Goal: Communication & Community: Answer question/provide support

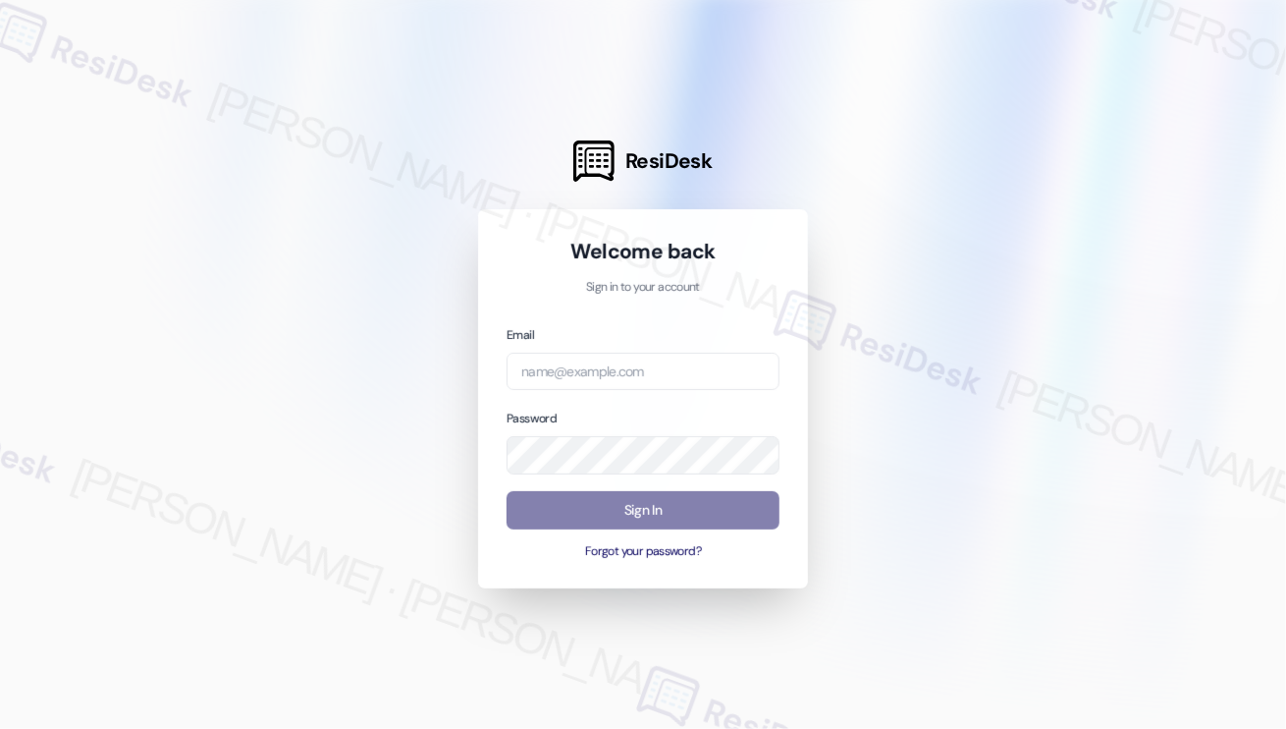
click at [735, 351] on div "Email" at bounding box center [643, 357] width 273 height 67
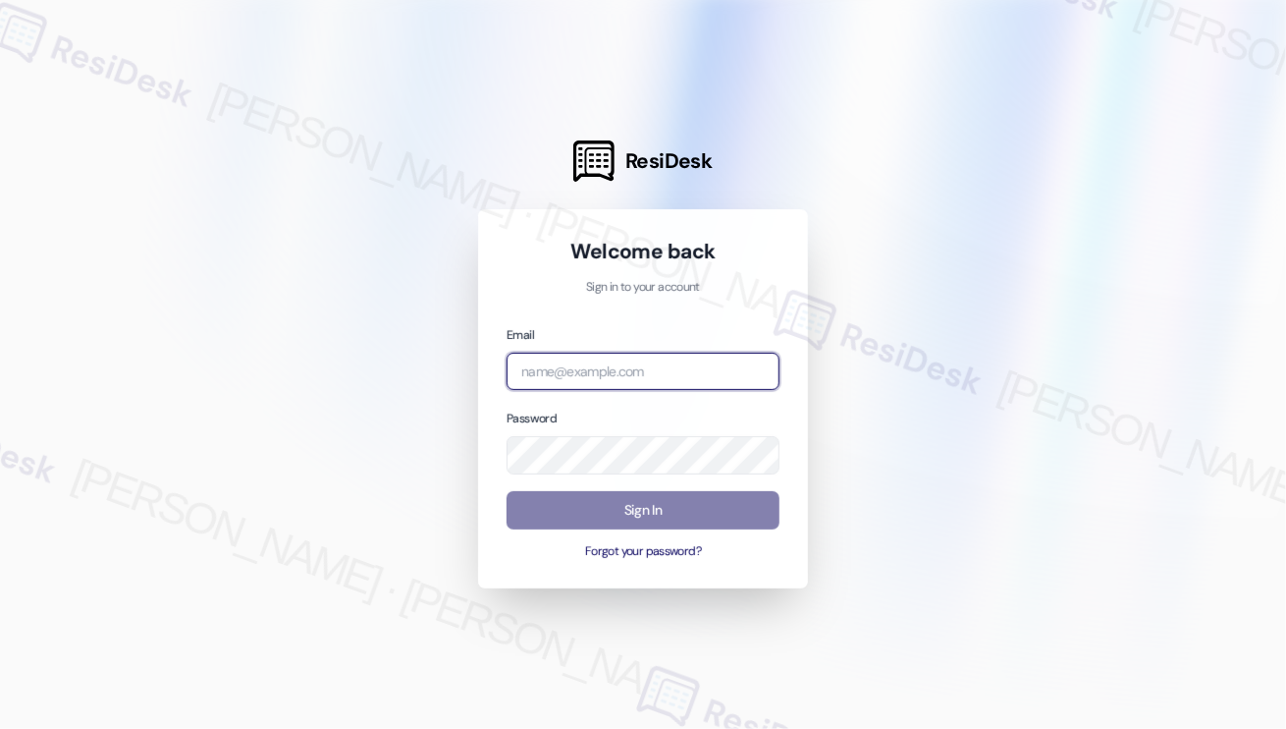
click at [736, 364] on input "email" at bounding box center [643, 372] width 273 height 38
type input "automated-surveys-rose_life-[PERSON_NAME].[PERSON_NAME]@rose_[DOMAIN_NAME]"
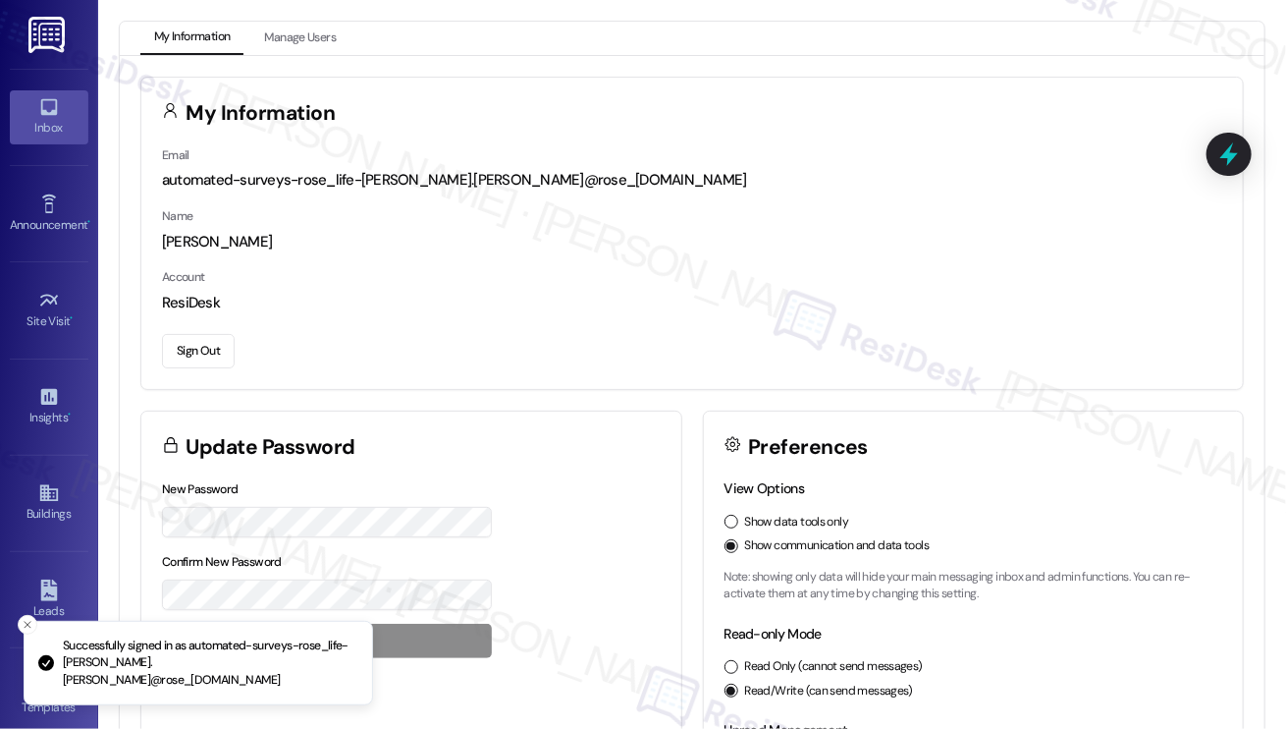
click at [65, 116] on link "Inbox" at bounding box center [49, 116] width 79 height 53
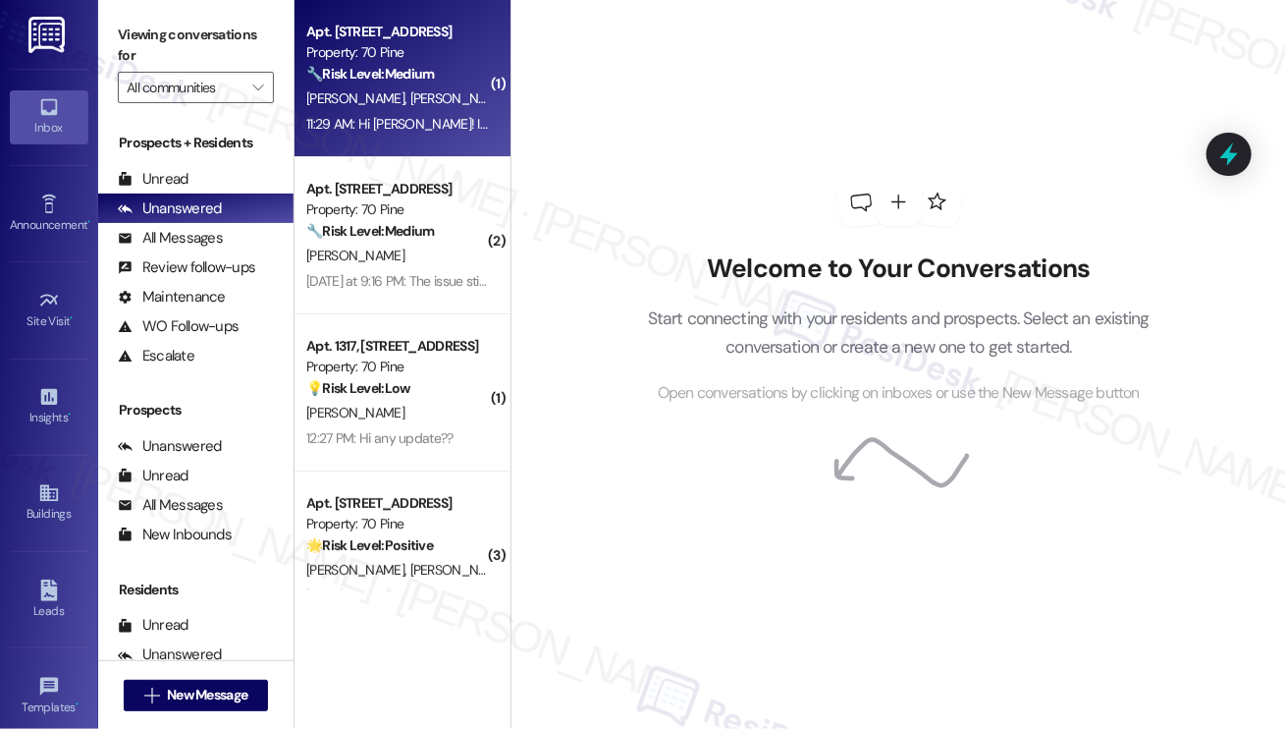
click at [428, 108] on div "[PERSON_NAME] [PERSON_NAME]" at bounding box center [397, 98] width 186 height 25
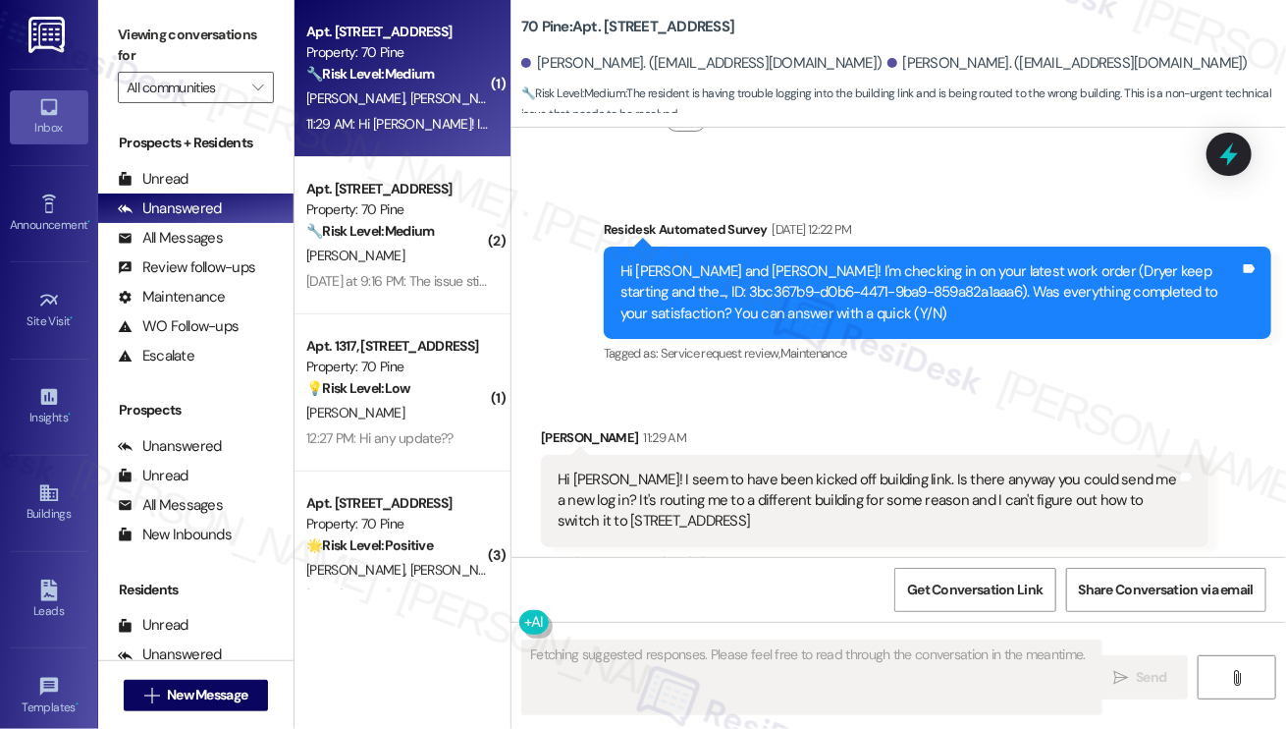
scroll to position [8688, 0]
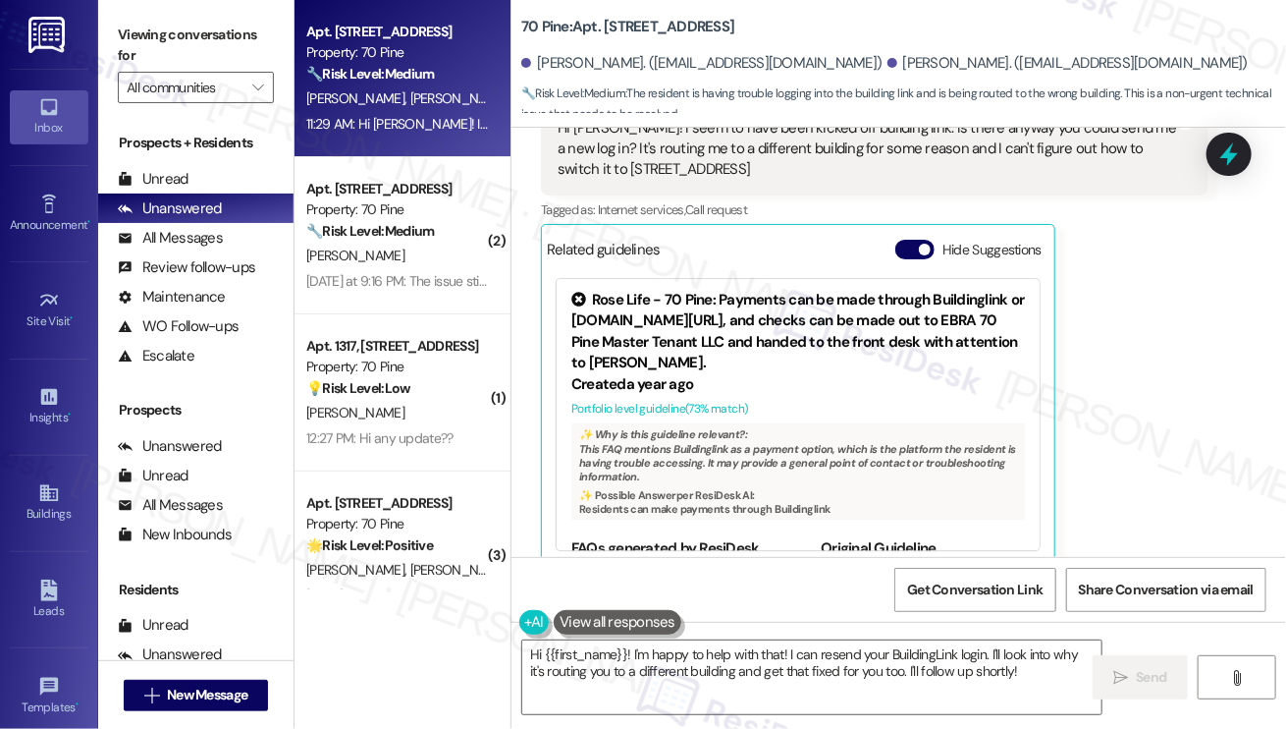
drag, startPoint x: 165, startPoint y: 61, endPoint x: 165, endPoint y: 1, distance: 59.9
click at [165, 61] on label "Viewing conversations for" at bounding box center [196, 46] width 156 height 52
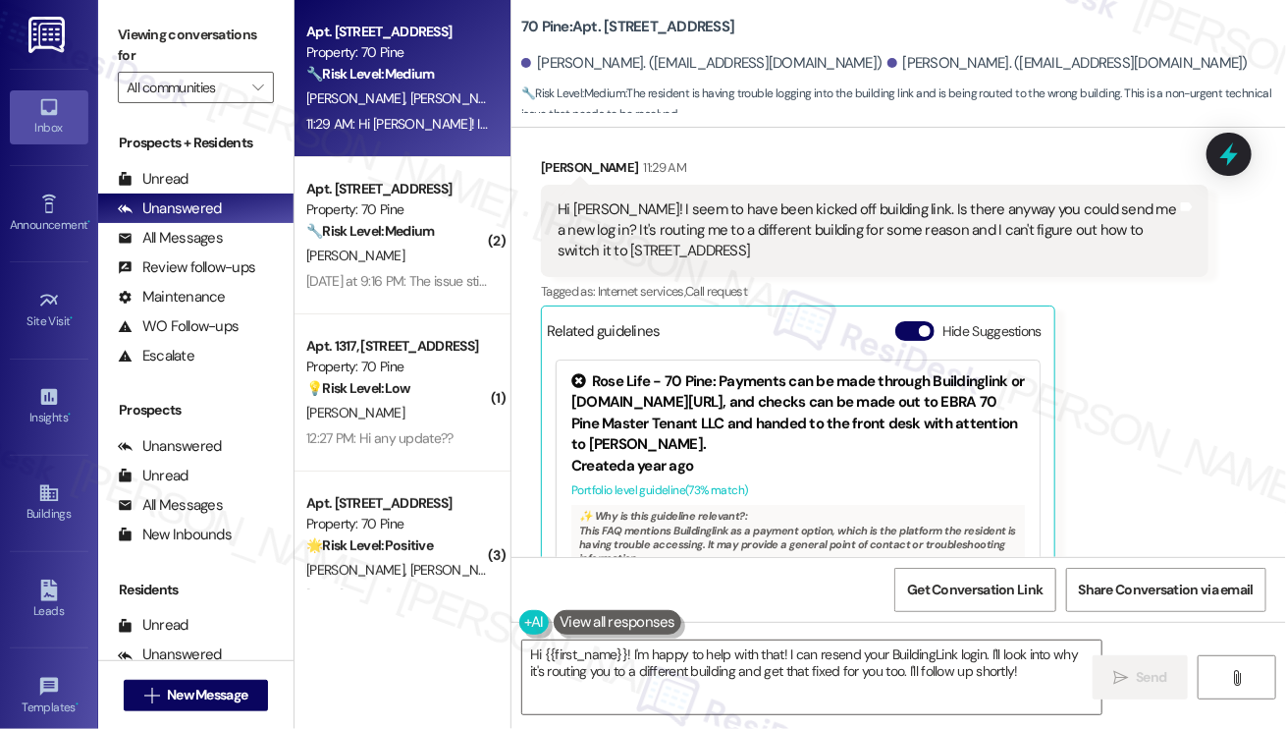
scroll to position [8492, 0]
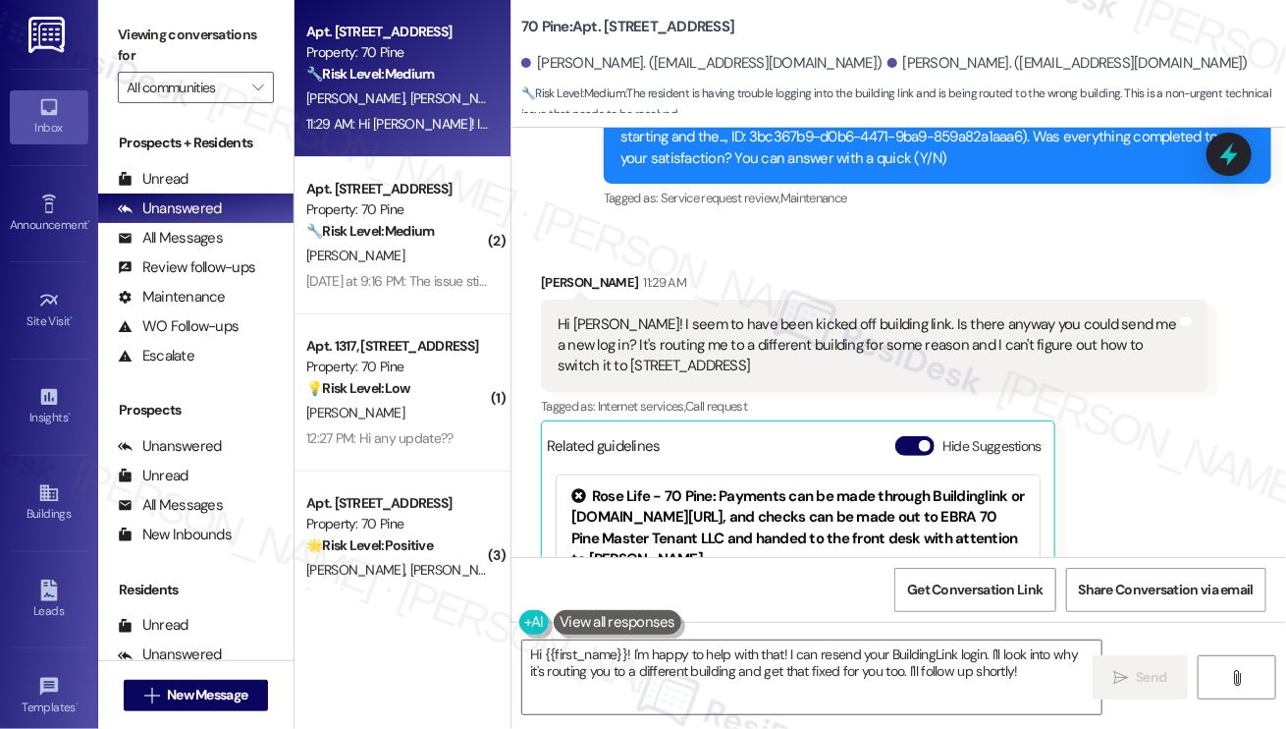
click at [700, 314] on div "Hi [PERSON_NAME]! I seem to have been kicked off building link. Is there anyway…" at bounding box center [868, 345] width 620 height 63
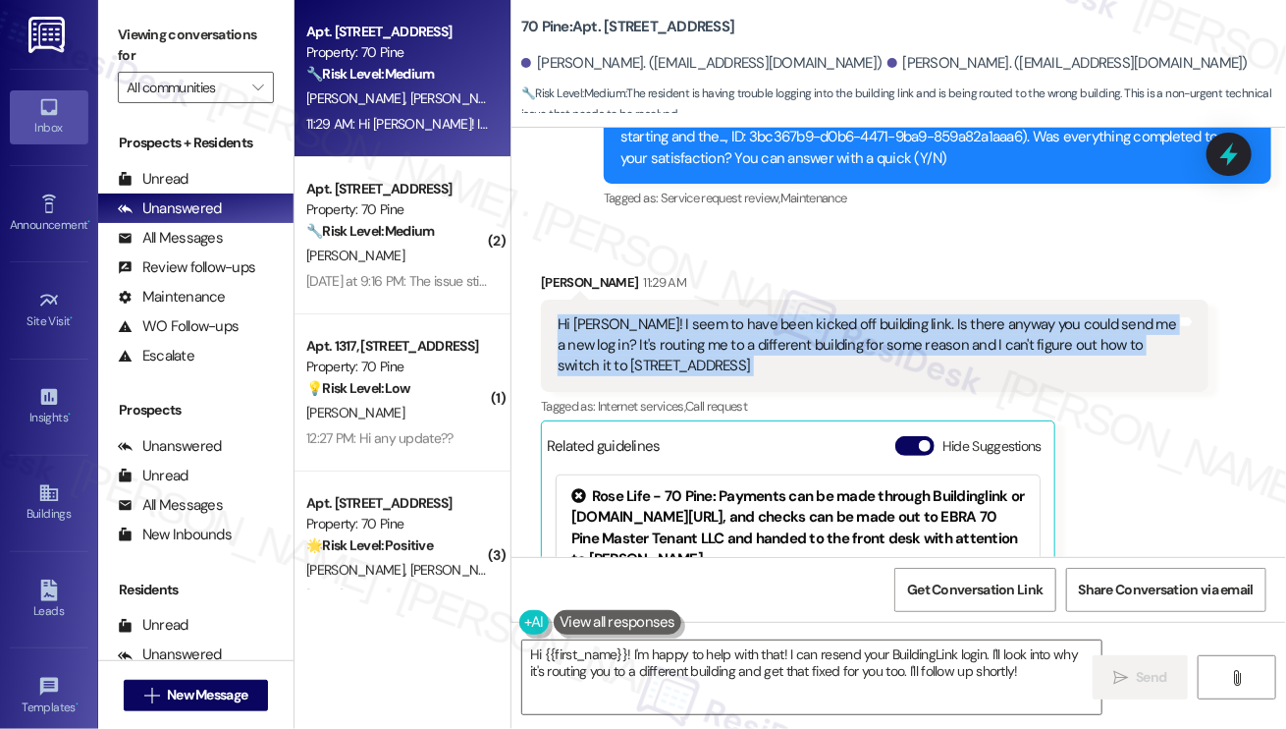
click at [700, 314] on div "Hi [PERSON_NAME]! I seem to have been kicked off building link. Is there anyway…" at bounding box center [868, 345] width 620 height 63
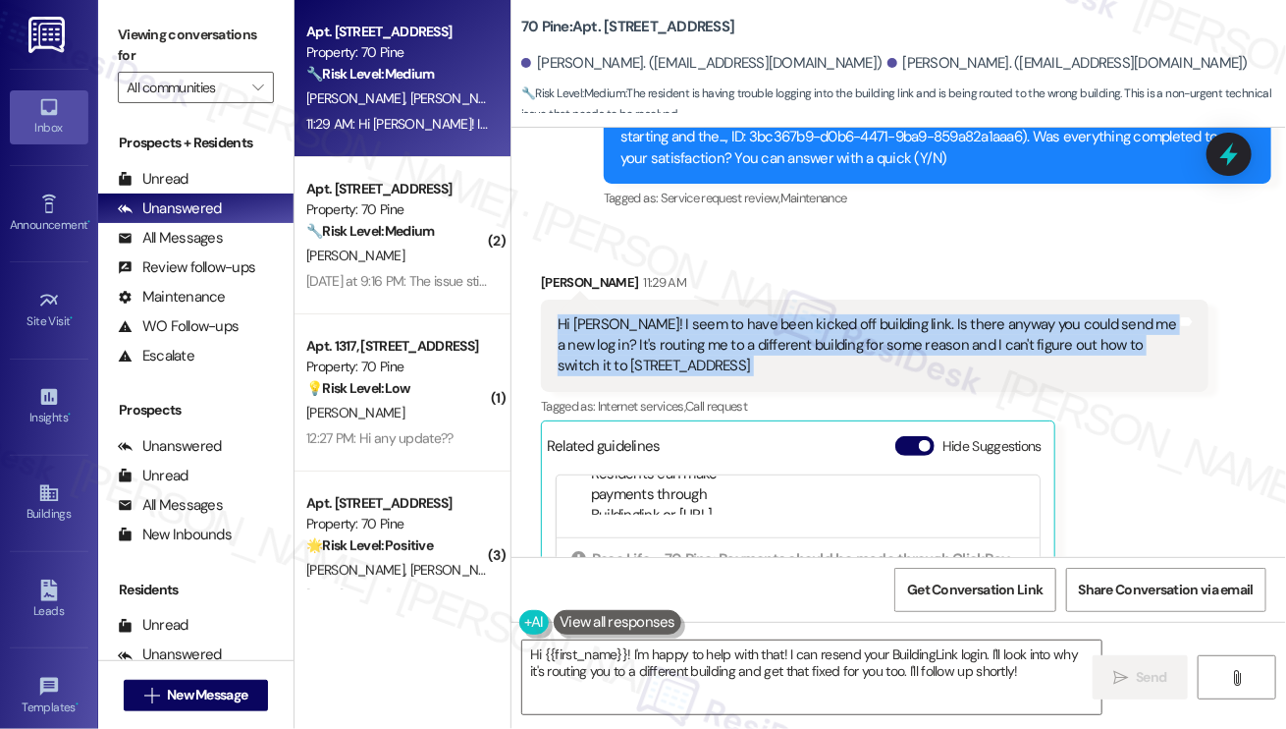
scroll to position [365, 0]
click at [833, 314] on div "Hi [PERSON_NAME]! I seem to have been kicked off building link. Is there anyway…" at bounding box center [868, 345] width 620 height 63
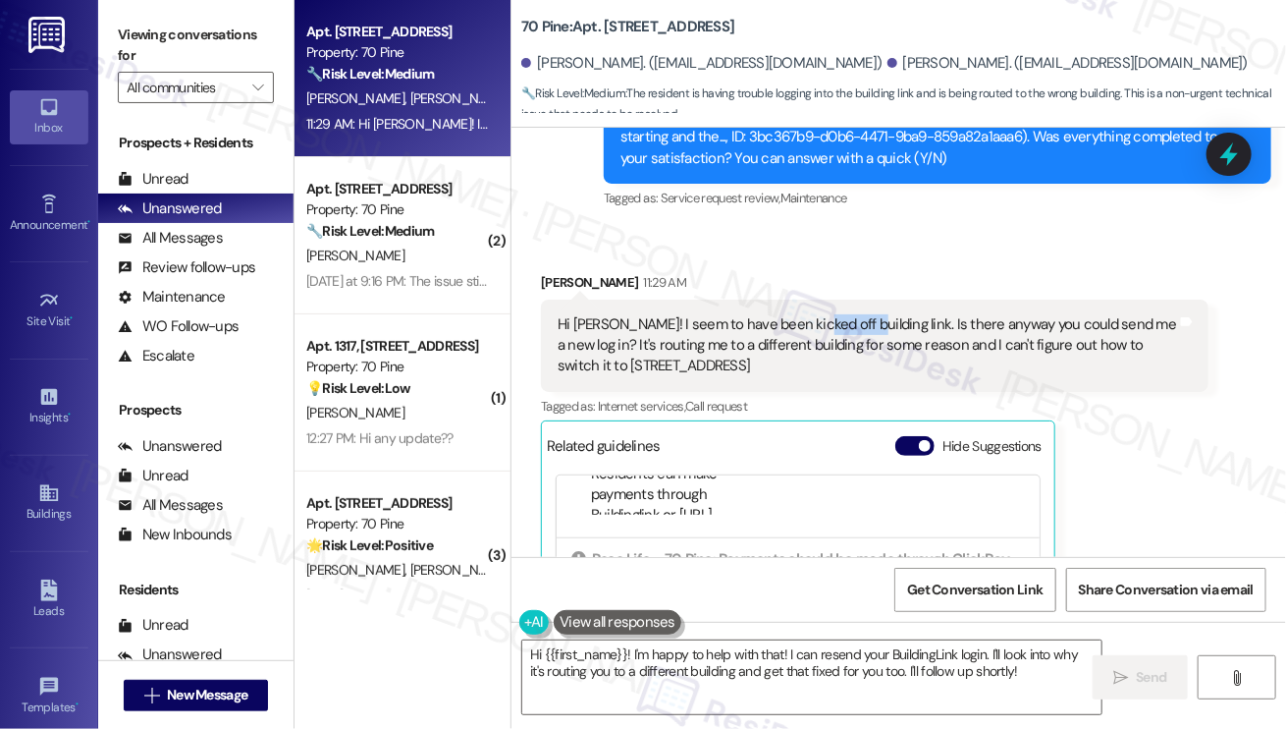
click at [833, 314] on div "Hi [PERSON_NAME]! I seem to have been kicked off building link. Is there anyway…" at bounding box center [868, 345] width 620 height 63
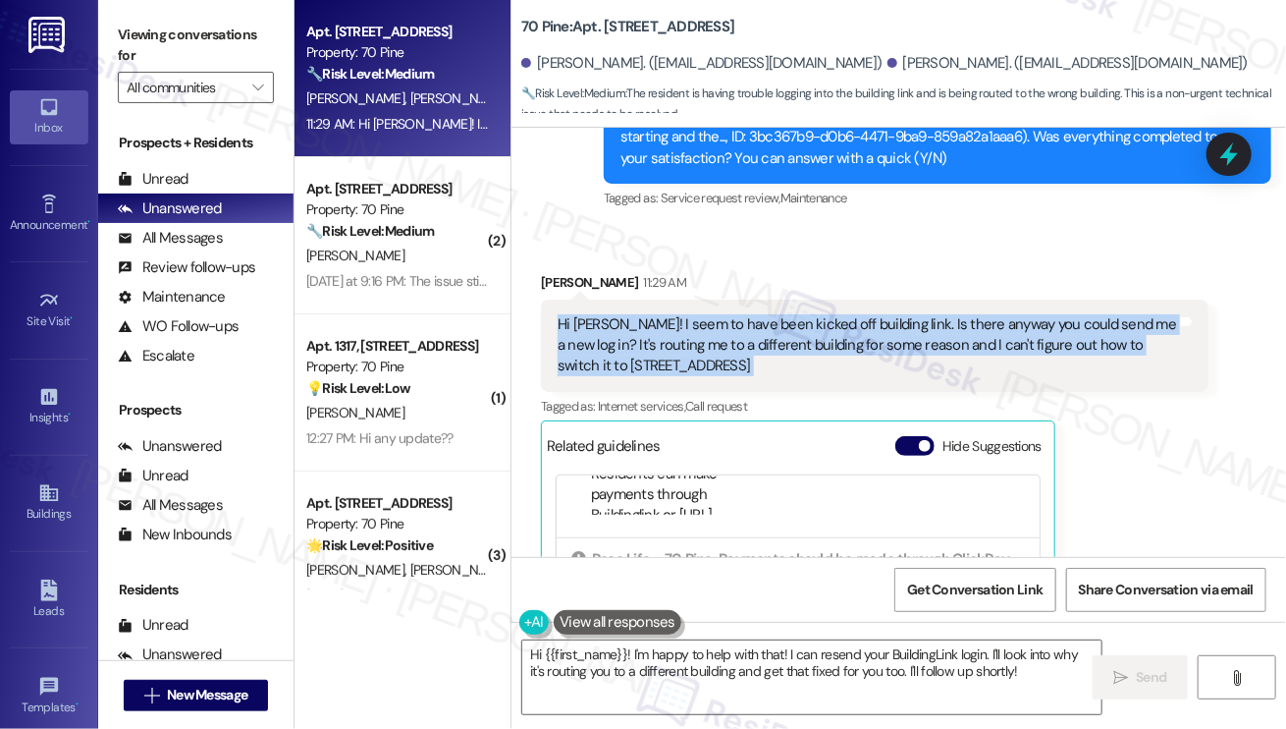
click at [833, 314] on div "Hi [PERSON_NAME]! I seem to have been kicked off building link. Is there anyway…" at bounding box center [868, 345] width 620 height 63
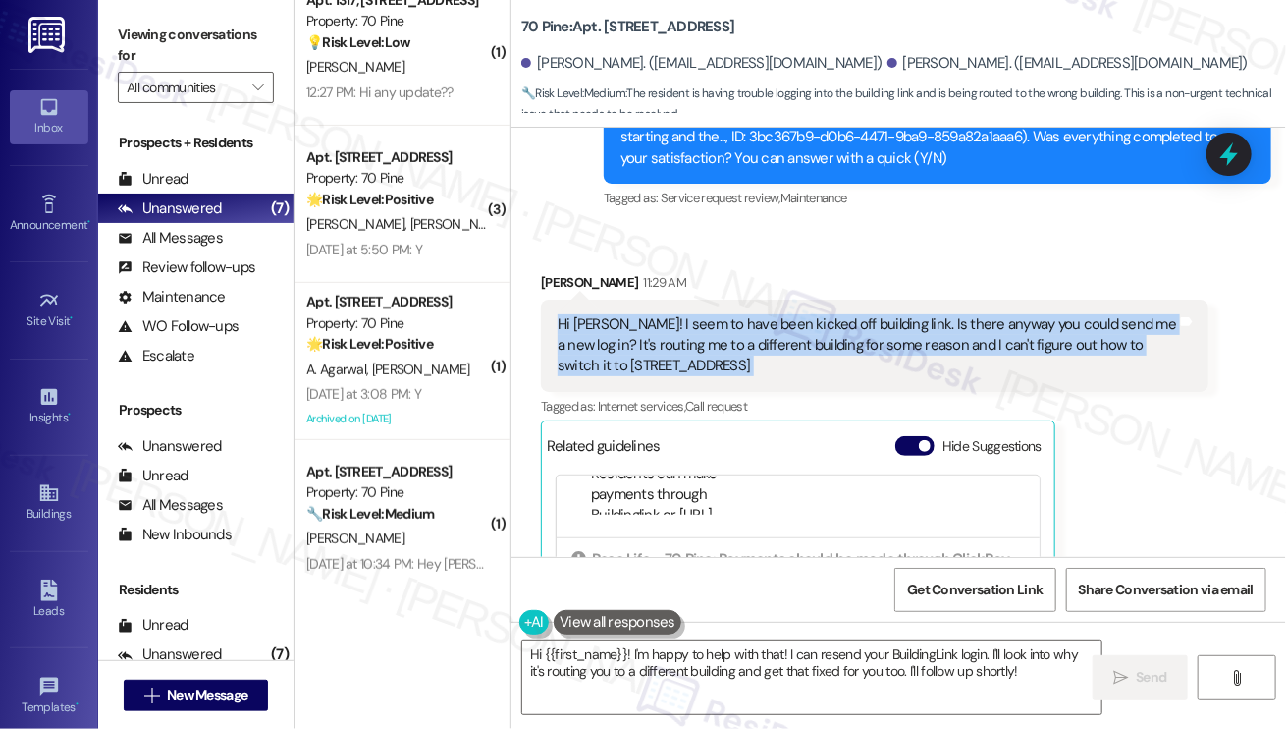
scroll to position [511, 0]
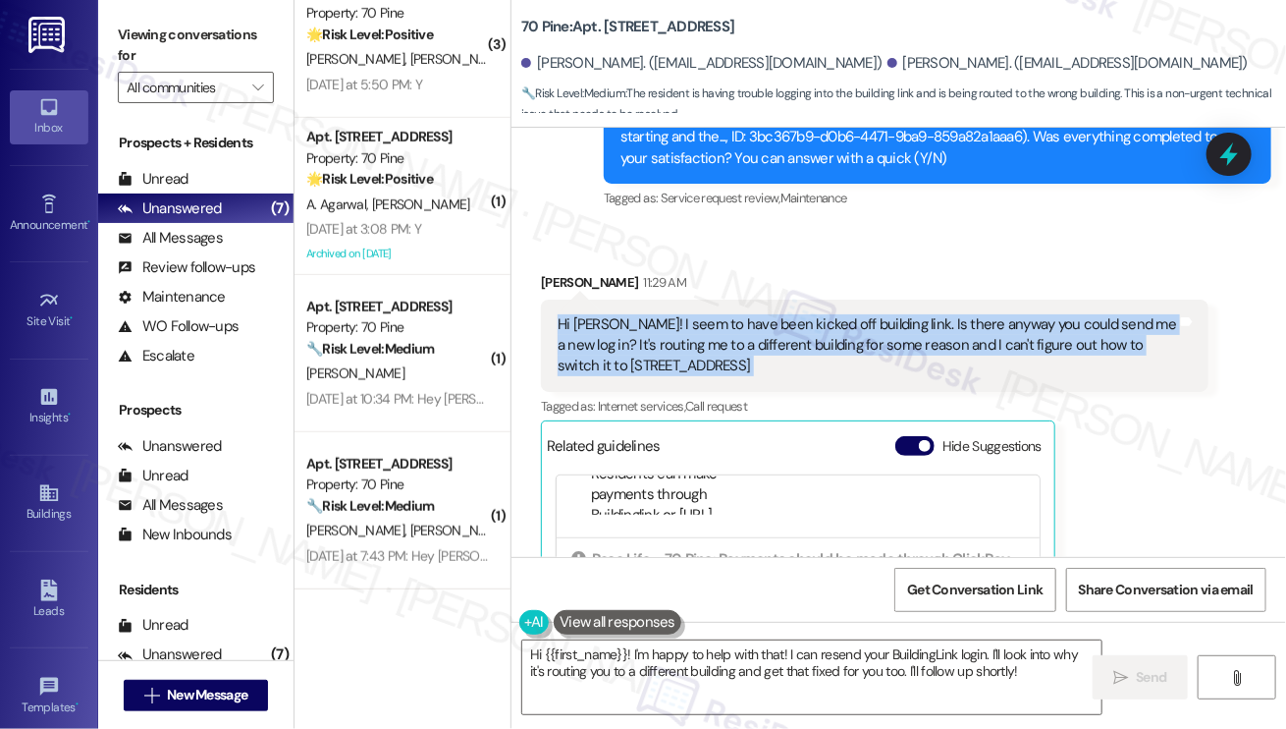
click at [650, 314] on div "Hi [PERSON_NAME]! I seem to have been kicked off building link. Is there anyway…" at bounding box center [868, 345] width 620 height 63
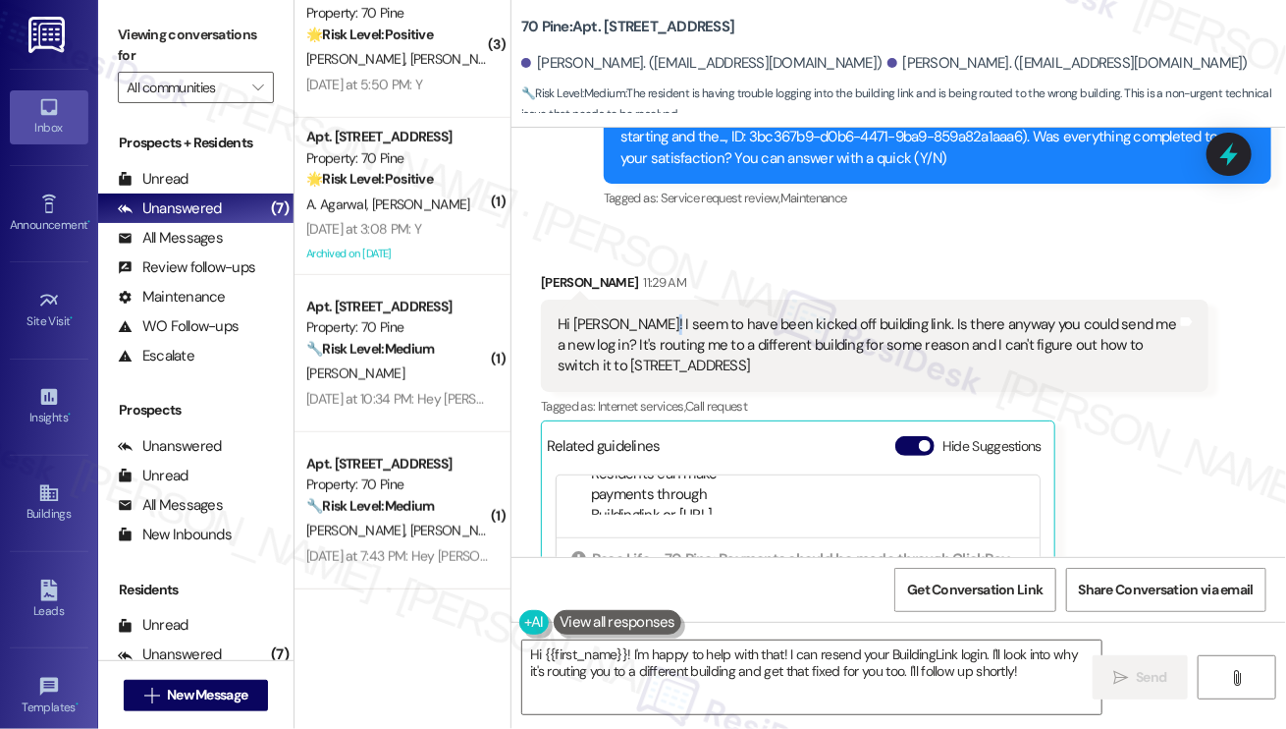
click at [650, 314] on div "Hi [PERSON_NAME]! I seem to have been kicked off building link. Is there anyway…" at bounding box center [868, 345] width 620 height 63
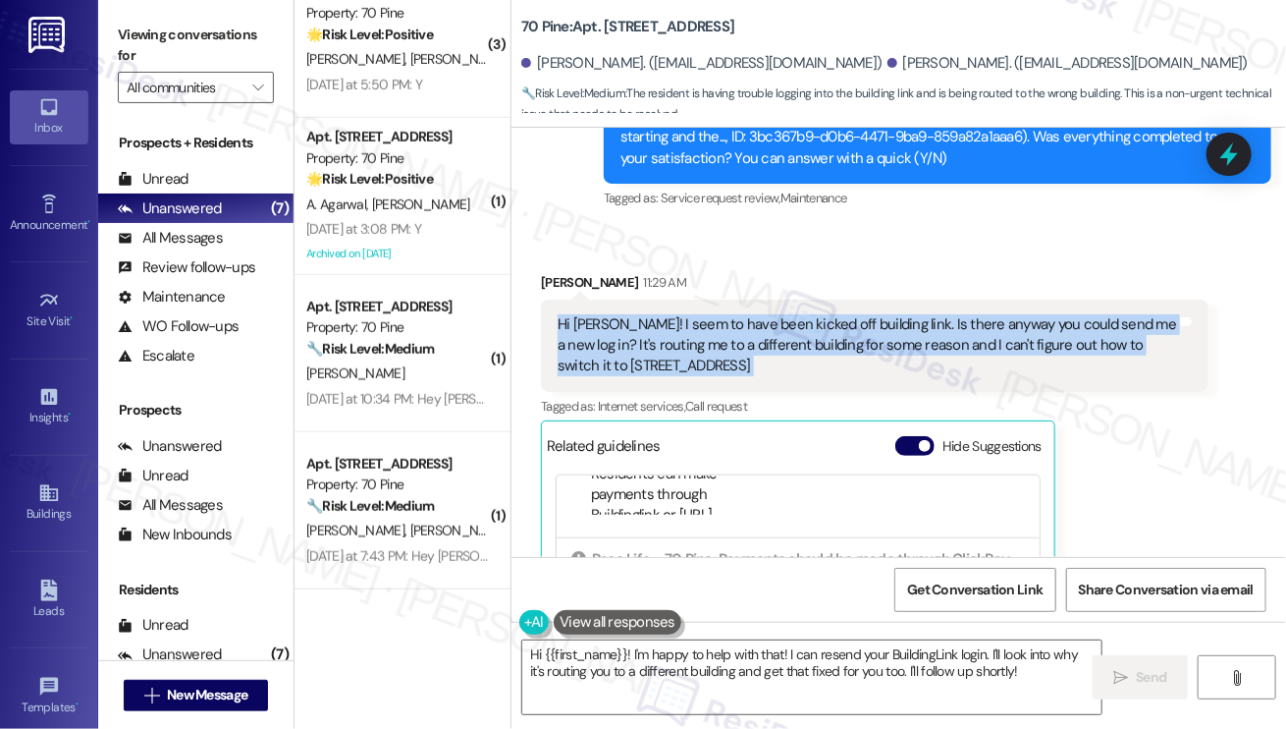
click at [650, 314] on div "Hi [PERSON_NAME]! I seem to have been kicked off building link. Is there anyway…" at bounding box center [868, 345] width 620 height 63
click at [622, 314] on div "Hi [PERSON_NAME]! I seem to have been kicked off building link. Is there anyway…" at bounding box center [868, 345] width 620 height 63
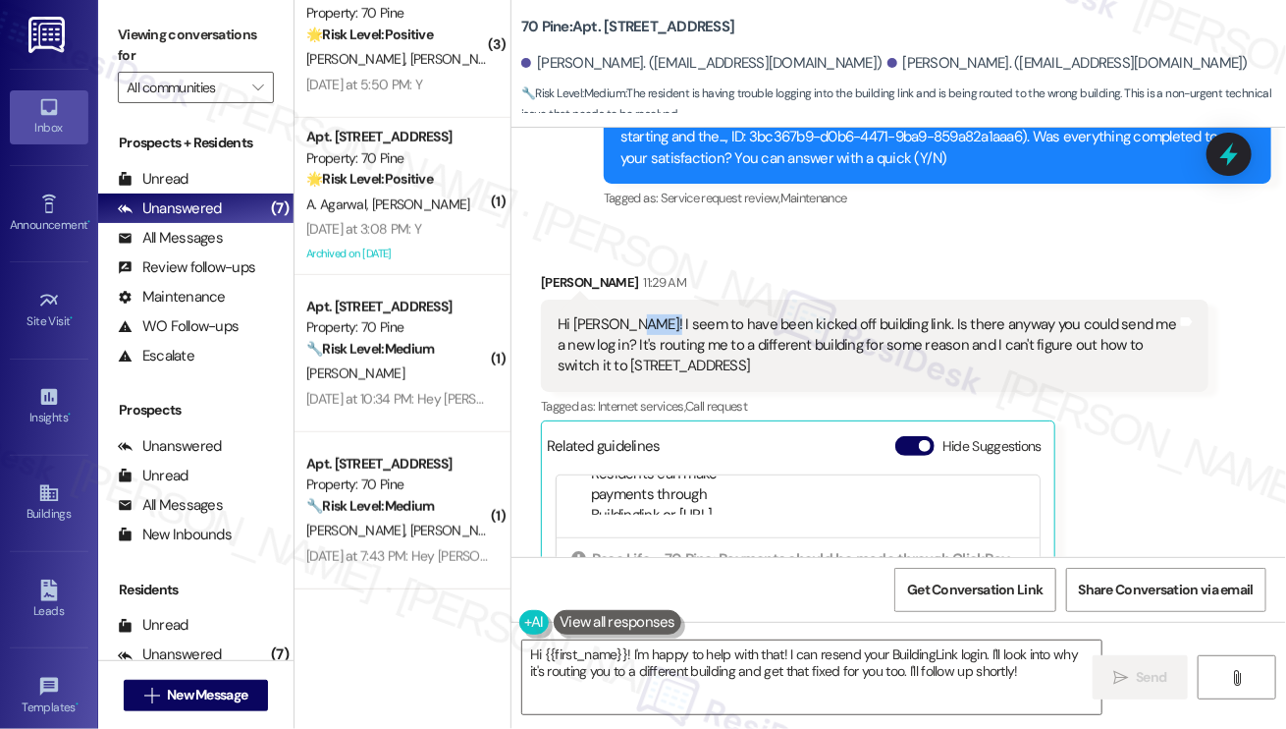
click at [622, 314] on div "Hi [PERSON_NAME]! I seem to have been kicked off building link. Is there anyway…" at bounding box center [868, 345] width 620 height 63
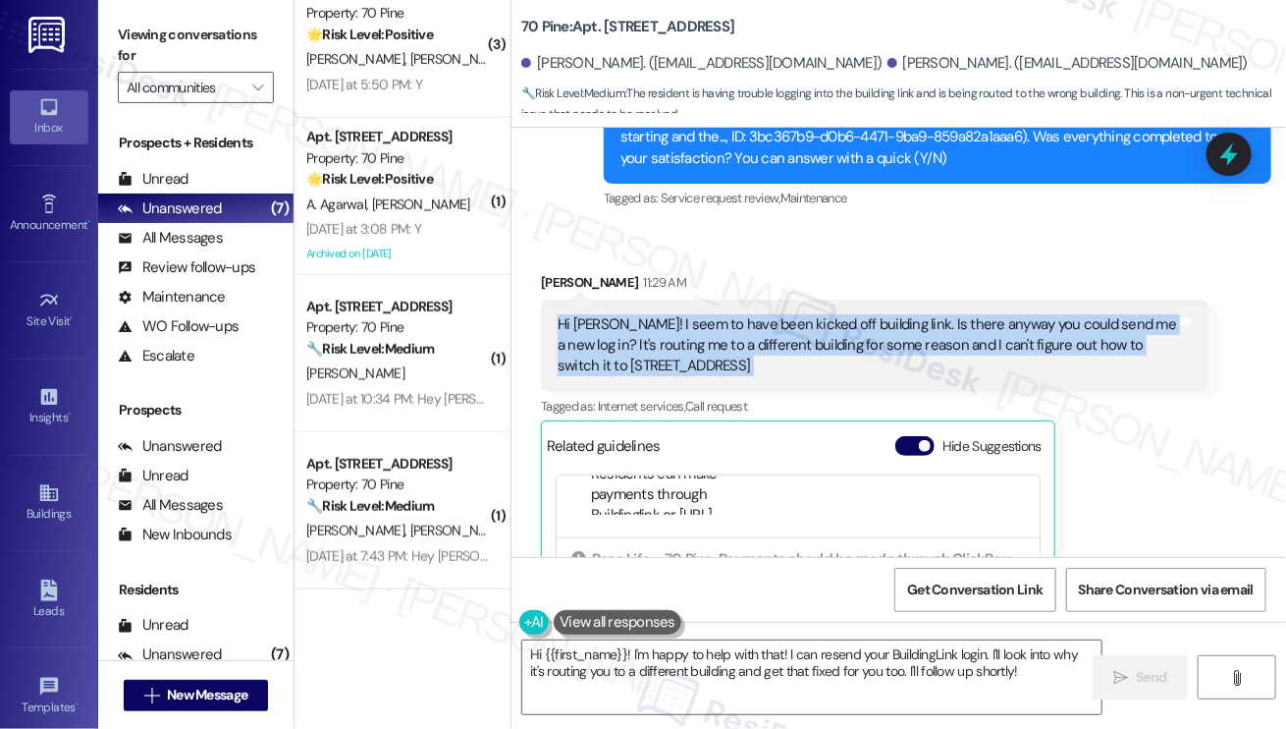
click at [622, 314] on div "Hi [PERSON_NAME]! I seem to have been kicked off building link. Is there anyway…" at bounding box center [868, 345] width 620 height 63
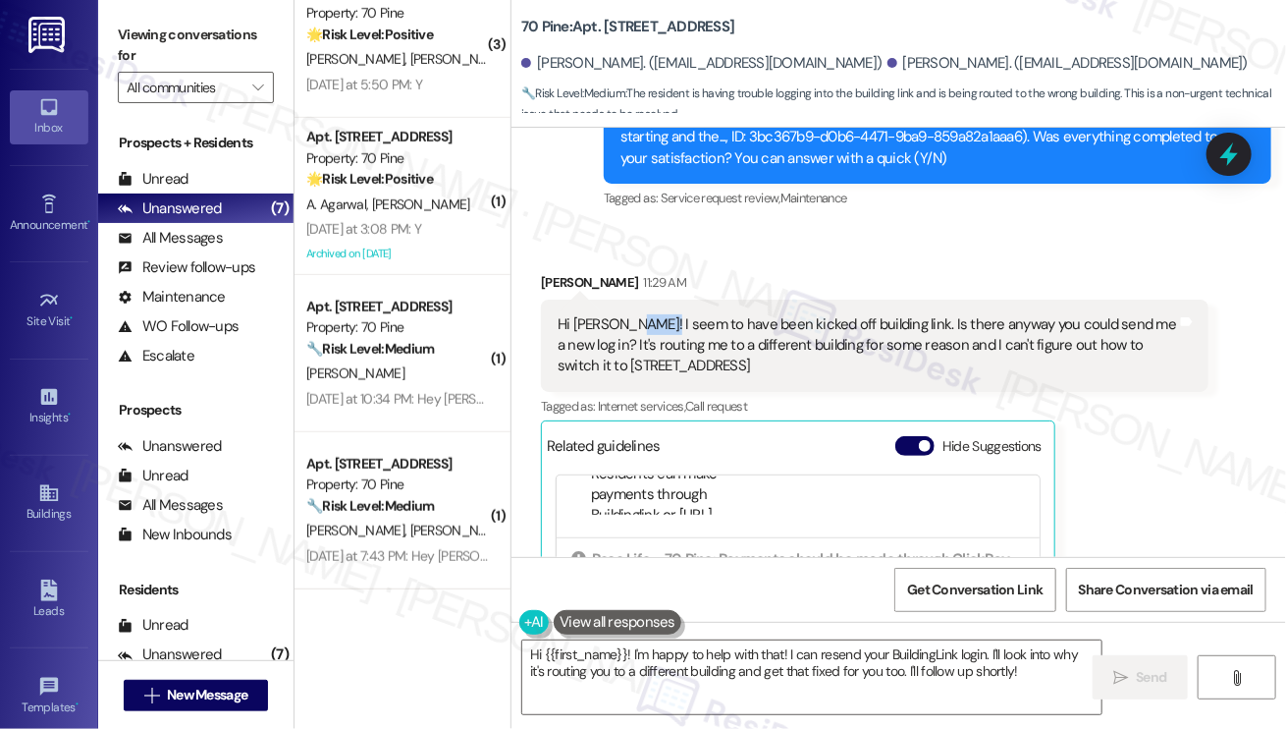
click at [622, 314] on div "Hi [PERSON_NAME]! I seem to have been kicked off building link. Is there anyway…" at bounding box center [868, 345] width 620 height 63
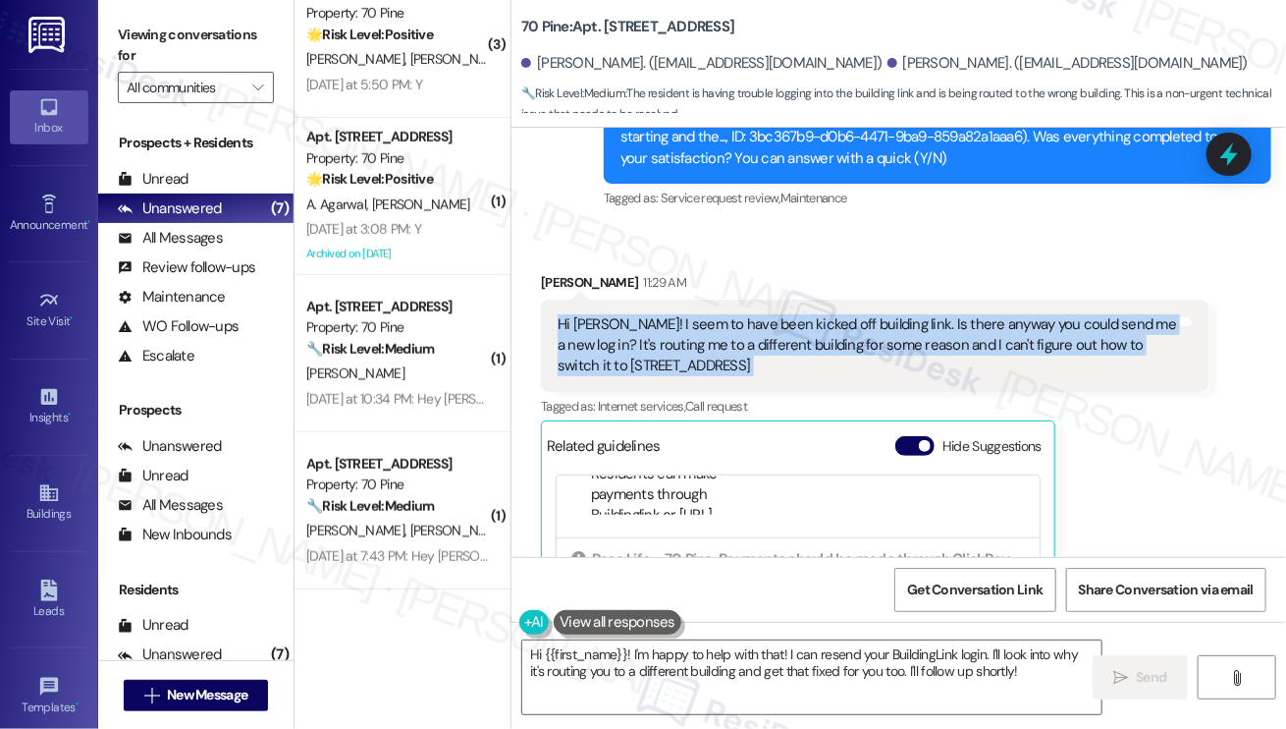
click at [622, 314] on div "Hi [PERSON_NAME]! I seem to have been kicked off building link. Is there anyway…" at bounding box center [868, 345] width 620 height 63
click at [806, 314] on div "Hi [PERSON_NAME]! I seem to have been kicked off building link. Is there anyway…" at bounding box center [868, 345] width 620 height 63
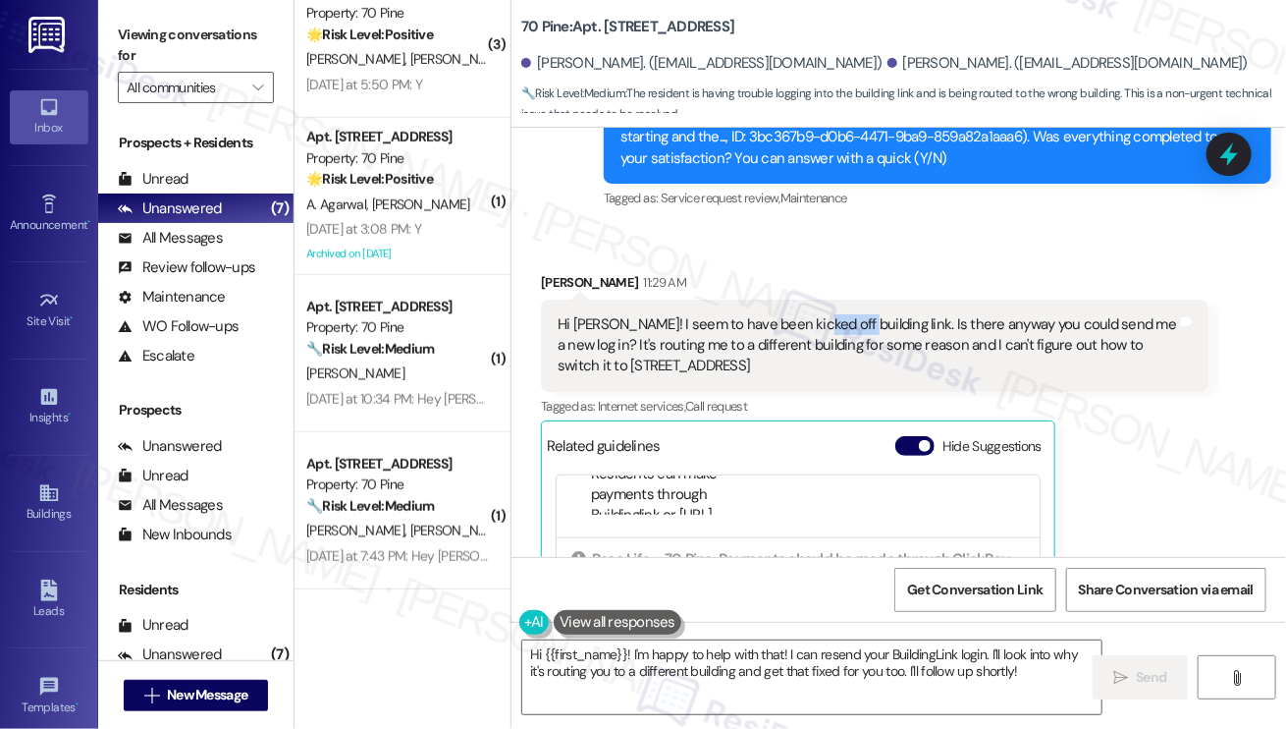
click at [806, 314] on div "Hi [PERSON_NAME]! I seem to have been kicked off building link. Is there anyway…" at bounding box center [868, 345] width 620 height 63
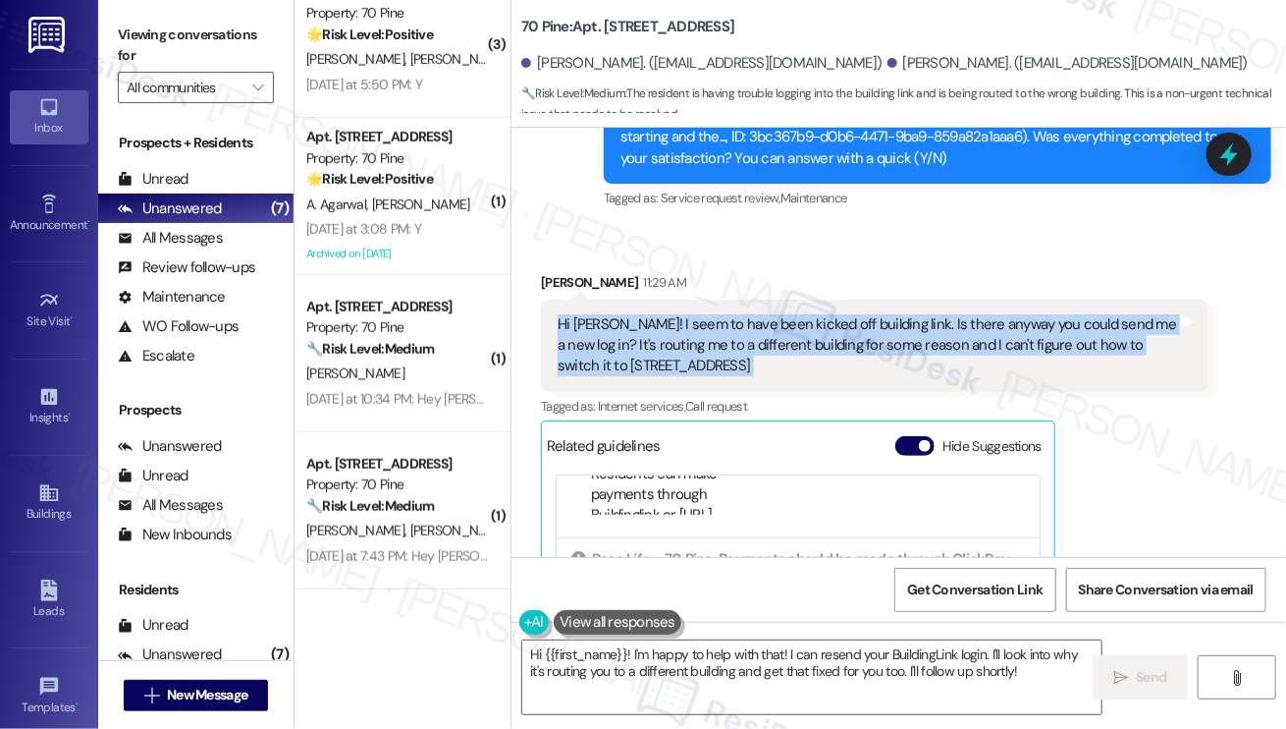
click at [806, 314] on div "Hi [PERSON_NAME]! I seem to have been kicked off building link. Is there anyway…" at bounding box center [868, 345] width 620 height 63
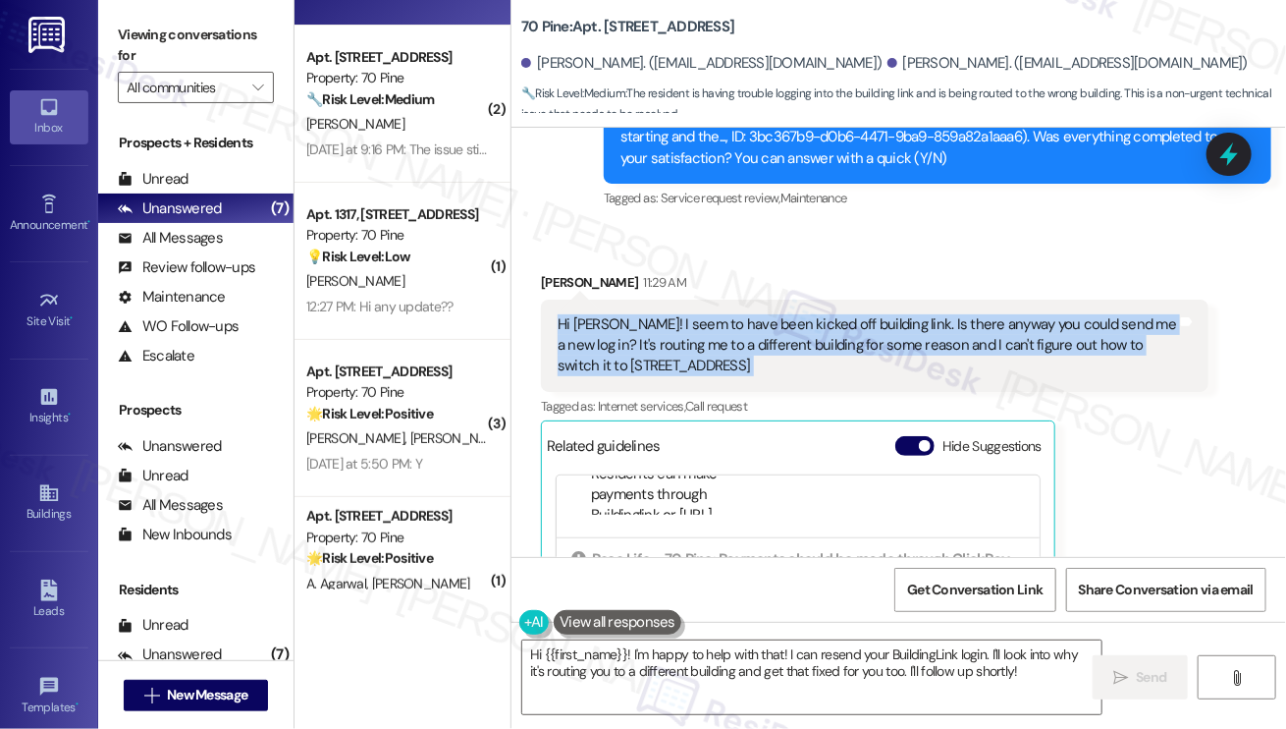
scroll to position [118, 0]
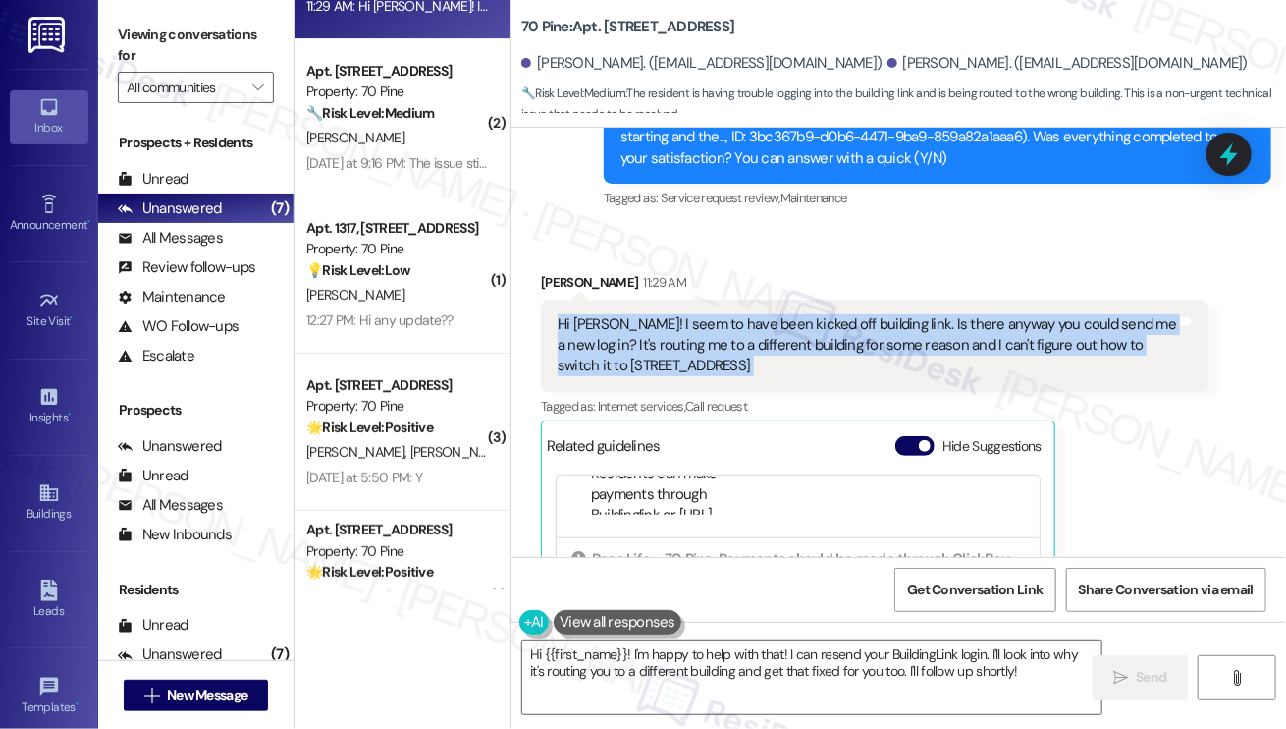
click at [706, 315] on div "Hi [PERSON_NAME]! I seem to have been kicked off building link. Is there anyway…" at bounding box center [868, 345] width 620 height 63
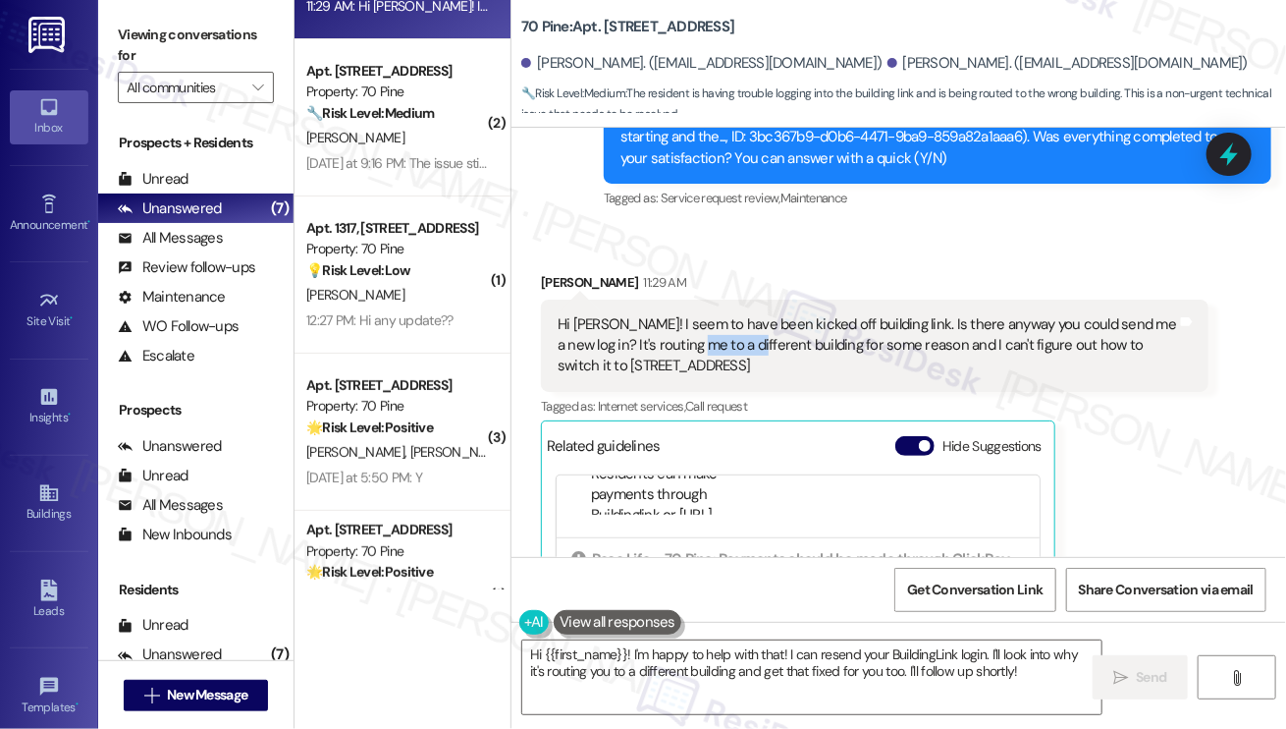
click at [706, 315] on div "Hi [PERSON_NAME]! I seem to have been kicked off building link. Is there anyway…" at bounding box center [868, 345] width 620 height 63
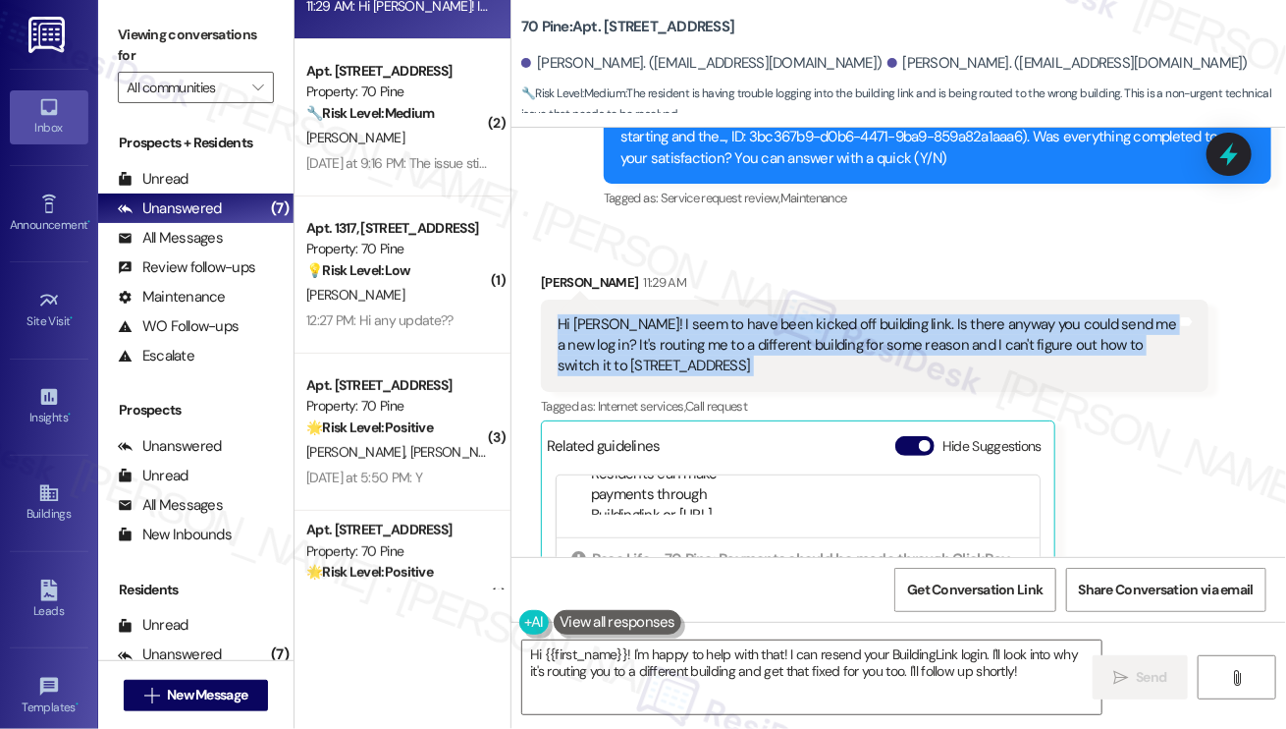
click at [706, 315] on div "Hi [PERSON_NAME]! I seem to have been kicked off building link. Is there anyway…" at bounding box center [868, 345] width 620 height 63
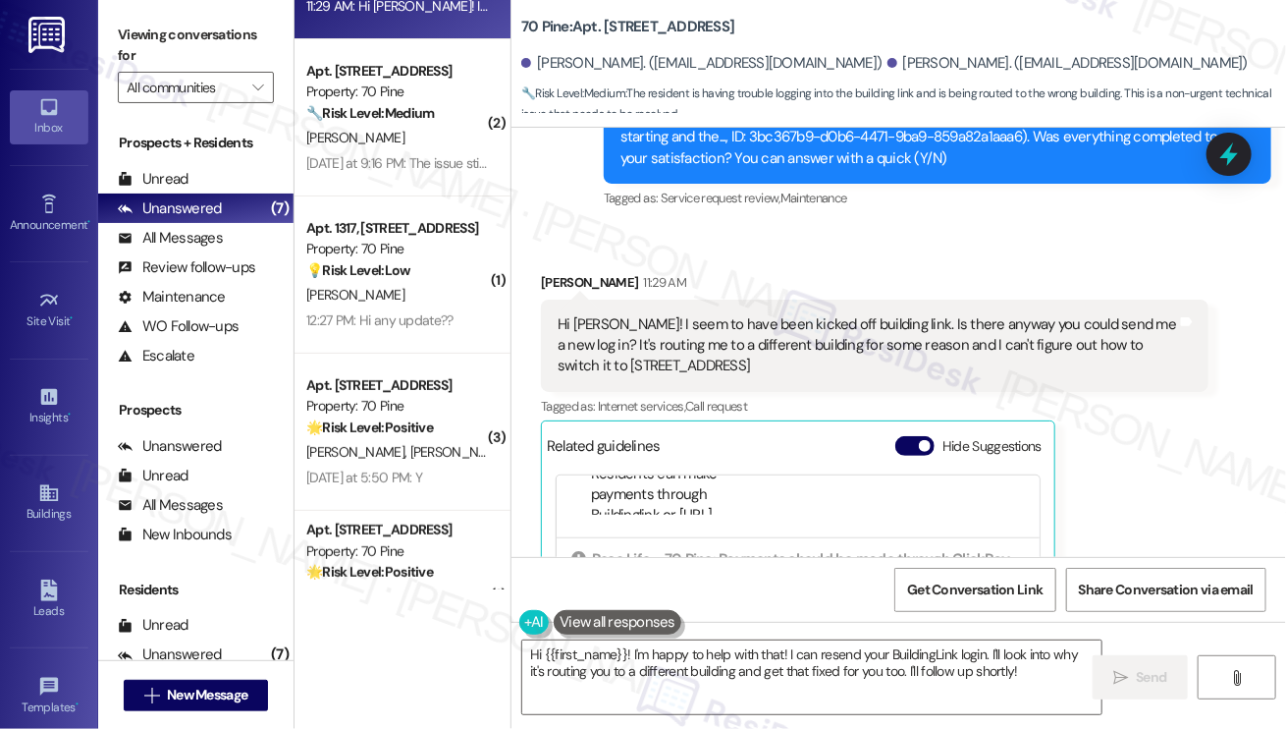
click at [791, 272] on div "[PERSON_NAME] 11:29 AM" at bounding box center [875, 285] width 668 height 27
click at [791, 314] on div "Hi [PERSON_NAME]! I seem to have been kicked off building link. Is there anyway…" at bounding box center [868, 345] width 620 height 63
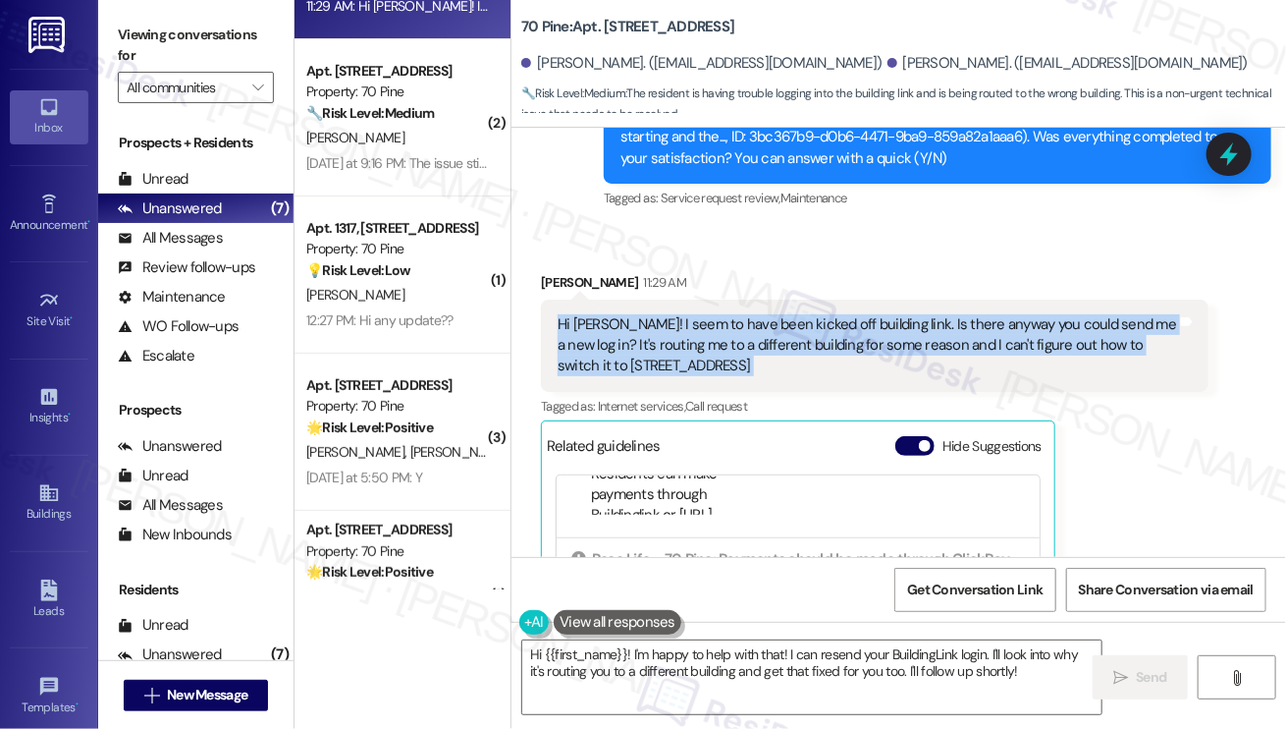
click at [791, 314] on div "Hi [PERSON_NAME]! I seem to have been kicked off building link. Is there anyway…" at bounding box center [868, 345] width 620 height 63
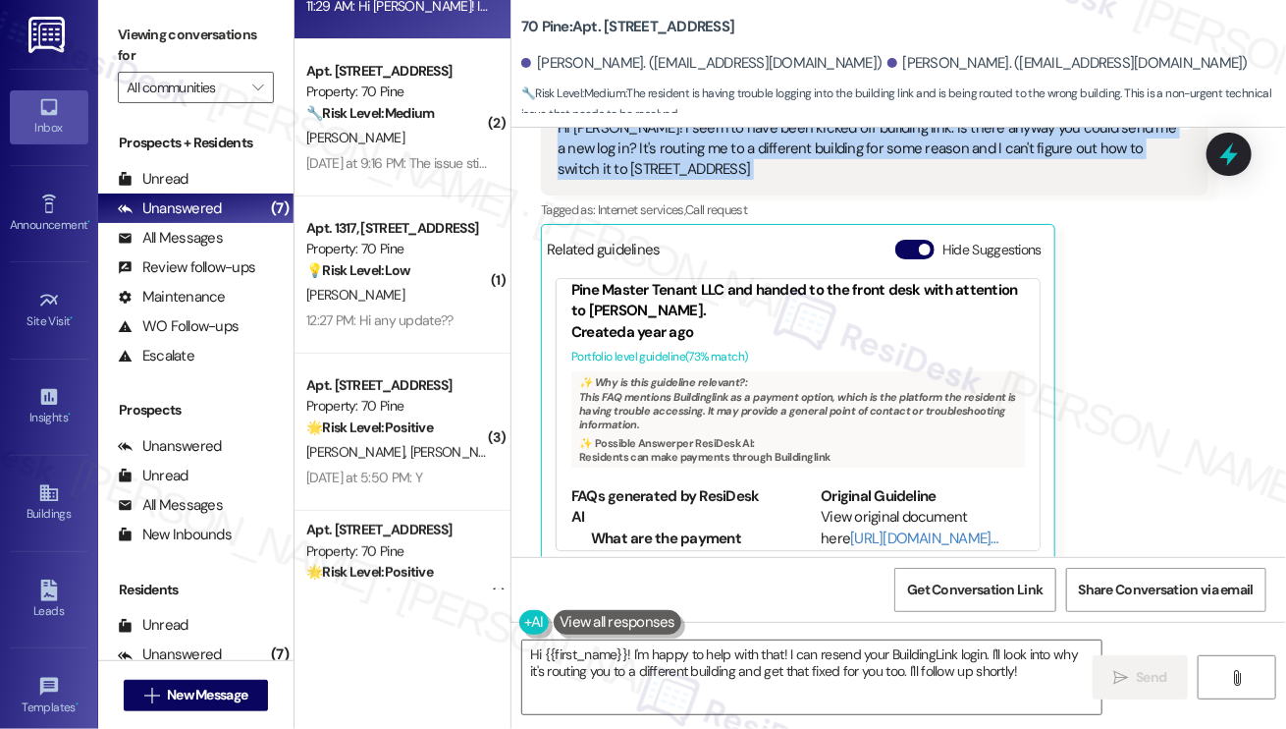
scroll to position [98, 0]
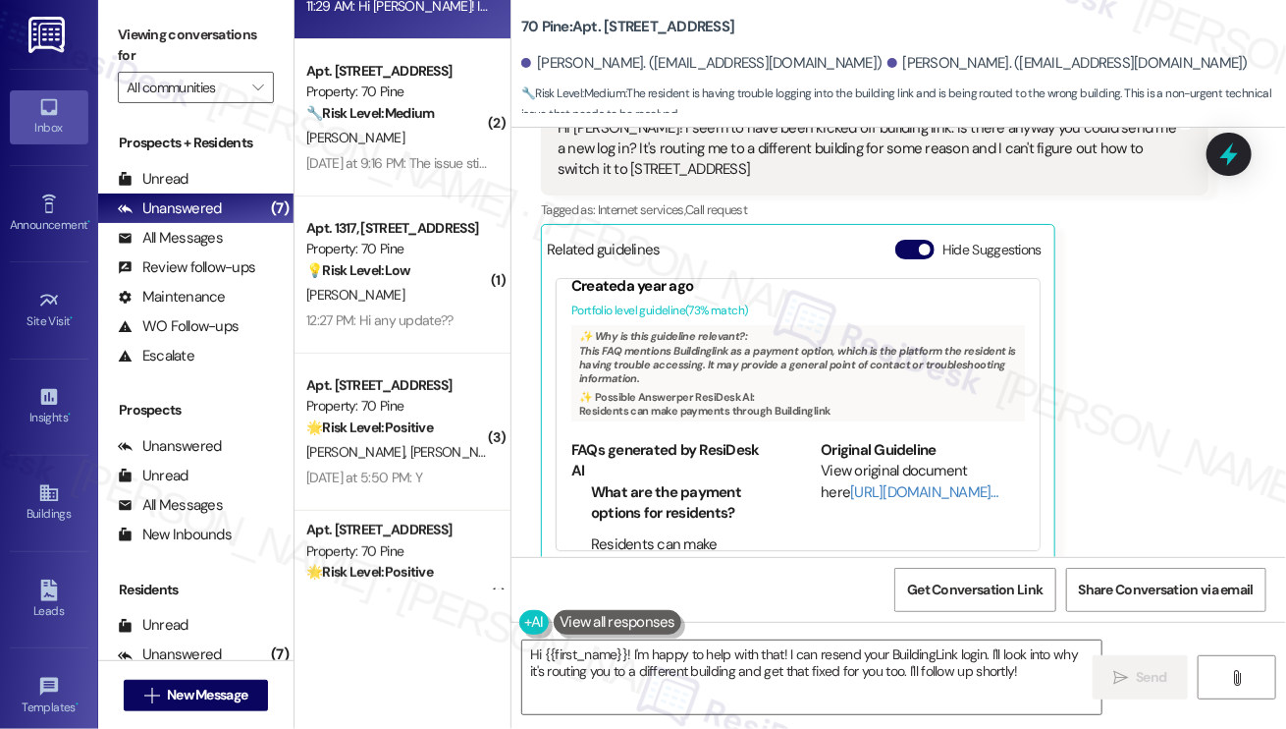
click at [141, 26] on label "Viewing conversations for" at bounding box center [196, 46] width 156 height 52
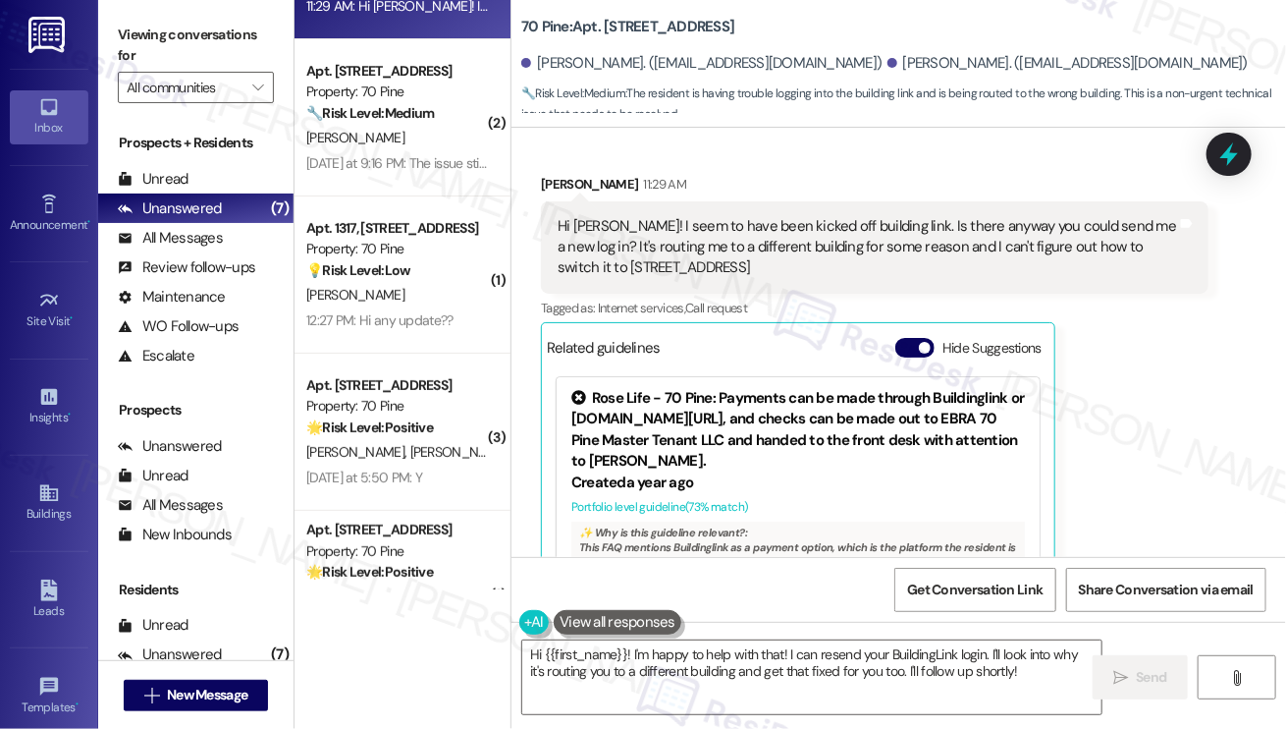
scroll to position [8492, 0]
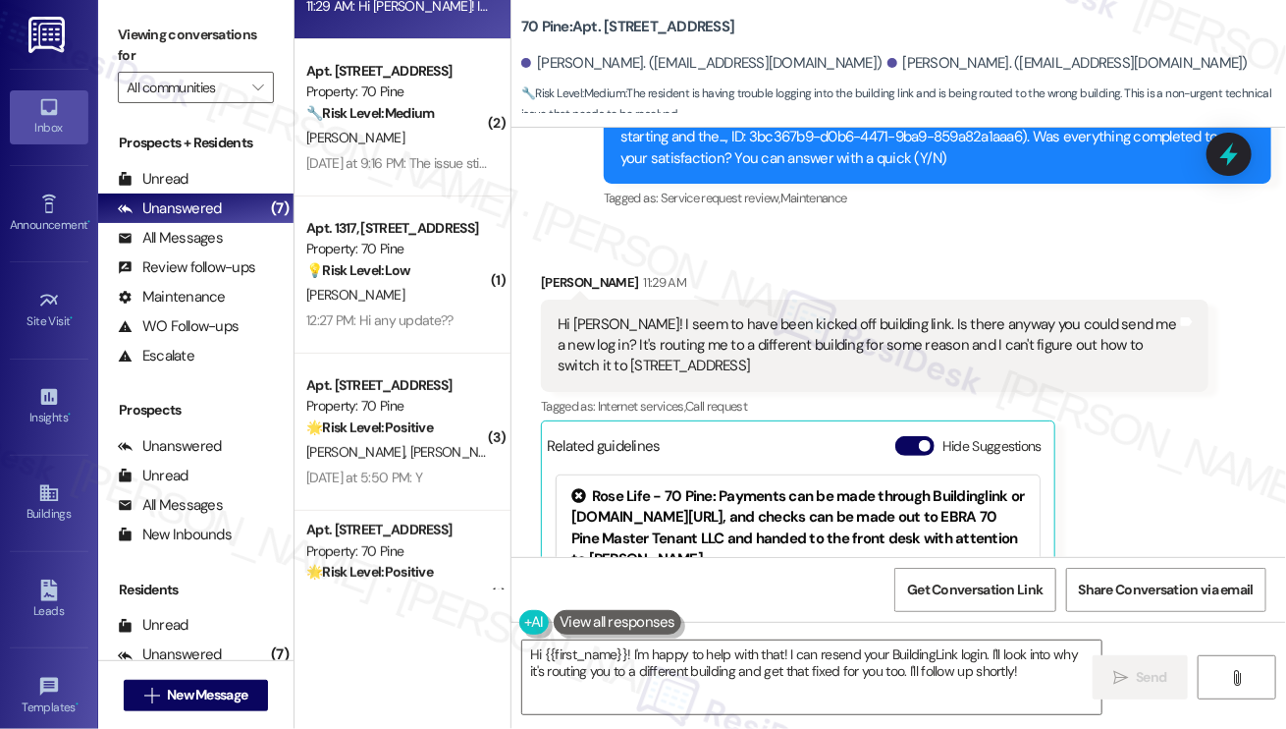
click at [643, 300] on div "Hi [PERSON_NAME]! I seem to have been kicked off building link. Is there anyway…" at bounding box center [875, 346] width 668 height 92
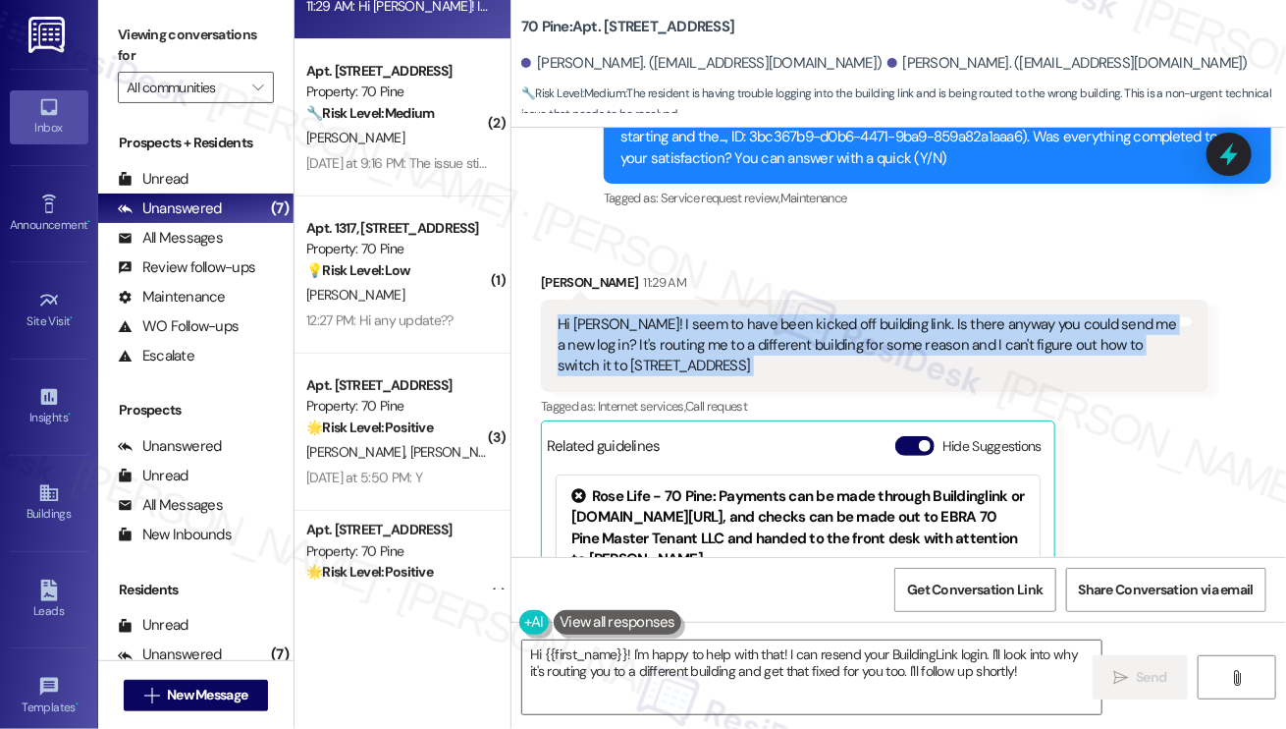
click at [642, 300] on div "Hi [PERSON_NAME]! I seem to have been kicked off building link. Is there anyway…" at bounding box center [875, 346] width 668 height 92
click at [806, 314] on div "Hi [PERSON_NAME]! I seem to have been kicked off building link. Is there anyway…" at bounding box center [868, 345] width 620 height 63
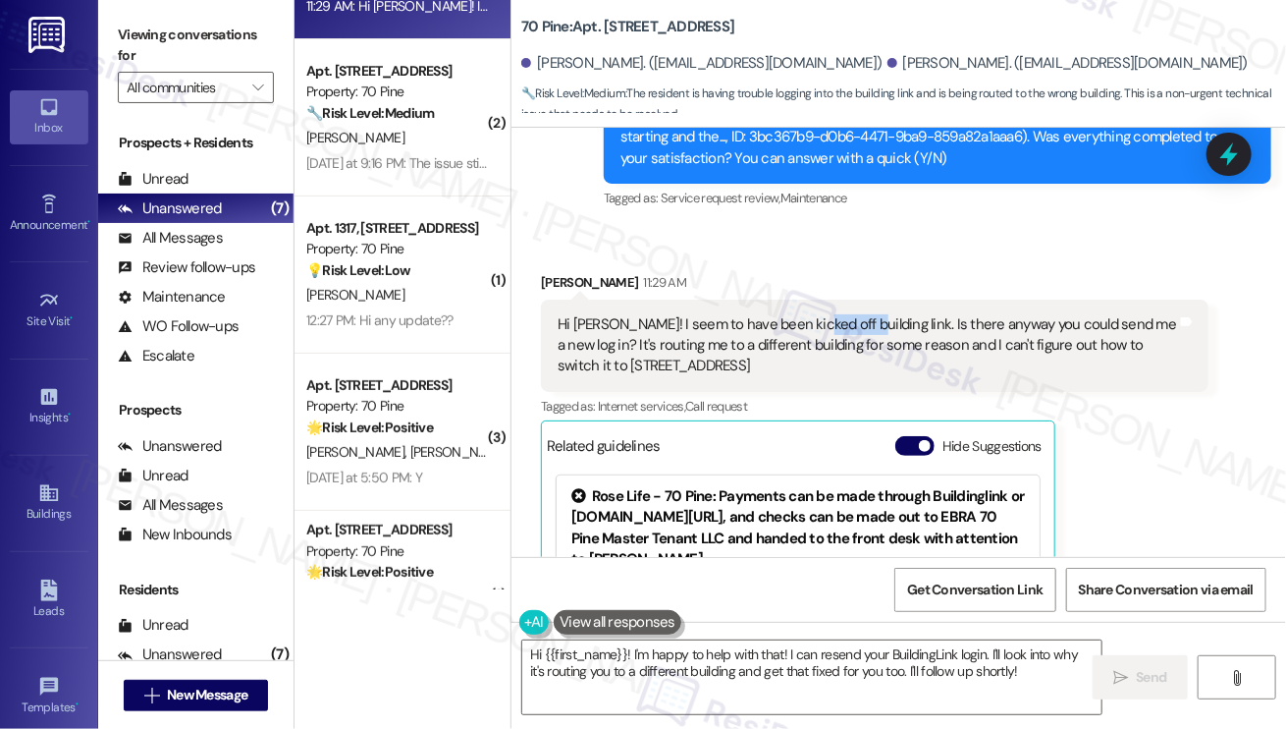
click at [806, 314] on div "Hi [PERSON_NAME]! I seem to have been kicked off building link. Is there anyway…" at bounding box center [868, 345] width 620 height 63
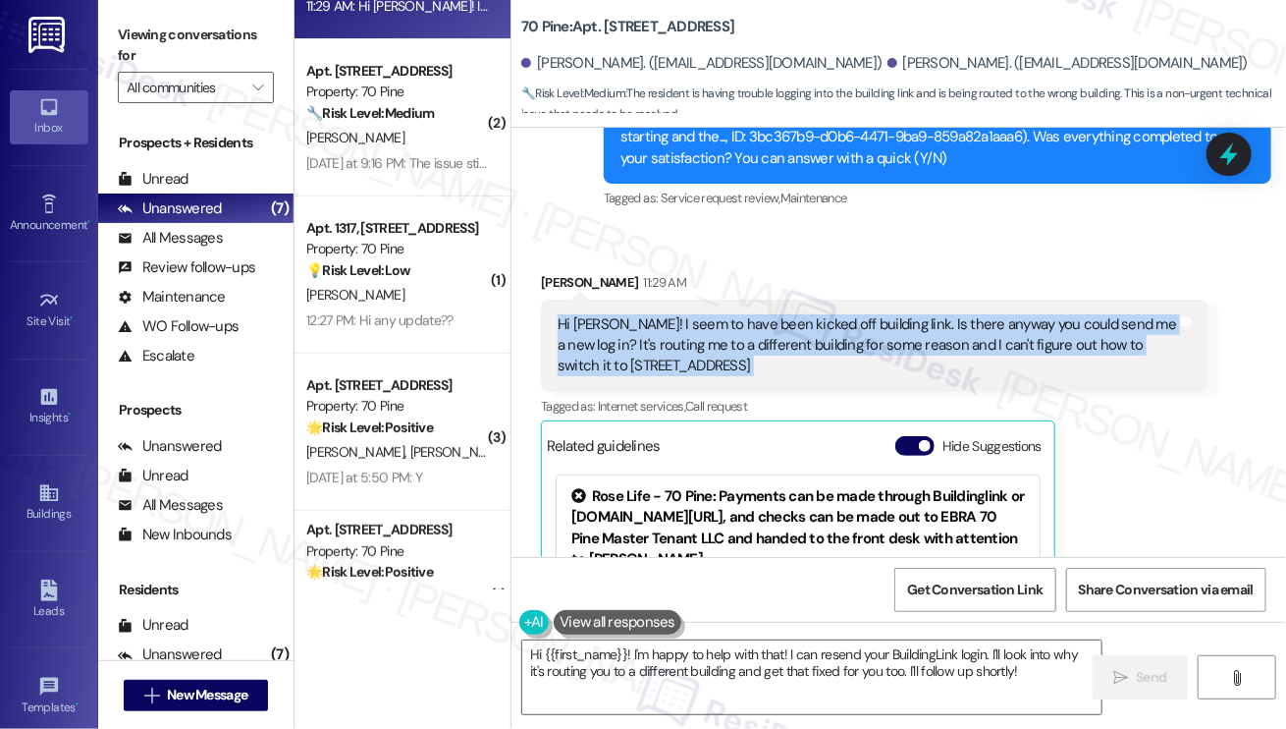
click at [806, 314] on div "Hi [PERSON_NAME]! I seem to have been kicked off building link. Is there anyway…" at bounding box center [868, 345] width 620 height 63
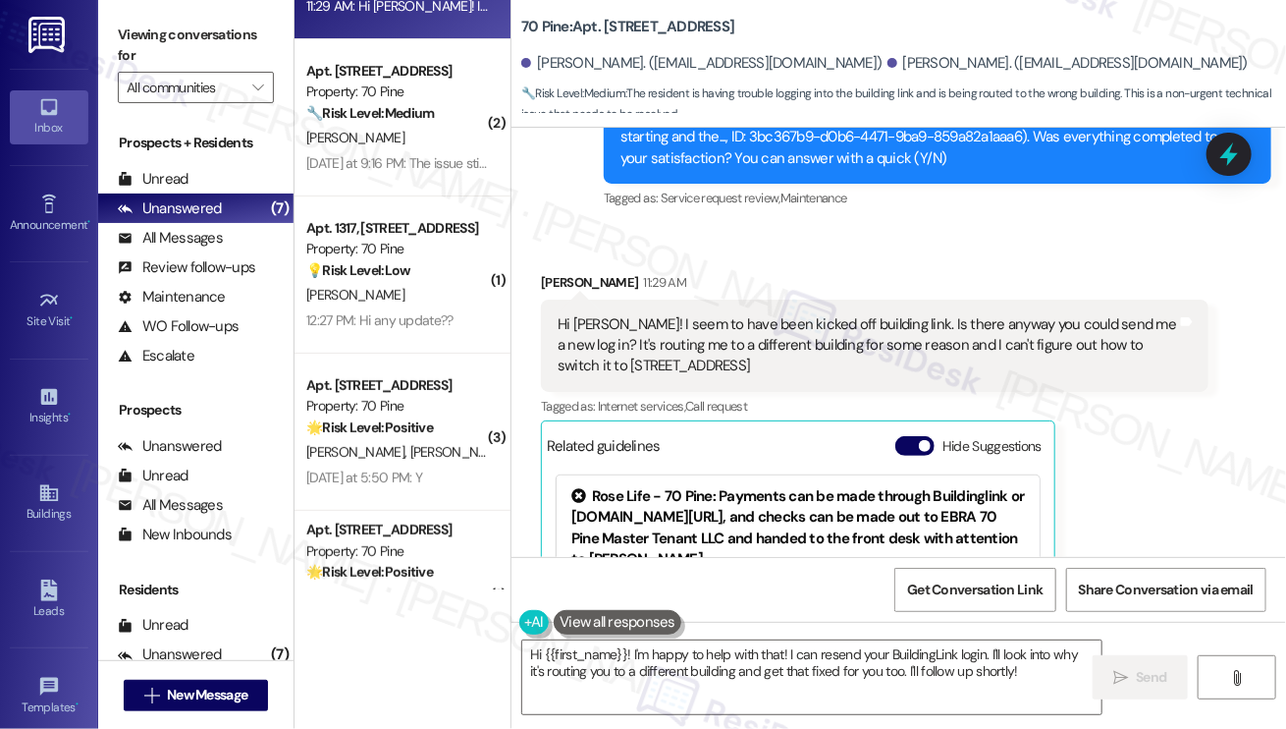
click at [822, 272] on div "[PERSON_NAME] 11:29 AM" at bounding box center [875, 285] width 668 height 27
click at [804, 314] on div "Hi [PERSON_NAME]! I seem to have been kicked off building link. Is there anyway…" at bounding box center [868, 345] width 620 height 63
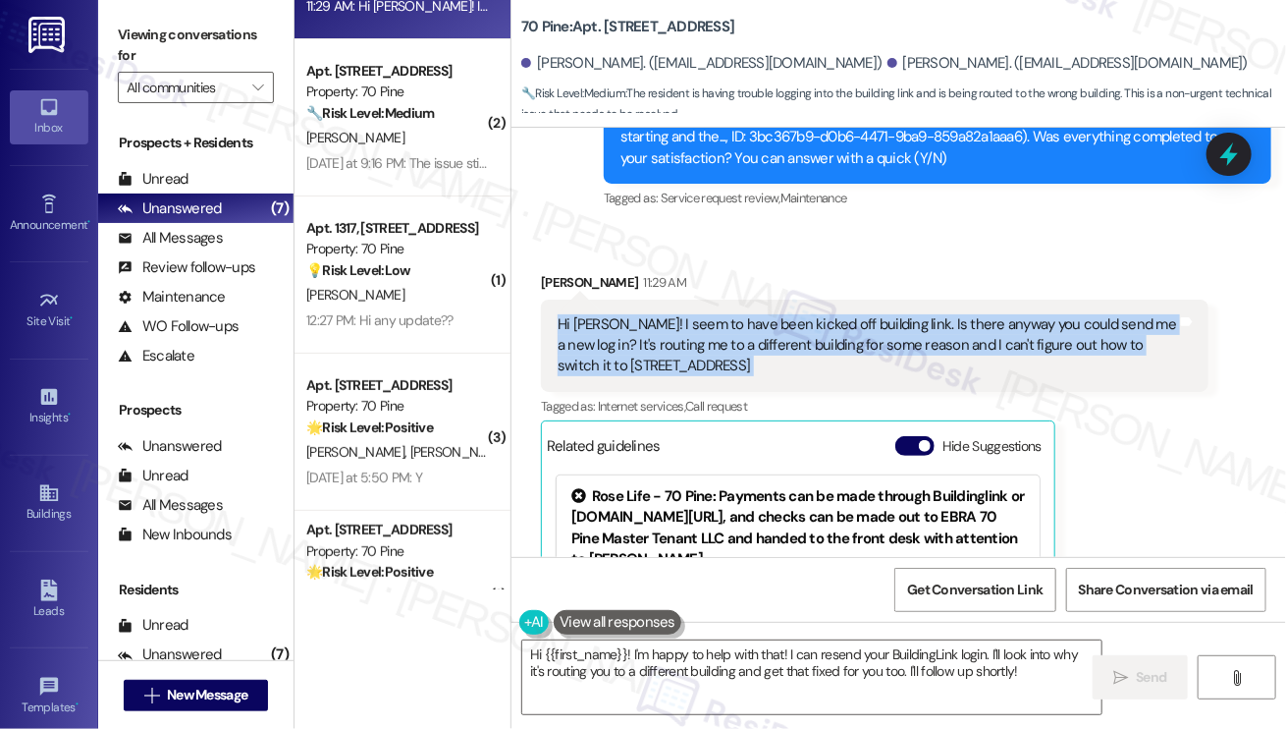
click at [804, 314] on div "Hi [PERSON_NAME]! I seem to have been kicked off building link. Is there anyway…" at bounding box center [868, 345] width 620 height 63
click at [813, 300] on div "Hi [PERSON_NAME]! I seem to have been kicked off building link. Is there anyway…" at bounding box center [875, 346] width 668 height 92
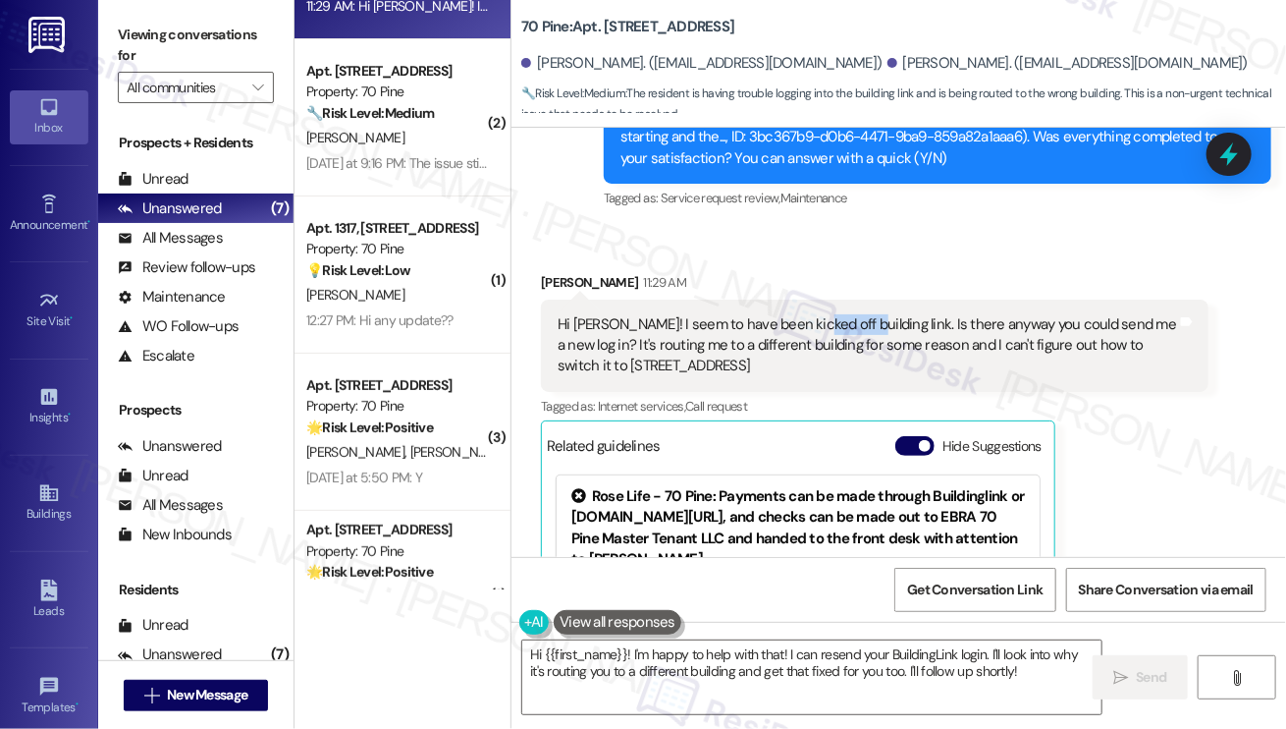
click at [813, 300] on div "Hi [PERSON_NAME]! I seem to have been kicked off building link. Is there anyway…" at bounding box center [875, 346] width 668 height 92
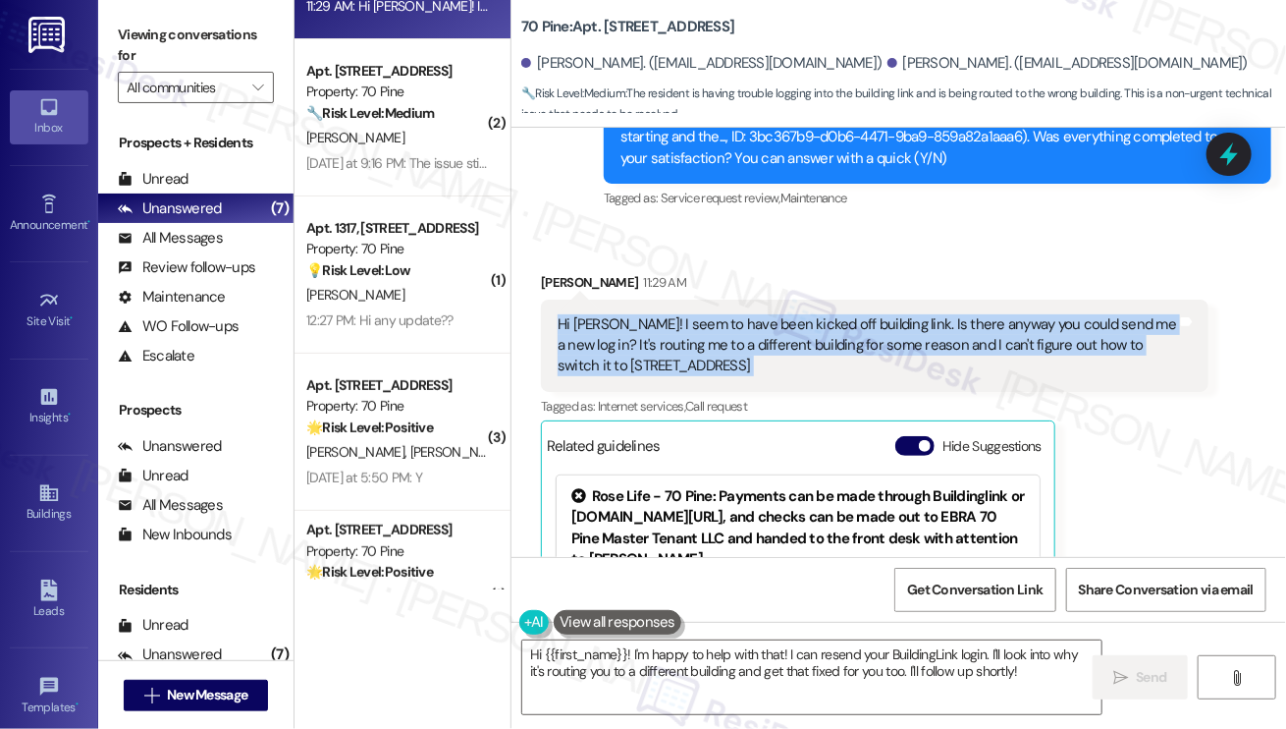
click at [813, 300] on div "Hi [PERSON_NAME]! I seem to have been kicked off building link. Is there anyway…" at bounding box center [875, 346] width 668 height 92
click at [829, 314] on div "Hi [PERSON_NAME]! I seem to have been kicked off building link. Is there anyway…" at bounding box center [868, 345] width 620 height 63
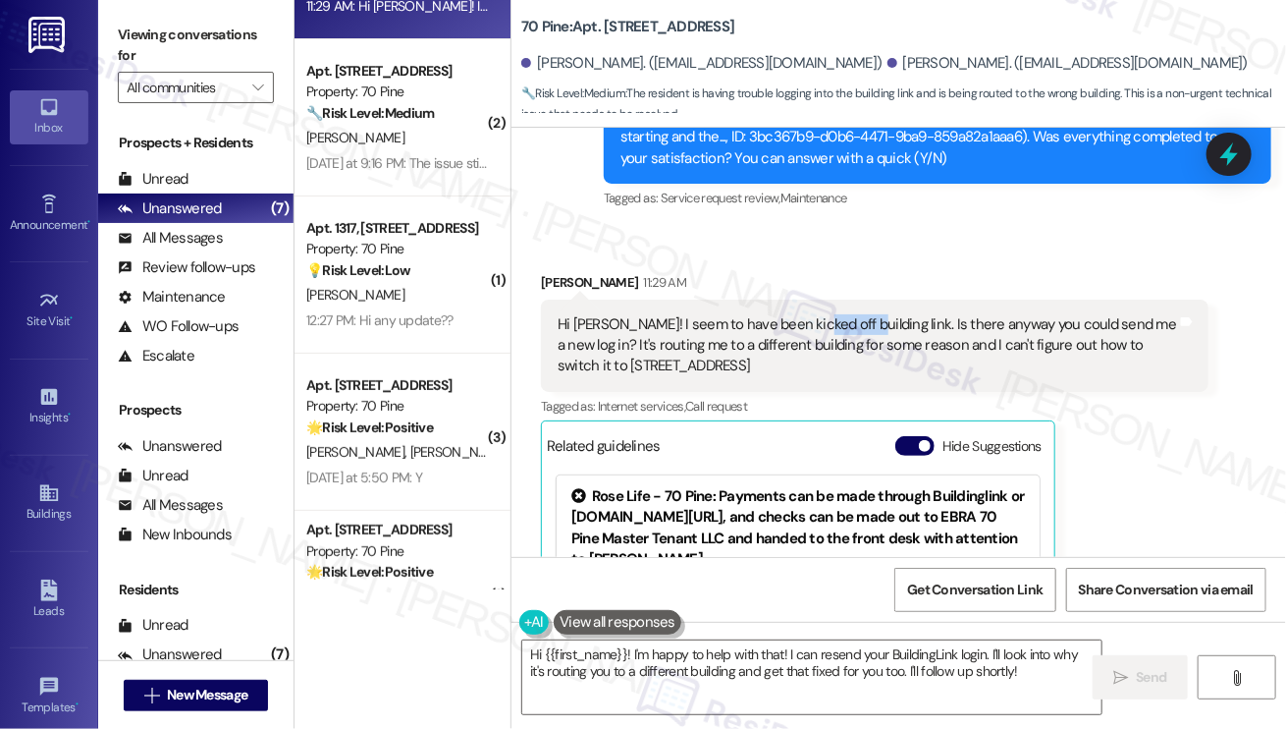
click at [829, 314] on div "Hi [PERSON_NAME]! I seem to have been kicked off building link. Is there anyway…" at bounding box center [868, 345] width 620 height 63
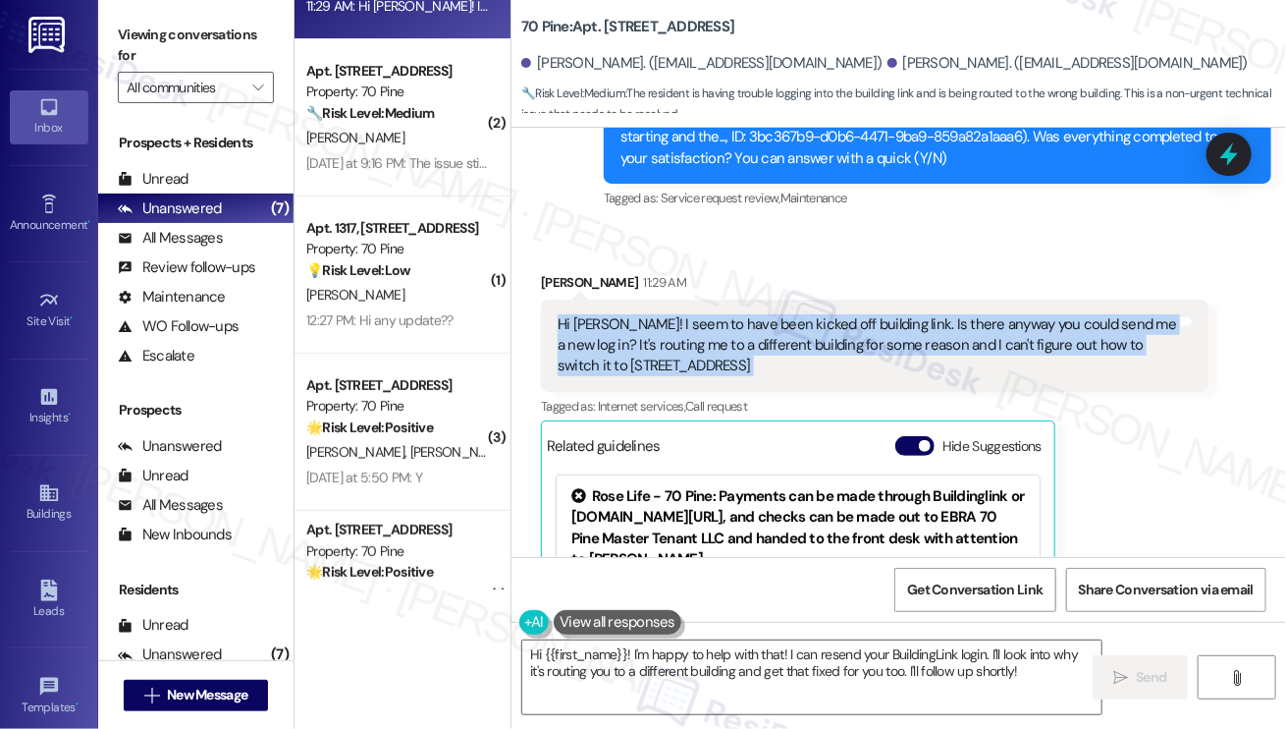
click at [827, 314] on div "Hi [PERSON_NAME]! I seem to have been kicked off building link. Is there anyway…" at bounding box center [868, 345] width 620 height 63
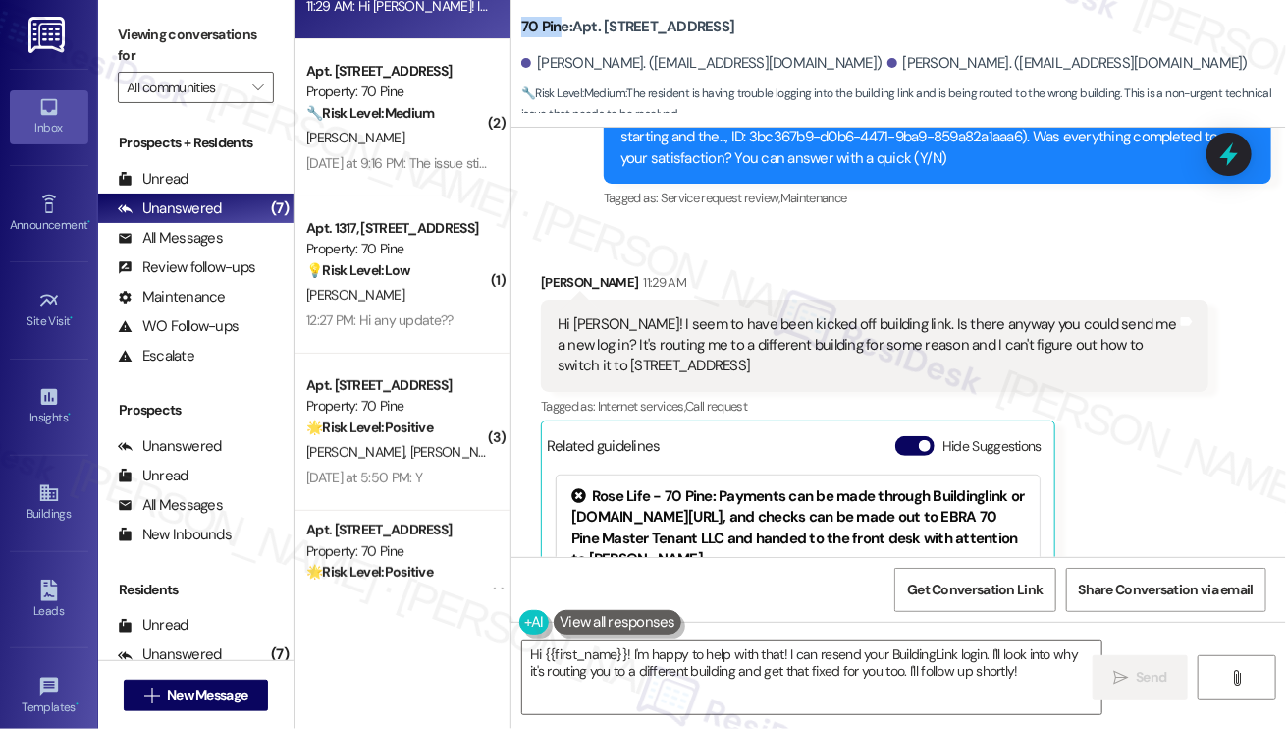
drag, startPoint x: 522, startPoint y: 23, endPoint x: 560, endPoint y: 23, distance: 37.3
click at [560, 23] on b "70 Pine: Apt. [STREET_ADDRESS]" at bounding box center [627, 27] width 213 height 21
click at [124, 45] on label "Viewing conversations for" at bounding box center [196, 46] width 156 height 52
click at [167, 15] on div "Viewing conversations for All communities " at bounding box center [195, 61] width 195 height 123
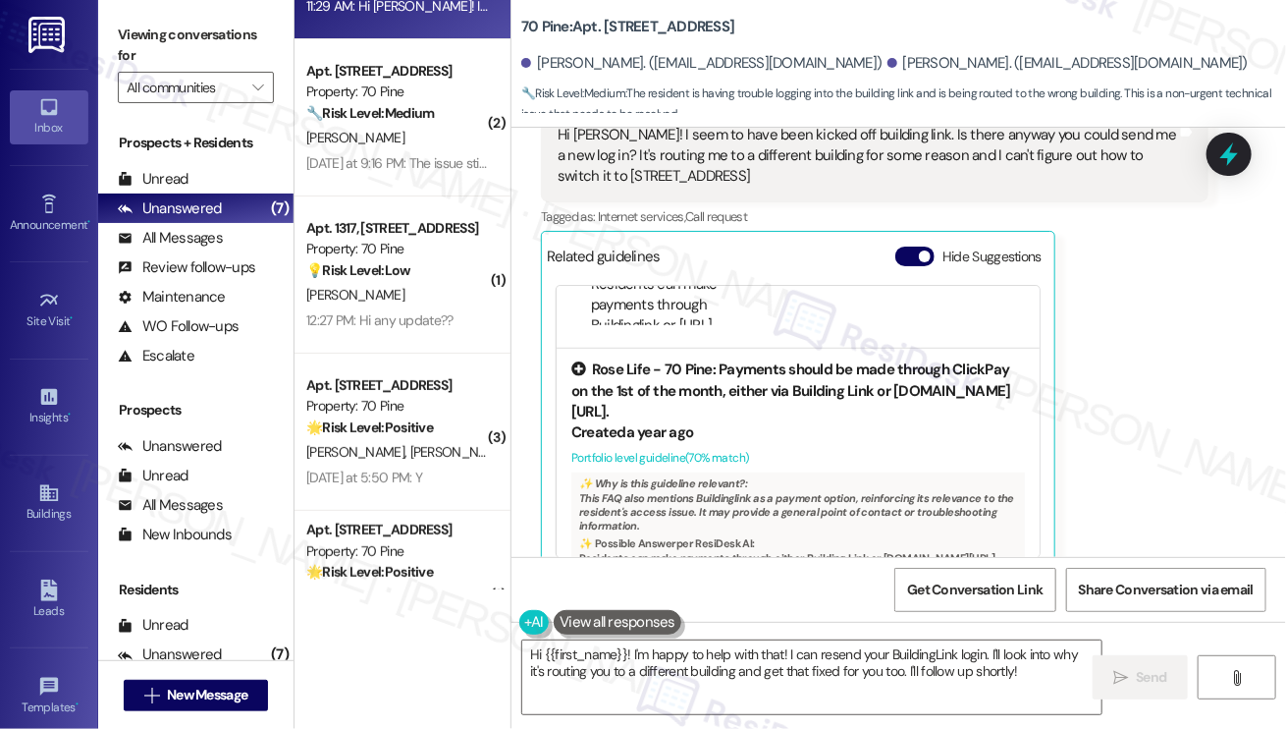
scroll to position [8689, 0]
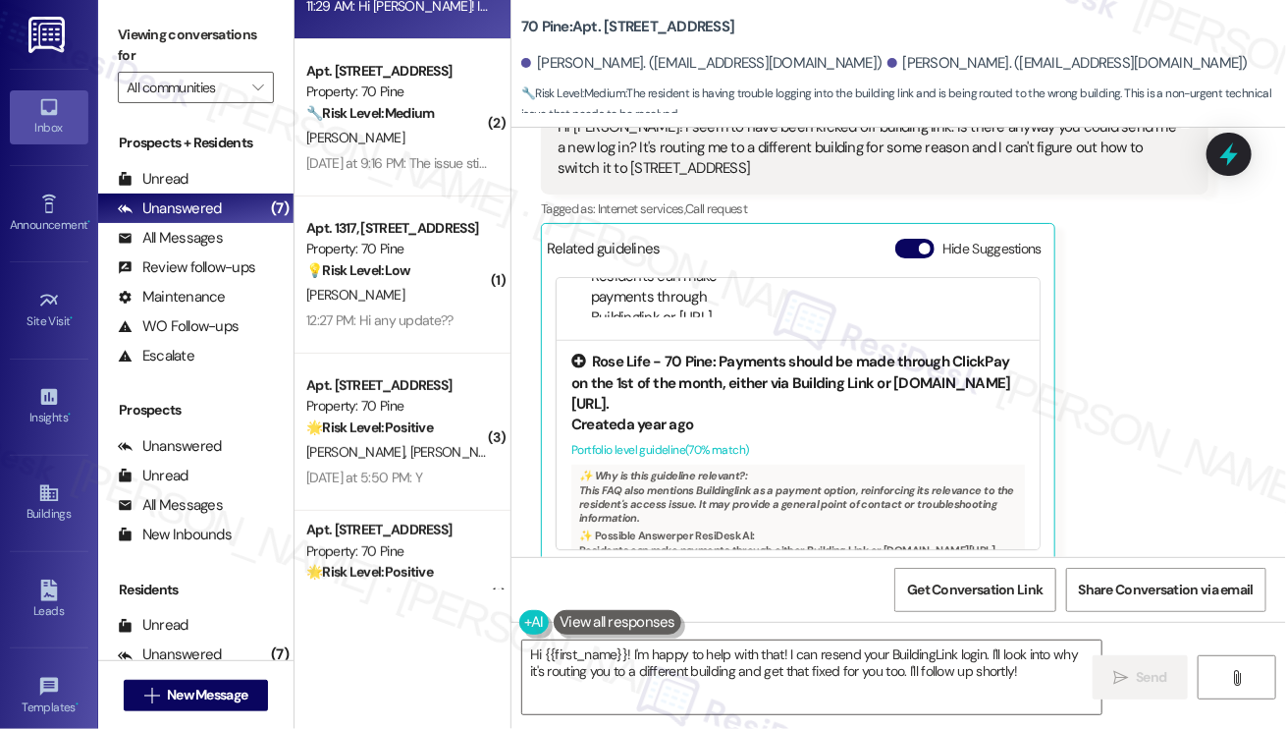
click at [670, 359] on div "Rose Life - 70 Pine: Payments should be made through ClickPay on the 1st of the…" at bounding box center [799, 383] width 454 height 63
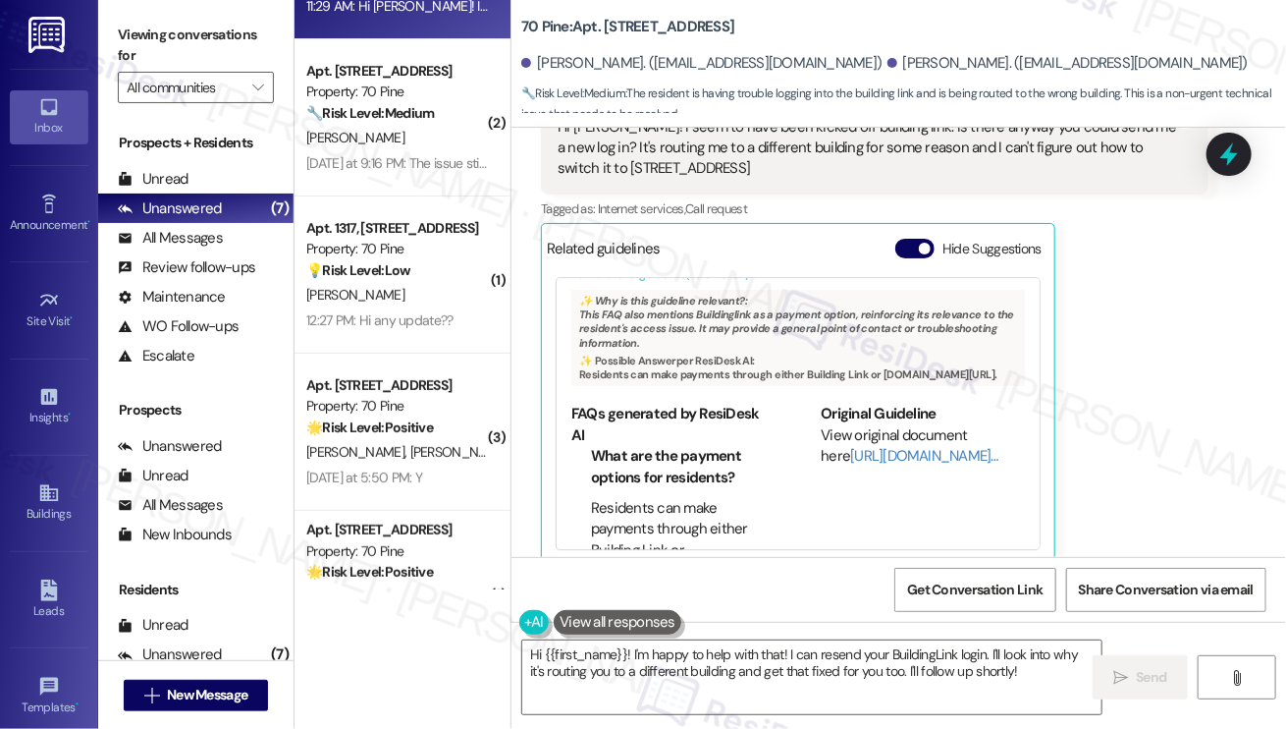
scroll to position [98, 0]
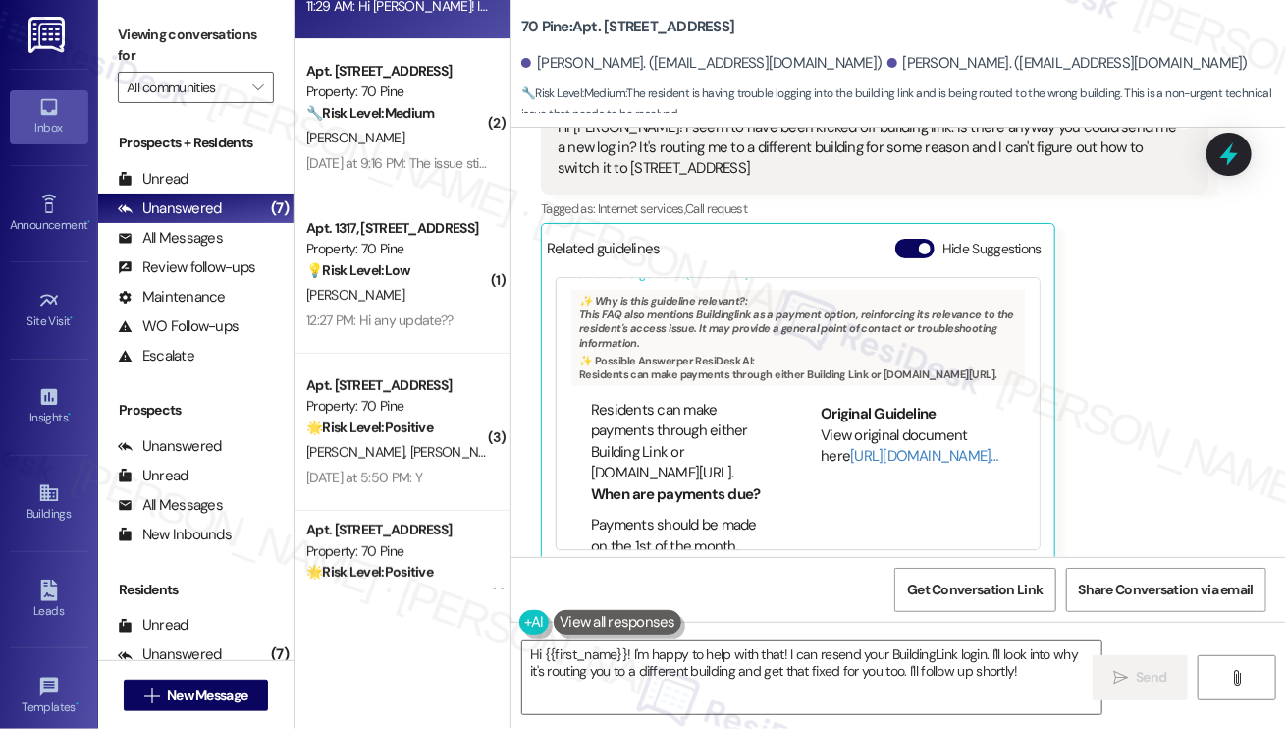
click at [597, 423] on li "Residents can make payments through either Building Link or [DOMAIN_NAME][URL]." at bounding box center [683, 442] width 185 height 84
click at [695, 415] on li "Residents can make payments through either Building Link or [DOMAIN_NAME][URL]." at bounding box center [683, 442] width 185 height 84
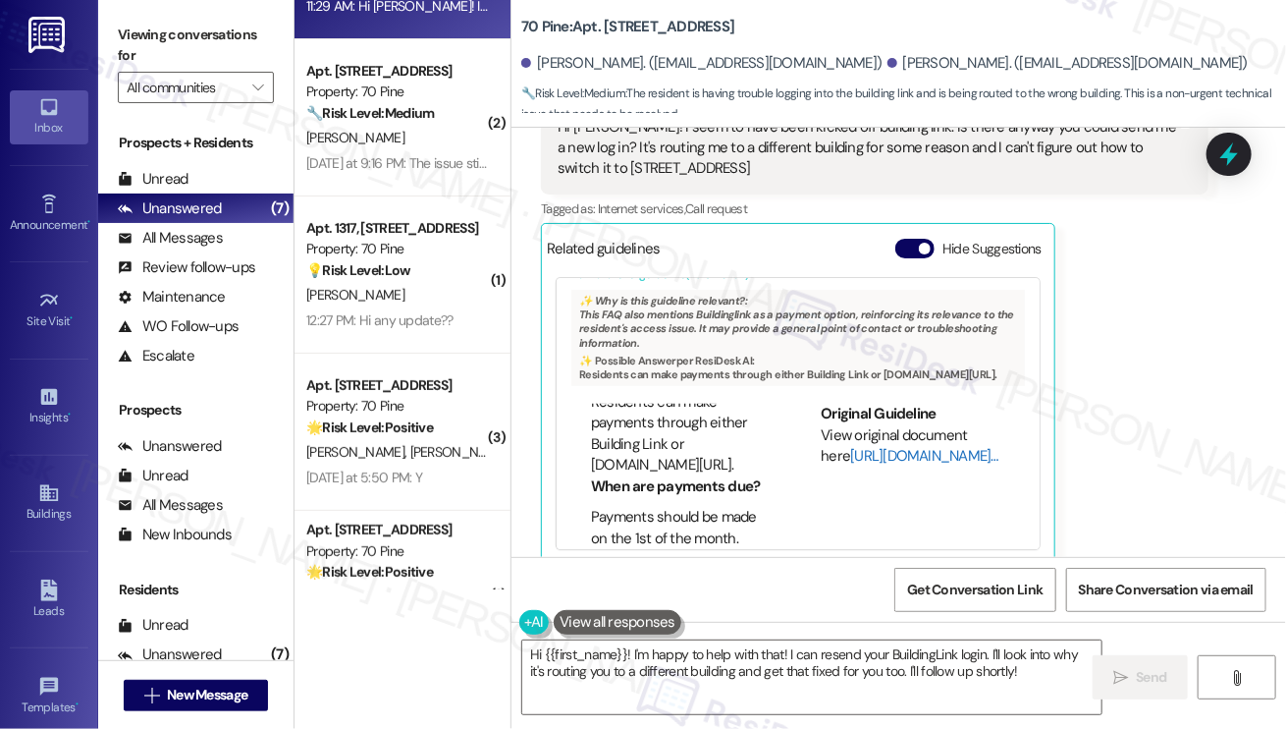
click at [856, 446] on link "[URL][DOMAIN_NAME]…" at bounding box center [924, 456] width 148 height 20
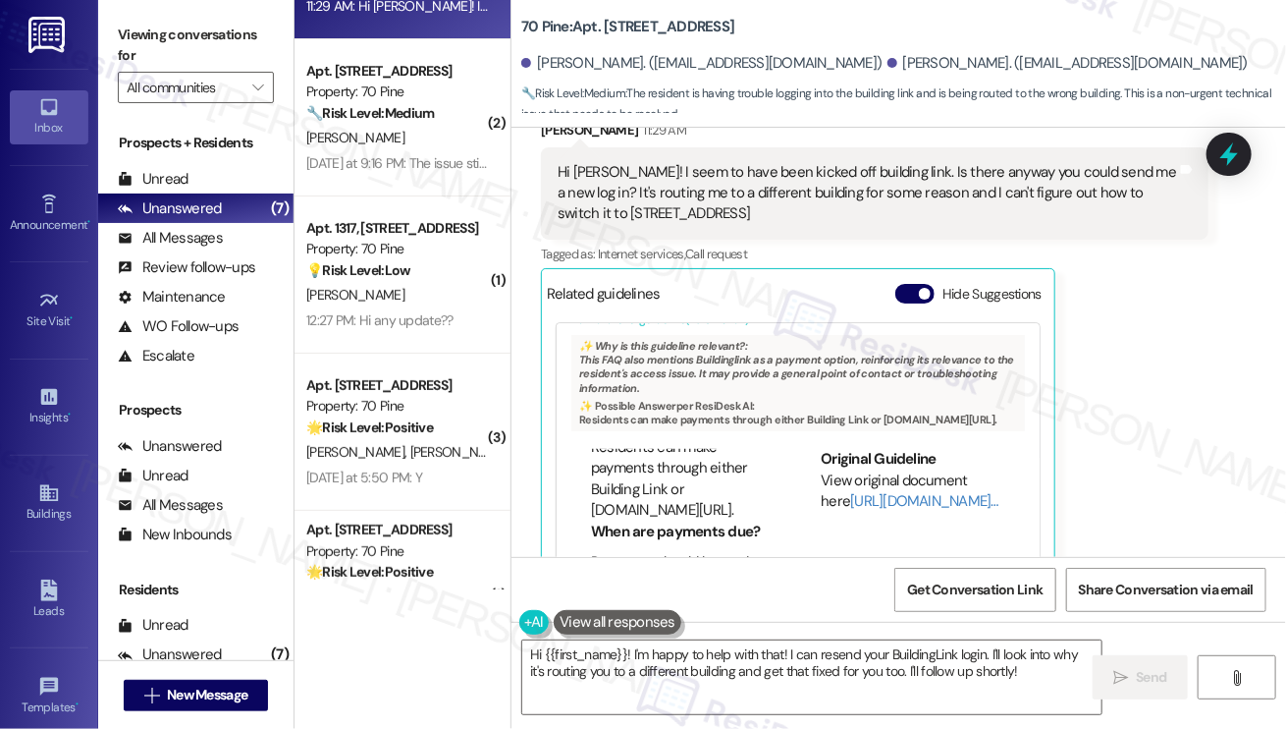
scroll to position [8689, 0]
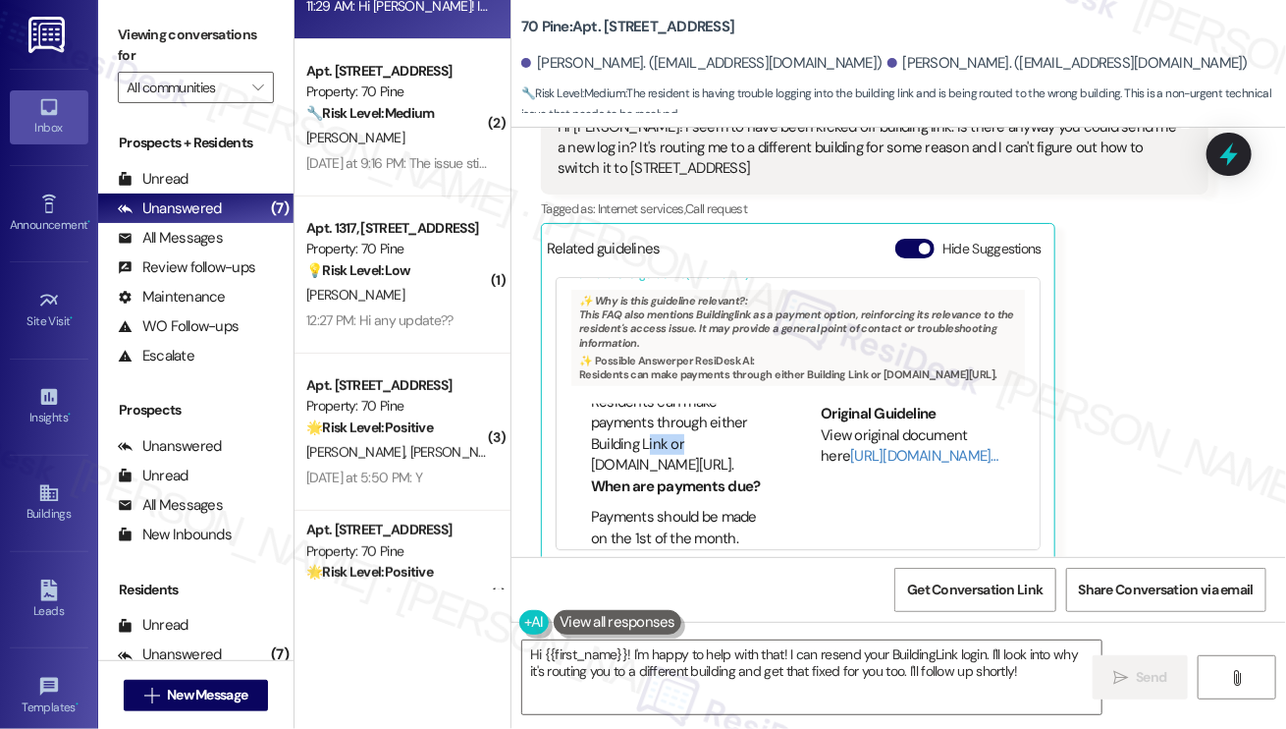
drag, startPoint x: 645, startPoint y: 398, endPoint x: 695, endPoint y: 404, distance: 50.4
click at [683, 401] on li "Residents can make payments through either Building Link or [DOMAIN_NAME][URL]." at bounding box center [683, 434] width 185 height 84
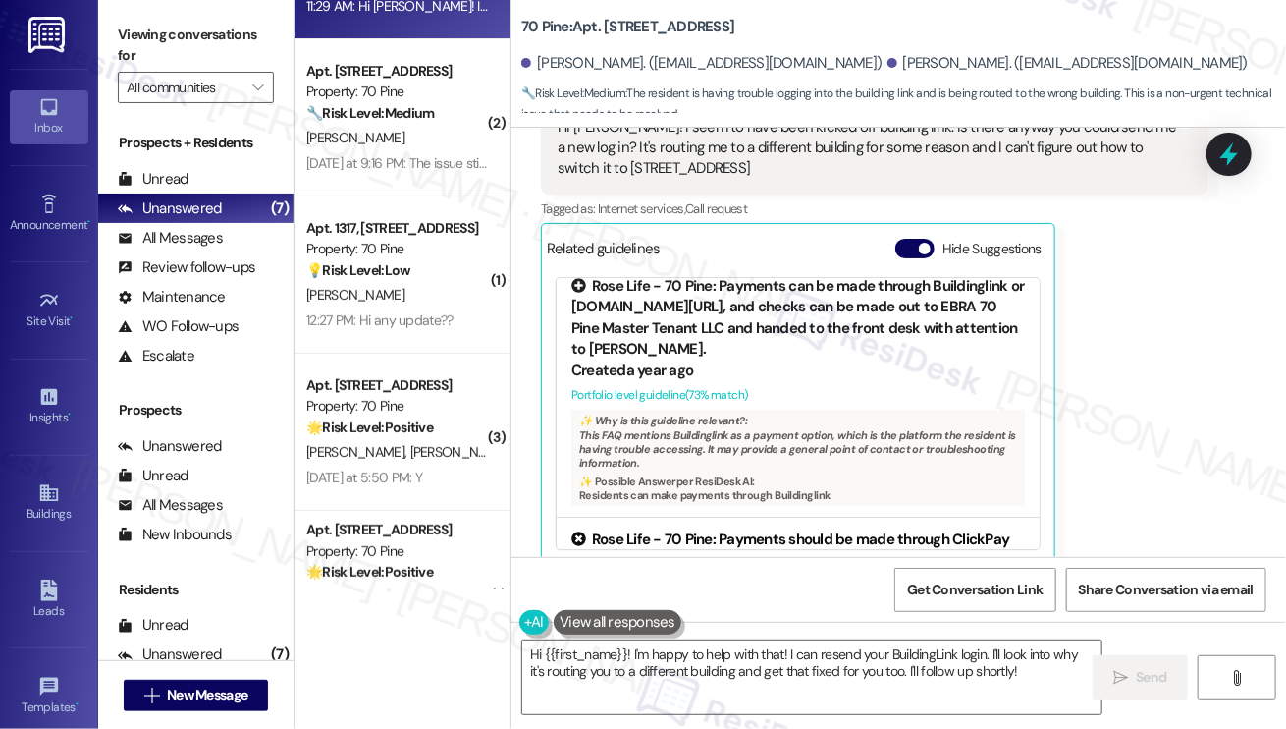
scroll to position [0, 0]
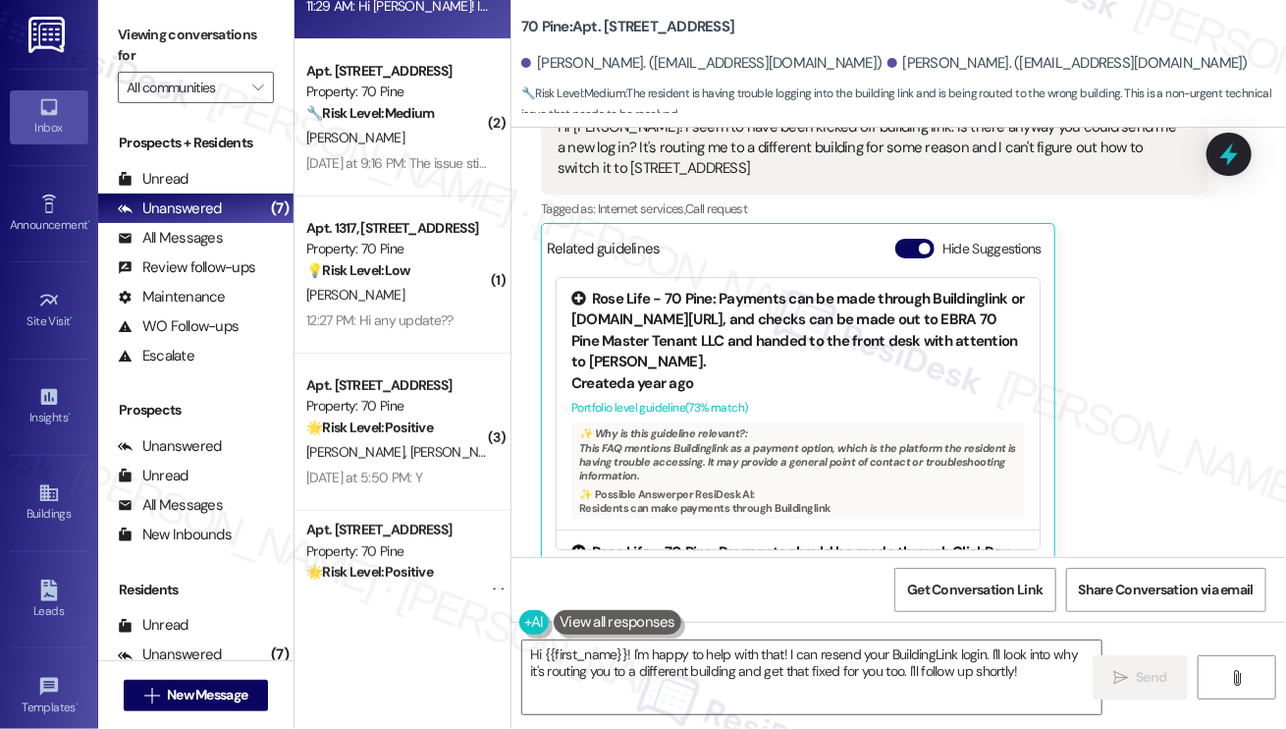
click at [767, 296] on div "Rose Life - 70 Pine: Payments can be made through Buildinglink or [DOMAIN_NAME]…" at bounding box center [799, 331] width 454 height 84
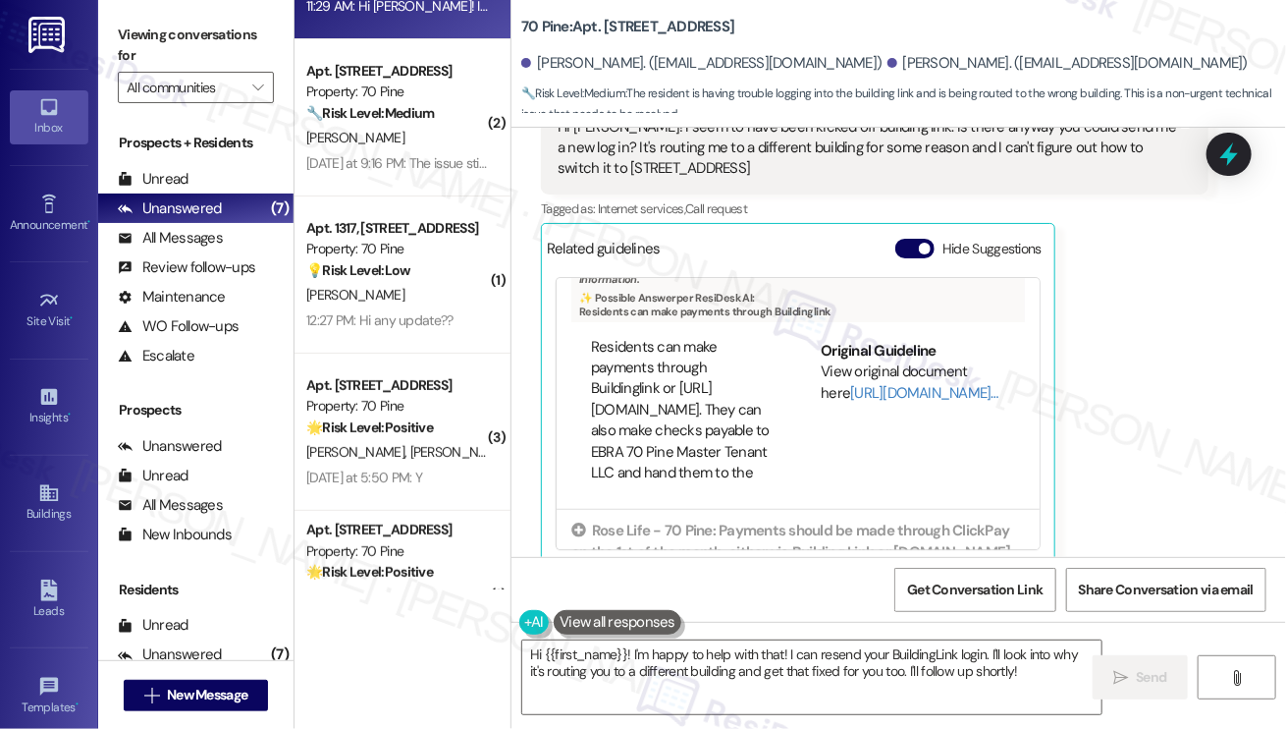
scroll to position [196, 0]
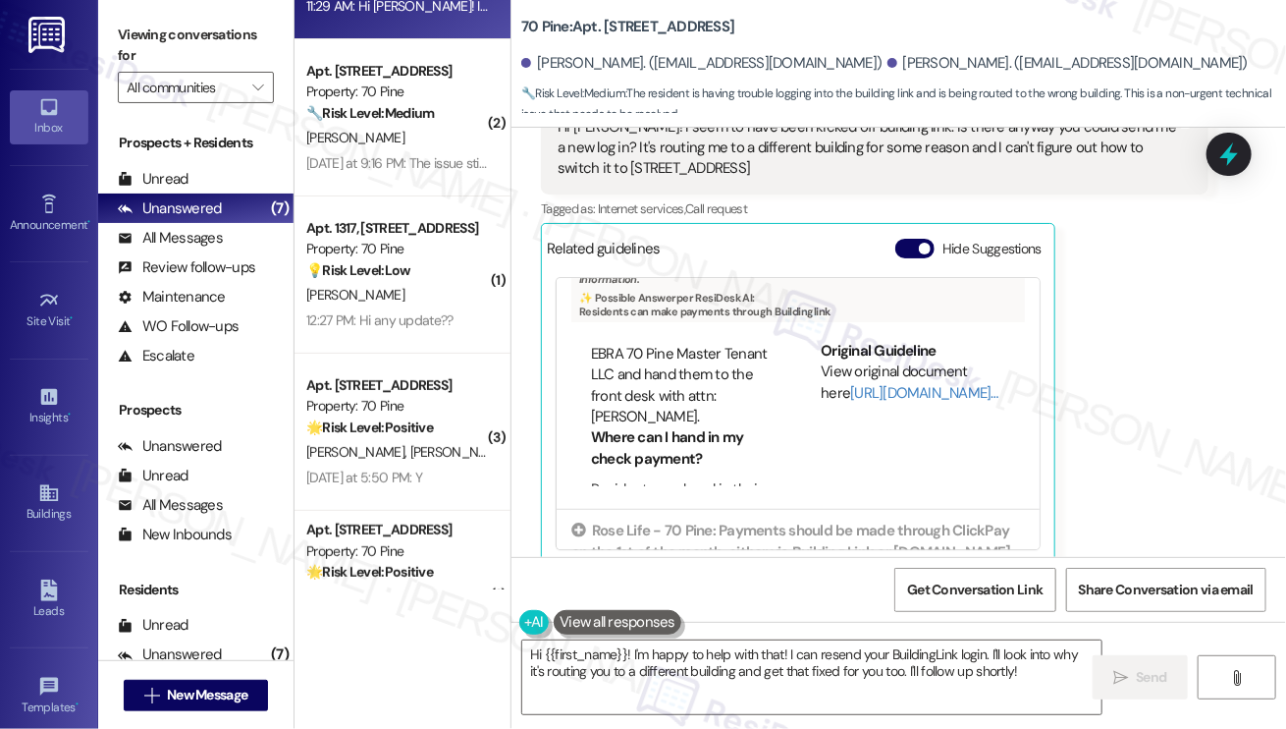
click at [673, 361] on li "Residents can make payments through Buildinglink or [URL][DOMAIN_NAME]. They ca…" at bounding box center [683, 334] width 185 height 190
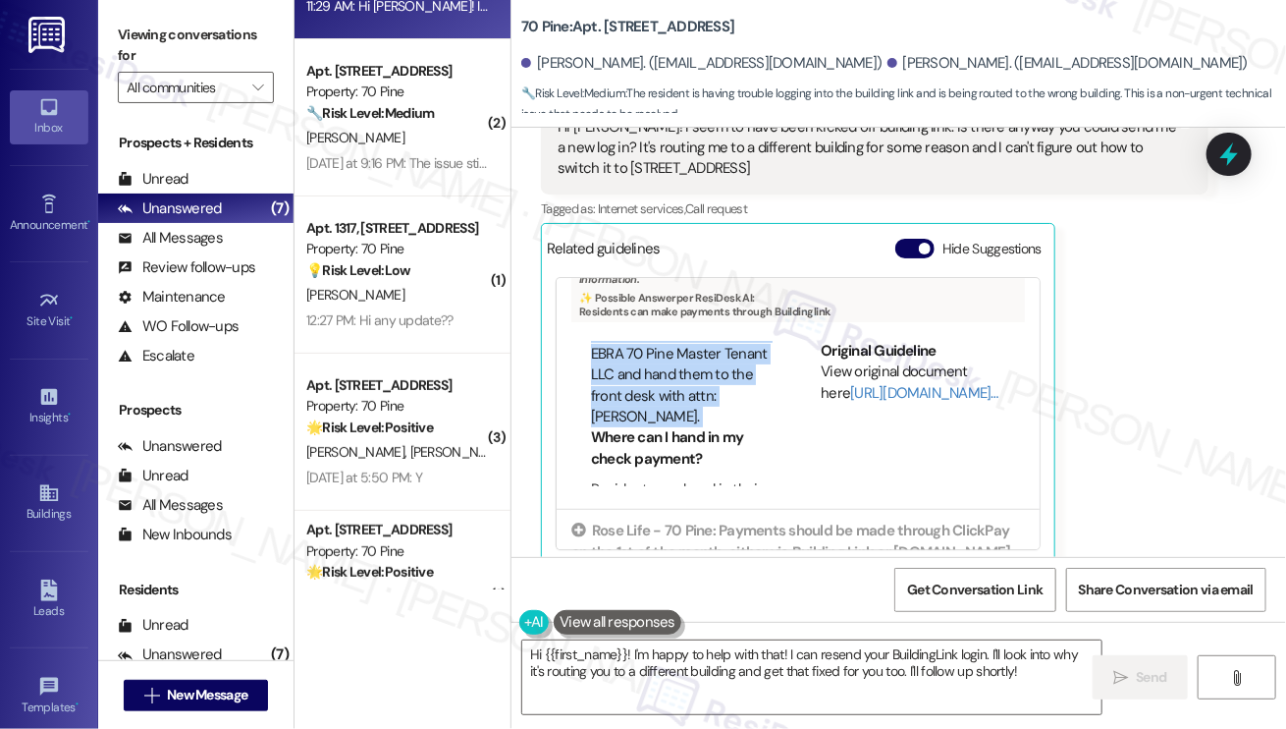
click at [673, 361] on li "Residents can make payments through Buildinglink or [URL][DOMAIN_NAME]. They ca…" at bounding box center [683, 334] width 185 height 190
click at [881, 383] on link "[URL][DOMAIN_NAME]…" at bounding box center [924, 393] width 148 height 20
click at [112, 25] on div "Viewing conversations for All communities " at bounding box center [195, 61] width 195 height 123
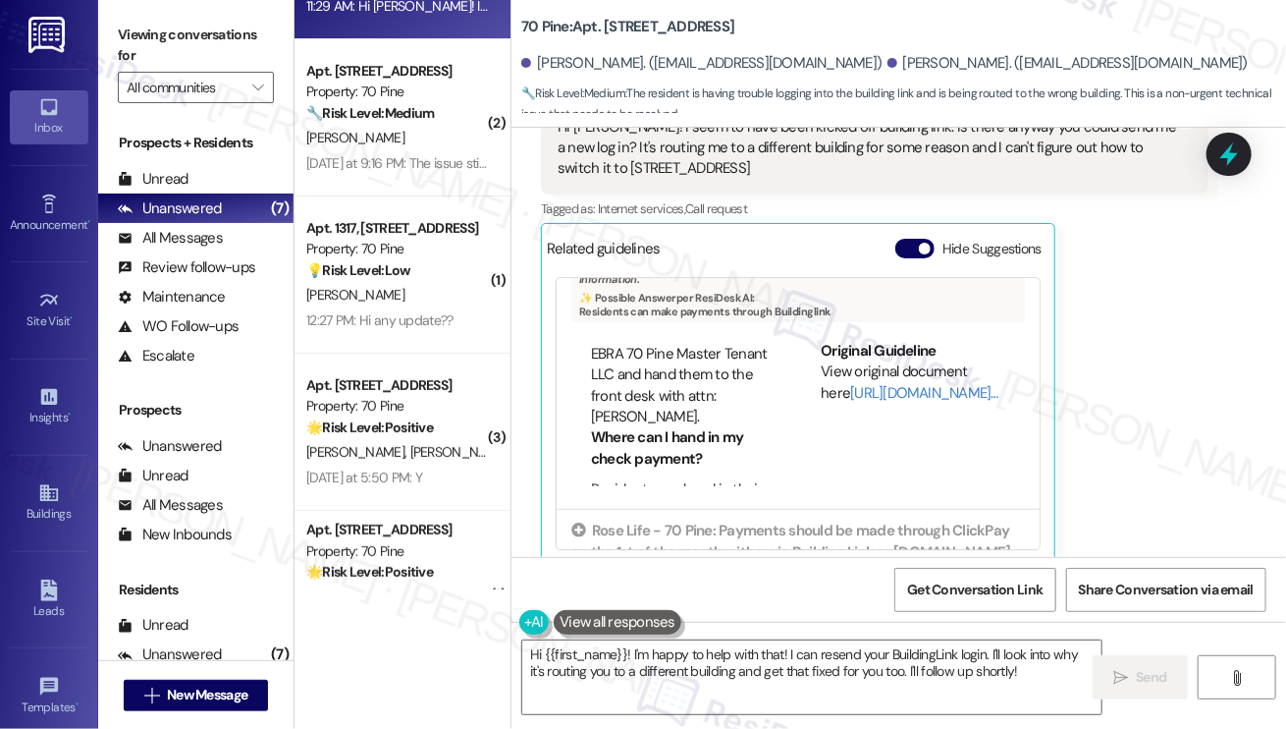
click at [138, 49] on label "Viewing conversations for" at bounding box center [196, 46] width 156 height 52
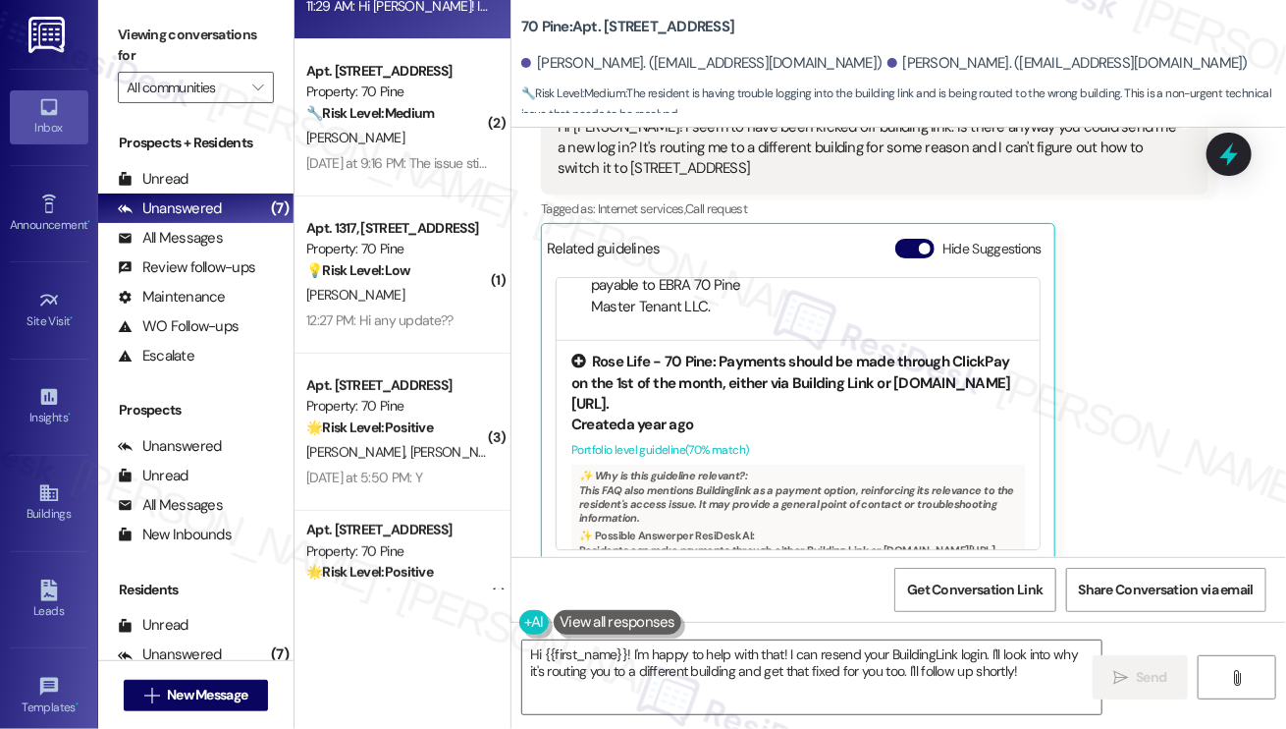
scroll to position [169, 0]
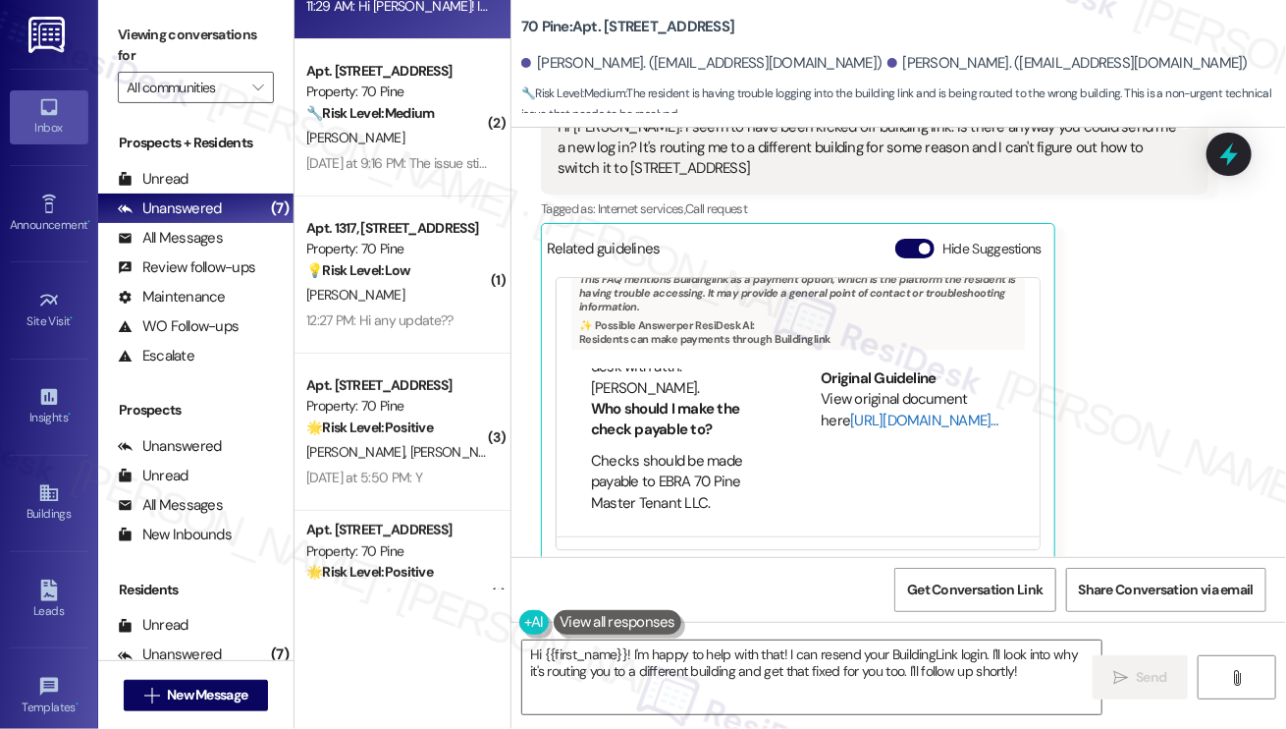
click at [873, 410] on link "[URL][DOMAIN_NAME]…" at bounding box center [924, 420] width 148 height 20
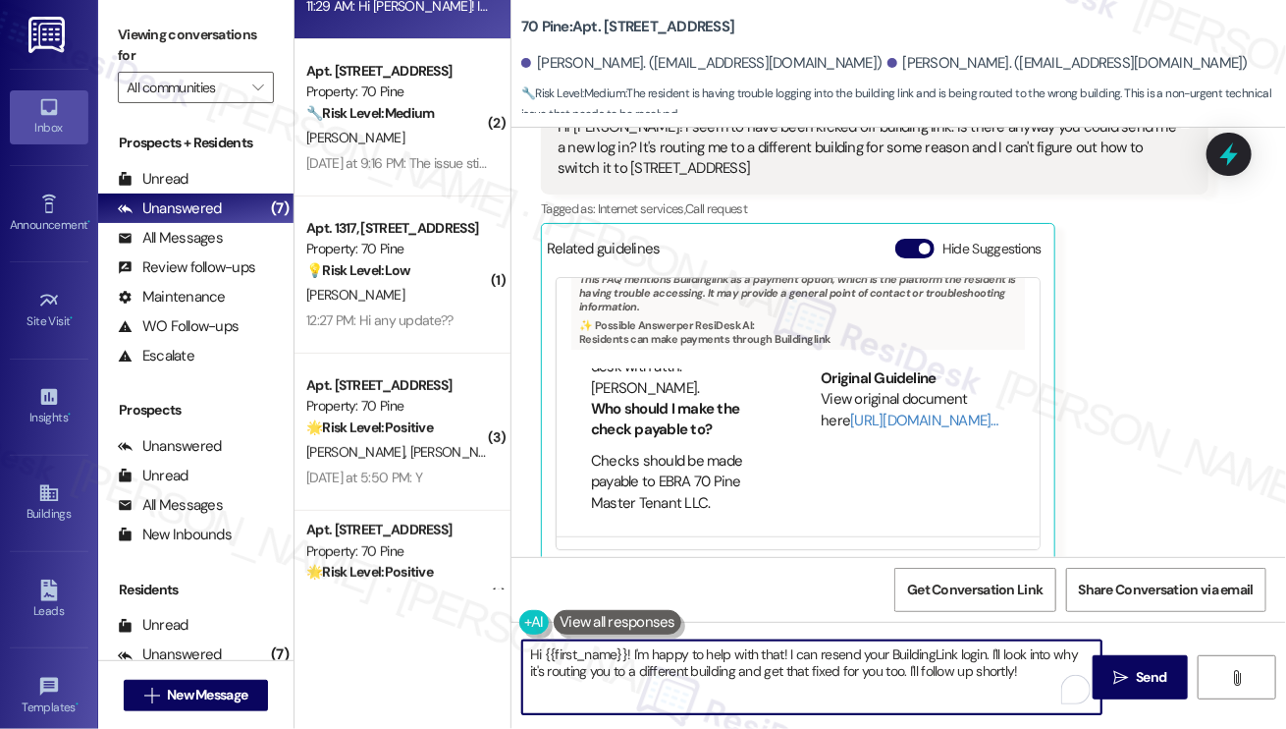
drag, startPoint x: 1035, startPoint y: 669, endPoint x: 833, endPoint y: 653, distance: 202.9
click at [833, 653] on textarea "Hi {{first_name}}! I'm happy to help with that! I can resend your BuildingLink …" at bounding box center [811, 677] width 579 height 74
click at [871, 660] on textarea "Hi {{first_name}}! I'm happy to help with that! I can resend your BuildingLink …" at bounding box center [811, 677] width 579 height 74
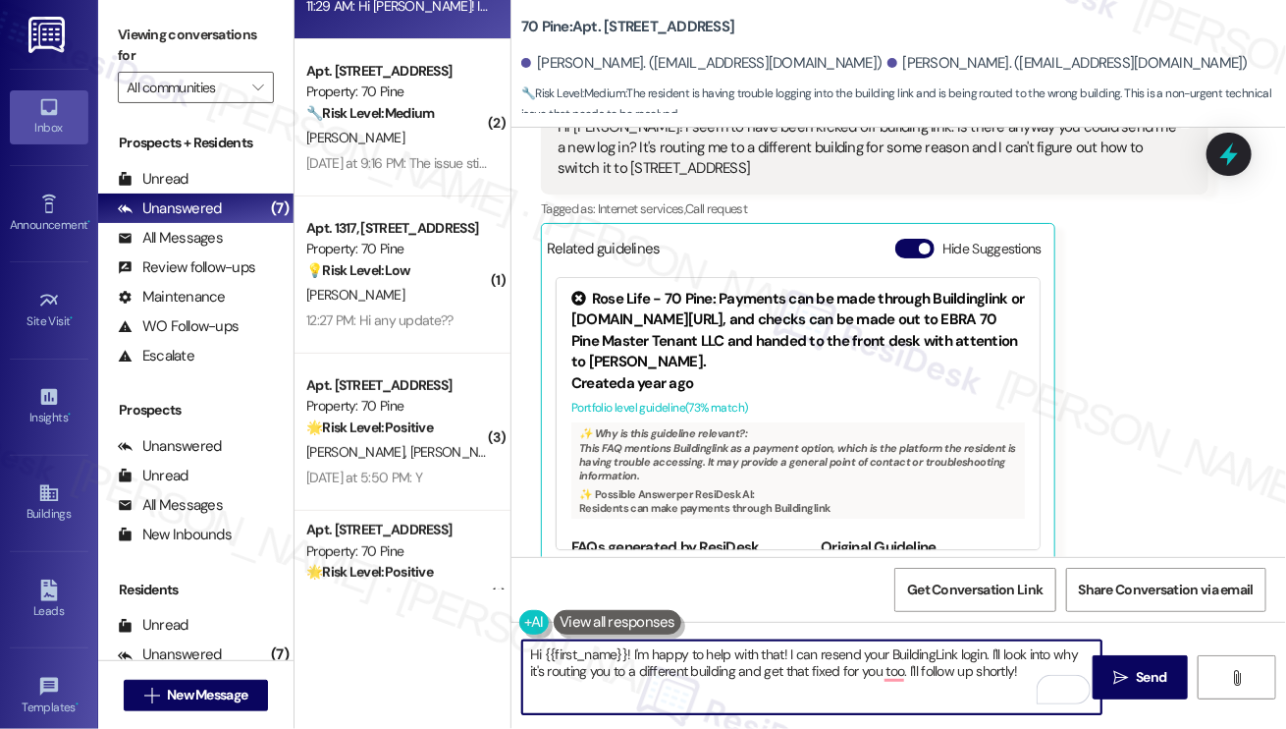
scroll to position [8296, 0]
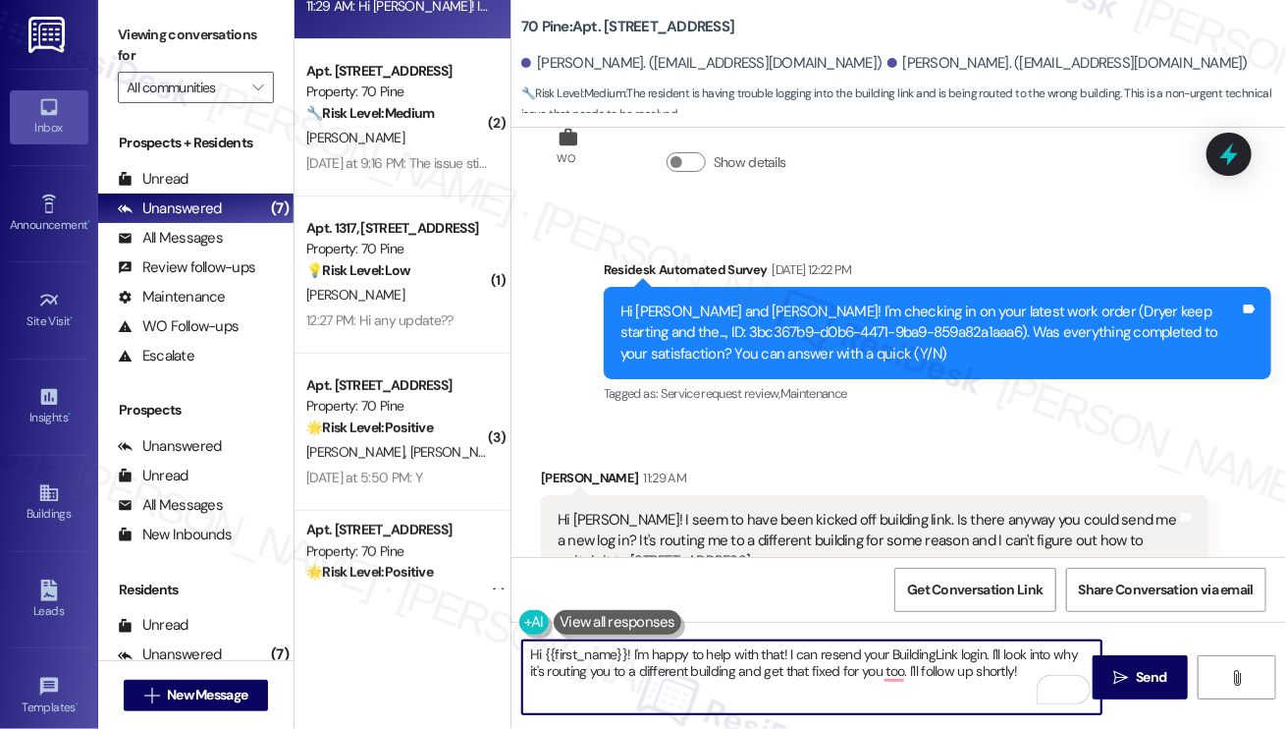
click at [550, 467] on div "[PERSON_NAME] 11:29 AM" at bounding box center [875, 480] width 668 height 27
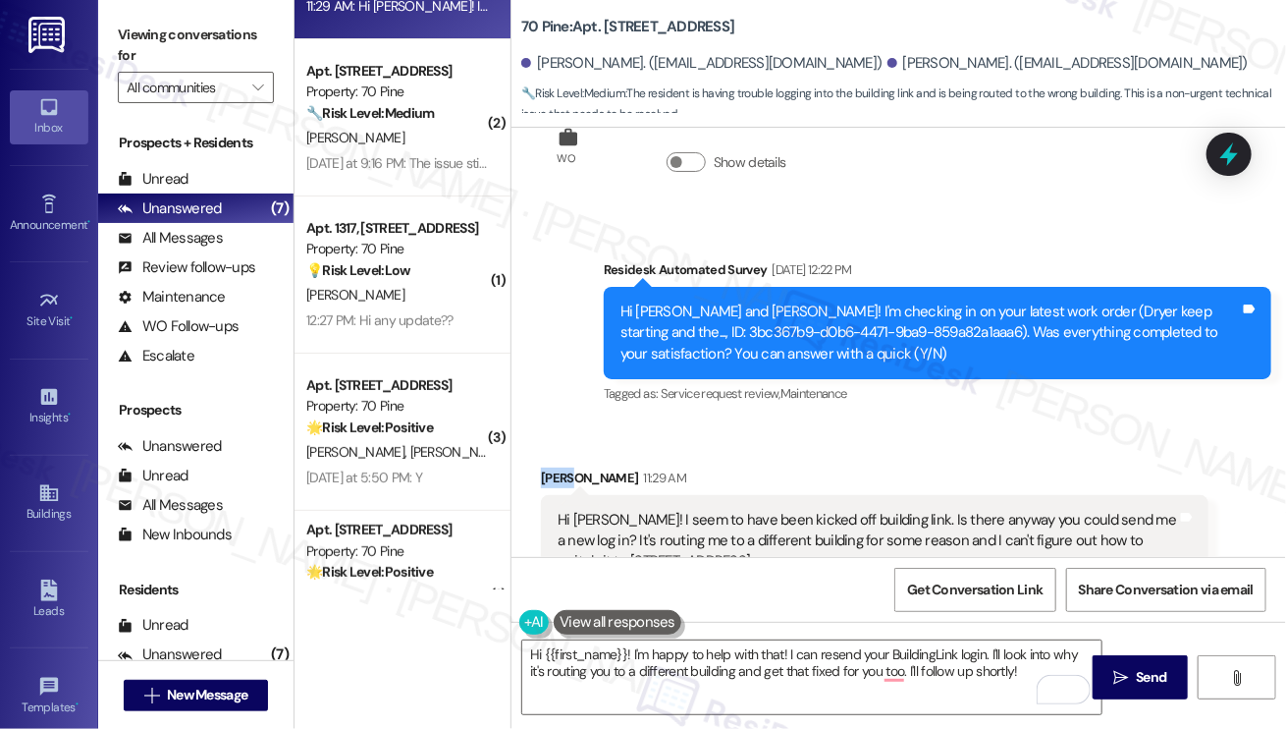
click at [551, 467] on div "[PERSON_NAME] 11:29 AM" at bounding box center [875, 480] width 668 height 27
copy div "[PERSON_NAME]"
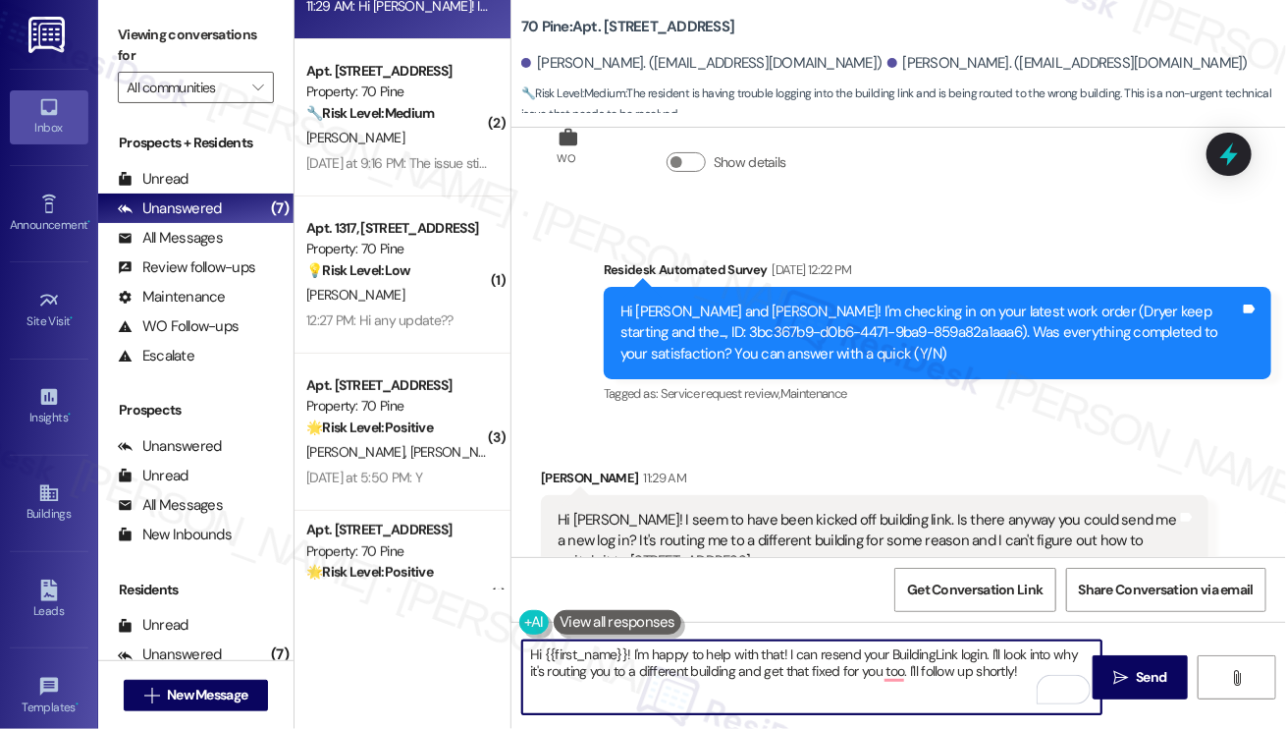
drag, startPoint x: 627, startPoint y: 655, endPoint x: 545, endPoint y: 655, distance: 81.5
click at [545, 655] on textarea "Hi {{first_name}}! I'm happy to help with that! I can resend your BuildingLink …" at bounding box center [811, 677] width 579 height 74
paste textarea "[PERSON_NAME]"
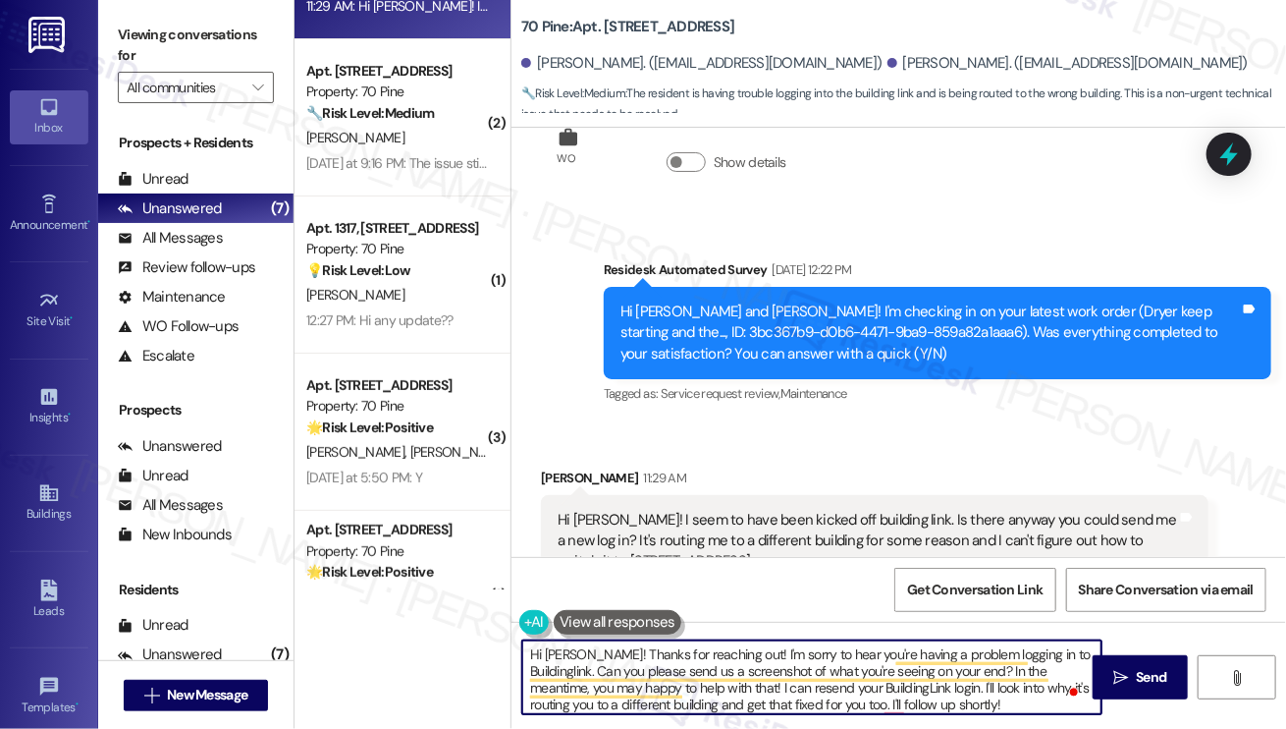
paste textarea "[PERSON_NAME]"
click at [742, 683] on textarea "Hi [PERSON_NAME]! Thanks for reaching out! I'm sorry to hear you're having a pr…" at bounding box center [811, 677] width 579 height 74
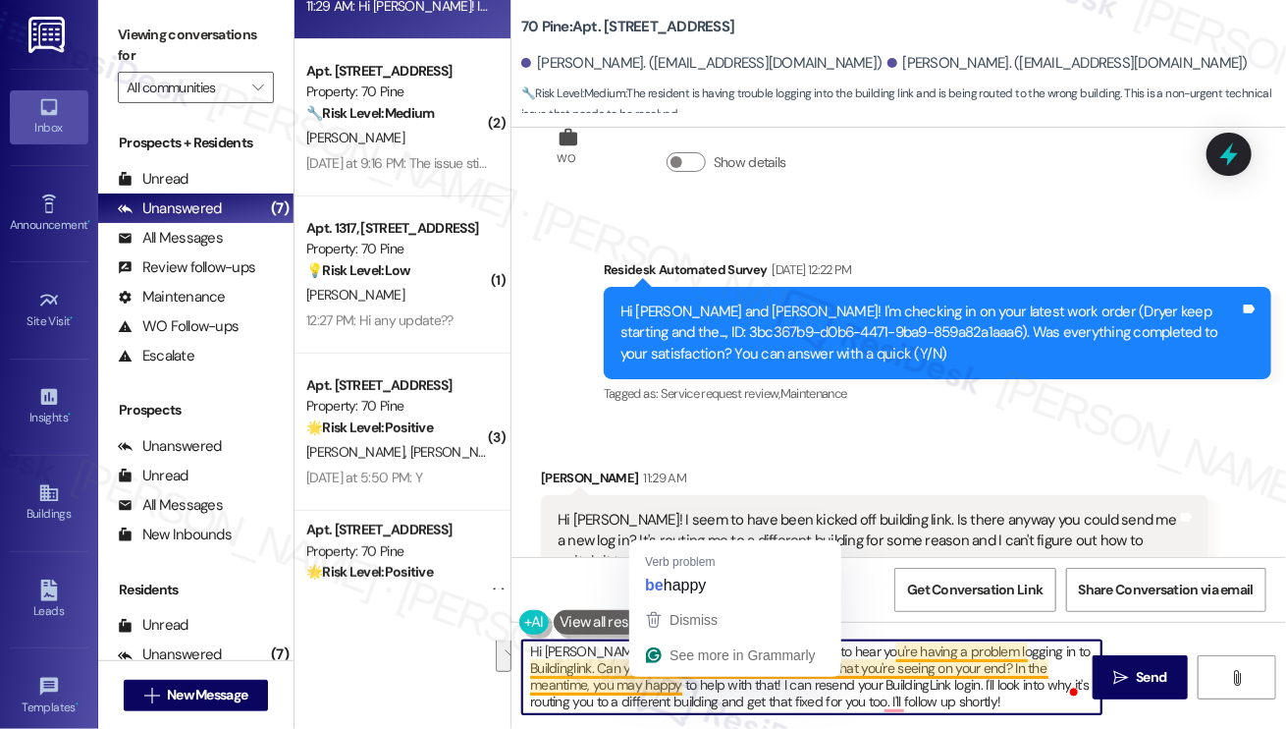
drag, startPoint x: 1055, startPoint y: 710, endPoint x: 645, endPoint y: 683, distance: 410.4
click at [645, 683] on textarea "Hi [PERSON_NAME]! Thanks for reaching out! I'm sorry to hear you're having a pr…" at bounding box center [811, 677] width 579 height 74
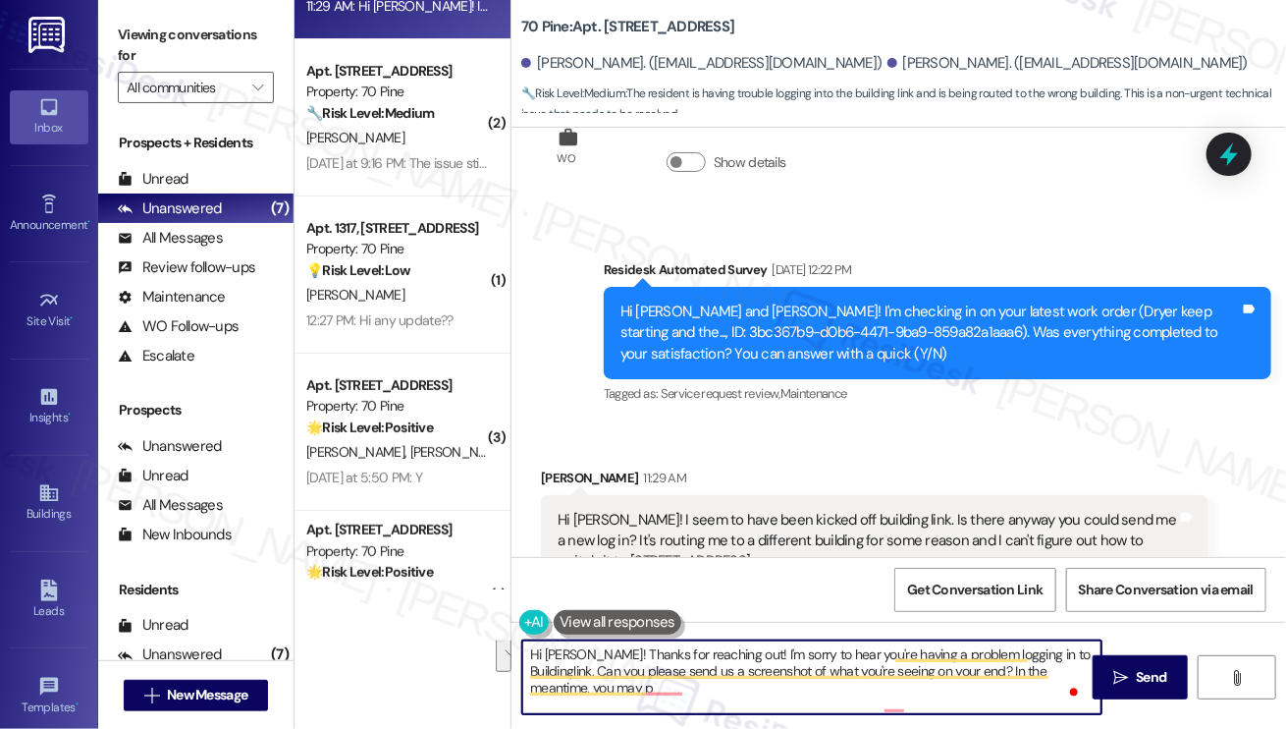
scroll to position [0, 0]
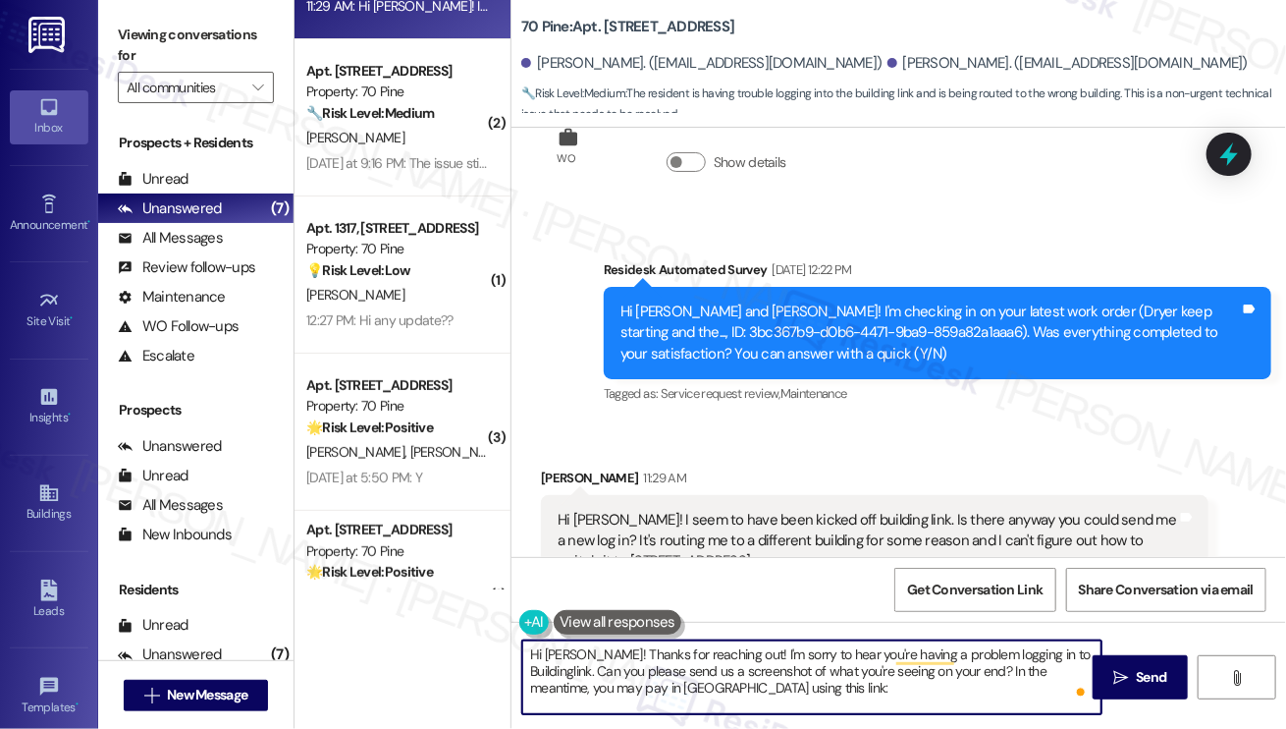
paste textarea "[URL][DOMAIN_NAME]."
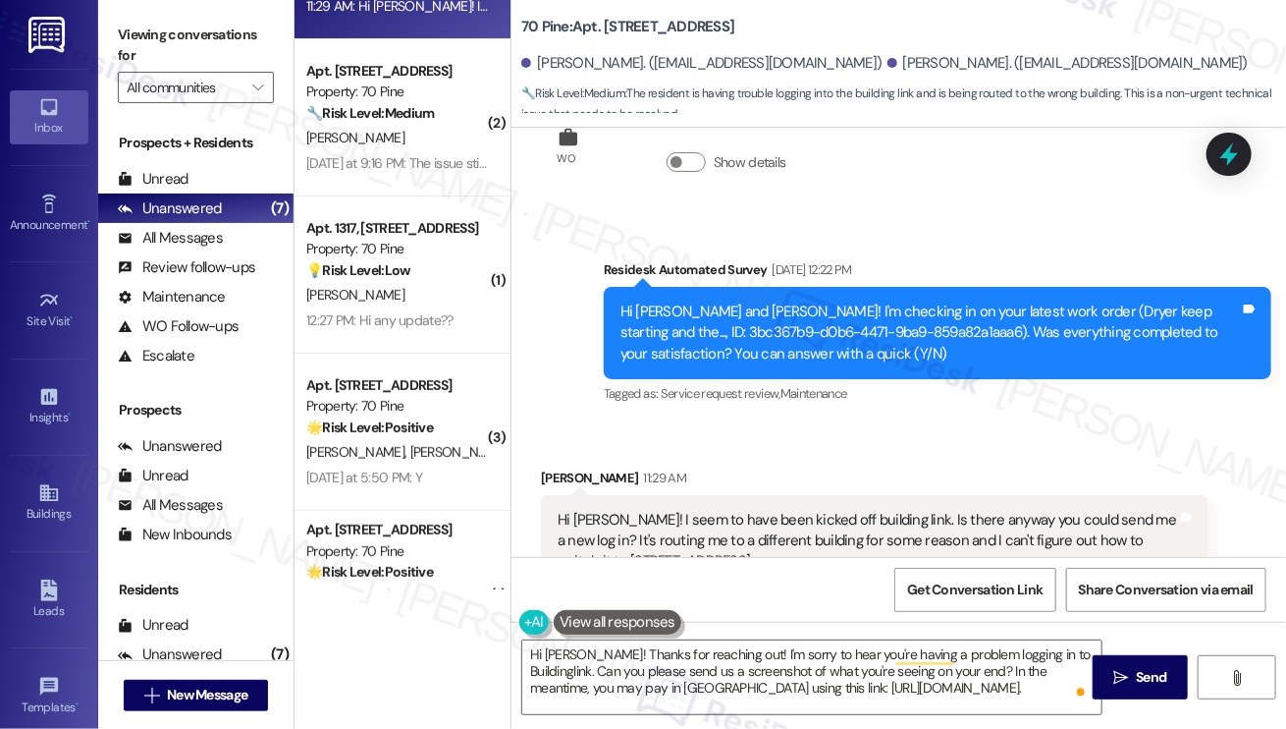
click at [161, 23] on label "Viewing conversations for" at bounding box center [196, 46] width 156 height 52
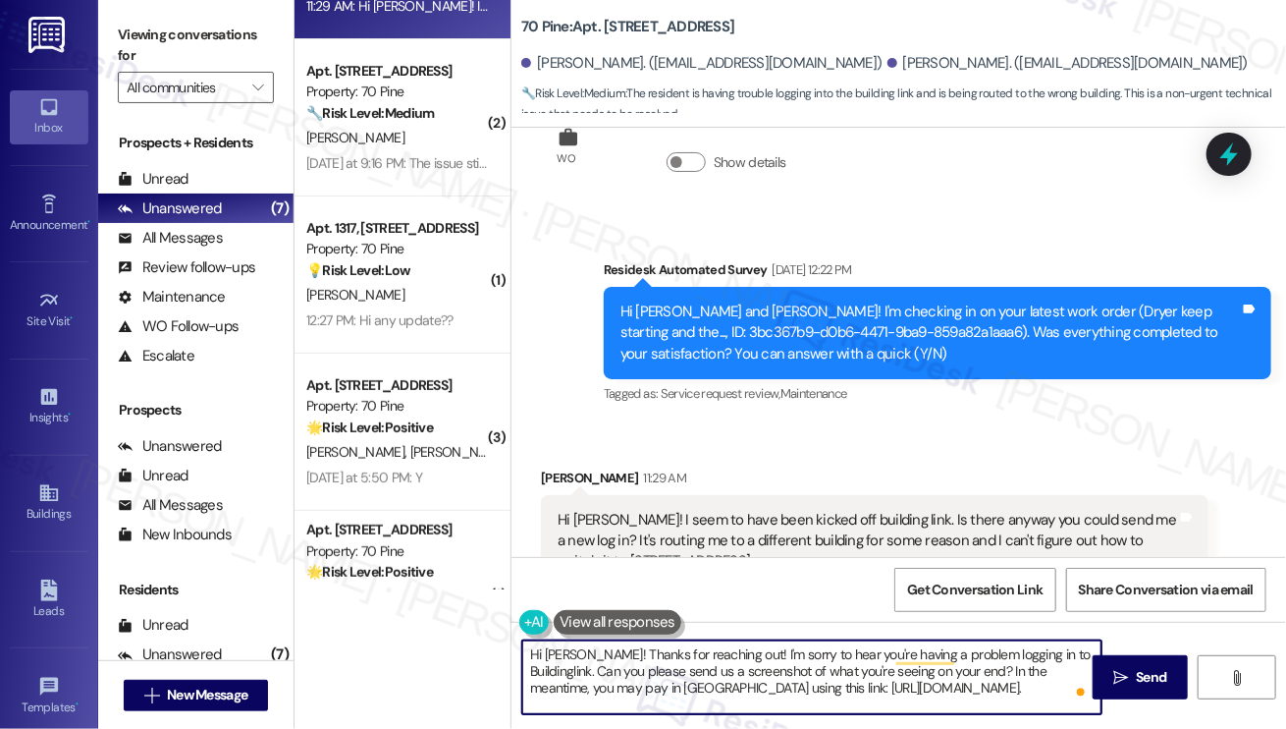
click at [902, 695] on textarea "Hi [PERSON_NAME]! Thanks for reaching out! I'm sorry to hear you're having a pr…" at bounding box center [811, 677] width 579 height 74
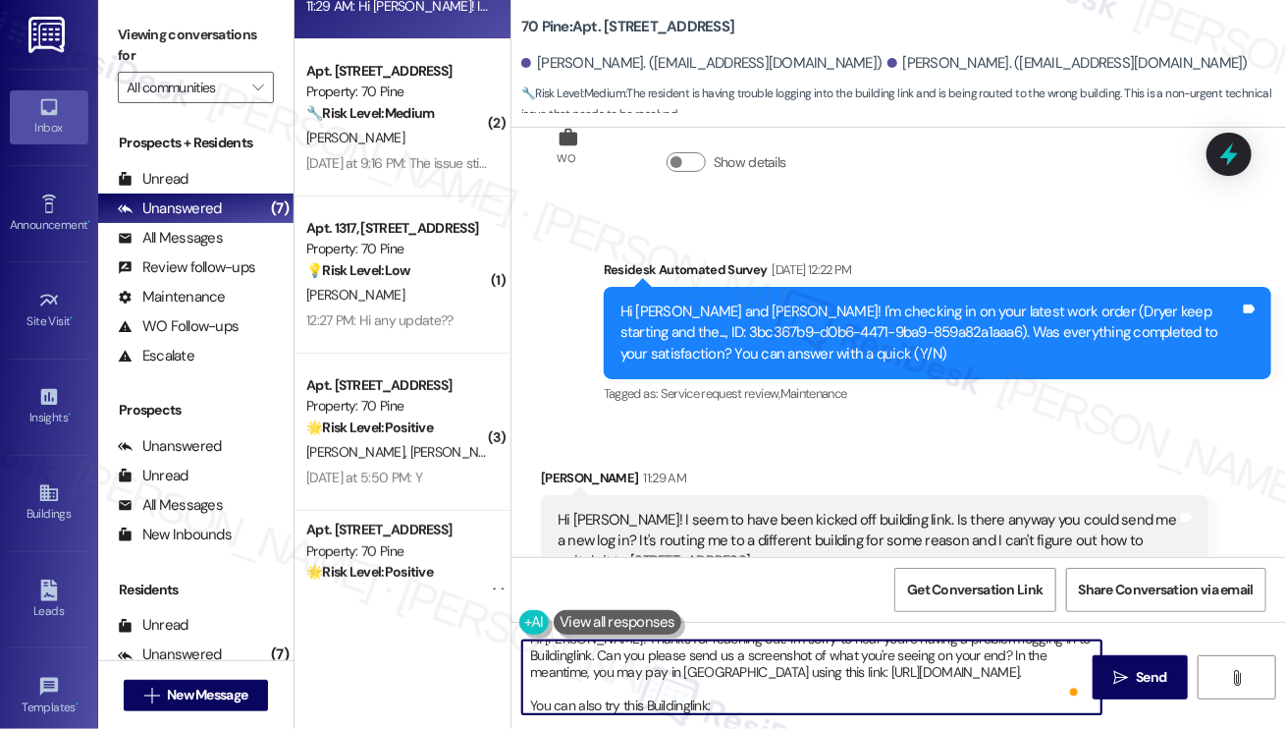
paste textarea "[URL][DOMAIN_NAME][DOMAIN_NAME][DOMAIN_NAME]"
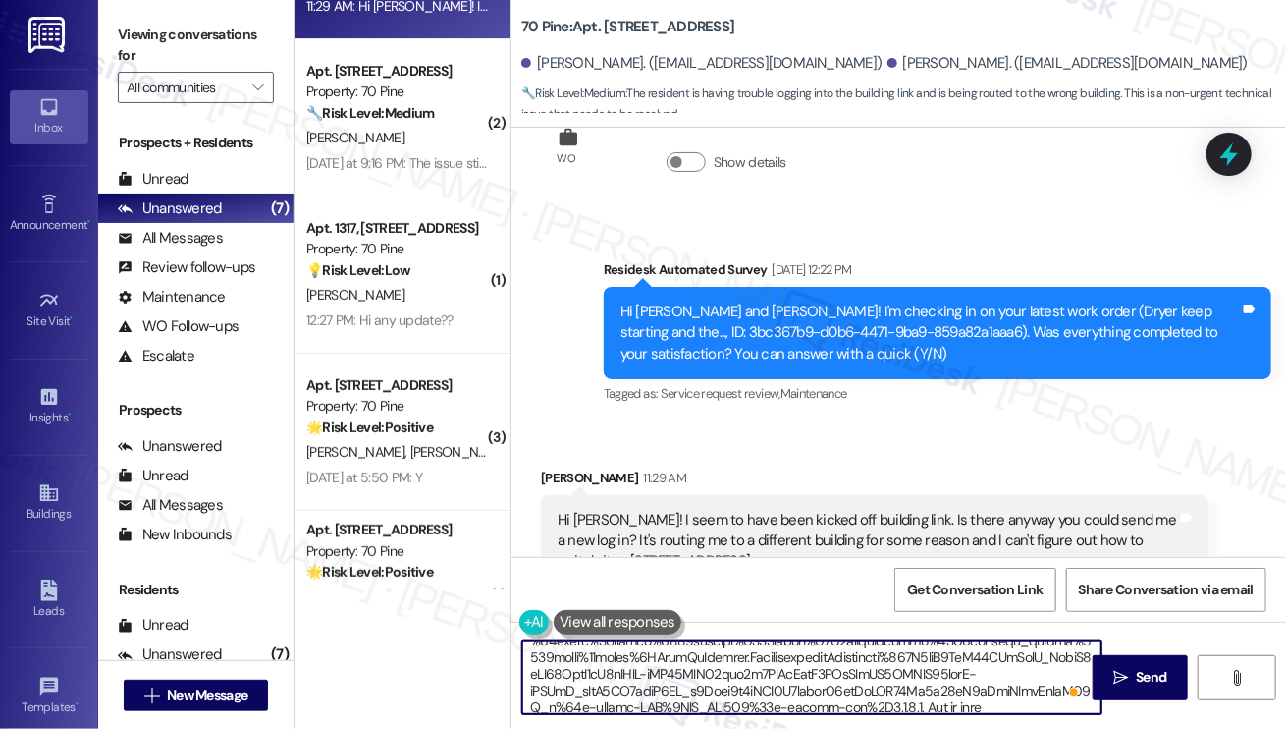
scroll to position [204, 0]
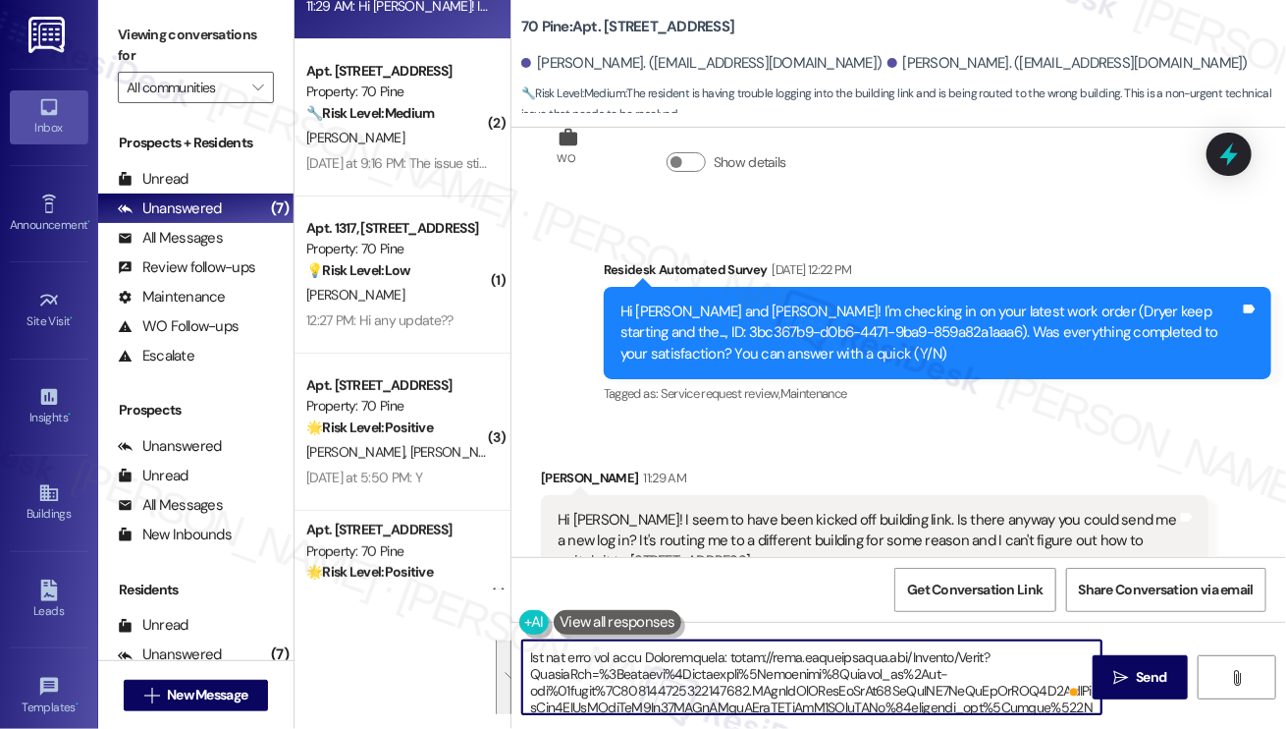
drag, startPoint x: 997, startPoint y: 705, endPoint x: 538, endPoint y: 660, distance: 460.8
click at [538, 660] on textarea "To enrich screen reader interactions, please activate Accessibility in Grammarl…" at bounding box center [811, 677] width 579 height 74
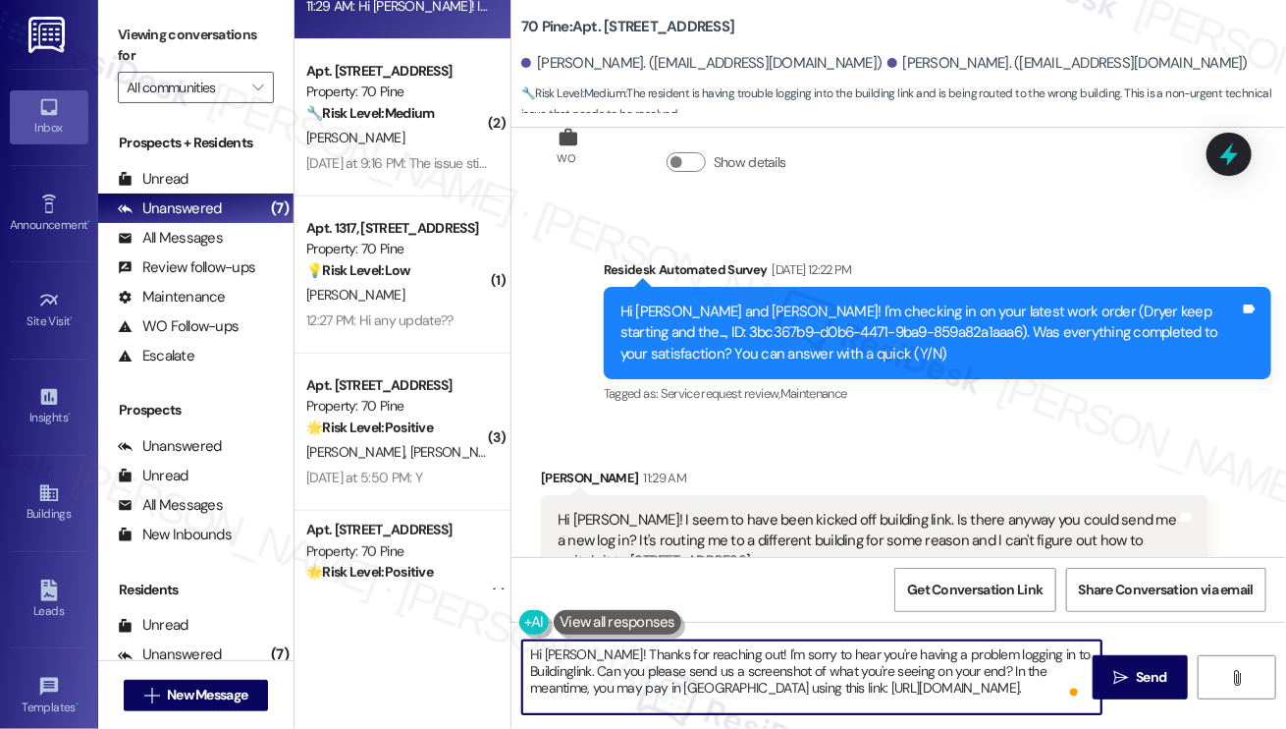
type textarea "Hi [PERSON_NAME]! Thanks for reaching out! I'm sorry to hear you're having a pr…"
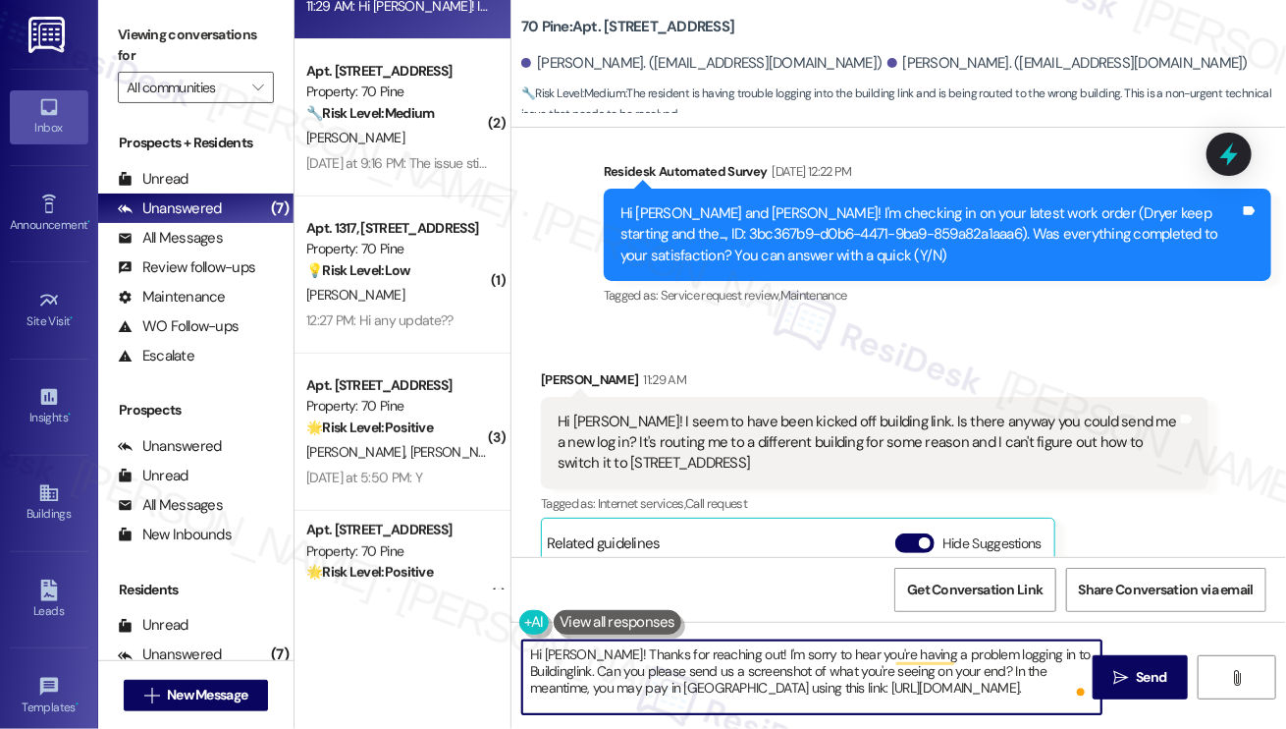
click at [887, 419] on div "Hi [PERSON_NAME]! I seem to have been kicked off building link. Is there anyway…" at bounding box center [868, 442] width 620 height 63
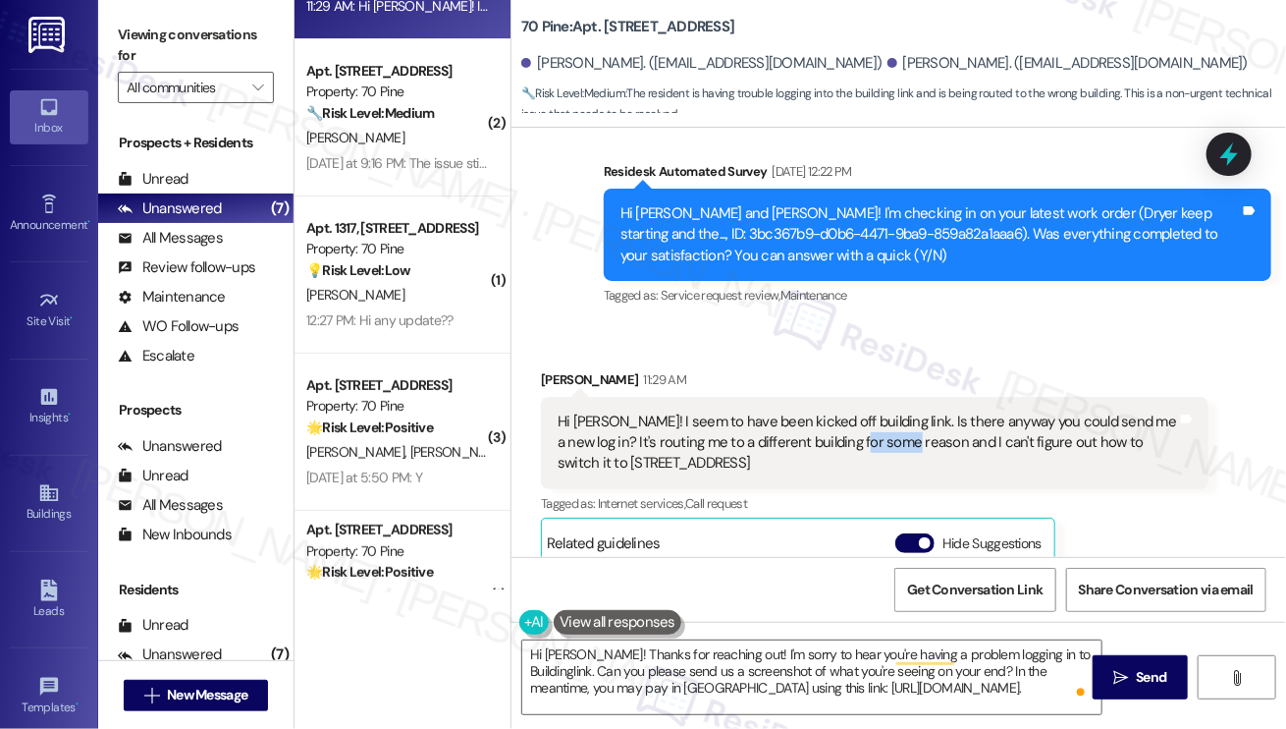
click at [887, 419] on div "Hi [PERSON_NAME]! I seem to have been kicked off building link. Is there anyway…" at bounding box center [868, 442] width 620 height 63
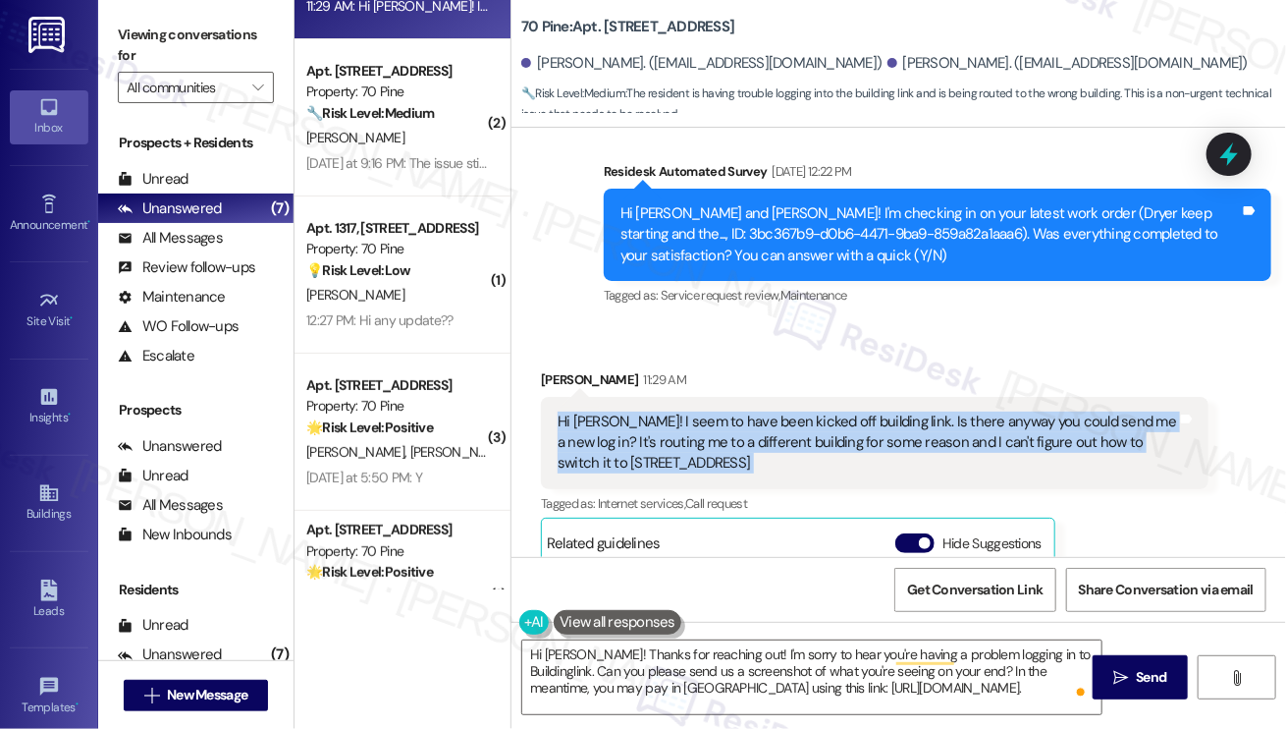
click at [887, 419] on div "Hi [PERSON_NAME]! I seem to have been kicked off building link. Is there anyway…" at bounding box center [868, 442] width 620 height 63
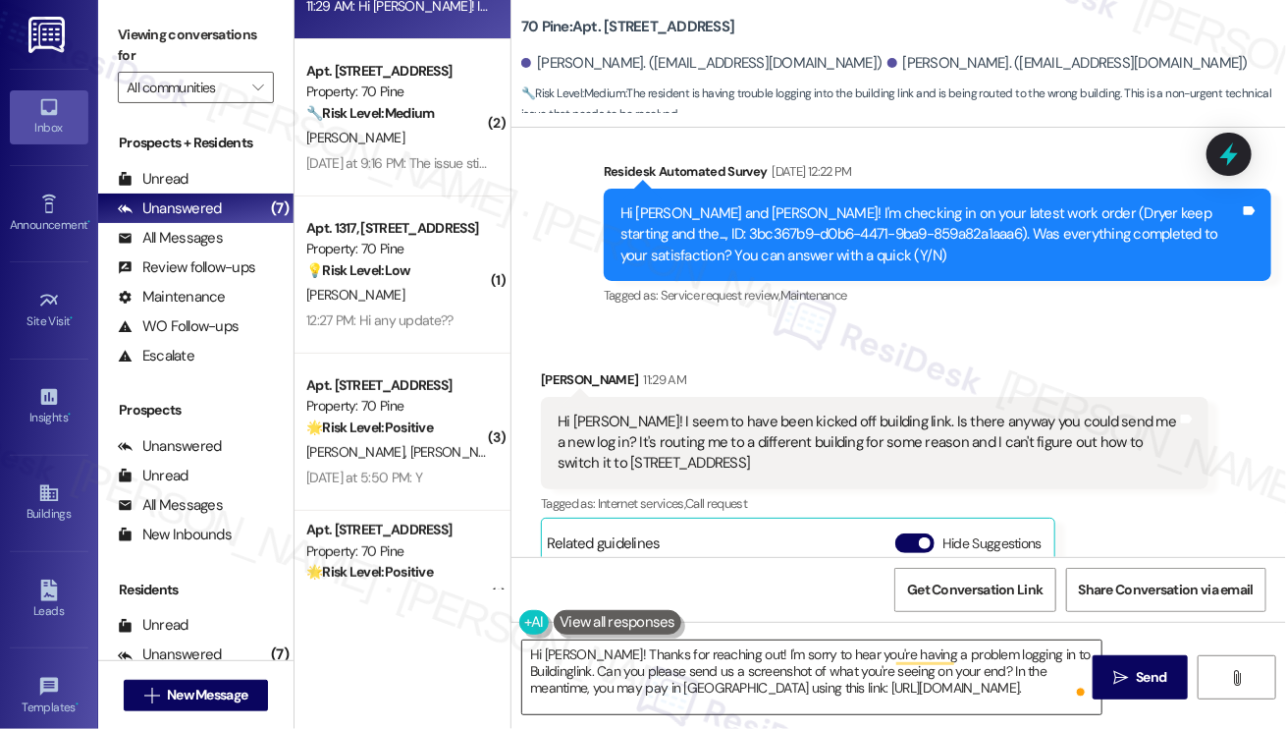
click at [785, 671] on textarea "Hi [PERSON_NAME]! Thanks for reaching out! I'm sorry to hear you're having a pr…" at bounding box center [811, 677] width 579 height 74
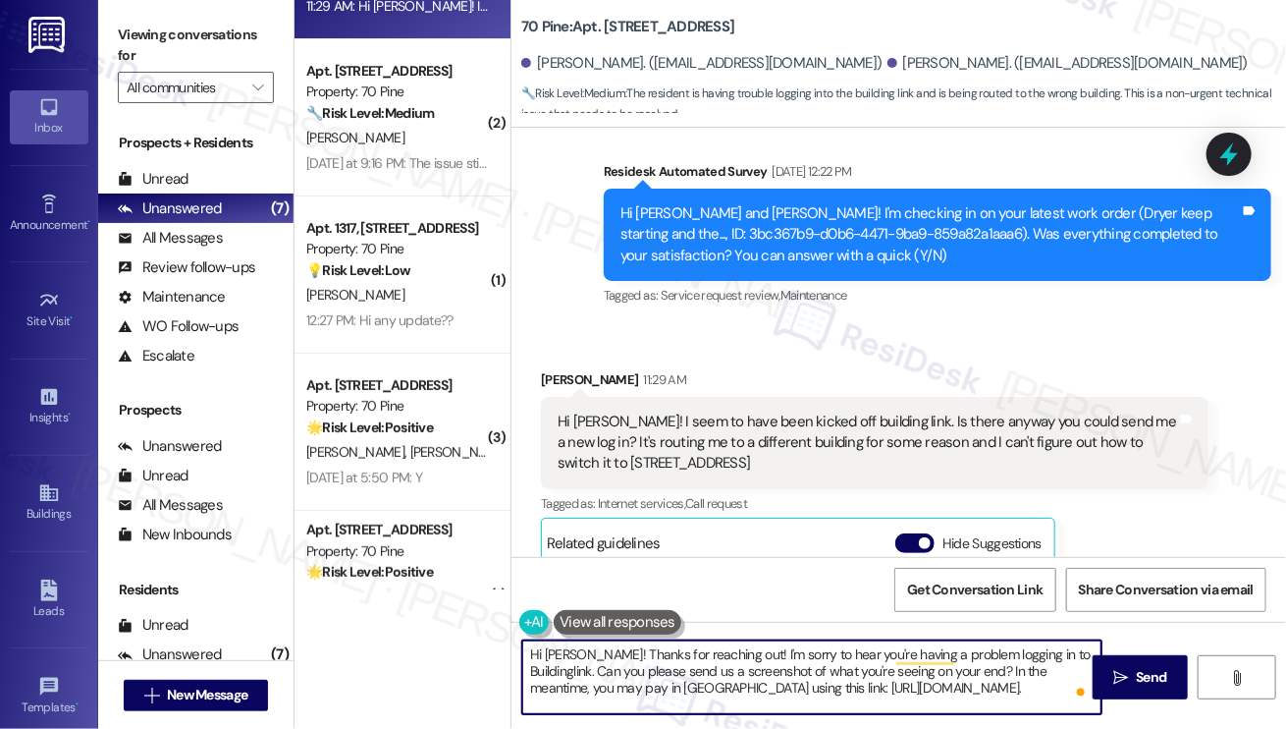
click at [934, 698] on textarea "Hi [PERSON_NAME]! Thanks for reaching out! I'm sorry to hear you're having a pr…" at bounding box center [811, 677] width 579 height 74
click at [1126, 670] on icon "" at bounding box center [1121, 678] width 15 height 16
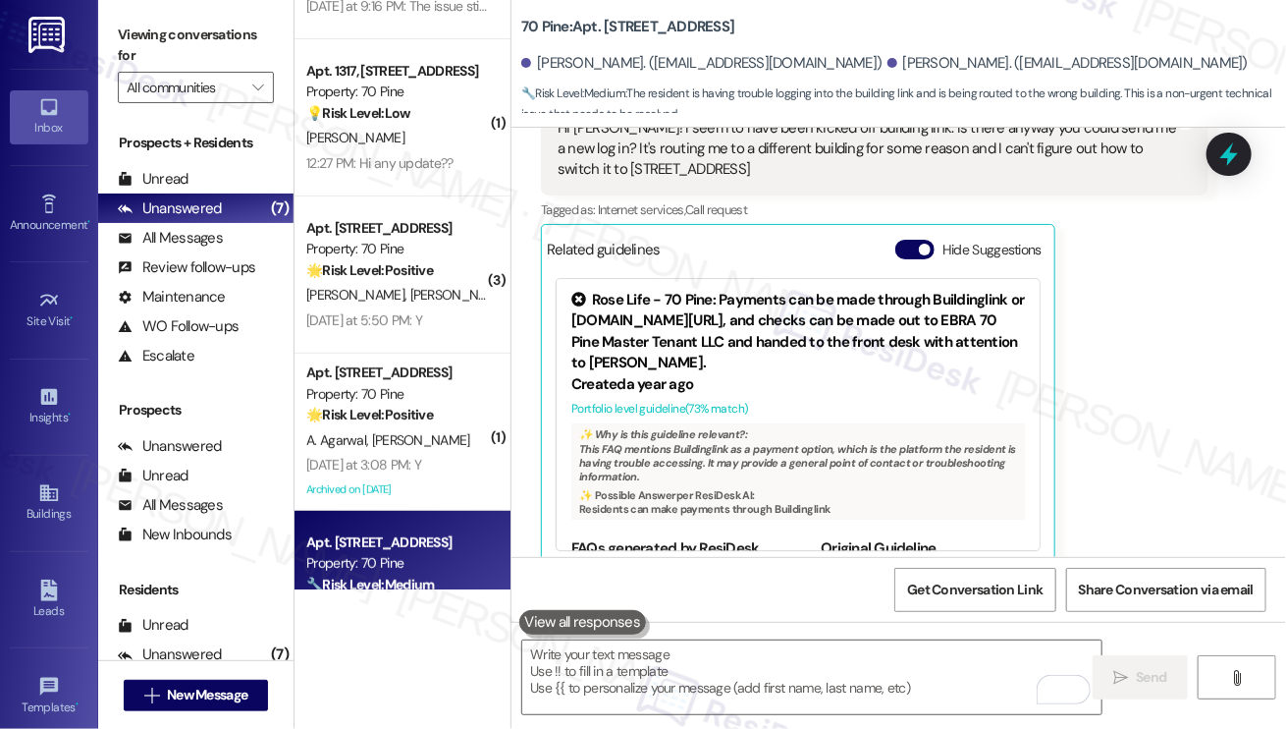
click at [142, 38] on label "Viewing conversations for" at bounding box center [196, 46] width 156 height 52
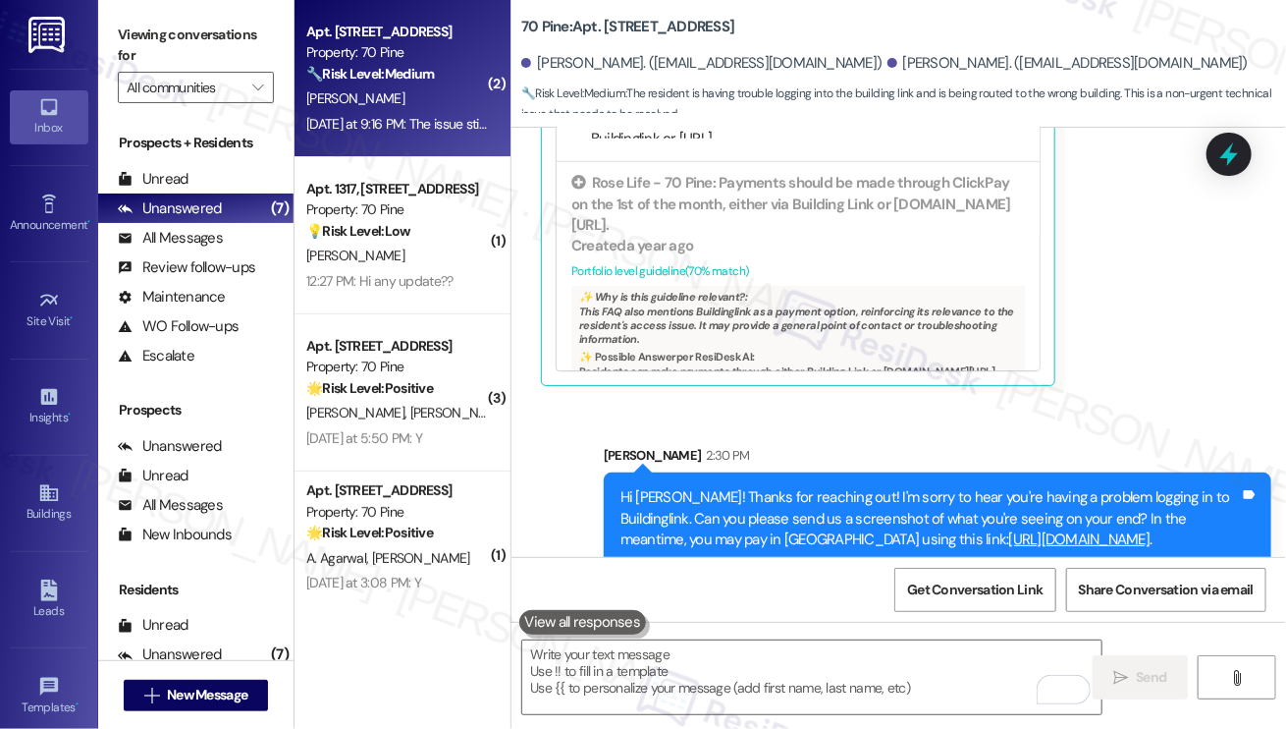
click at [410, 126] on div "[DATE] at 9:16 PM: The issue still persists where auto mode on the ac does not …" at bounding box center [541, 124] width 471 height 18
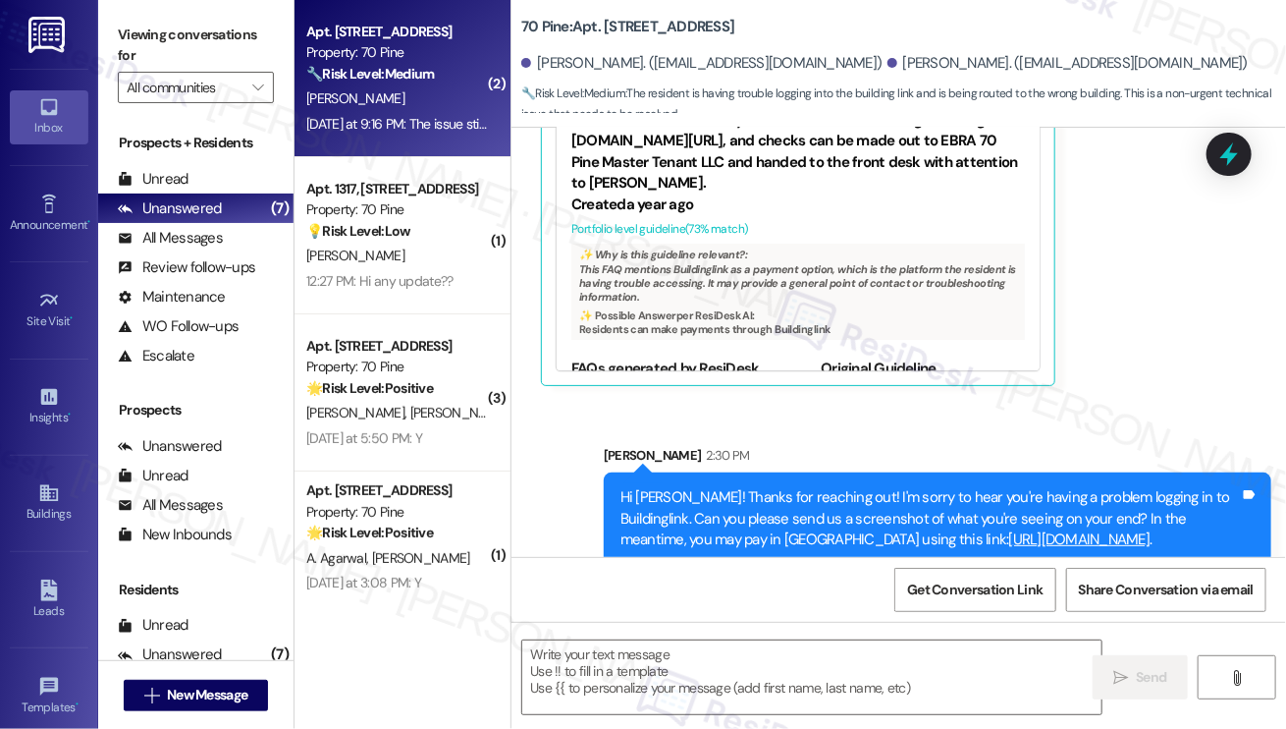
type textarea "Fetching suggested responses. Please feel free to read through the conversation…"
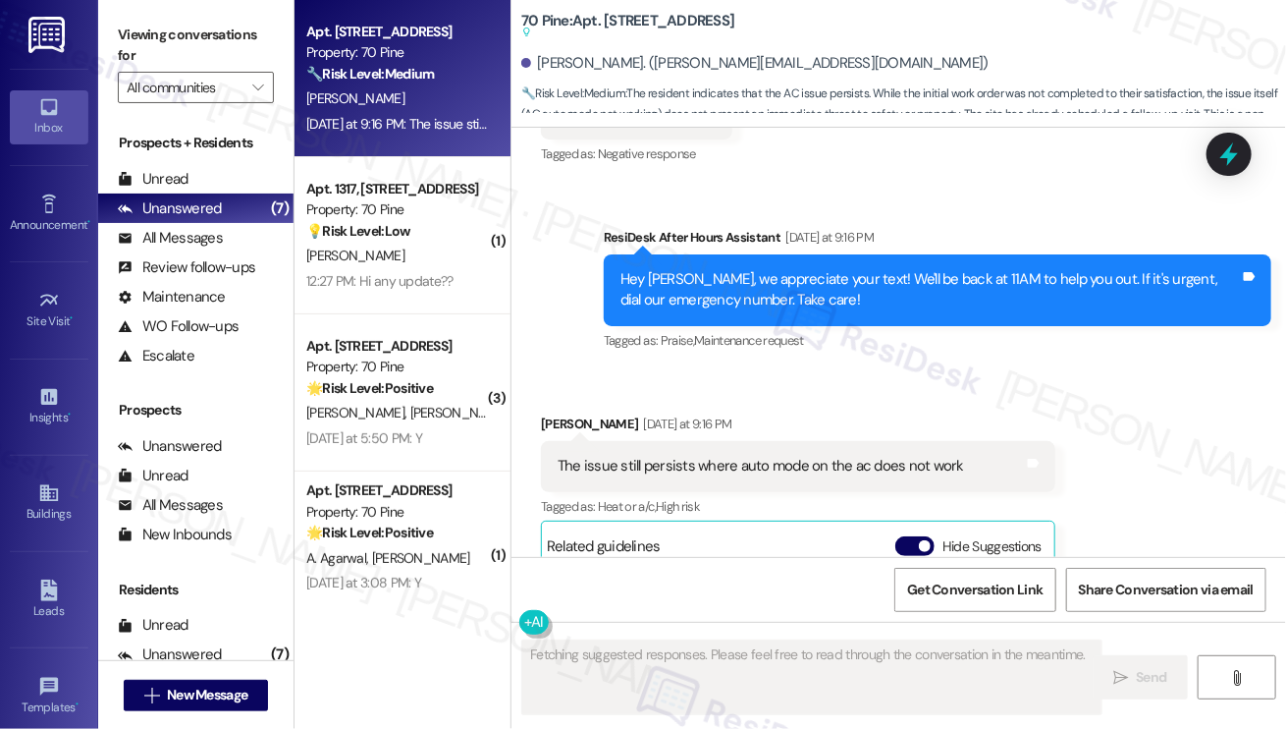
click at [680, 456] on div "The issue still persists where auto mode on the ac does not work" at bounding box center [761, 466] width 407 height 21
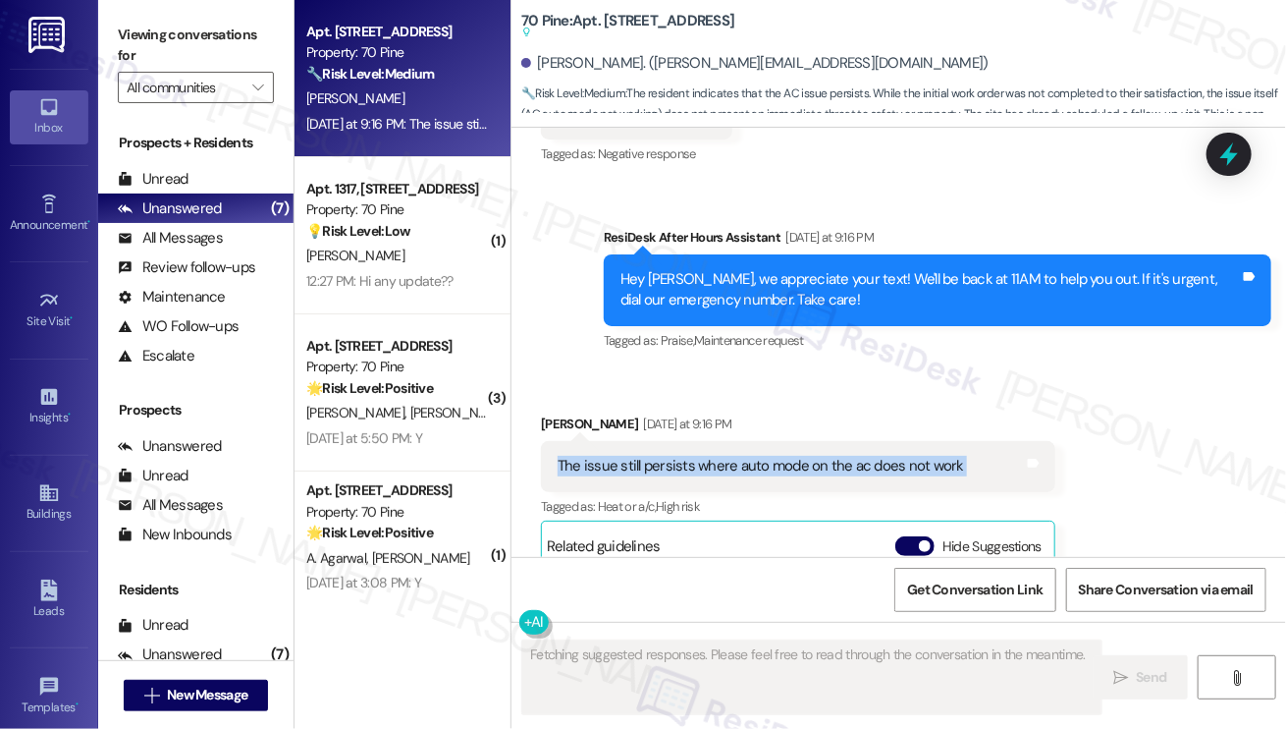
click at [680, 456] on div "The issue still persists where auto mode on the ac does not work" at bounding box center [761, 466] width 407 height 21
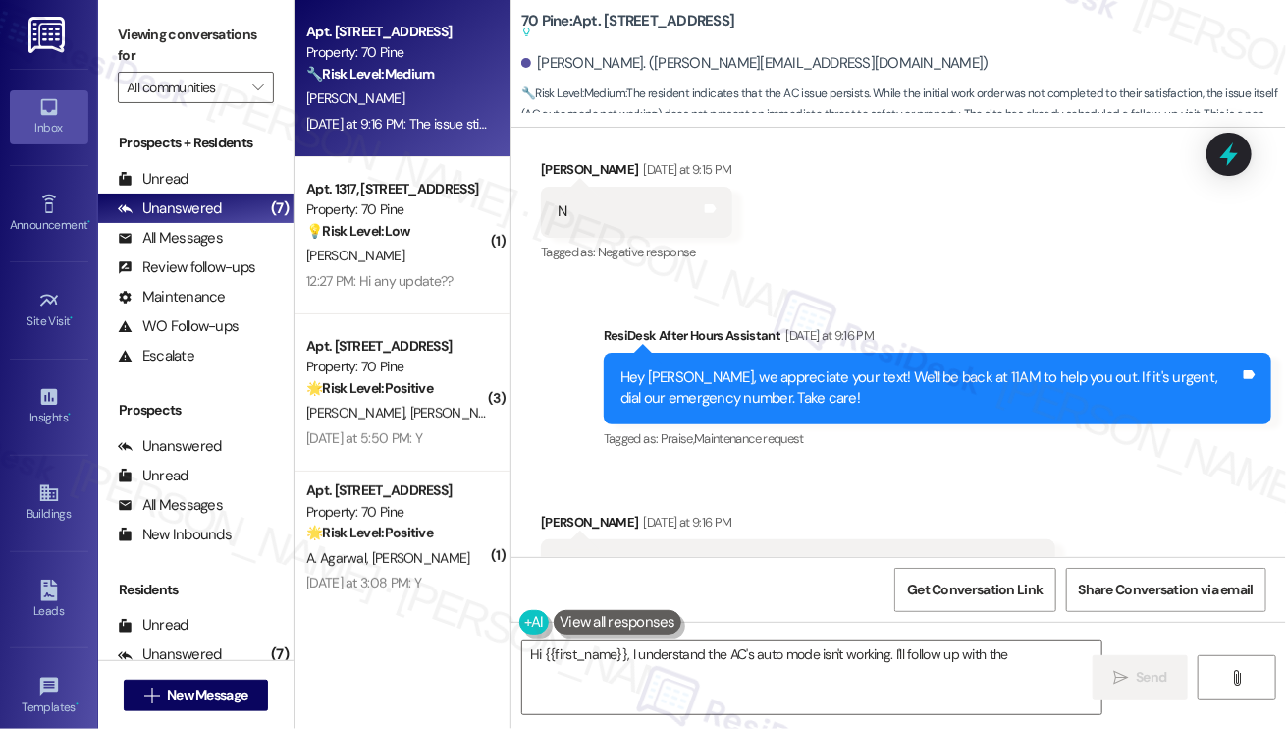
click at [782, 367] on div "Hey [PERSON_NAME], we appreciate your text! We'll be back at 11AM to help you o…" at bounding box center [931, 388] width 620 height 42
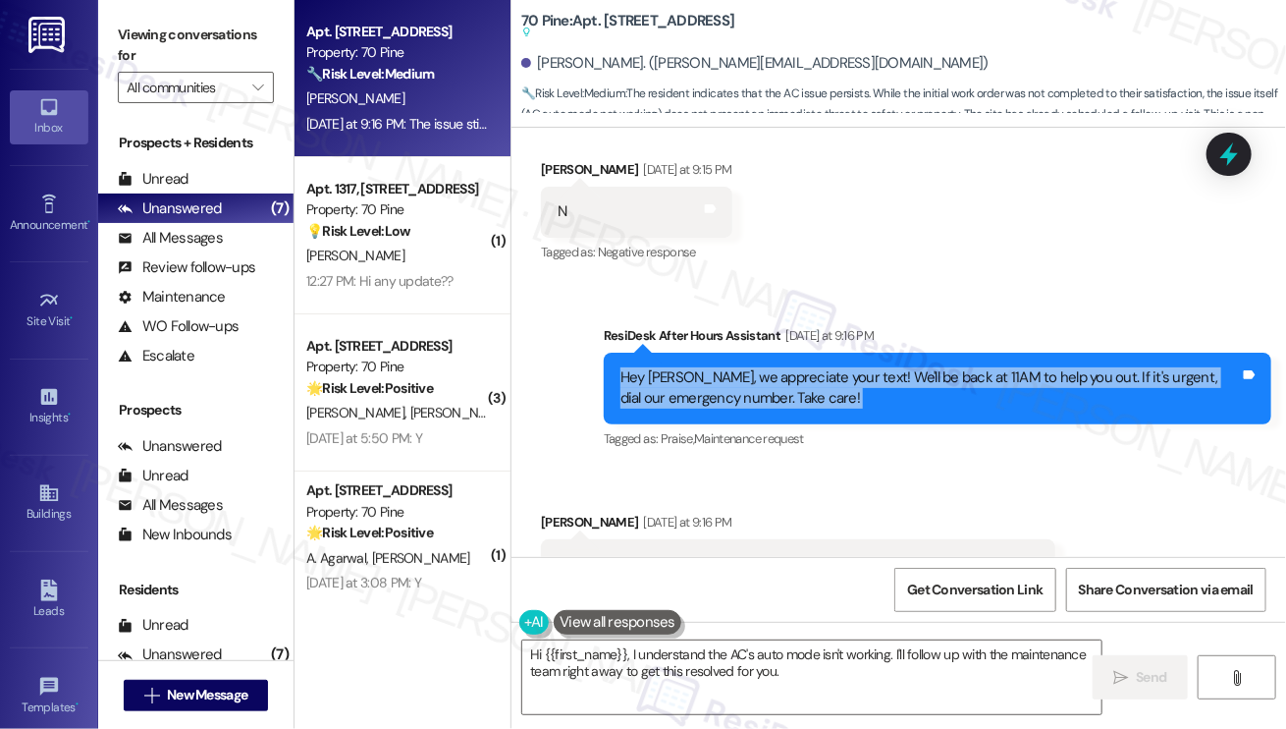
click at [782, 367] on div "Hey [PERSON_NAME], we appreciate your text! We'll be back at 11AM to help you o…" at bounding box center [931, 388] width 620 height 42
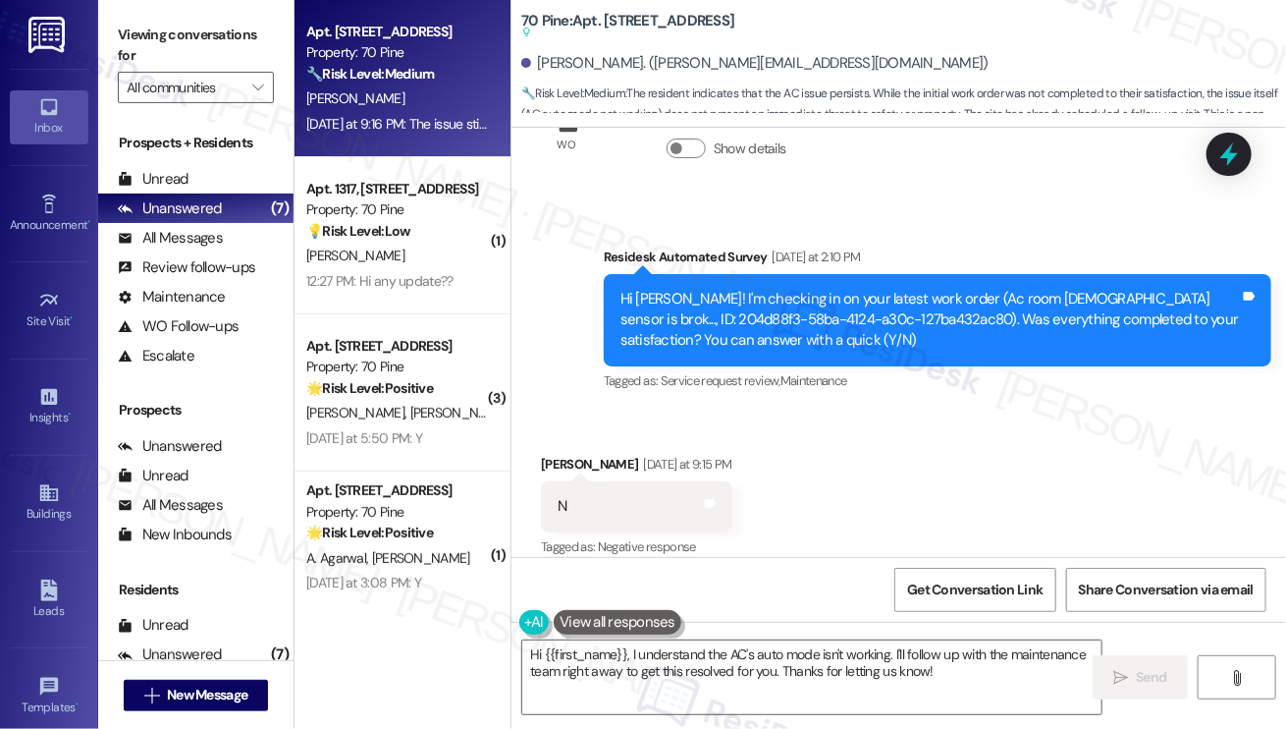
click at [833, 289] on div "Hi [PERSON_NAME]! I'm checking in on your latest work order (Ac room [DEMOGRAPH…" at bounding box center [931, 320] width 620 height 63
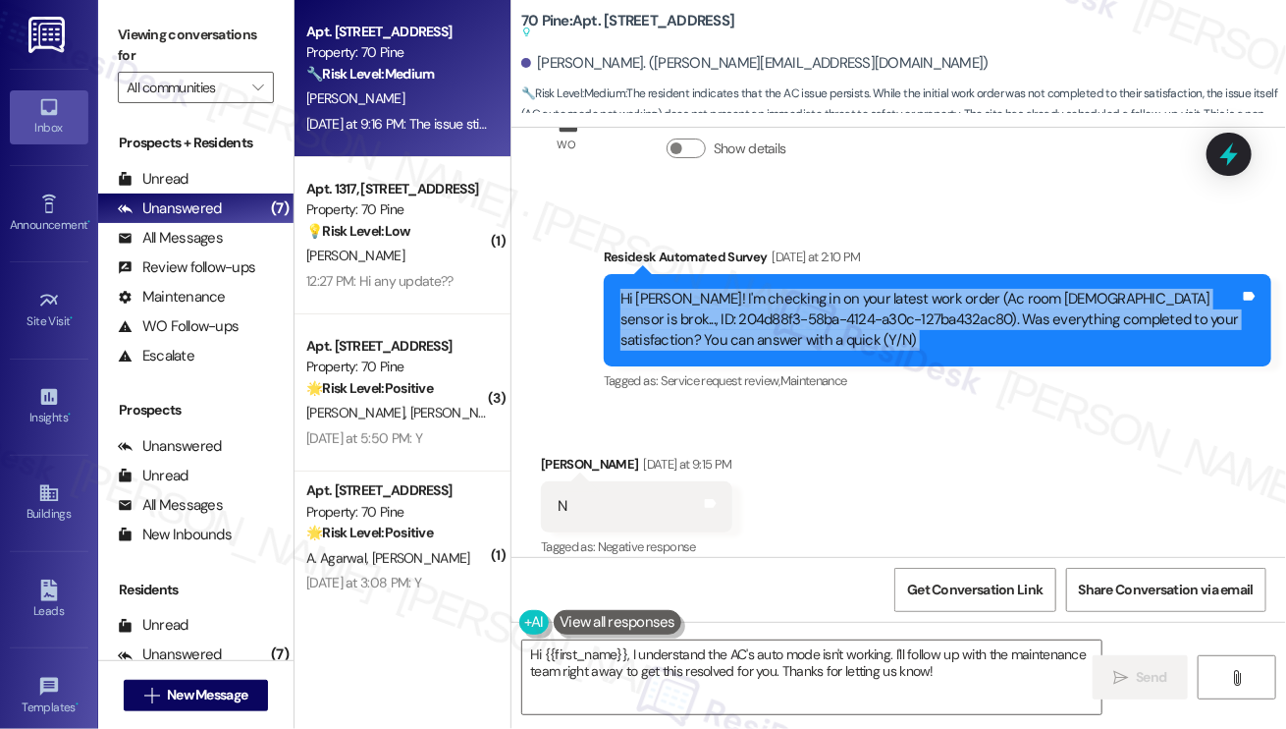
click at [833, 289] on div "Hi [PERSON_NAME]! I'm checking in on your latest work order (Ac room [DEMOGRAPH…" at bounding box center [931, 320] width 620 height 63
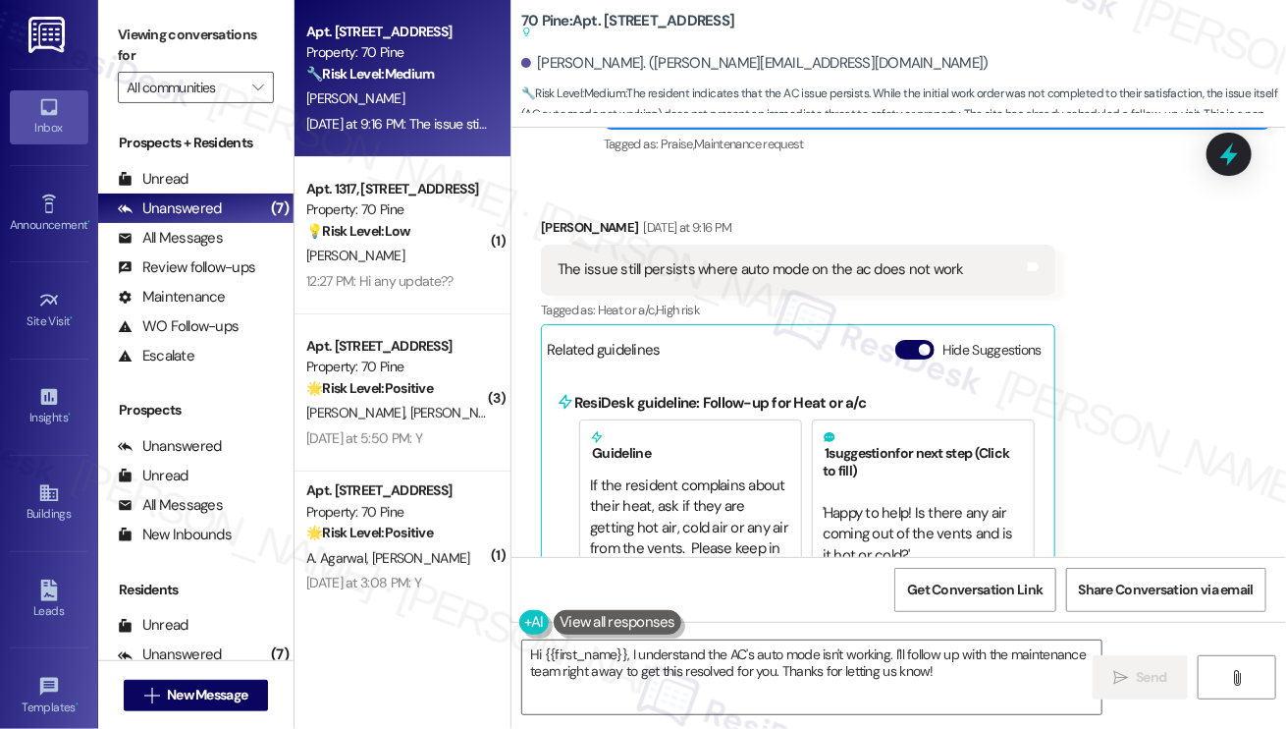
click at [667, 259] on div "The issue still persists where auto mode on the ac does not work" at bounding box center [761, 269] width 407 height 21
click at [852, 259] on div "The issue still persists where auto mode on the ac does not work" at bounding box center [761, 269] width 407 height 21
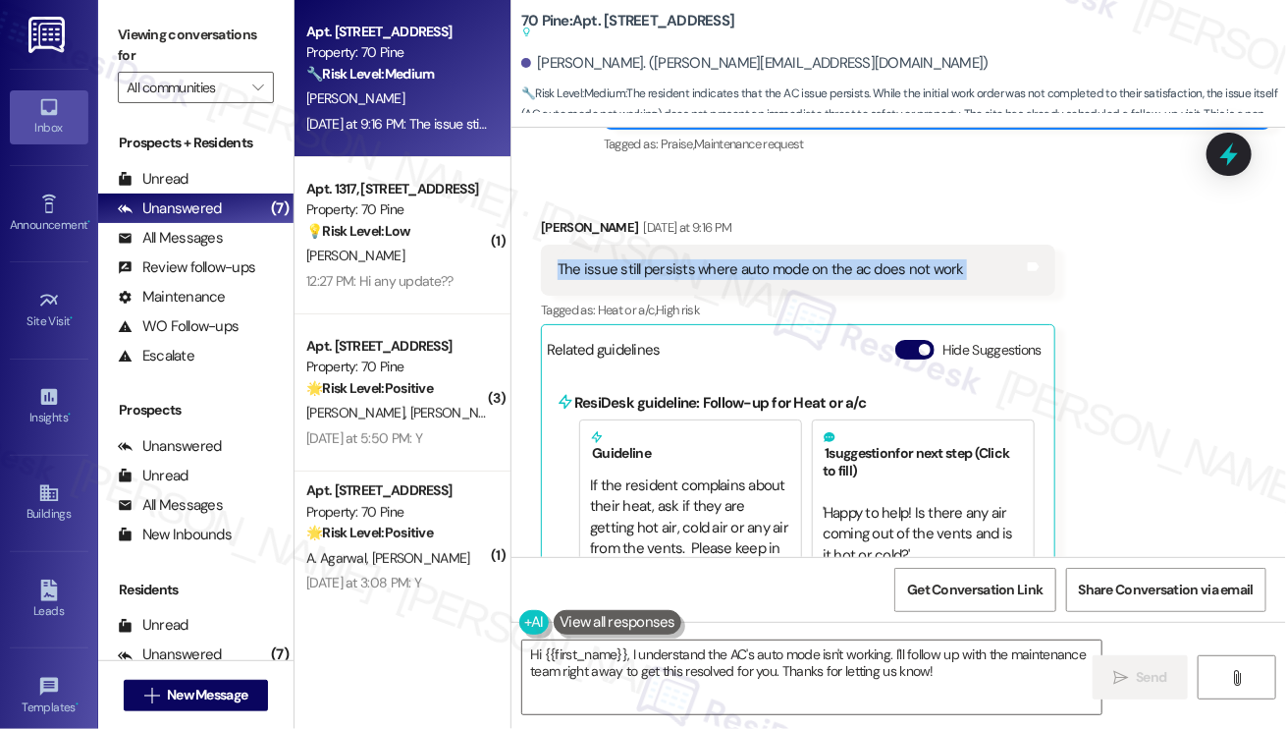
click at [852, 259] on div "The issue still persists where auto mode on the ac does not work" at bounding box center [761, 269] width 407 height 21
click at [938, 217] on div "[PERSON_NAME] [DATE] at 9:16 PM" at bounding box center [798, 230] width 515 height 27
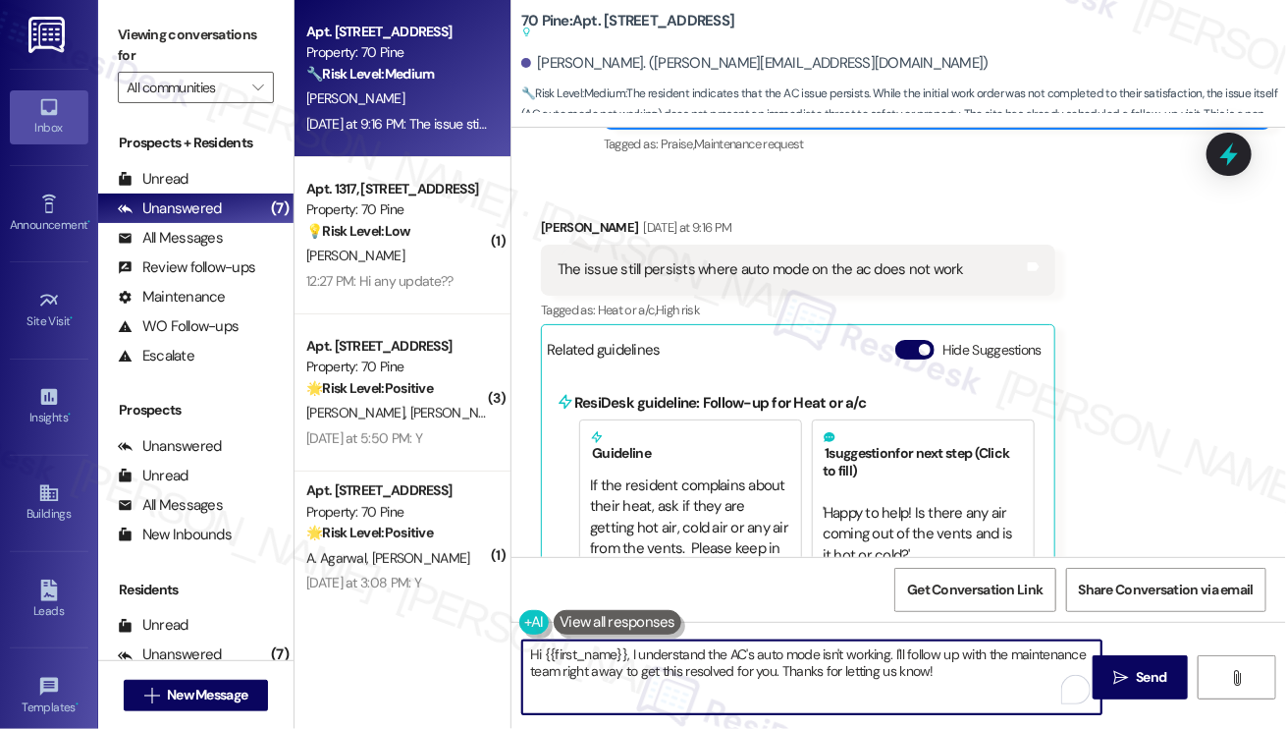
drag, startPoint x: 951, startPoint y: 671, endPoint x: 909, endPoint y: 649, distance: 46.6
click at [909, 649] on textarea "Hi {{first_name}}, I understand the AC's auto mode isn't working. I'll follow u…" at bounding box center [811, 677] width 579 height 74
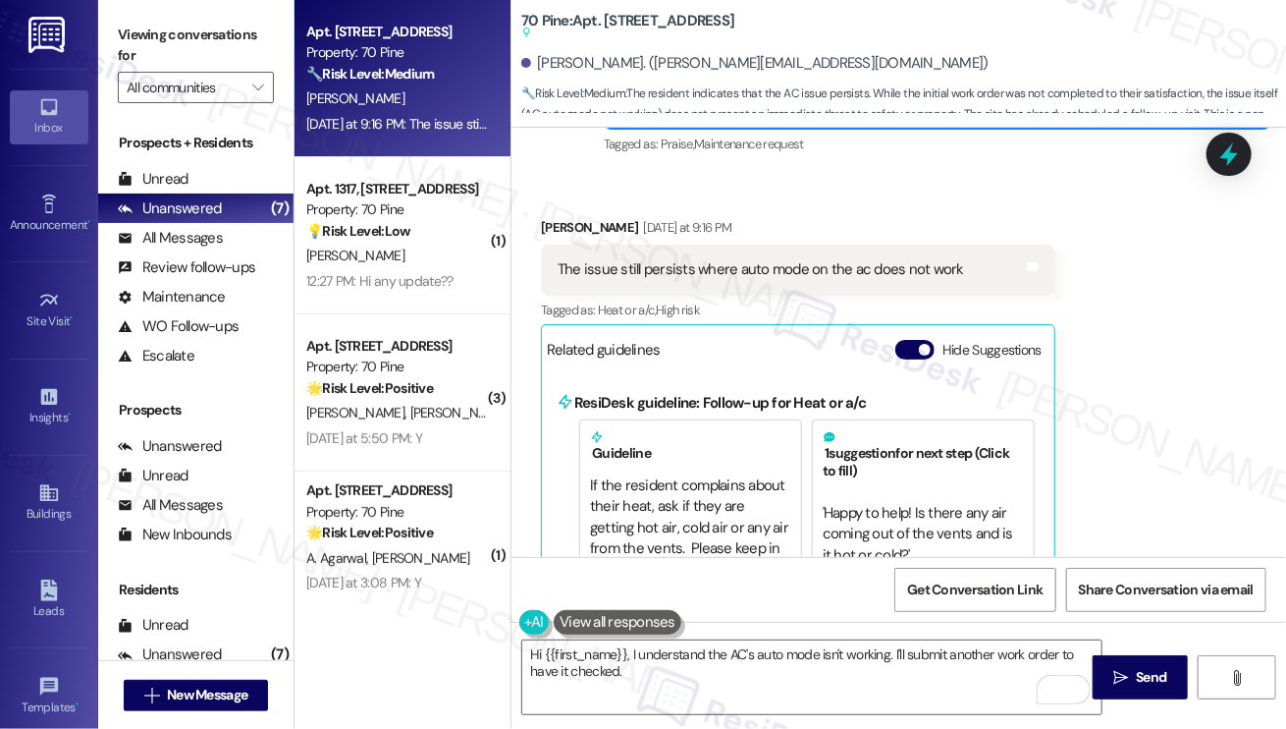
click at [148, 7] on div "Viewing conversations for All communities " at bounding box center [195, 61] width 195 height 123
click at [626, 20] on b "70 Pine: Apt. [STREET_ADDRESS] Suggested actions and notes available for this m…" at bounding box center [627, 27] width 213 height 32
copy b "3206"
click at [134, 27] on label "Viewing conversations for" at bounding box center [196, 46] width 156 height 52
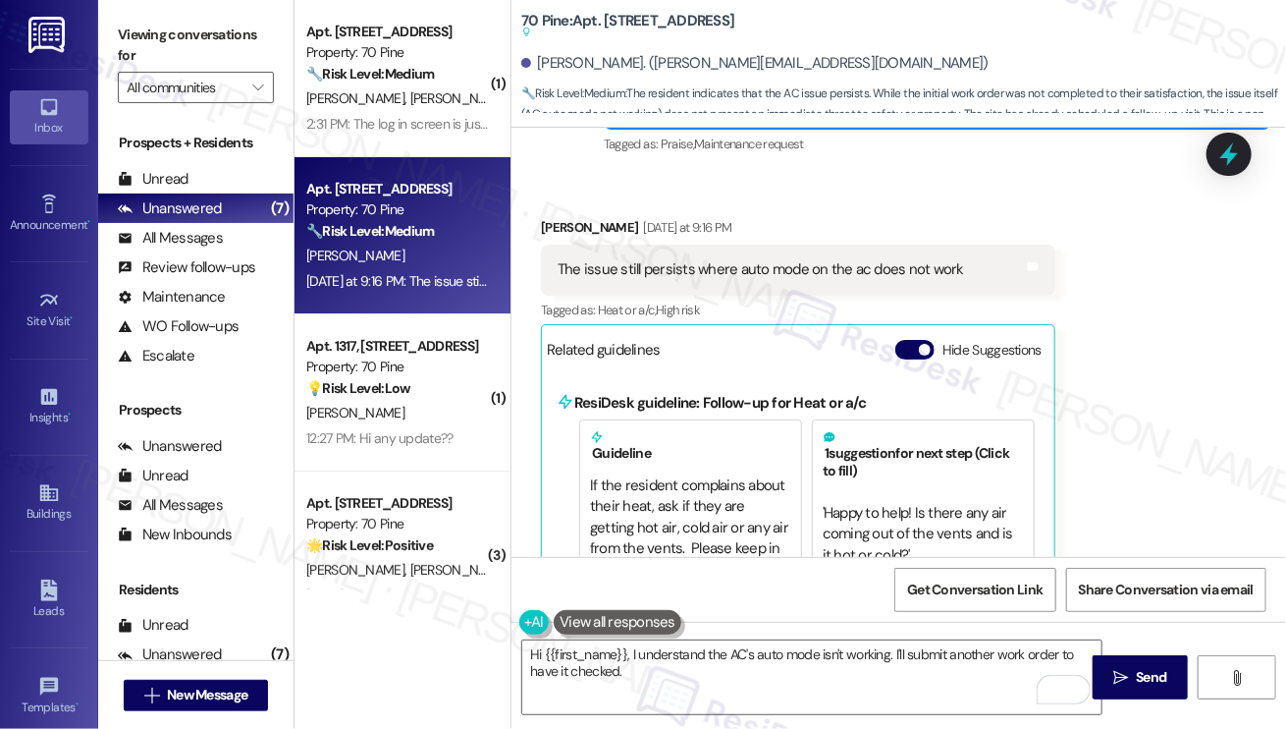
click at [629, 14] on b "70 Pine: Apt. [STREET_ADDRESS] Suggested actions and notes available for this m…" at bounding box center [627, 27] width 213 height 32
copy b "3206"
click at [144, 38] on label "Viewing conversations for" at bounding box center [196, 46] width 156 height 52
click at [156, 41] on label "Viewing conversations for" at bounding box center [196, 46] width 156 height 52
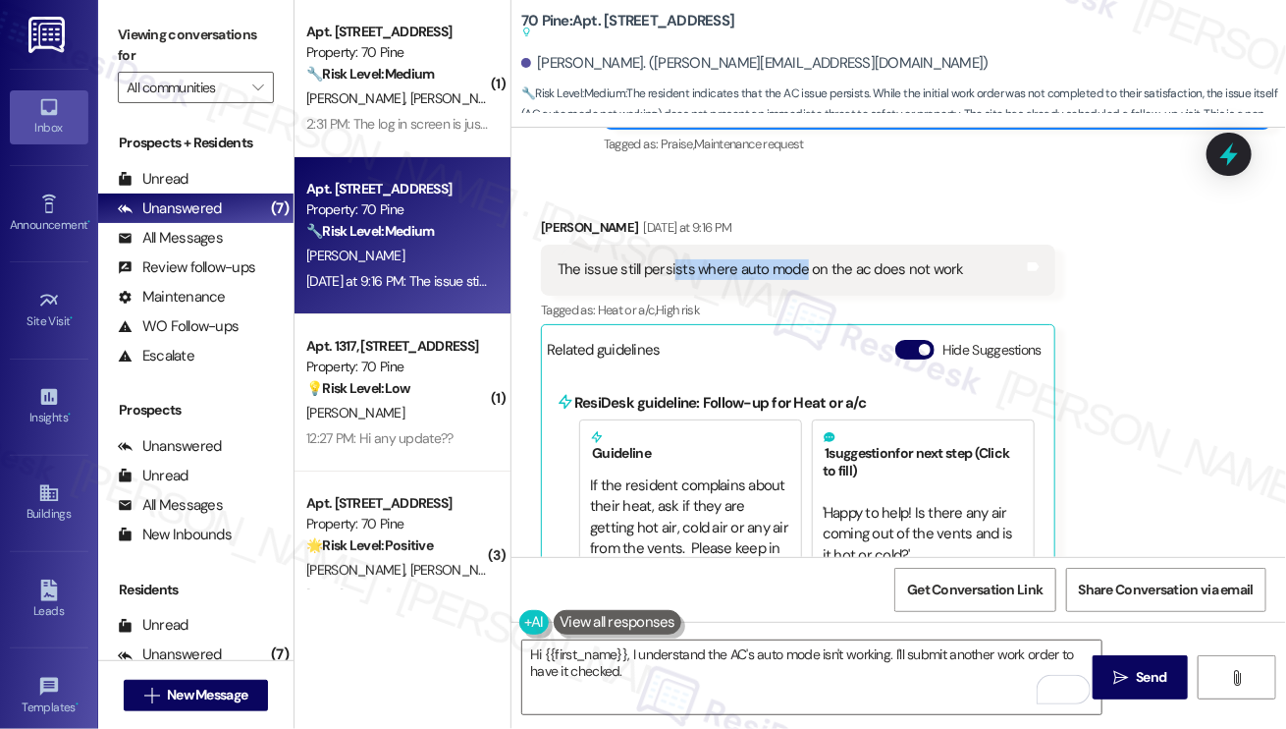
drag, startPoint x: 672, startPoint y: 243, endPoint x: 797, endPoint y: 243, distance: 125.7
click at [797, 259] on div "The issue still persists where auto mode on the ac does not work" at bounding box center [761, 269] width 407 height 21
click at [1014, 217] on div "[PERSON_NAME] [DATE] at 9:16 PM" at bounding box center [798, 230] width 515 height 27
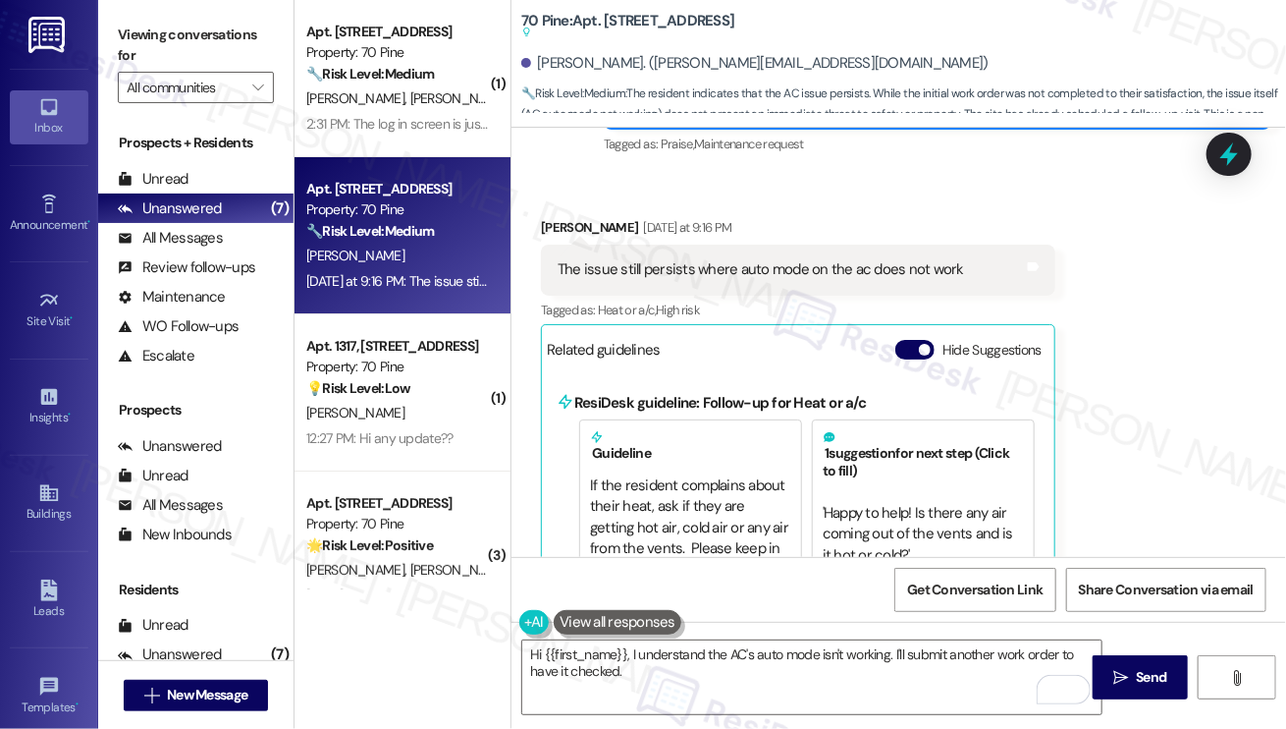
click at [140, 55] on label "Viewing conversations for" at bounding box center [196, 46] width 156 height 52
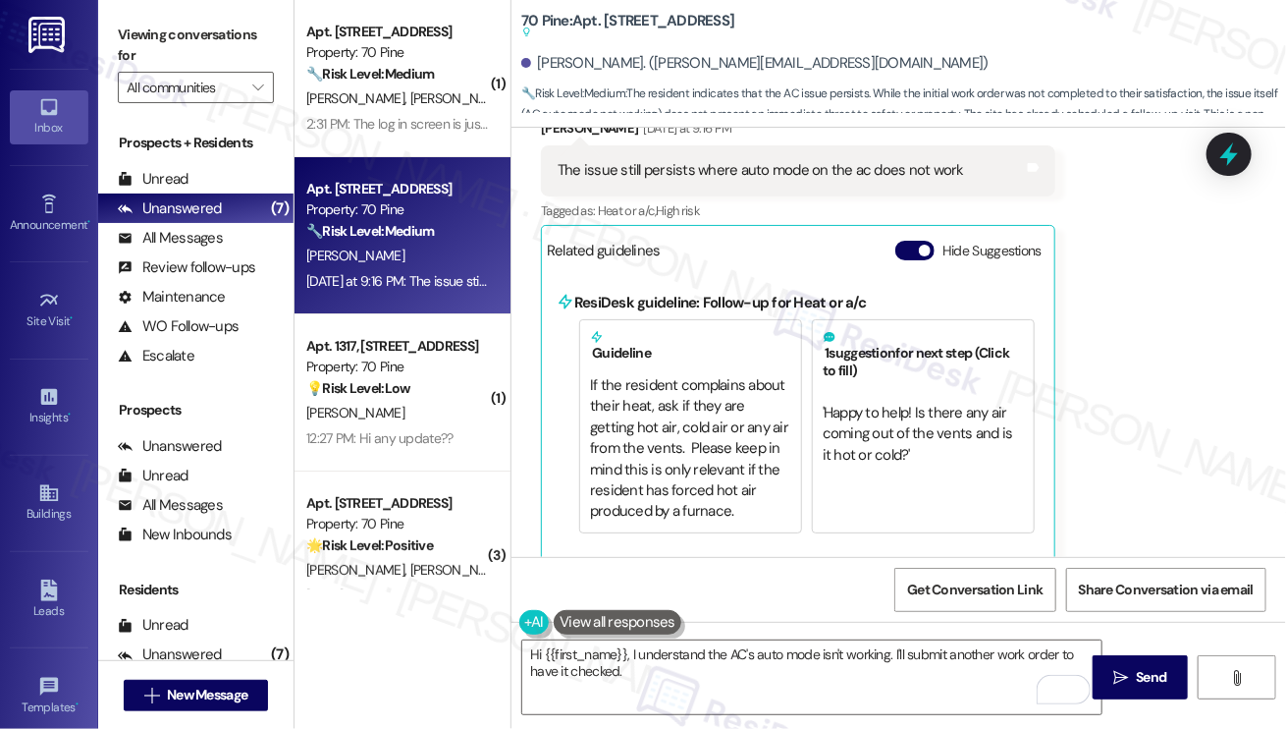
scroll to position [0, 0]
click at [605, 160] on div "The issue still persists where auto mode on the ac does not work" at bounding box center [761, 170] width 407 height 21
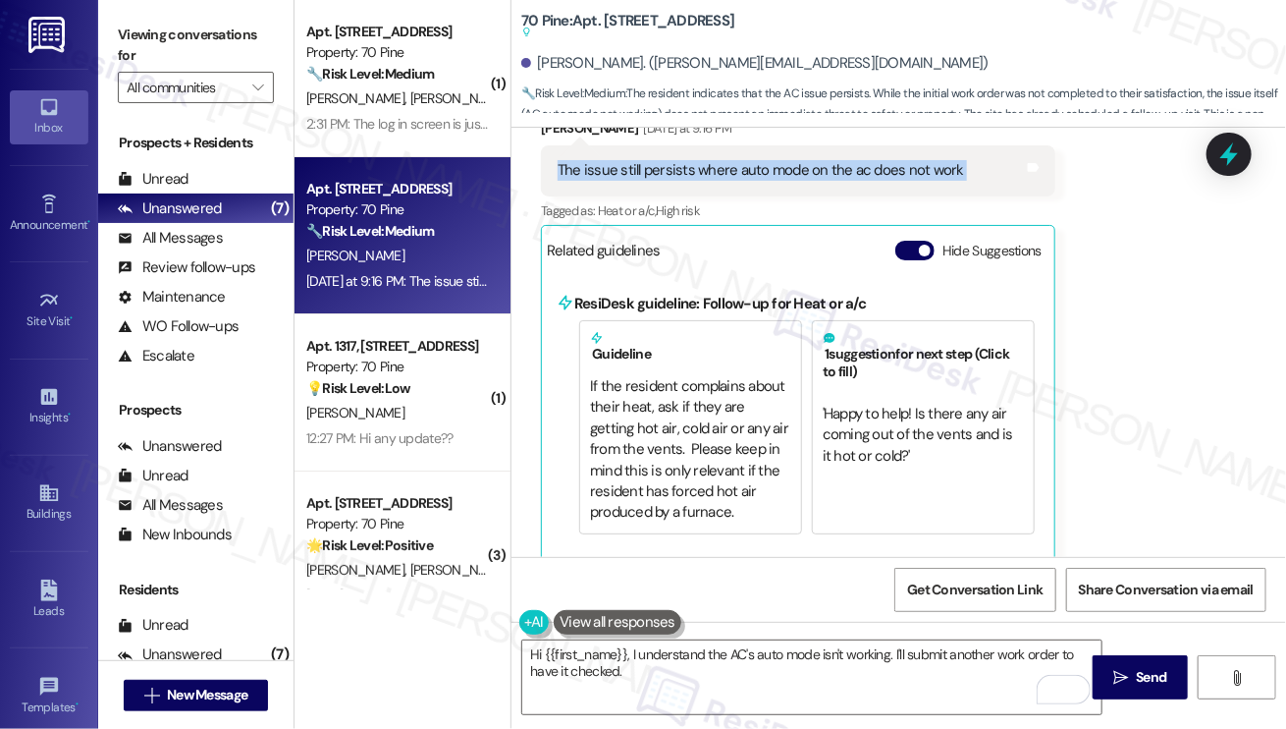
click at [605, 160] on div "The issue still persists where auto mode on the ac does not work" at bounding box center [761, 170] width 407 height 21
copy div "The issue still persists where auto mode on the ac does not work Tags and notes"
click at [165, 28] on label "Viewing conversations for" at bounding box center [196, 46] width 156 height 52
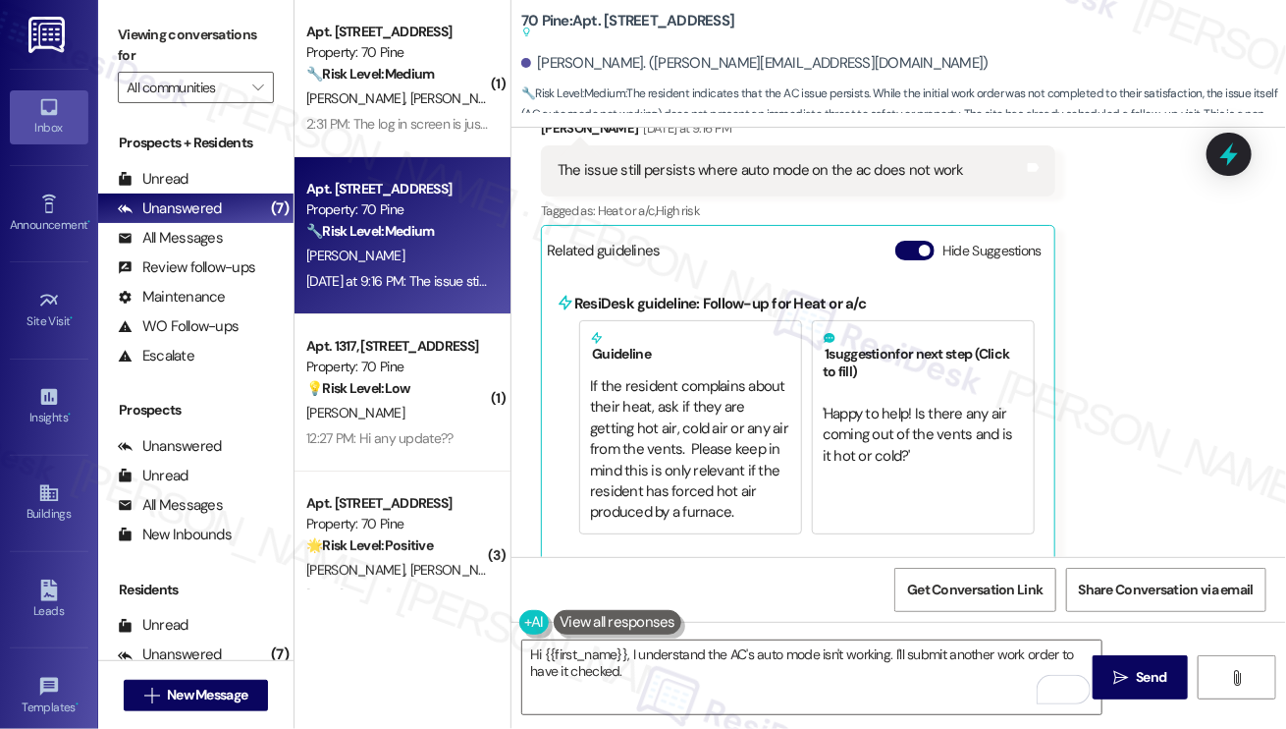
click at [151, 34] on label "Viewing conversations for" at bounding box center [196, 46] width 156 height 52
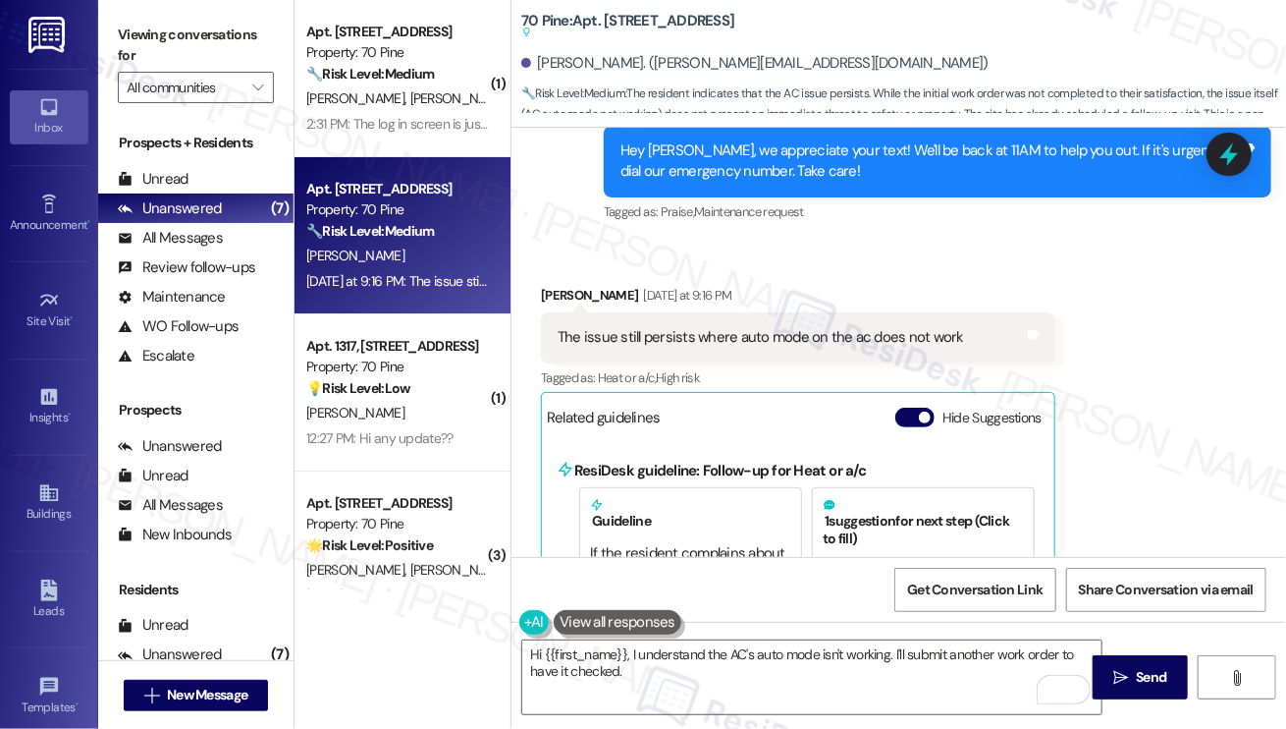
scroll to position [10186, 0]
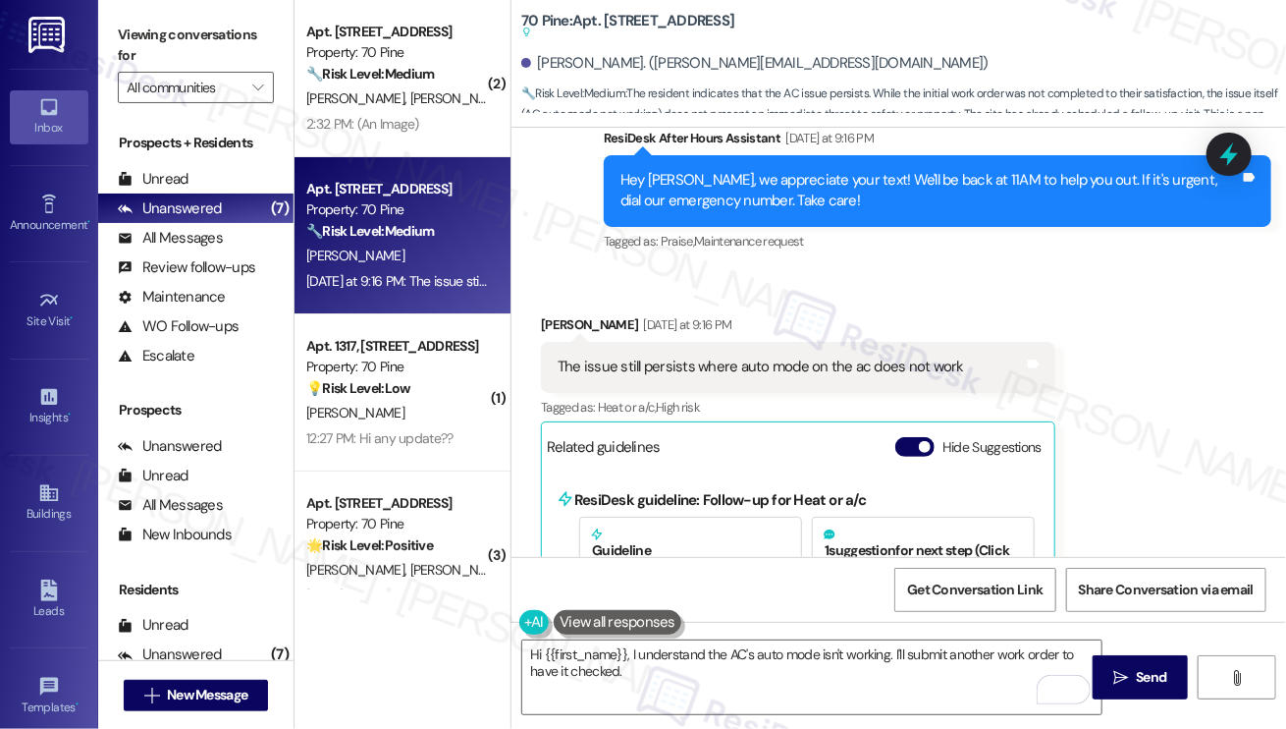
click at [173, 46] on label "Viewing conversations for" at bounding box center [196, 46] width 156 height 52
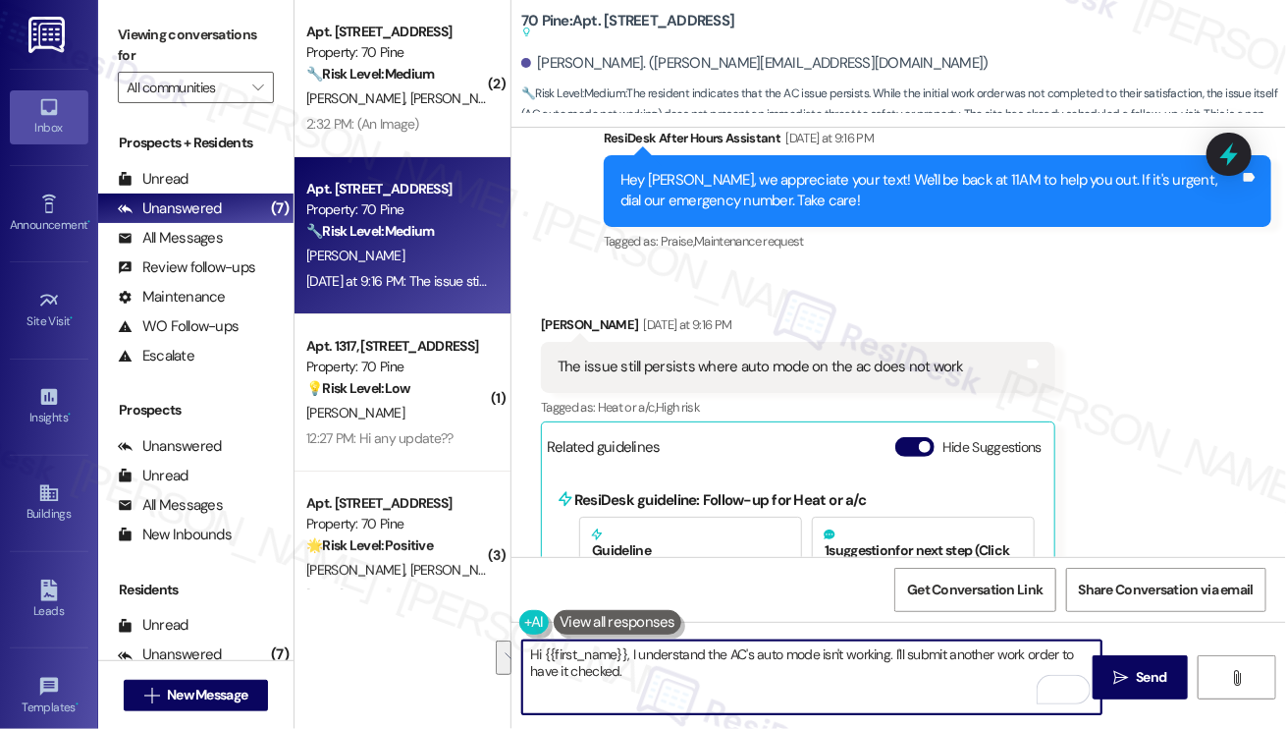
drag, startPoint x: 695, startPoint y: 665, endPoint x: 897, endPoint y: 650, distance: 201.9
click at [897, 650] on textarea "Hi {{first_name}}, I understand the AC's auto mode isn't working. I'll submit a…" at bounding box center [811, 677] width 579 height 74
paste textarea "Have you noticed if it works on other modes (cool, heat, or fan), or is the pro…"
drag, startPoint x: 611, startPoint y: 669, endPoint x: 637, endPoint y: 669, distance: 26.5
click at [611, 669] on textarea "Hi {{first_name}}, I understand the AC's auto mode isn't working. Have you noti…" at bounding box center [811, 677] width 579 height 74
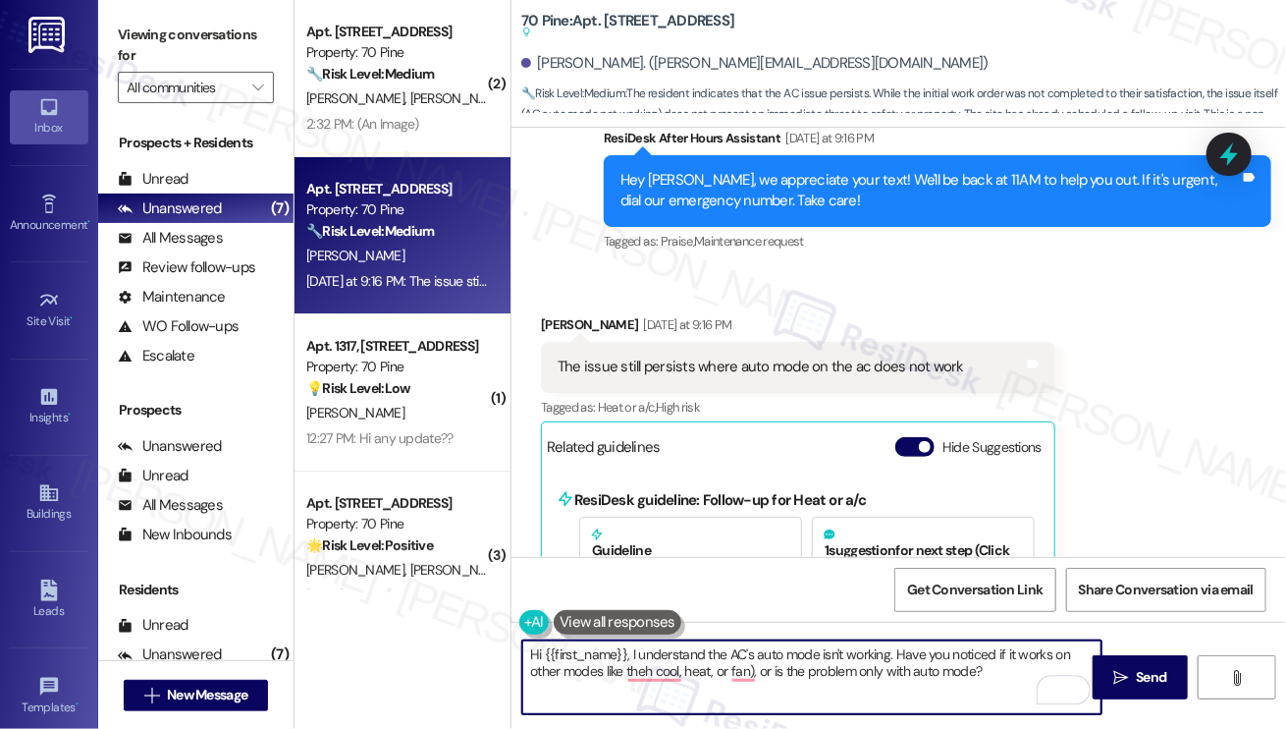
click at [758, 671] on textarea "Hi {{first_name}}, I understand the AC's auto mode isn't working. Have you noti…" at bounding box center [811, 677] width 579 height 74
click at [990, 673] on textarea "Hi {{first_name}}, I understand the AC's auto mode isn't working. Have you noti…" at bounding box center [811, 677] width 579 height 74
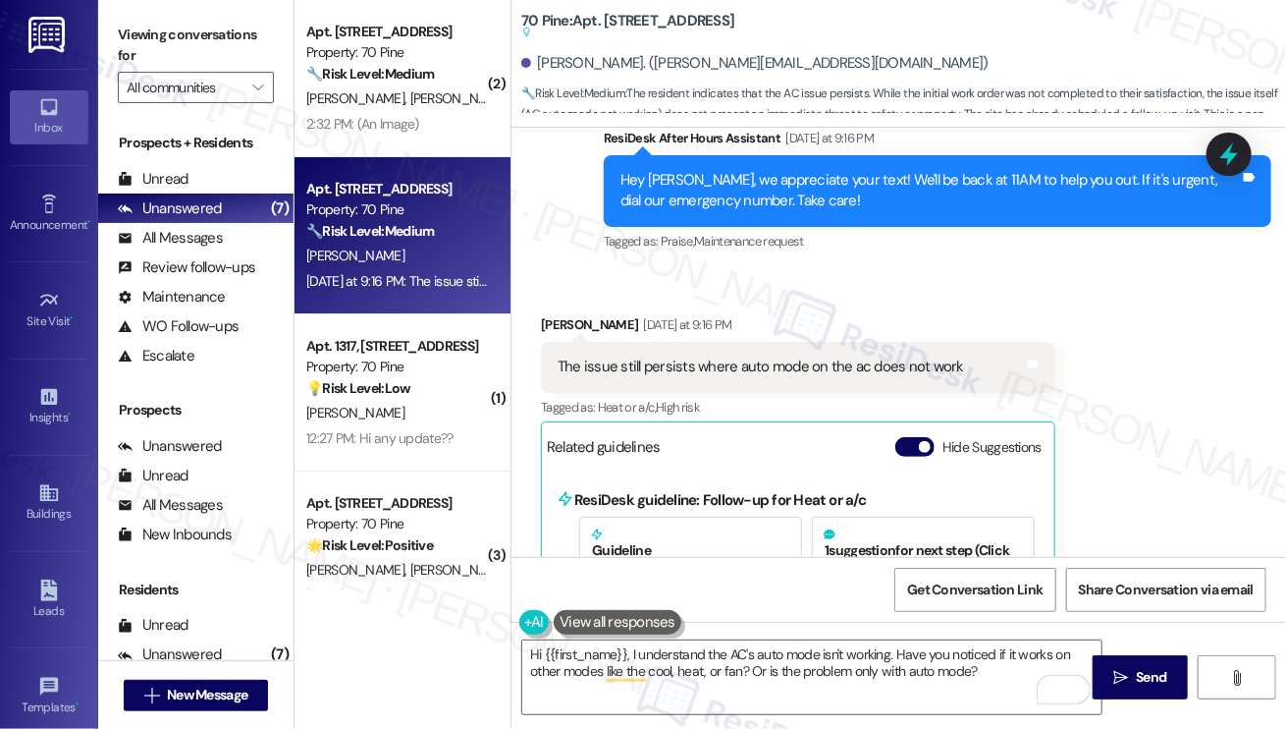
click at [163, 19] on div "Viewing conversations for All communities " at bounding box center [195, 61] width 195 height 123
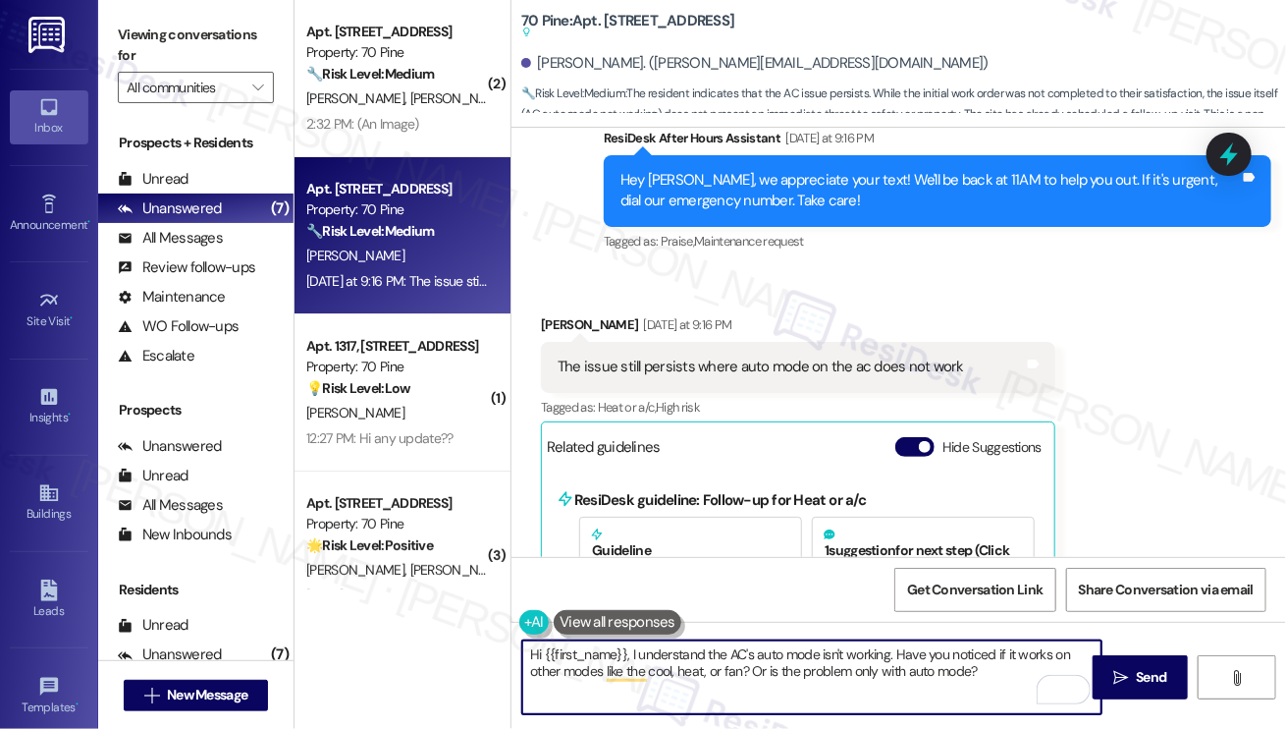
click at [1002, 671] on textarea "Hi {{first_name}}, I understand the AC's auto mode isn't working. Have you noti…" at bounding box center [811, 677] width 579 height 74
paste textarea "When you set the AC to auto, does it not turn on at all, or does it turn on but…"
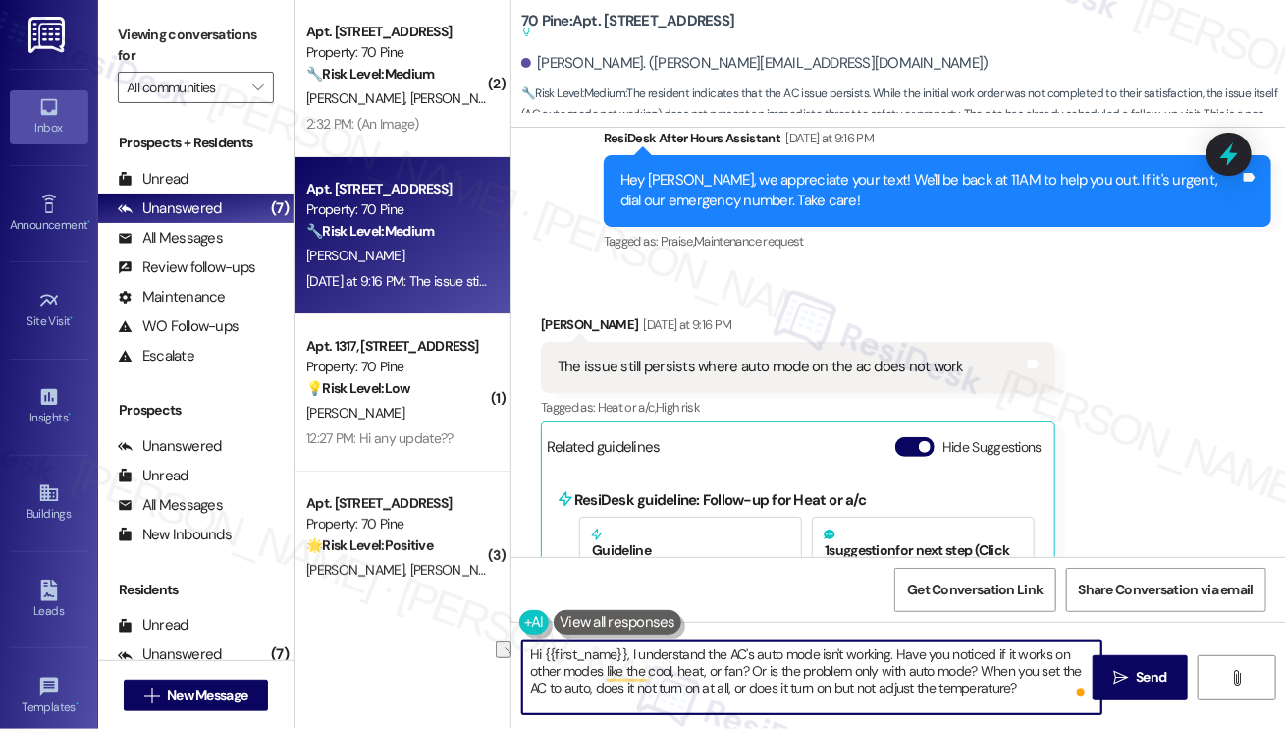
drag, startPoint x: 1029, startPoint y: 690, endPoint x: 729, endPoint y: 691, distance: 300.5
click at [729, 691] on textarea "Hi {{first_name}}, I understand the AC's auto mode isn't working. Have you noti…" at bounding box center [811, 677] width 579 height 74
click at [983, 670] on textarea "Hi {{first_name}}, I understand the AC's auto mode isn't working. Have you noti…" at bounding box center [811, 677] width 579 height 74
click at [848, 685] on textarea "Hi {{first_name}}, I understand the AC's auto mode isn't working. Have you noti…" at bounding box center [811, 677] width 579 height 74
type textarea "Hi {{first_name}}, I understand the AC's auto mode isn't working. Have you noti…"
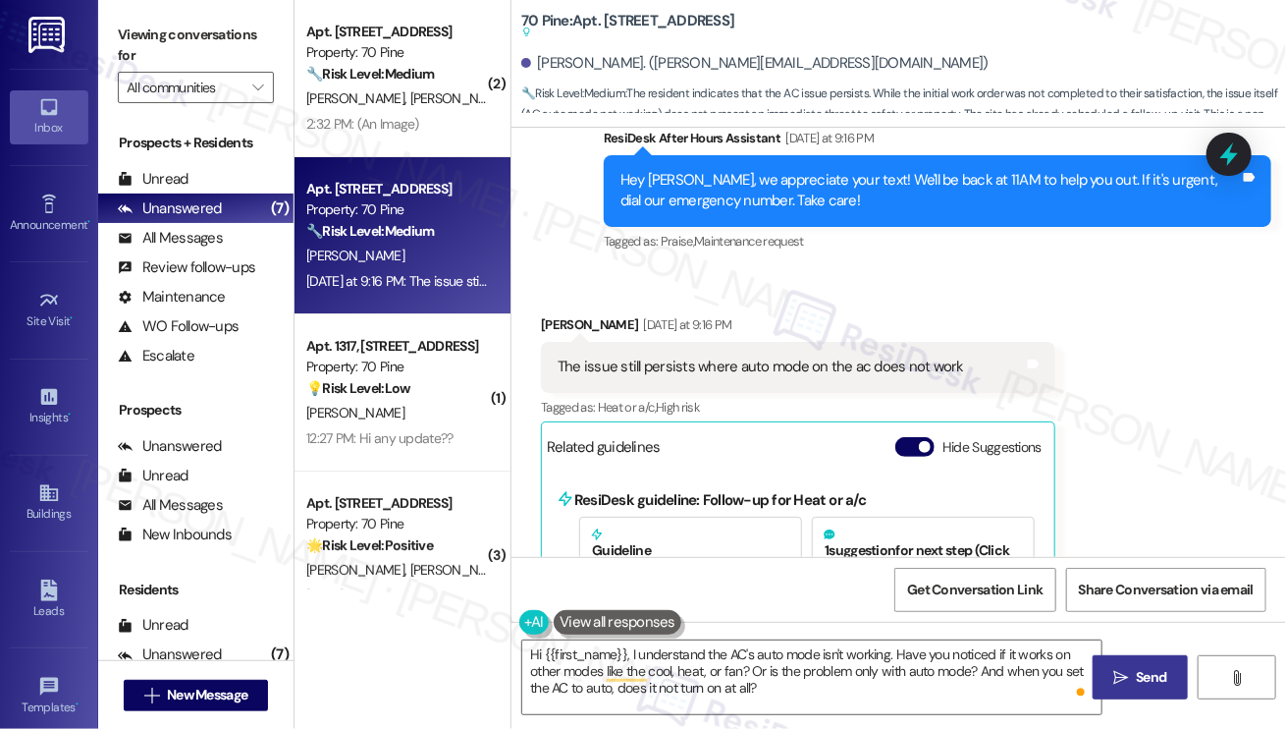
click at [1159, 658] on button " Send" at bounding box center [1140, 677] width 95 height 44
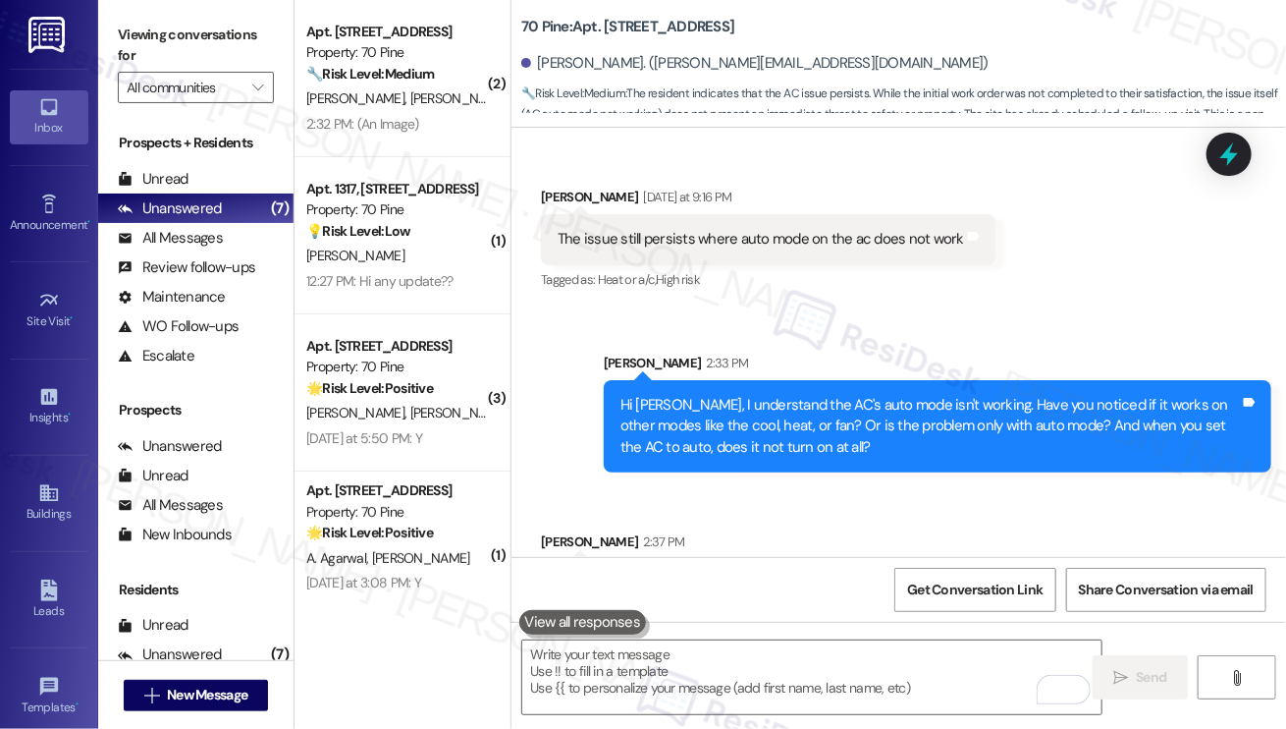
scroll to position [10355, 0]
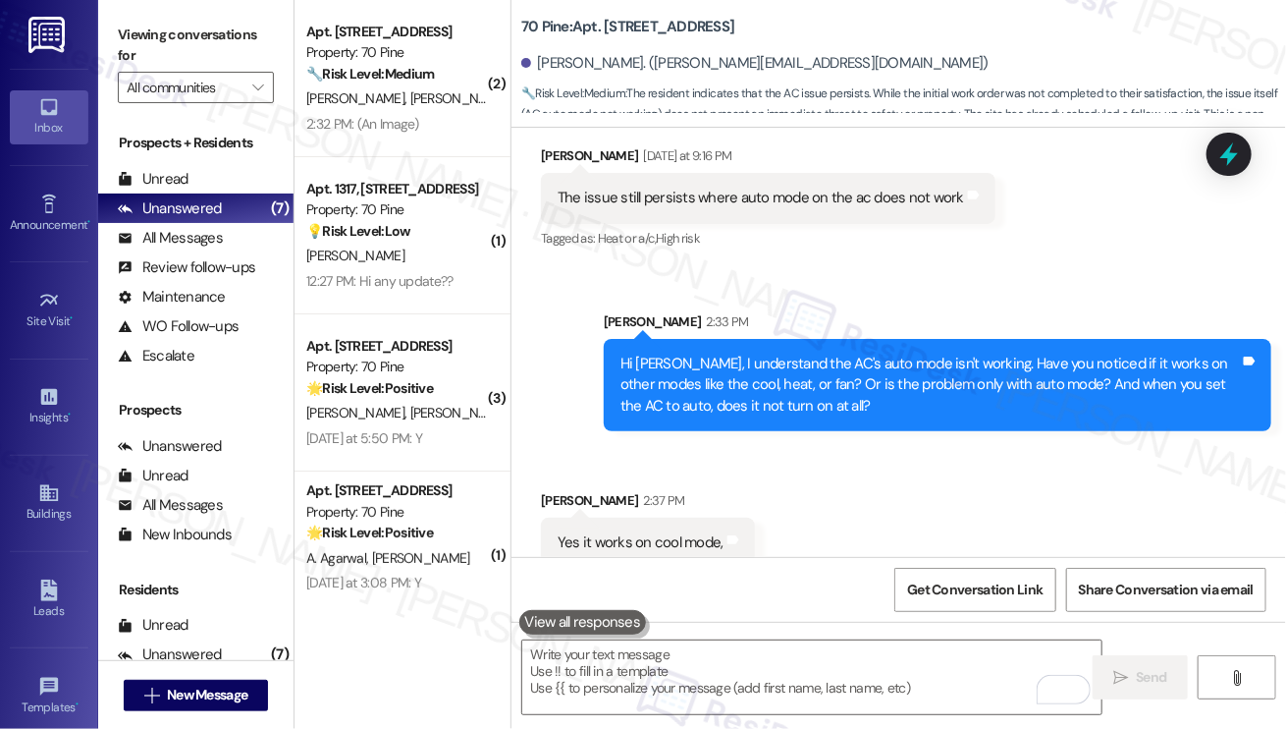
click at [130, 47] on label "Viewing conversations for" at bounding box center [196, 46] width 156 height 52
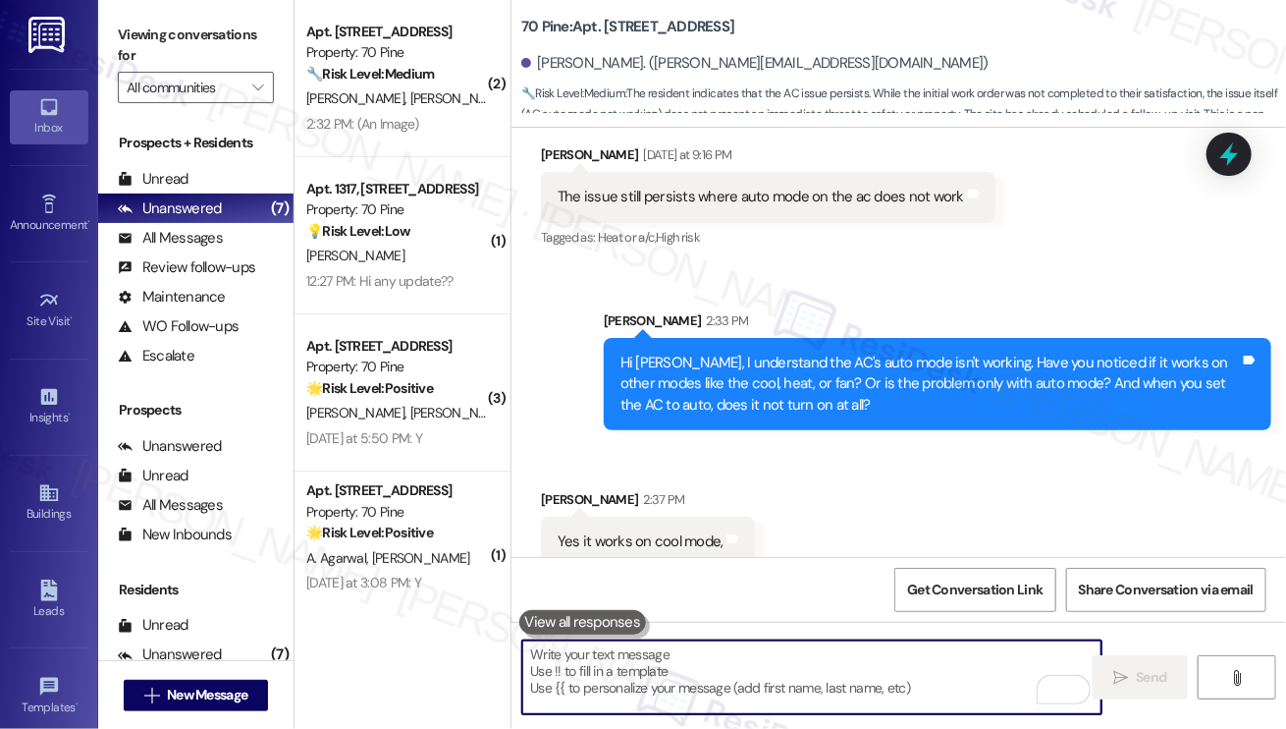
click at [711, 670] on textarea "To enrich screen reader interactions, please activate Accessibility in Grammarl…" at bounding box center [811, 677] width 579 height 74
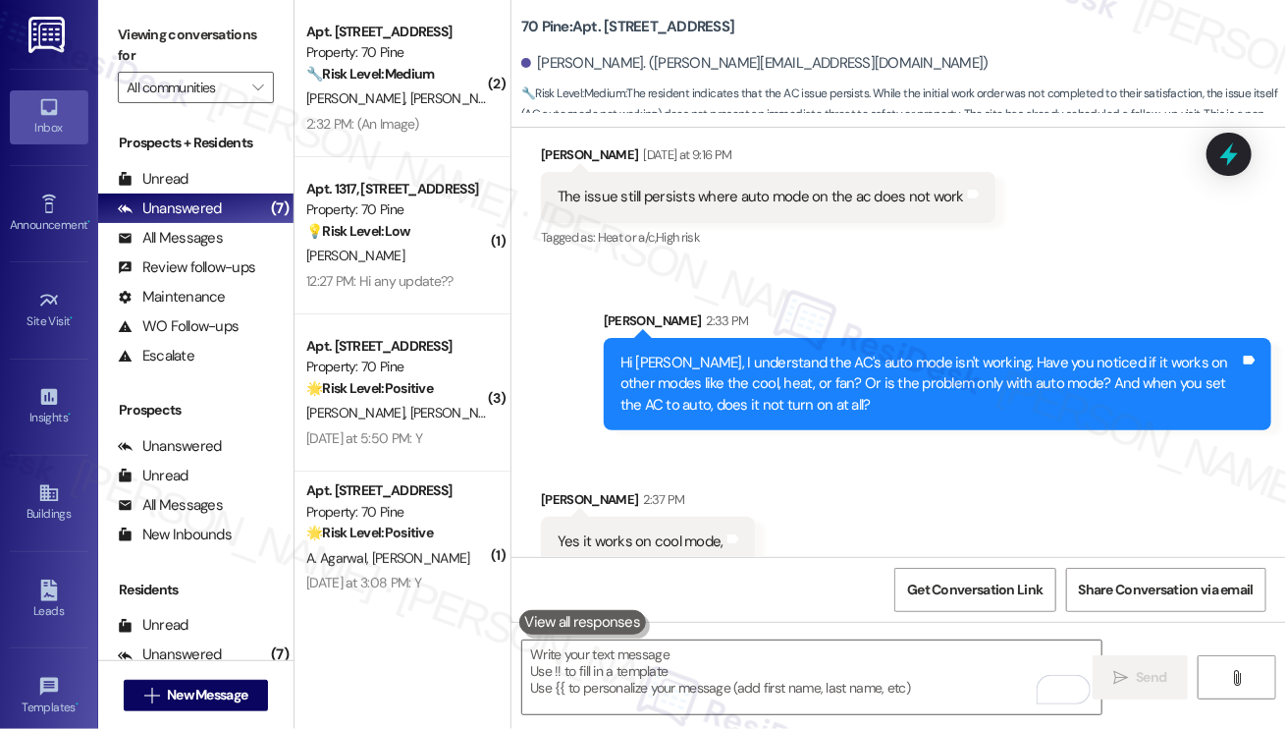
click at [863, 396] on div "Hi [PERSON_NAME], I understand the AC's auto mode isn't working. Have you notic…" at bounding box center [938, 384] width 668 height 92
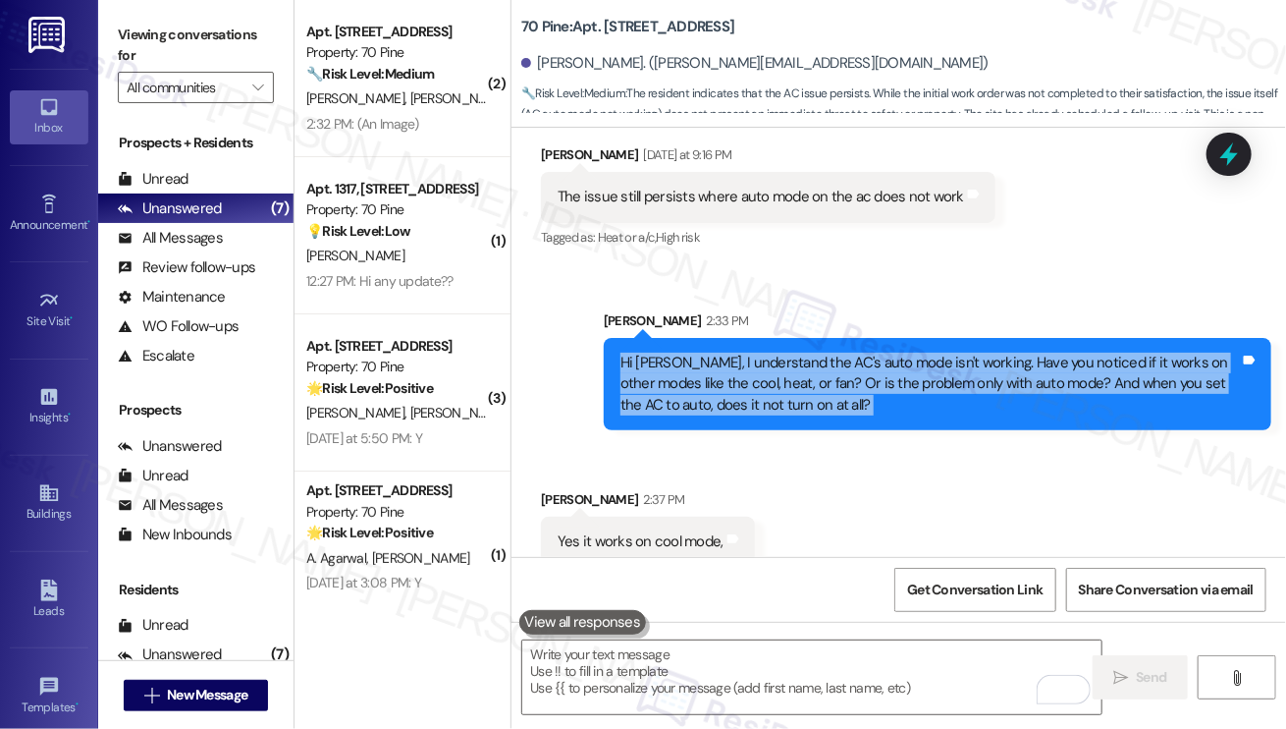
click at [863, 396] on div "Hi [PERSON_NAME], I understand the AC's auto mode isn't working. Have you notic…" at bounding box center [938, 384] width 668 height 92
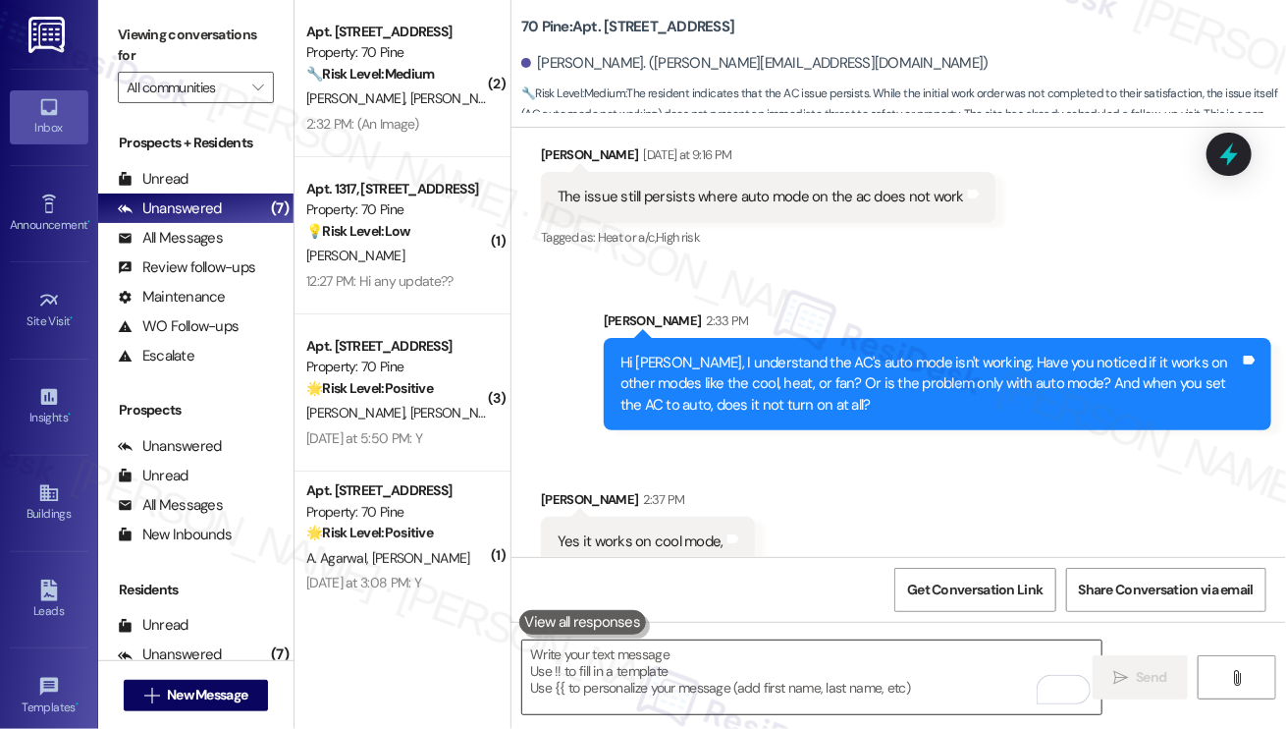
click at [659, 698] on textarea "To enrich screen reader interactions, please activate Accessibility in Grammarl…" at bounding box center [811, 677] width 579 height 74
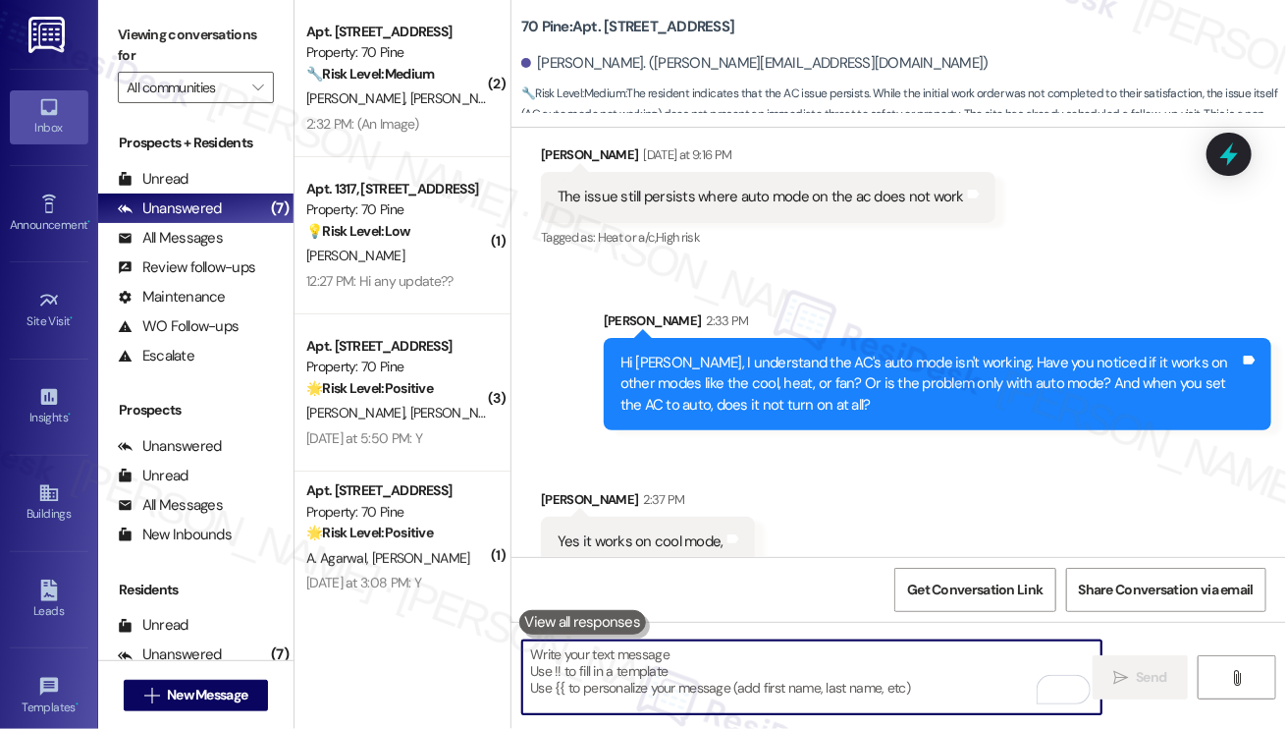
click at [853, 380] on div "Hi [PERSON_NAME], I understand the AC's auto mode isn't working. Have you notic…" at bounding box center [931, 384] width 620 height 63
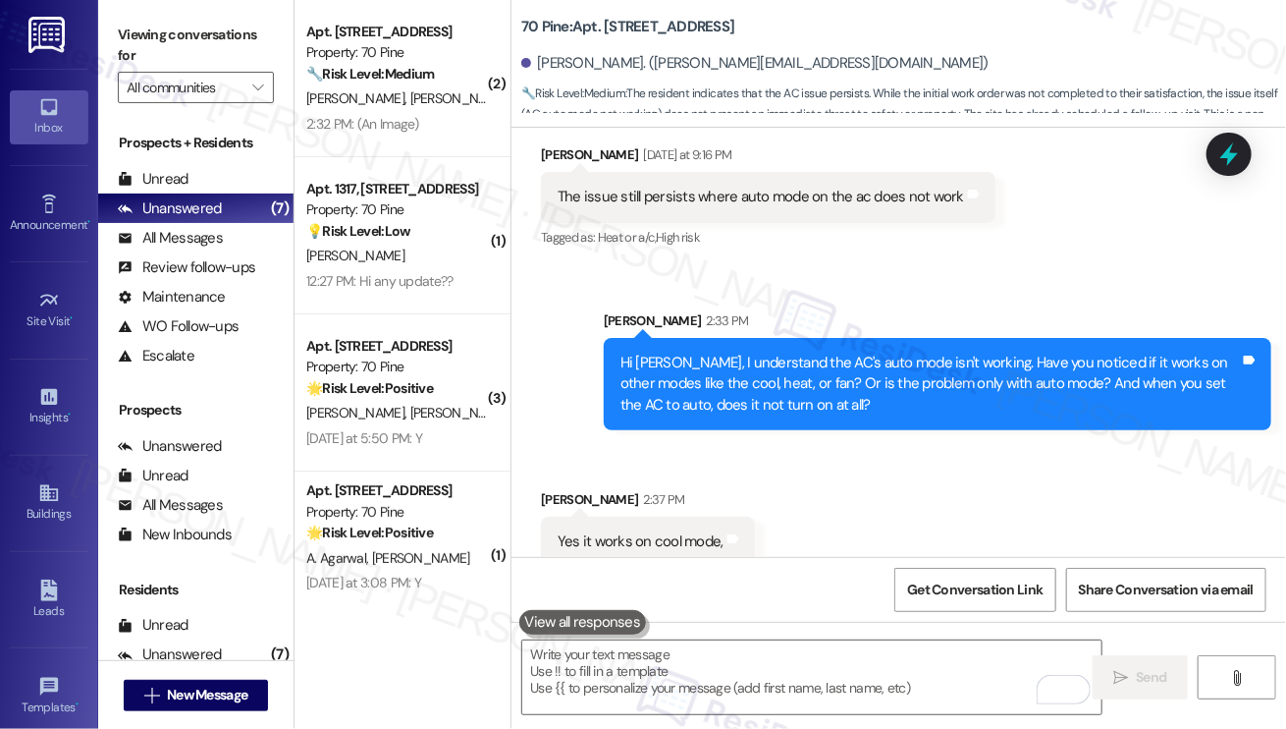
click at [853, 380] on div "Hi [PERSON_NAME], I understand the AC's auto mode isn't working. Have you notic…" at bounding box center [931, 384] width 620 height 63
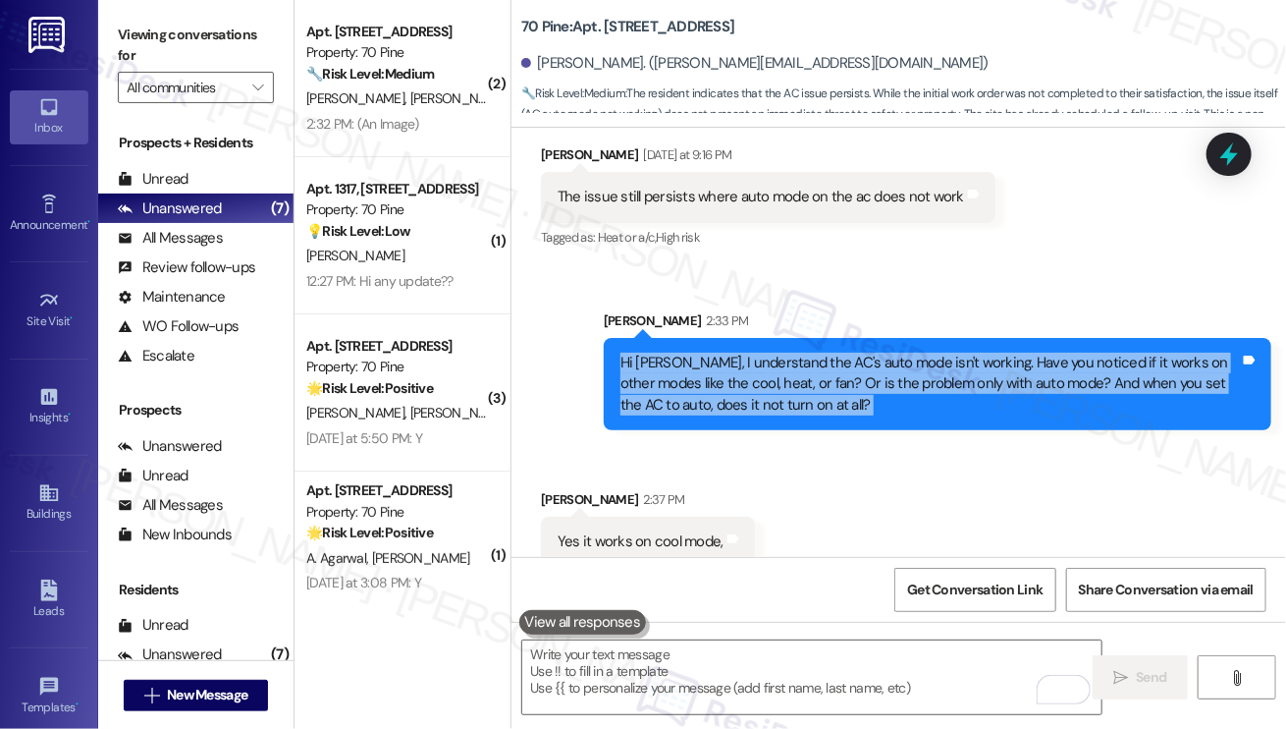
click at [853, 380] on div "Hi [PERSON_NAME], I understand the AC's auto mode isn't working. Have you notic…" at bounding box center [931, 384] width 620 height 63
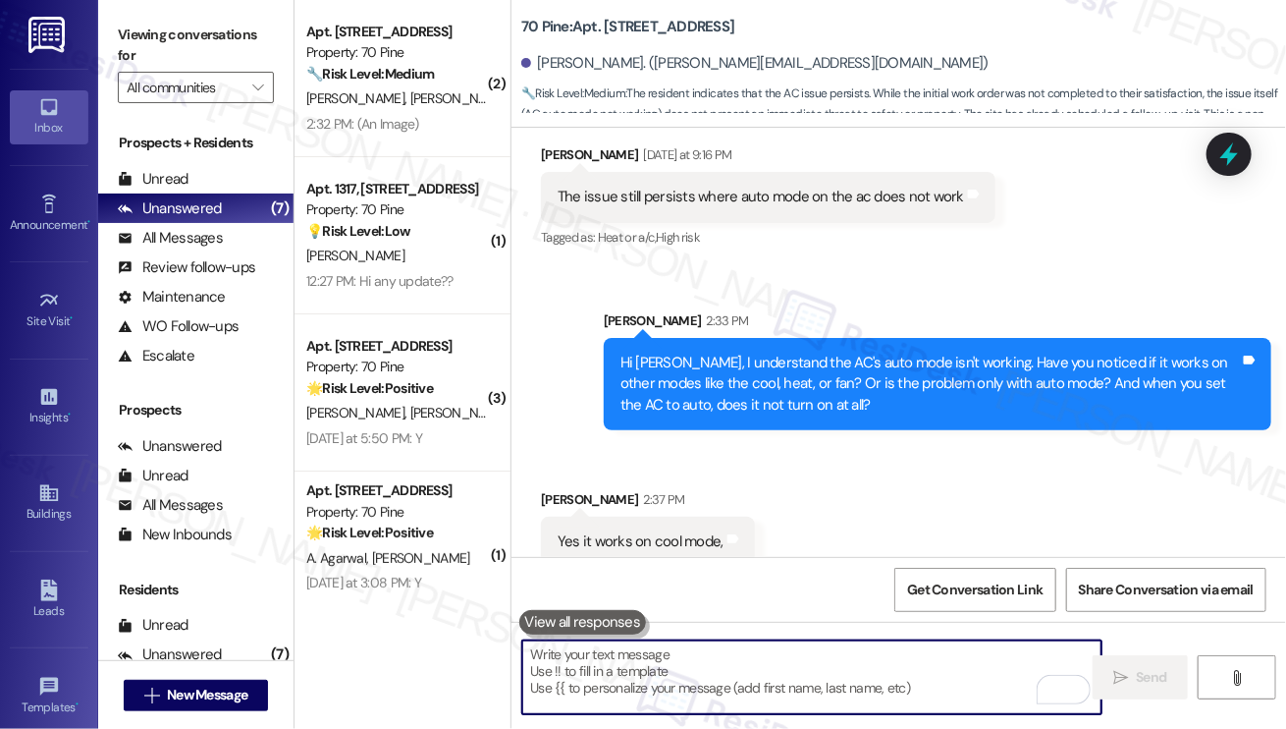
click at [621, 673] on textarea "To enrich screen reader interactions, please activate Accessibility in Grammarl…" at bounding box center [811, 677] width 579 height 74
click at [692, 659] on textarea "To enrich screen reader interactions, please activate Accessibility in Grammarl…" at bounding box center [811, 677] width 579 height 74
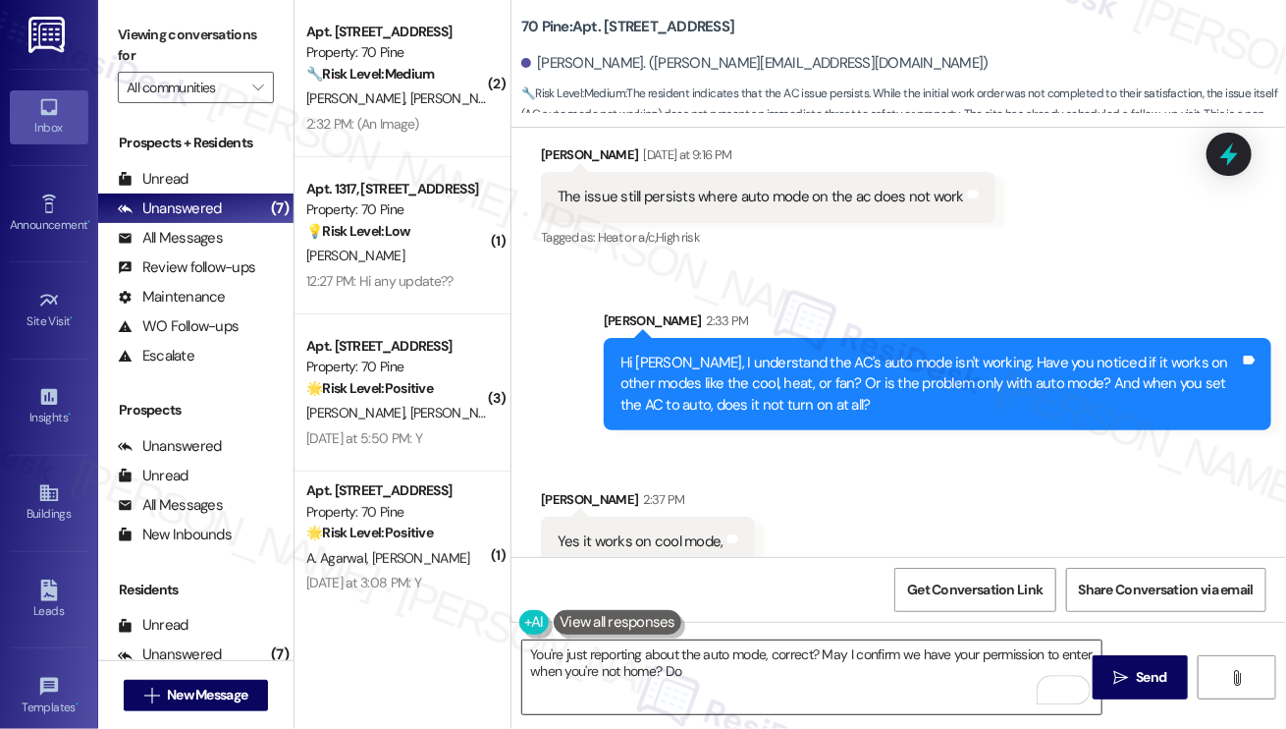
click at [700, 666] on textarea "You're just reporting about the auto mode, correct? May I confirm we have your …" at bounding box center [811, 677] width 579 height 74
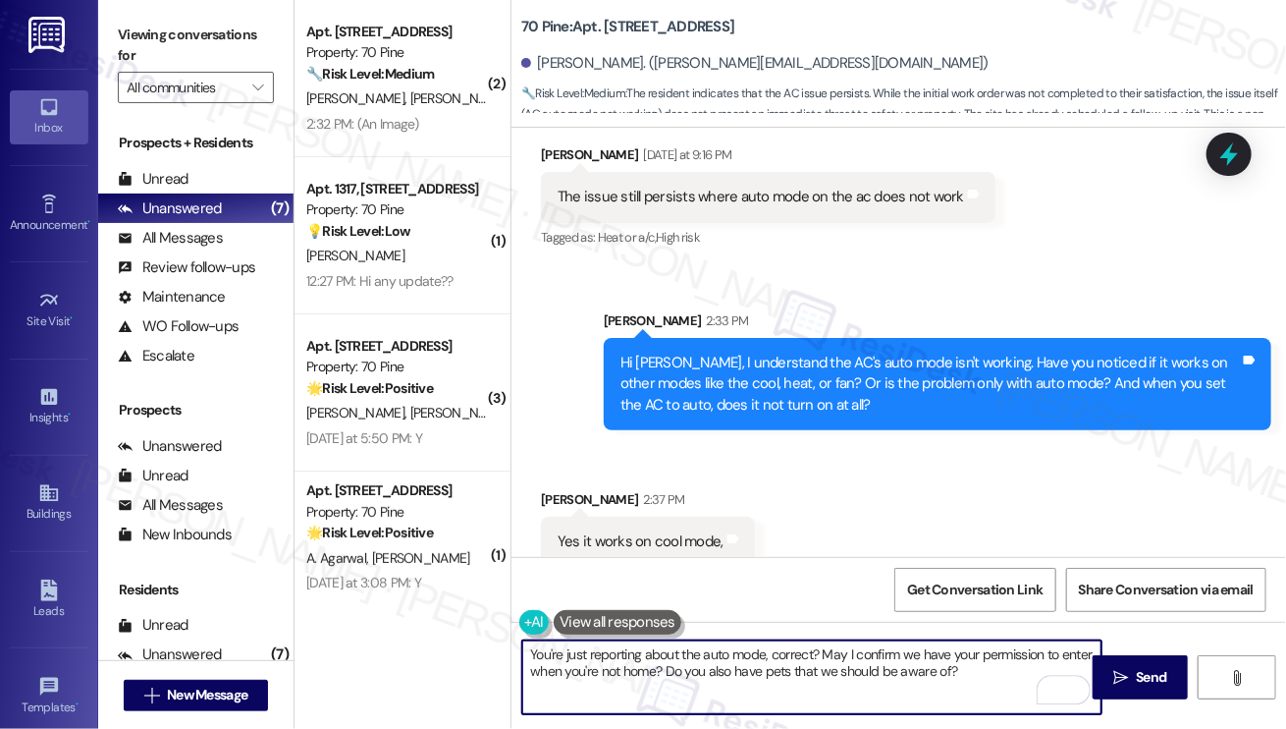
click at [755, 652] on textarea "You're just reporting about the auto mode, correct? May I confirm we have your …" at bounding box center [811, 677] width 579 height 74
click at [710, 657] on textarea "You're just reporting about the auto mode, correct? May I confirm we have your …" at bounding box center [811, 677] width 579 height 74
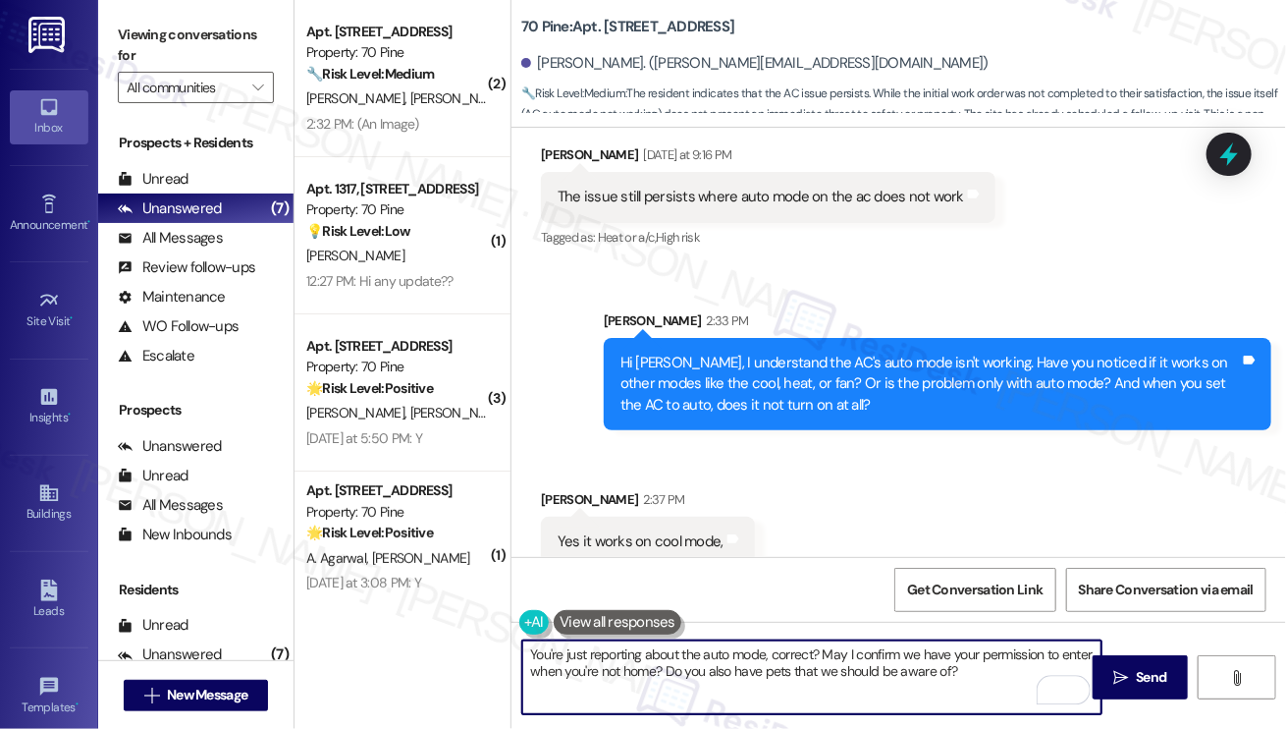
click at [710, 657] on textarea "You're just reporting about the auto mode, correct? May I confirm we have your …" at bounding box center [811, 677] width 579 height 74
click at [764, 655] on textarea "You're just reporting about the auto mode, correct? May I confirm we have your …" at bounding box center [811, 677] width 579 height 74
drag, startPoint x: 700, startPoint y: 655, endPoint x: 719, endPoint y: 651, distance: 19.1
click at [700, 655] on textarea "You're just reporting about the auto mode, correct? May I confirm we have your …" at bounding box center [811, 677] width 579 height 74
click at [817, 657] on textarea "You're just reporting about the AC's auto mode, correct? May I confirm we have …" at bounding box center [811, 677] width 579 height 74
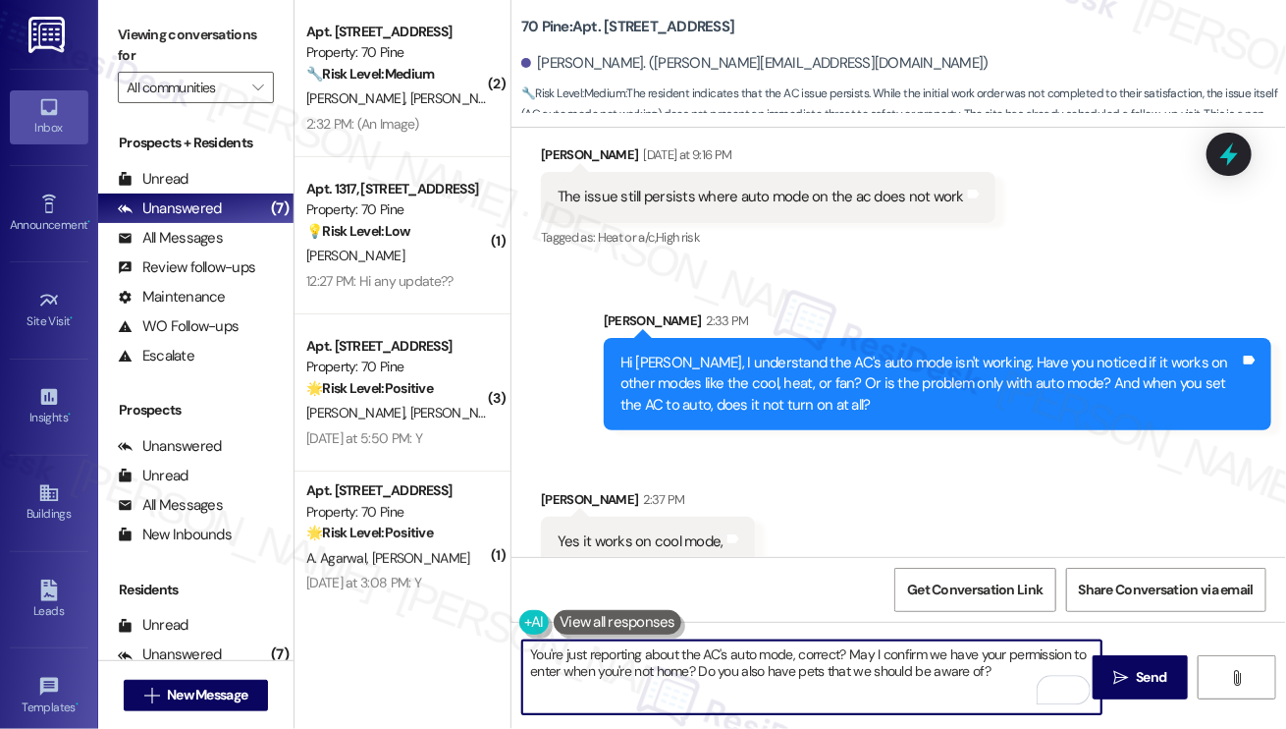
click at [817, 657] on textarea "You're just reporting about the AC's auto mode, correct? May I confirm we have …" at bounding box center [811, 677] width 579 height 74
click at [907, 671] on textarea "You're just reporting about the AC's auto mode, correct? May I confirm we have …" at bounding box center [811, 677] width 579 height 74
click at [860, 656] on textarea "You're just reporting about the AC's auto mode, correct? May I confirm we have …" at bounding box center [811, 677] width 579 height 74
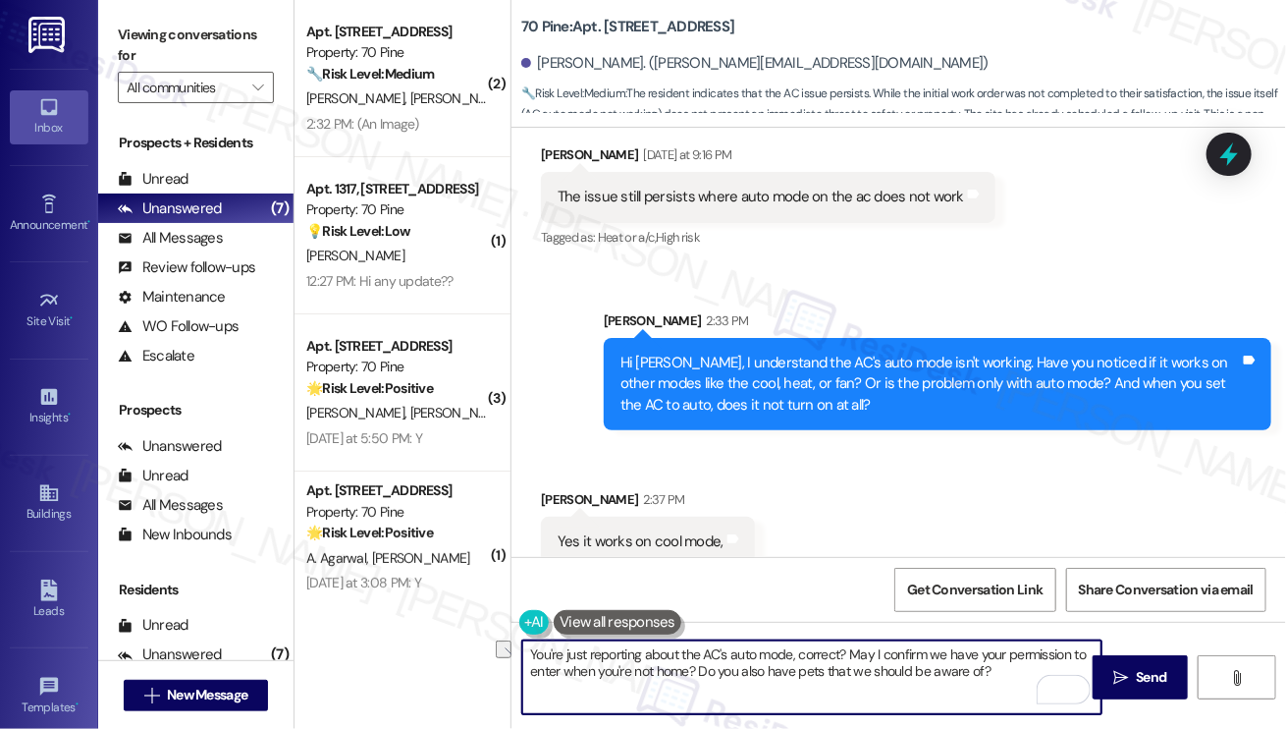
drag, startPoint x: 883, startPoint y: 650, endPoint x: 850, endPoint y: 651, distance: 32.4
click at [850, 651] on textarea "You're just reporting about the AC's auto mode, correct? May I confirm we have …" at bounding box center [811, 677] width 579 height 74
drag, startPoint x: 712, startPoint y: 667, endPoint x: 781, endPoint y: 673, distance: 69.0
click at [781, 673] on textarea "You're just reporting about the AC's auto mode, correct? Please confirm we have…" at bounding box center [811, 677] width 579 height 74
click at [1004, 663] on textarea "You're just reporting about the AC's auto mode, correct? Please confirm we have…" at bounding box center [811, 677] width 579 height 74
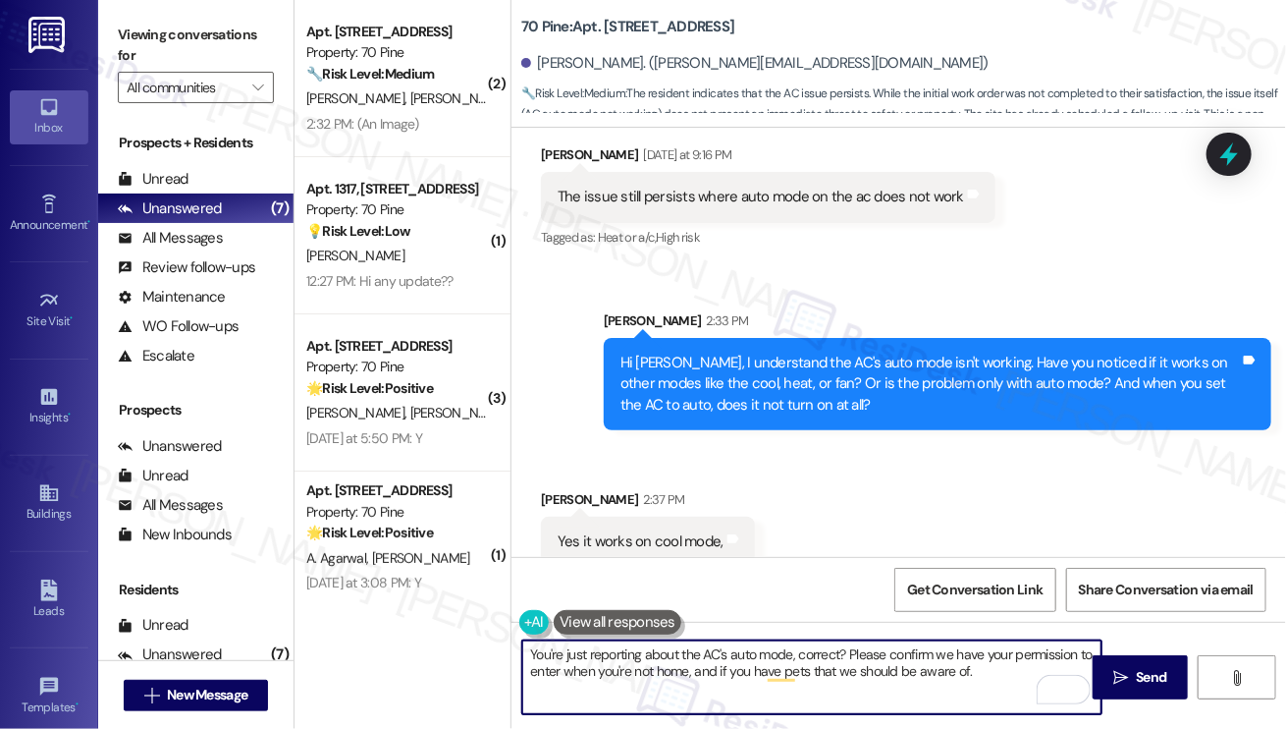
click at [802, 647] on textarea "You're just reporting about the AC's auto mode, correct? Please confirm we have…" at bounding box center [811, 677] width 579 height 74
click at [761, 672] on textarea "You're just reporting about the AC's auto mode, correct? Please confirm we have…" at bounding box center [811, 677] width 579 height 74
click at [841, 674] on textarea "You're just reporting about the AC's auto mode, correct? Please confirm we have…" at bounding box center [811, 677] width 579 height 74
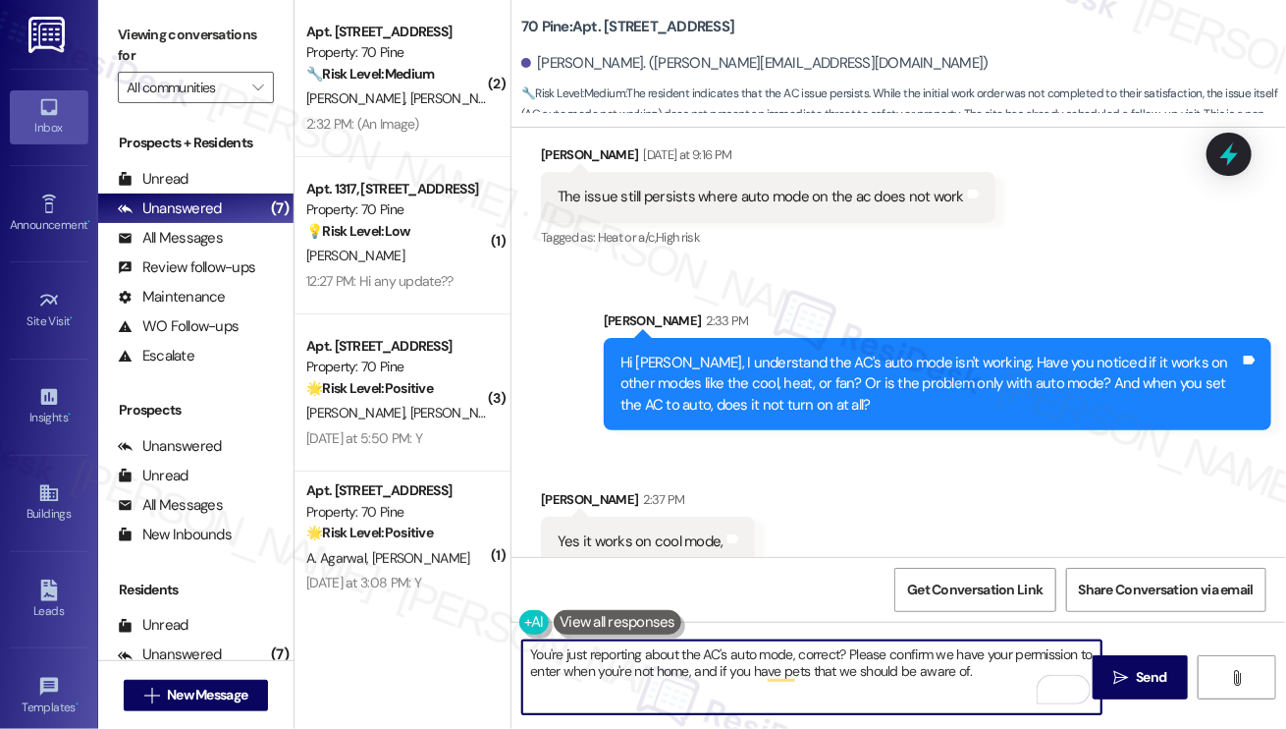
click at [841, 674] on textarea "You're just reporting about the AC's auto mode, correct? Please confirm we have…" at bounding box center [811, 677] width 579 height 74
click at [1023, 669] on textarea "You're just reporting about the AC's auto mode, correct? Please confirm we have…" at bounding box center [811, 677] width 579 height 74
type textarea "You're just reporting about the AC's auto mode, correct? Please confirm we have…"
click at [1164, 683] on span "Send" at bounding box center [1151, 677] width 30 height 21
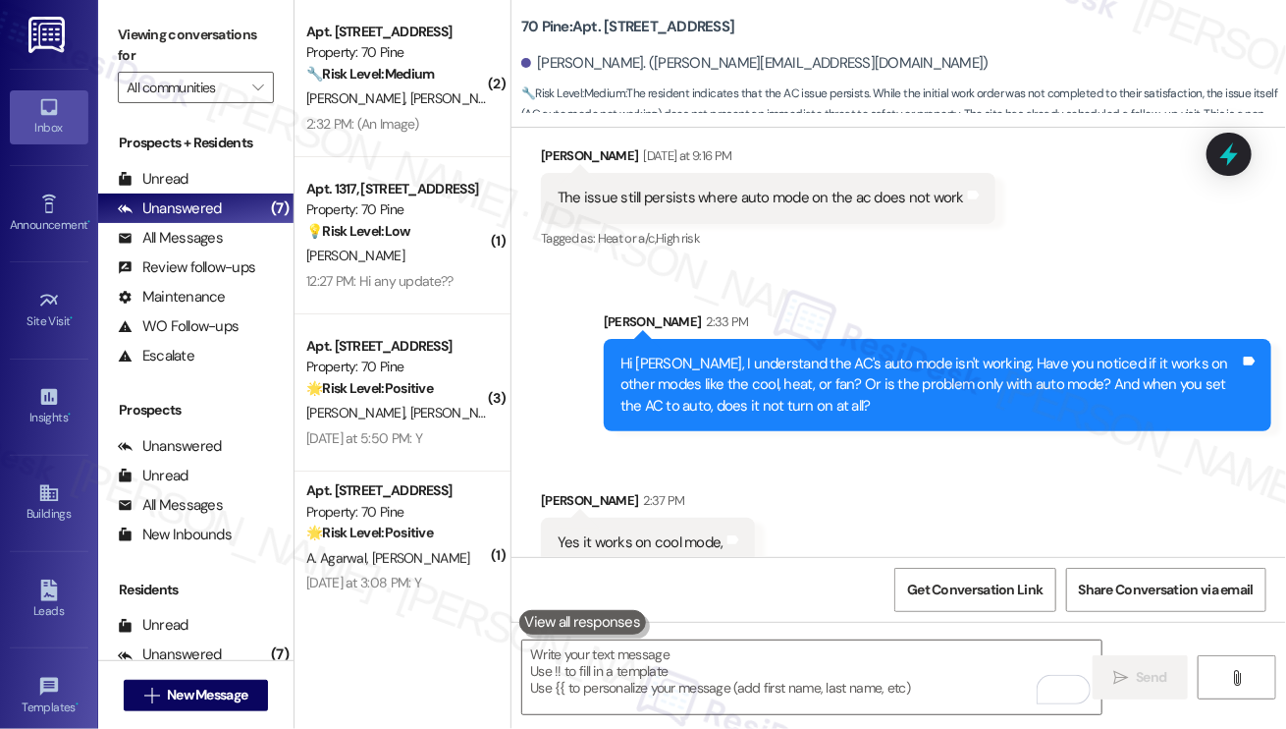
scroll to position [10514, 0]
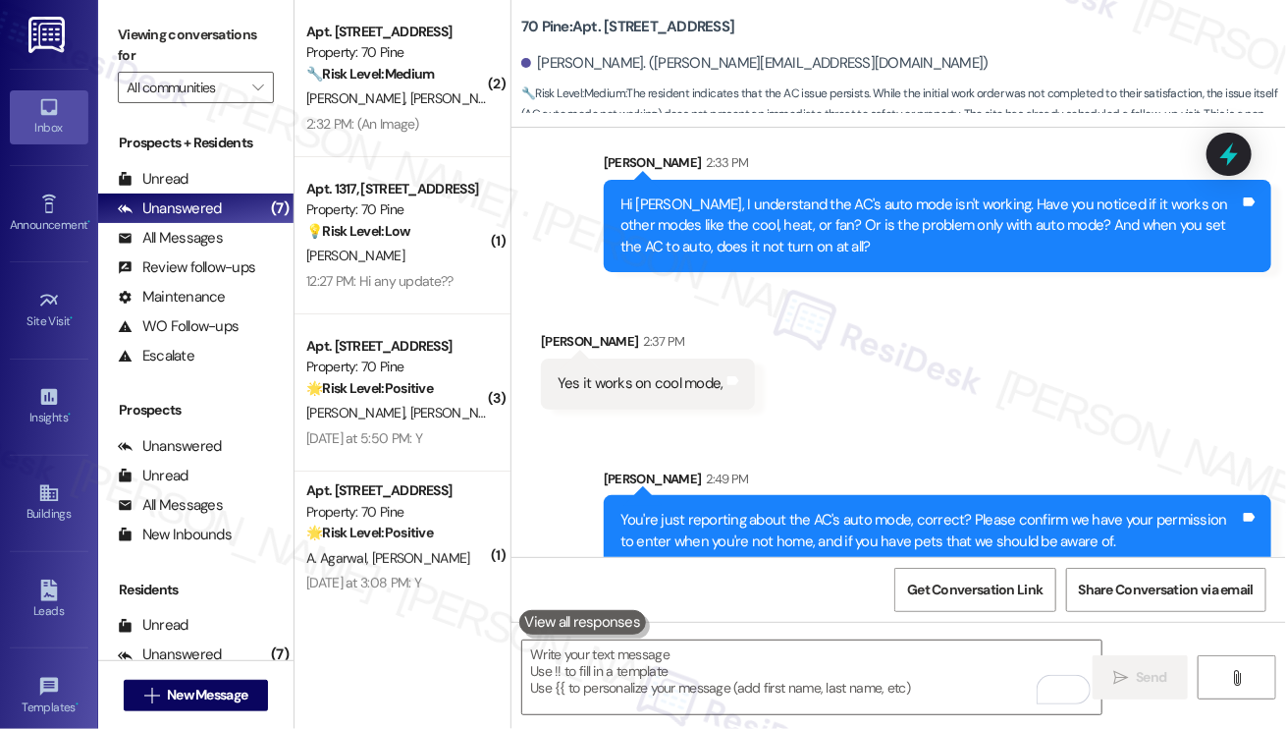
click at [692, 510] on div "You're just reporting about the AC's auto mode, correct? Please confirm we have…" at bounding box center [931, 531] width 620 height 42
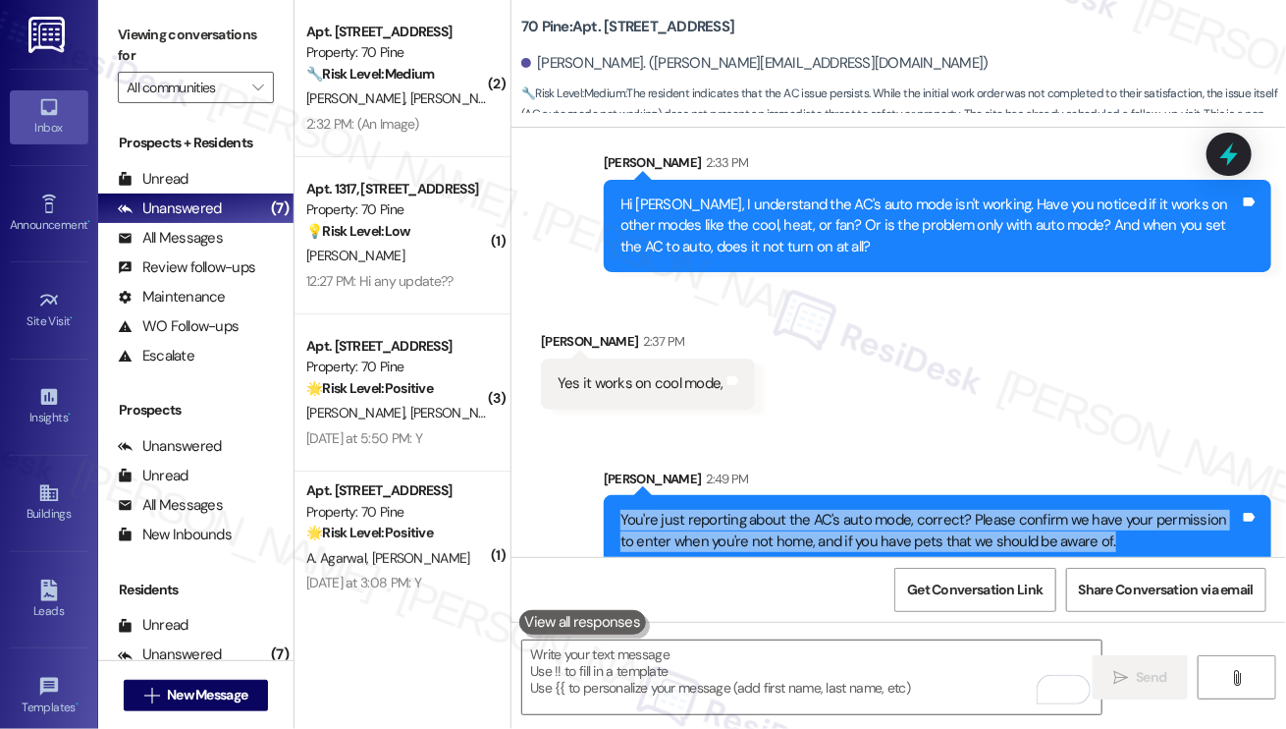
click at [692, 510] on div "You're just reporting about the AC's auto mode, correct? Please confirm we have…" at bounding box center [931, 531] width 620 height 42
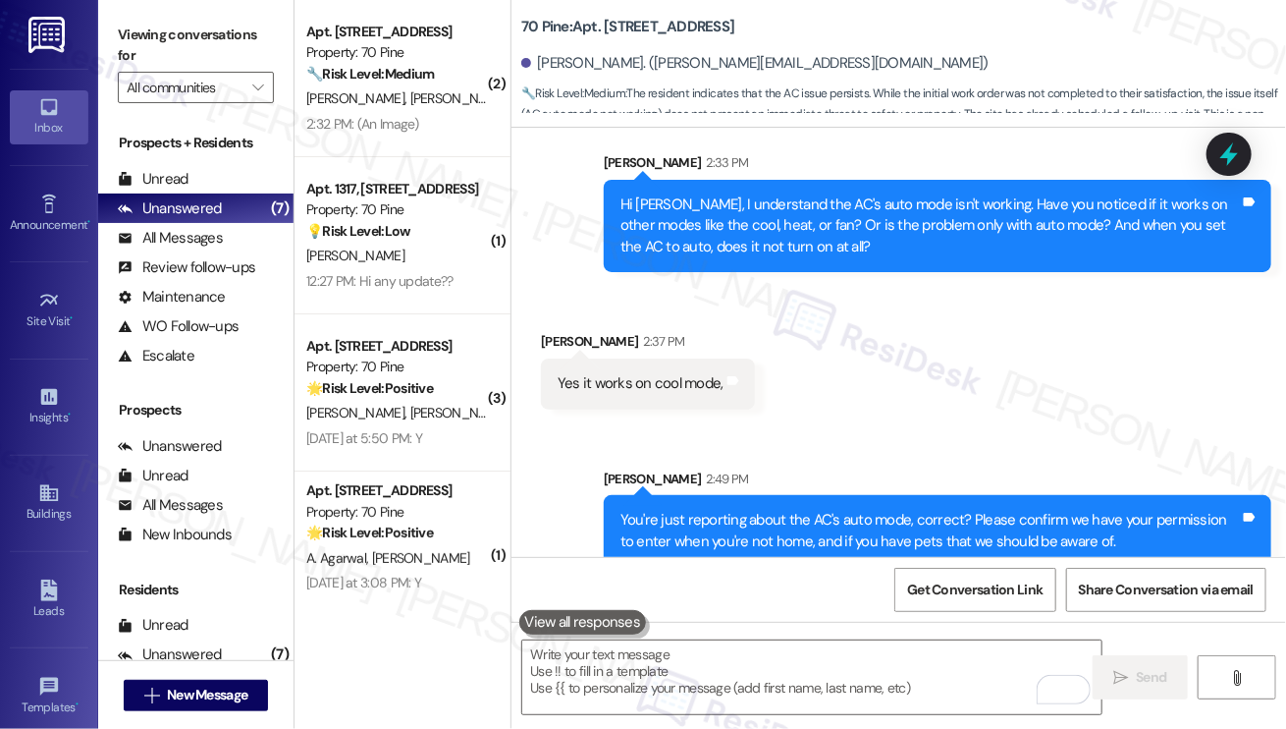
click at [961, 454] on div "Sent via SMS [PERSON_NAME] 2:49 PM You're just reporting about the AC's auto mo…" at bounding box center [937, 518] width 697 height 129
click at [900, 510] on div "You're just reporting about the AC's auto mode, correct? Please confirm we have…" at bounding box center [931, 531] width 620 height 42
click at [898, 510] on div "You're just reporting about the AC's auto mode, correct? Please confirm we have…" at bounding box center [931, 531] width 620 height 42
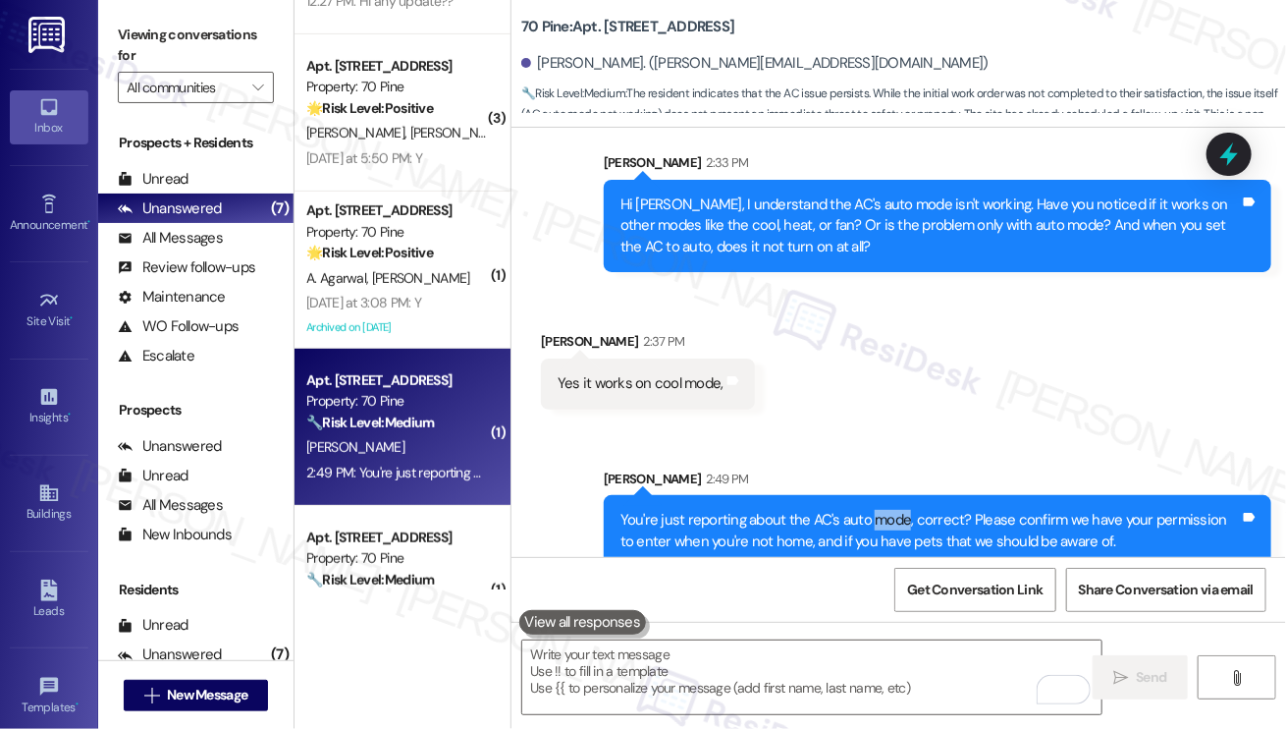
scroll to position [491, 0]
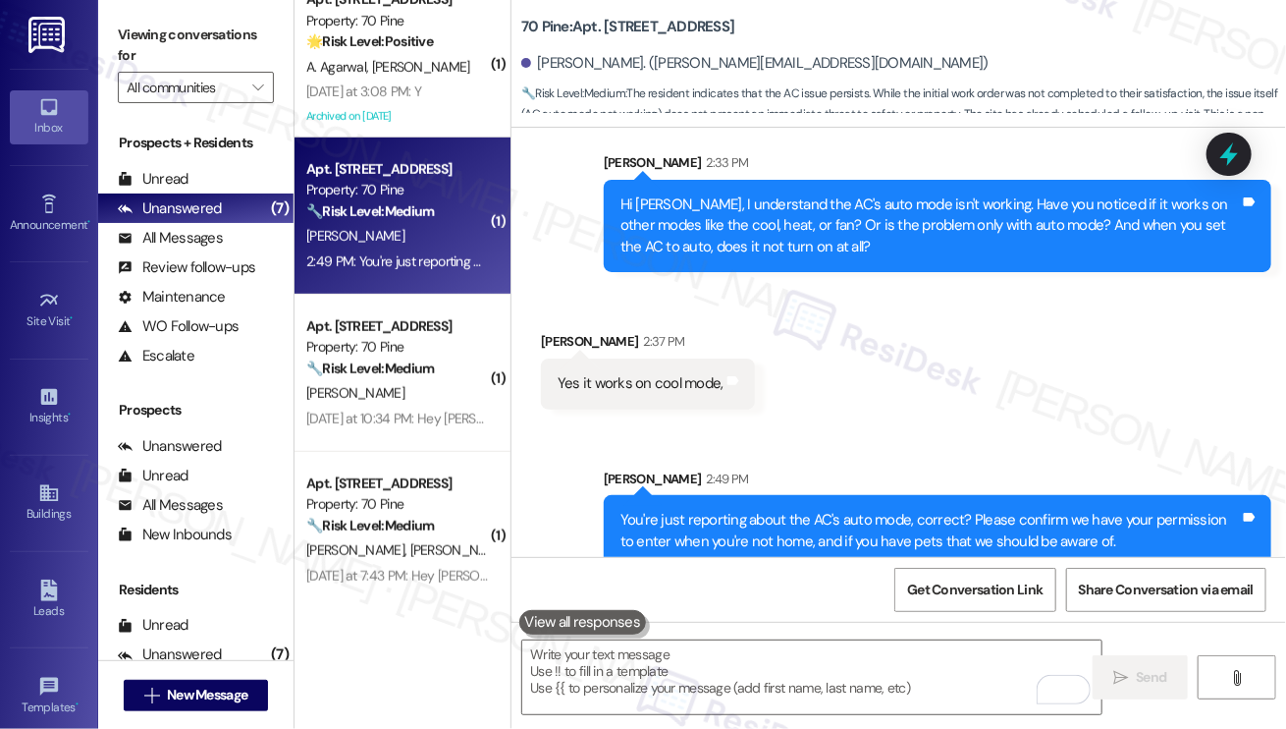
click at [807, 510] on div "You're just reporting about the AC's auto mode, correct? Please confirm we have…" at bounding box center [931, 531] width 620 height 42
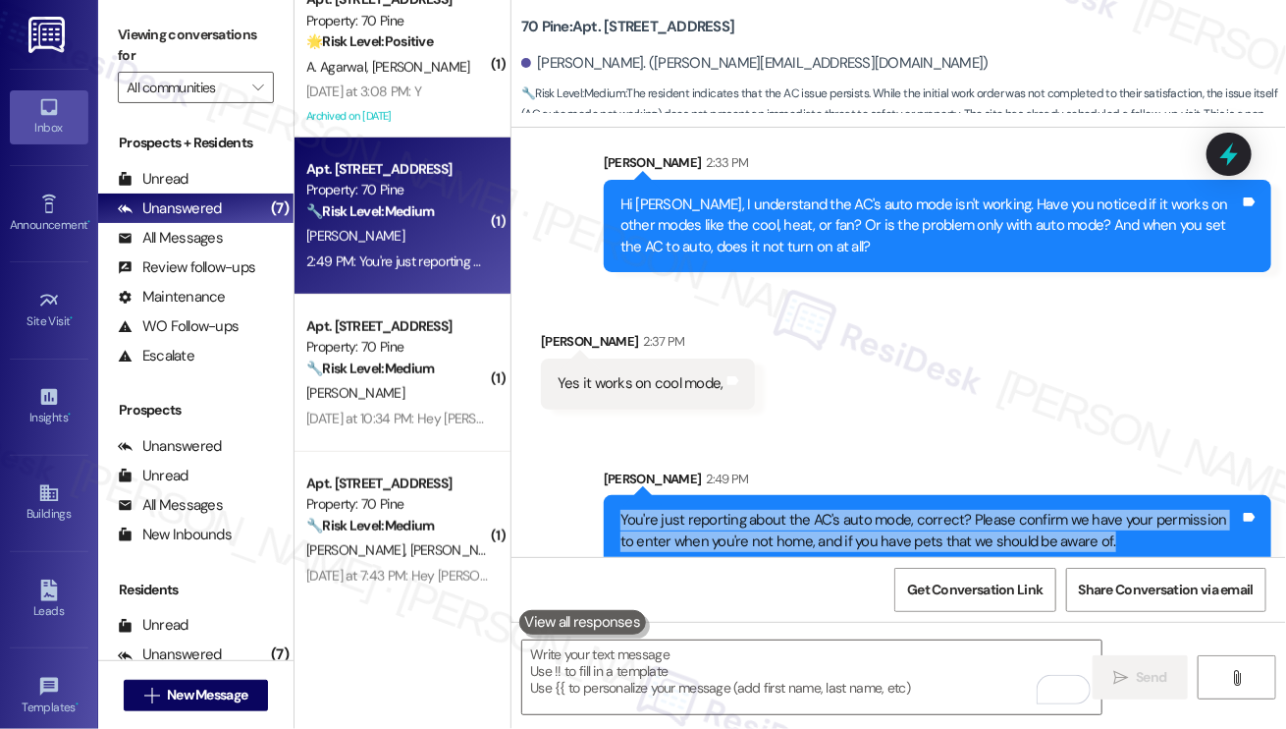
click at [807, 510] on div "You're just reporting about the AC's auto mode, correct? Please confirm we have…" at bounding box center [931, 531] width 620 height 42
click at [139, 29] on label "Viewing conversations for" at bounding box center [196, 46] width 156 height 52
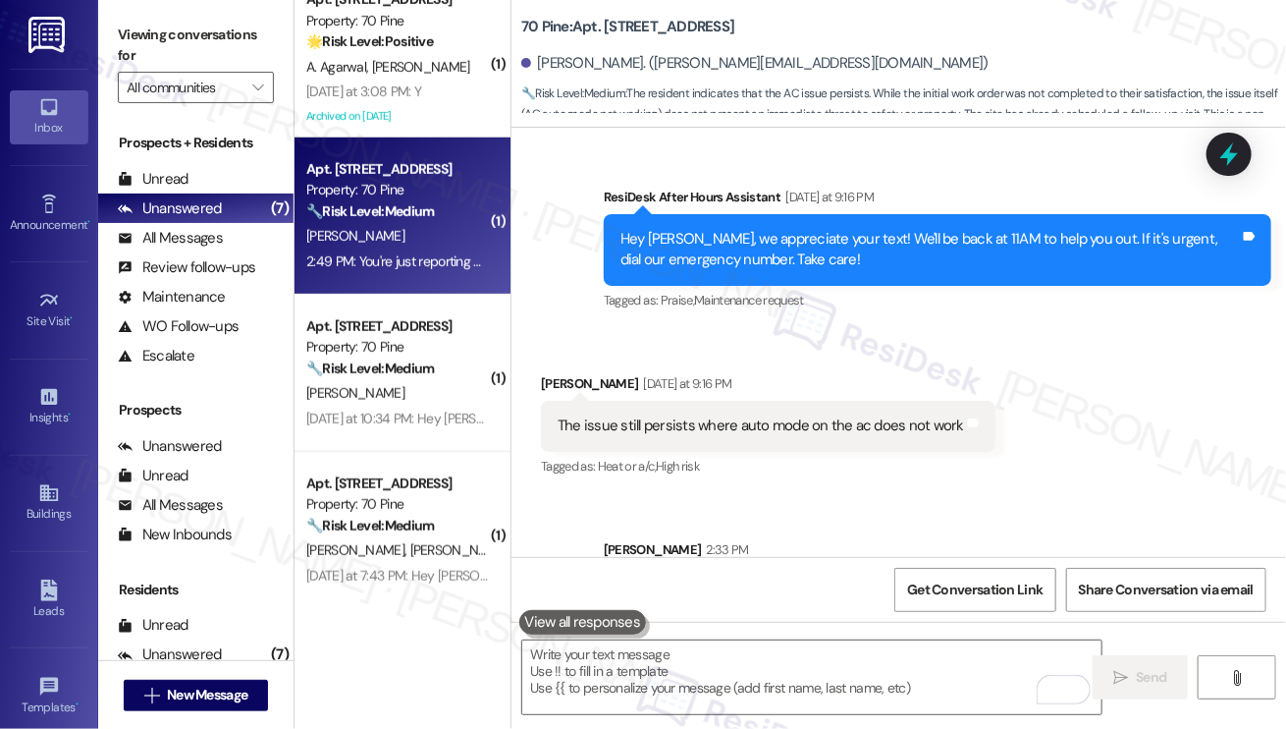
scroll to position [10121, 0]
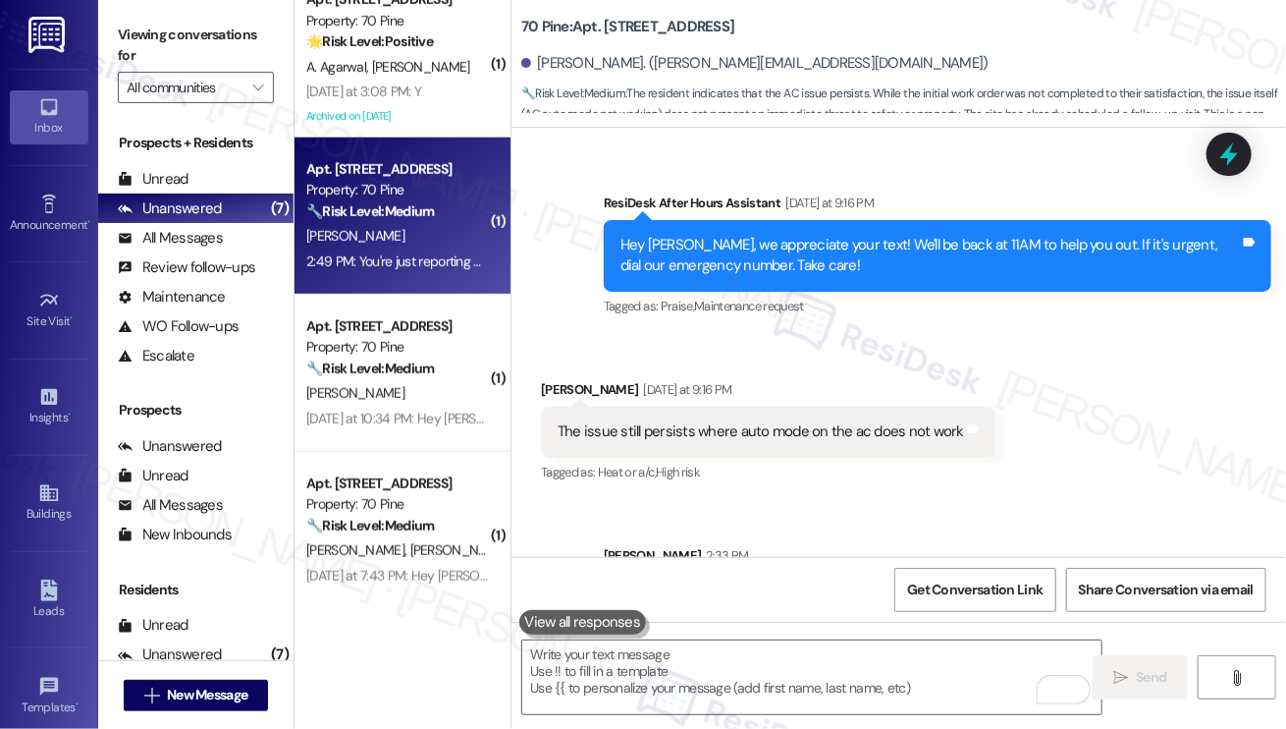
click at [762, 421] on div "The issue still persists where auto mode on the ac does not work" at bounding box center [761, 431] width 407 height 21
click at [829, 421] on div "The issue still persists where auto mode on the ac does not work" at bounding box center [761, 431] width 407 height 21
click at [825, 421] on div "The issue still persists where auto mode on the ac does not work" at bounding box center [761, 431] width 407 height 21
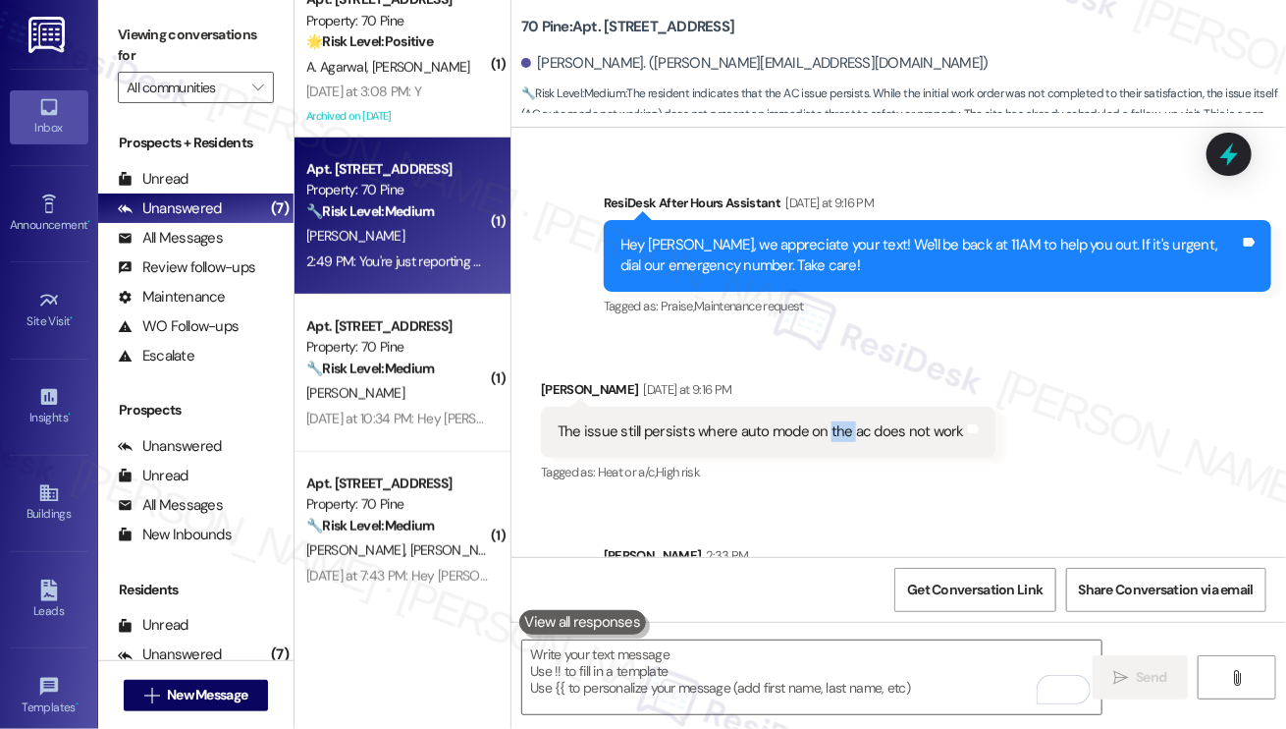
click at [825, 421] on div "The issue still persists where auto mode on the ac does not work" at bounding box center [761, 431] width 407 height 21
click at [786, 421] on div "The issue still persists where auto mode on the ac does not work" at bounding box center [761, 431] width 407 height 21
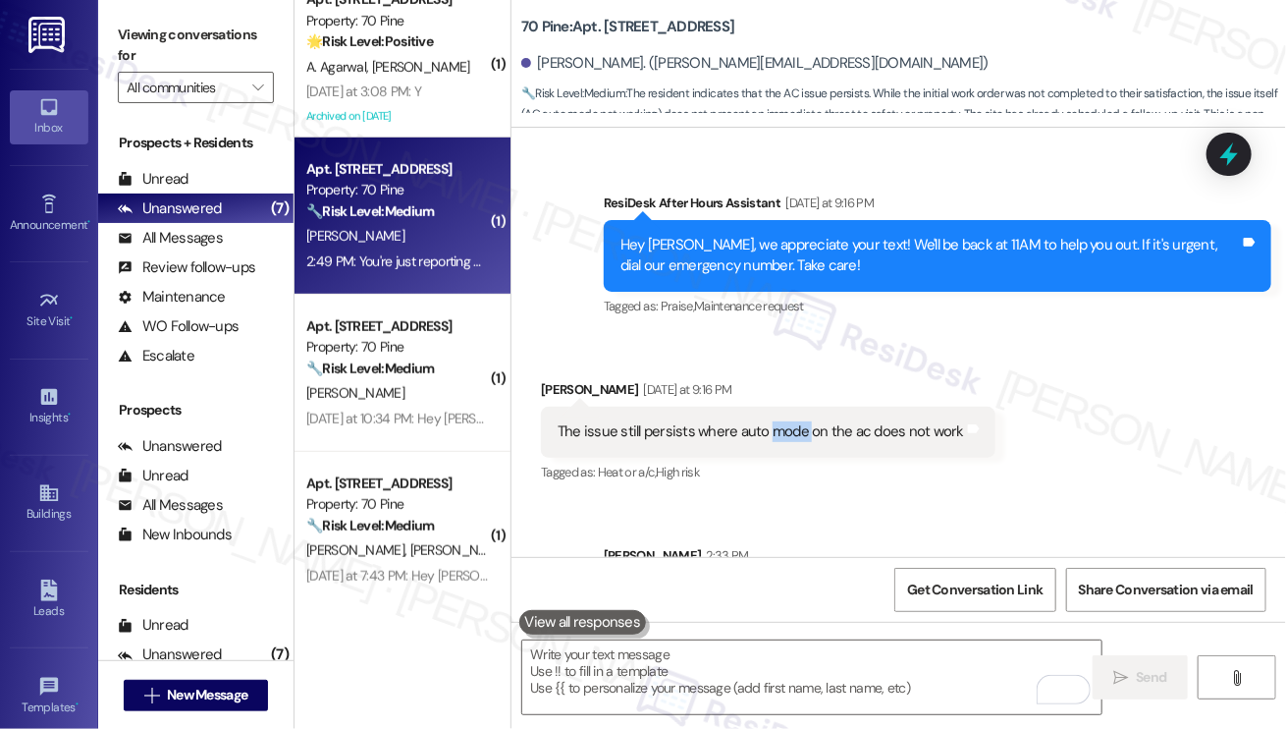
click at [786, 421] on div "The issue still persists where auto mode on the ac does not work" at bounding box center [761, 431] width 407 height 21
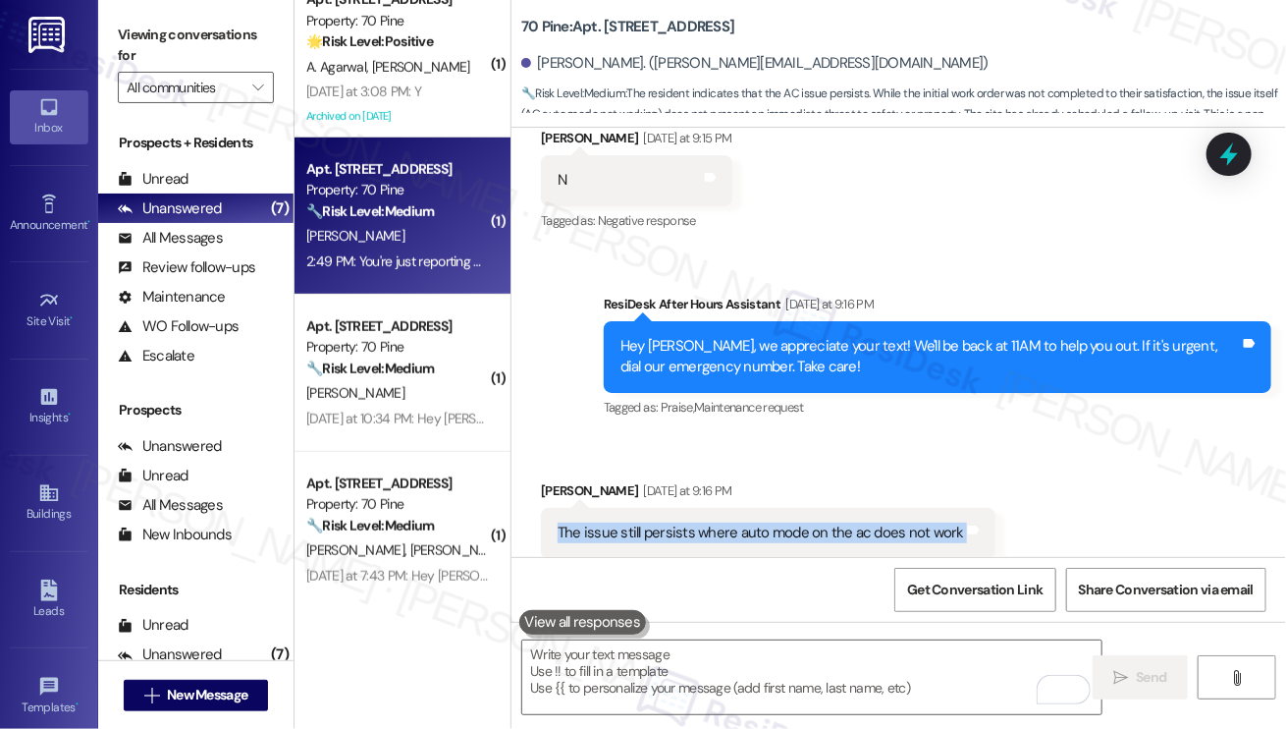
scroll to position [10219, 0]
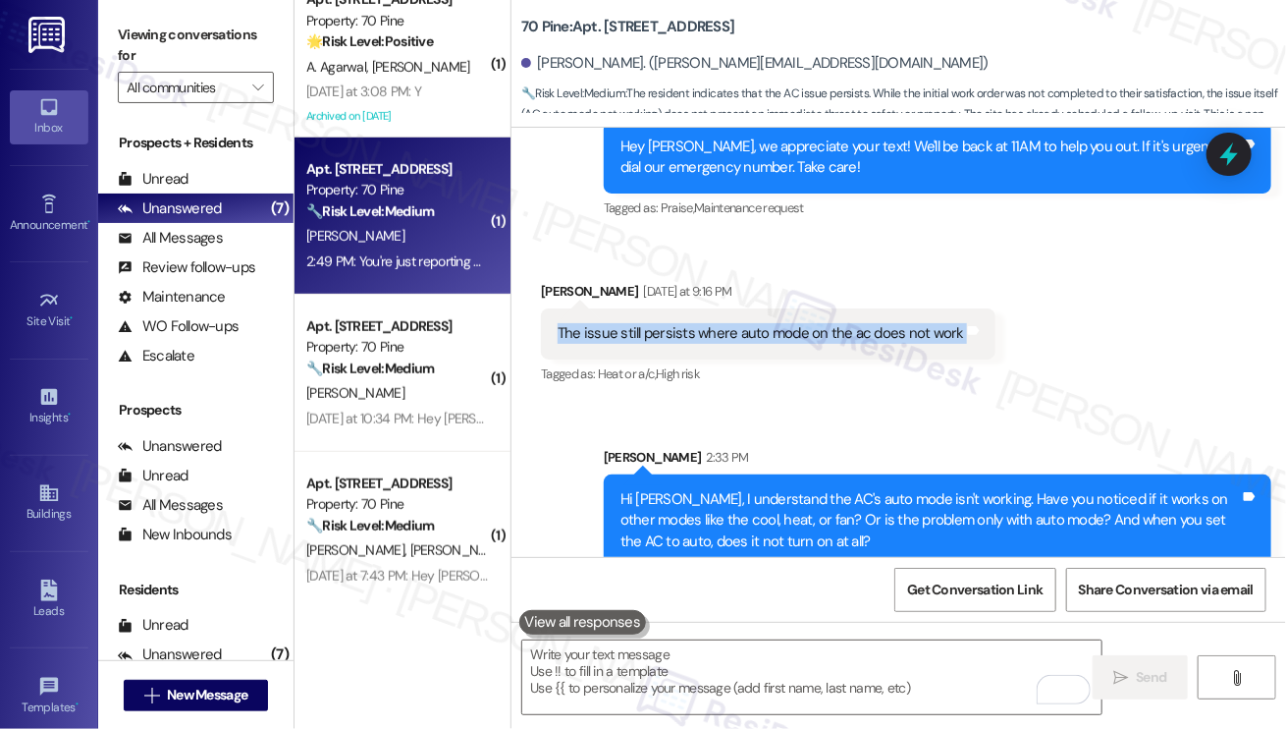
click at [708, 323] on div "The issue still persists where auto mode on the ac does not work" at bounding box center [761, 333] width 407 height 21
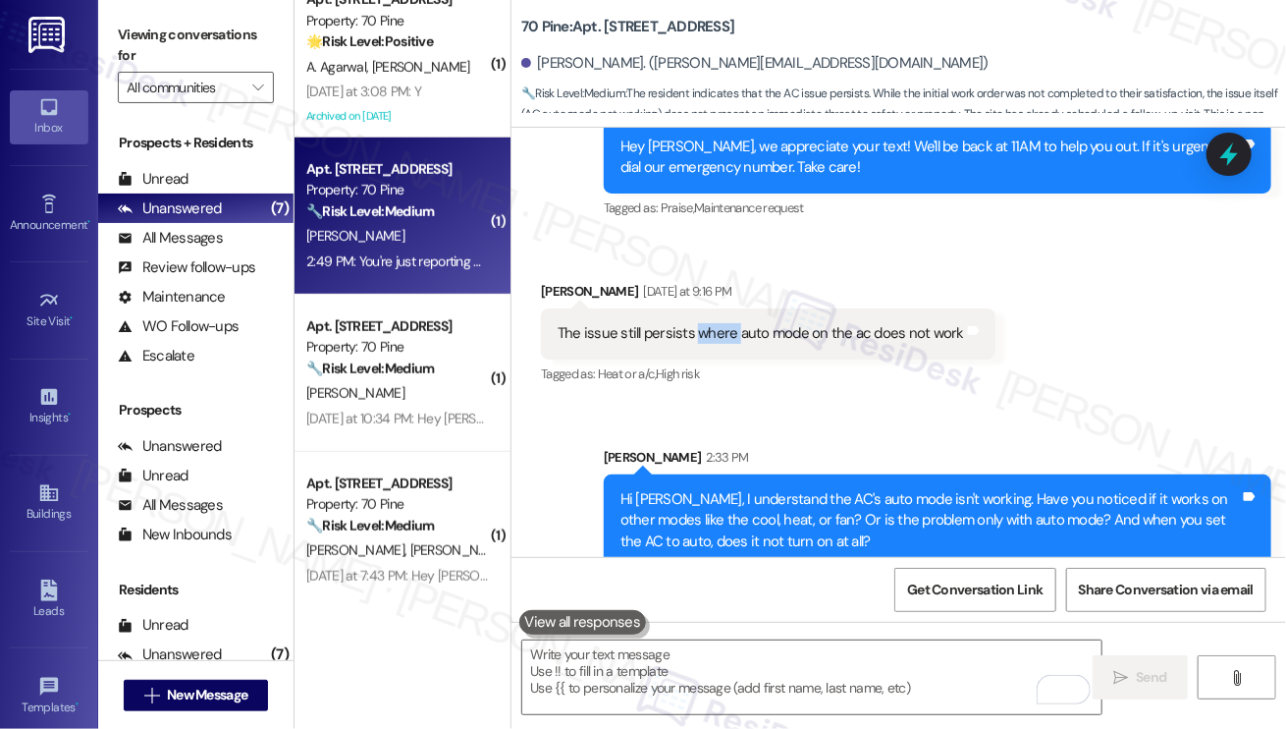
click at [708, 323] on div "The issue still persists where auto mode on the ac does not work" at bounding box center [761, 333] width 407 height 21
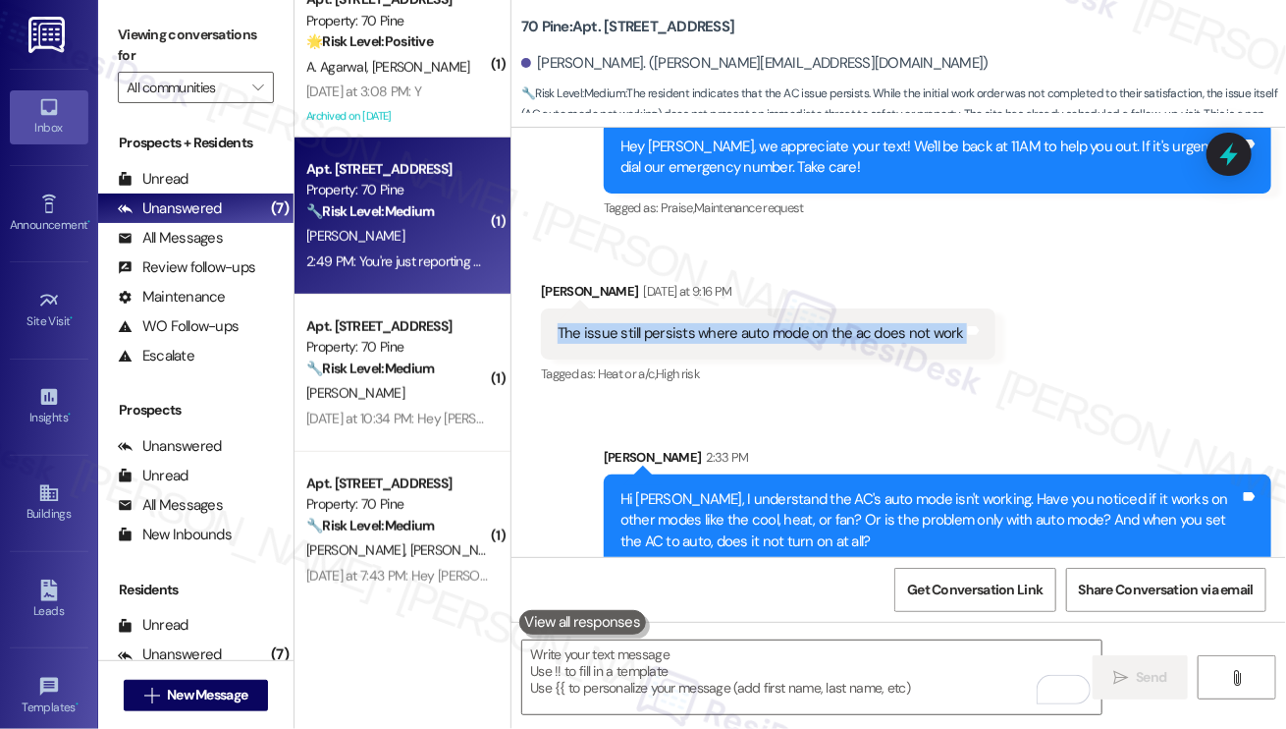
click at [708, 323] on div "The issue still persists where auto mode on the ac does not work" at bounding box center [761, 333] width 407 height 21
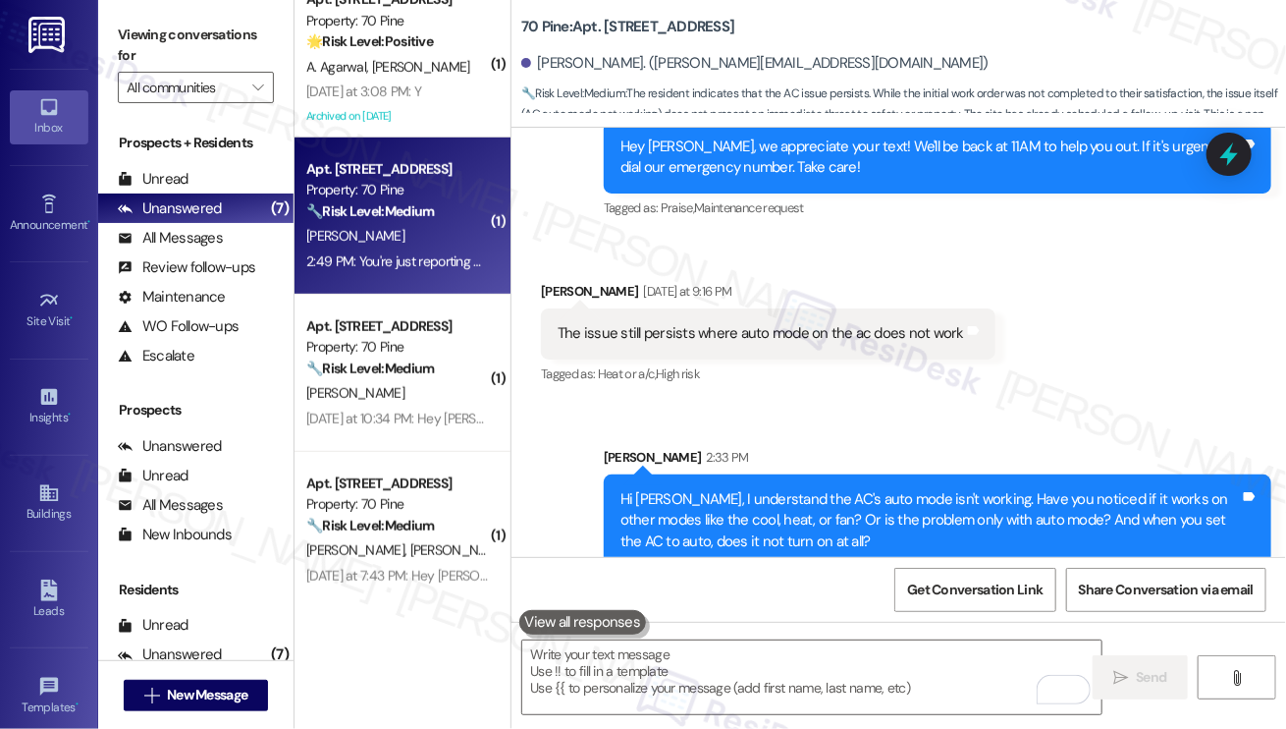
click at [171, 31] on label "Viewing conversations for" at bounding box center [196, 46] width 156 height 52
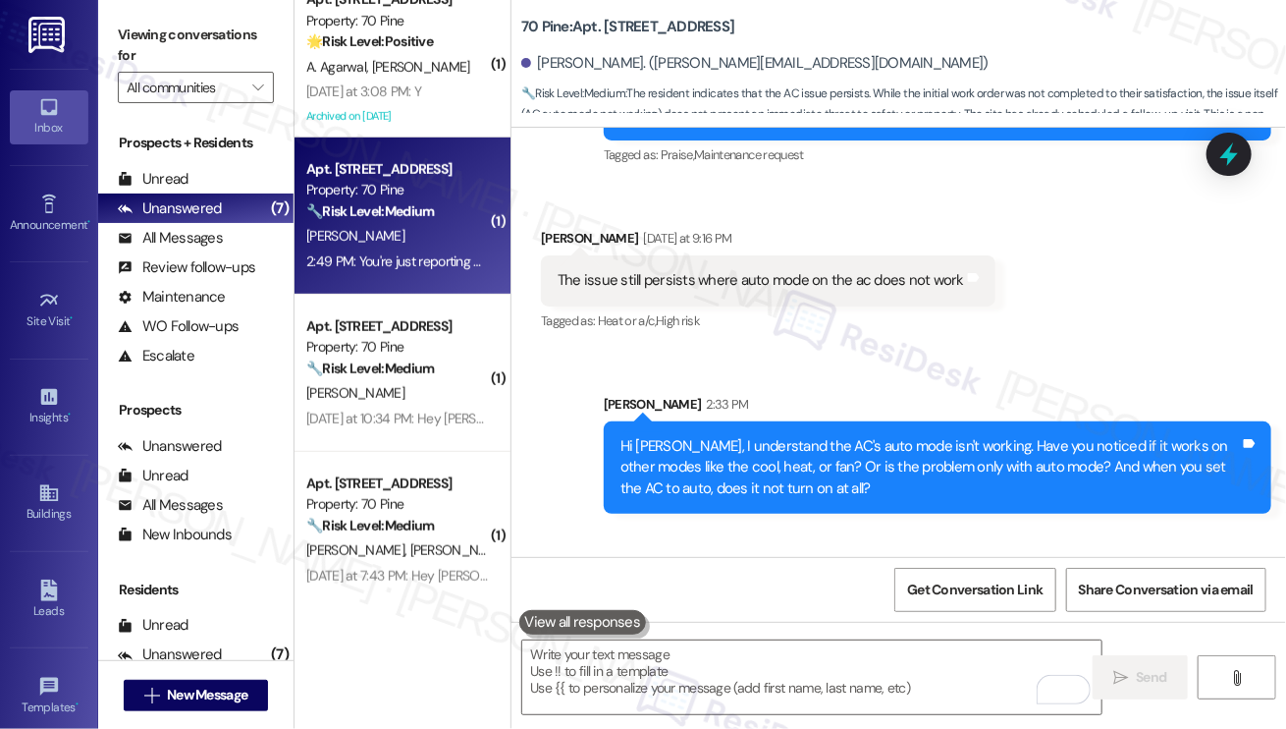
scroll to position [10317, 0]
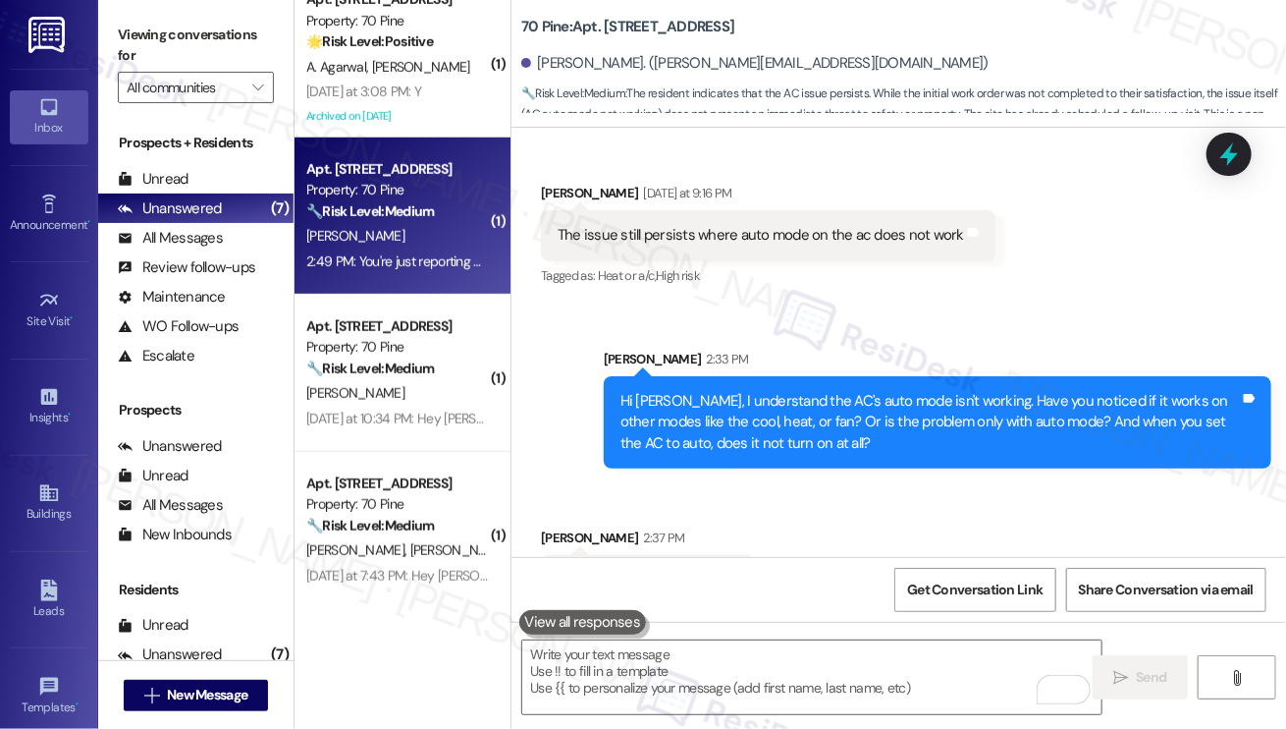
click at [613, 225] on div "The issue still persists where auto mode on the ac does not work" at bounding box center [761, 235] width 407 height 21
click at [750, 225] on div "The issue still persists where auto mode on the ac does not work" at bounding box center [761, 235] width 407 height 21
drag, startPoint x: 724, startPoint y: 207, endPoint x: 960, endPoint y: 205, distance: 236.7
click at [960, 210] on div "The issue still persists where auto mode on the ac does not work Tags and notes" at bounding box center [768, 235] width 455 height 50
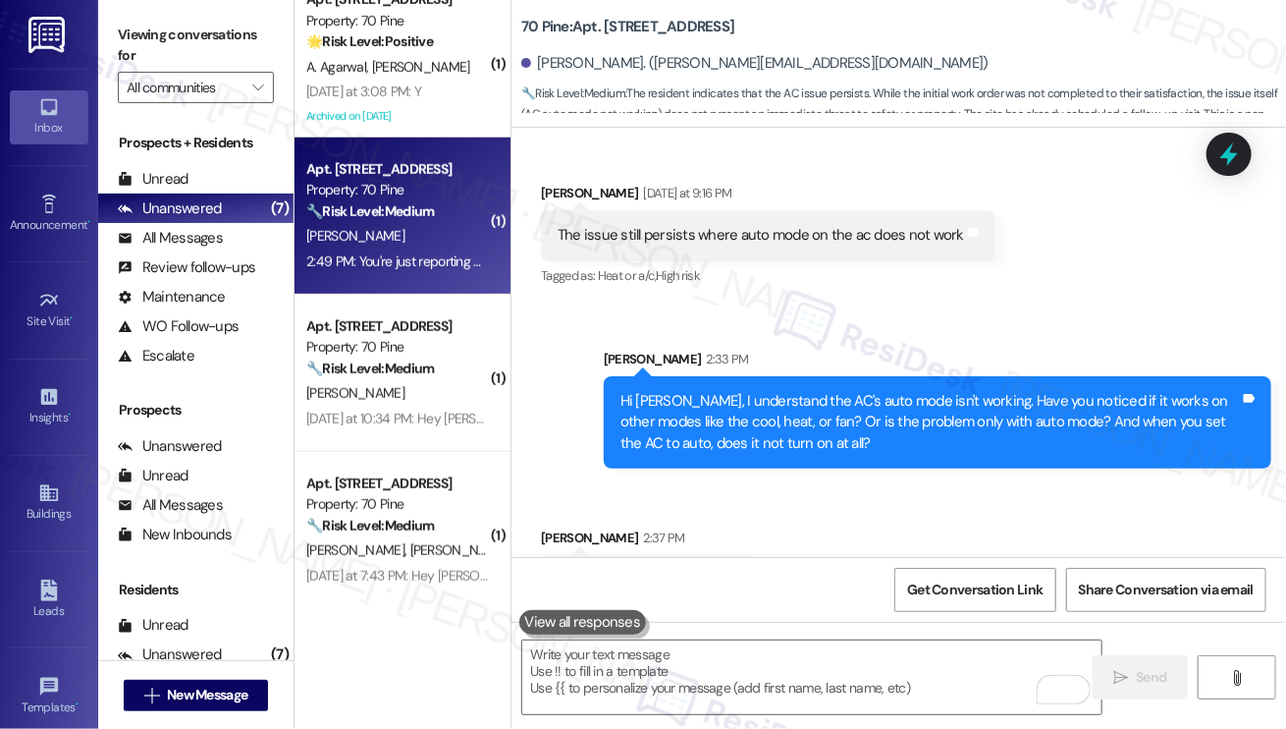
click at [123, 42] on label "Viewing conversations for" at bounding box center [196, 46] width 156 height 52
click at [787, 225] on div "The issue still persists where auto mode on the ac does not work" at bounding box center [761, 235] width 407 height 21
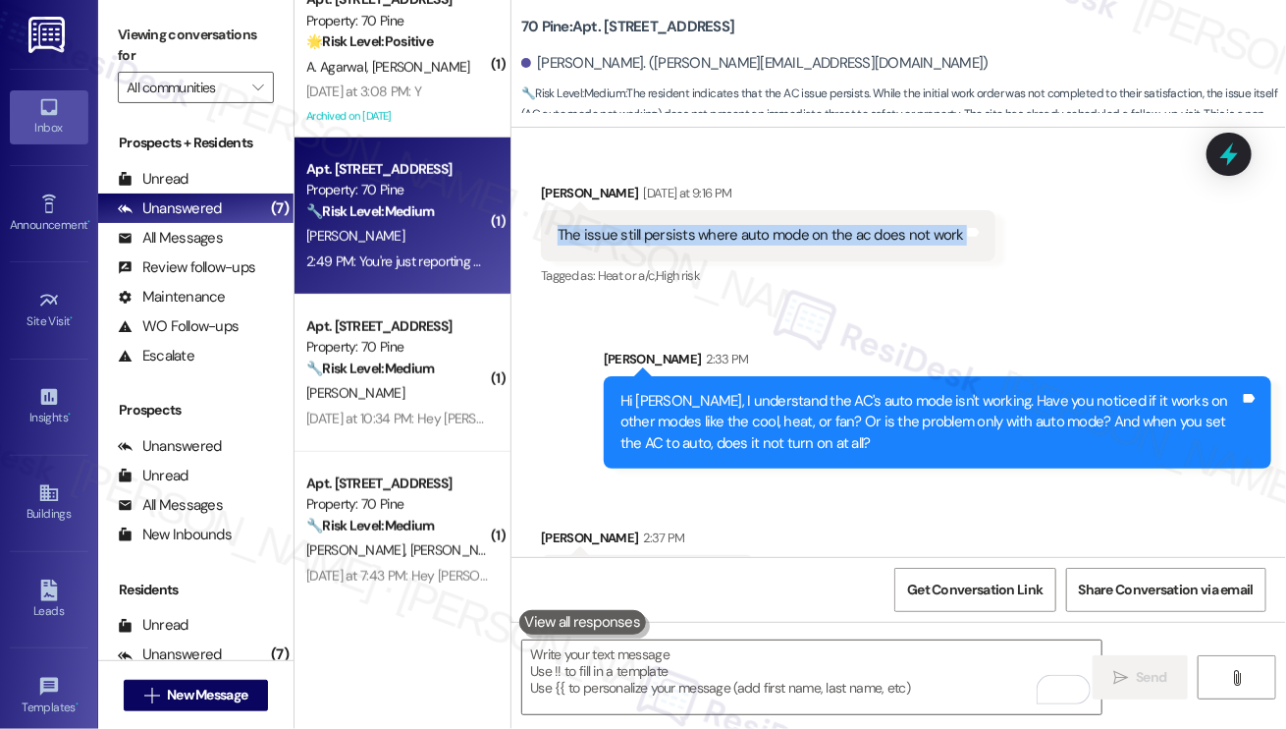
click at [787, 225] on div "The issue still persists where auto mode on the ac does not work" at bounding box center [761, 235] width 407 height 21
copy div "The issue still persists where auto mode on the ac does not work Tags and notes"
click at [150, 34] on label "Viewing conversations for" at bounding box center [196, 46] width 156 height 52
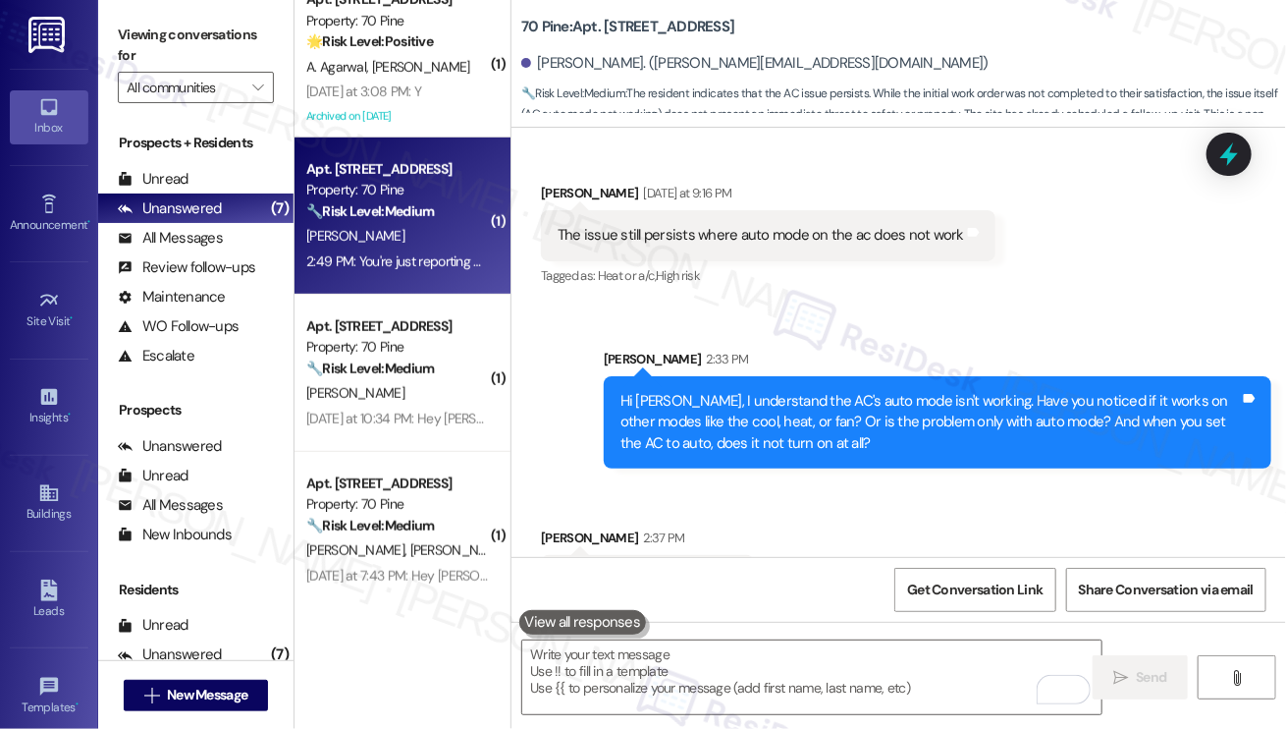
click at [138, 29] on label "Viewing conversations for" at bounding box center [196, 46] width 156 height 52
click at [137, 23] on label "Viewing conversations for" at bounding box center [196, 46] width 156 height 52
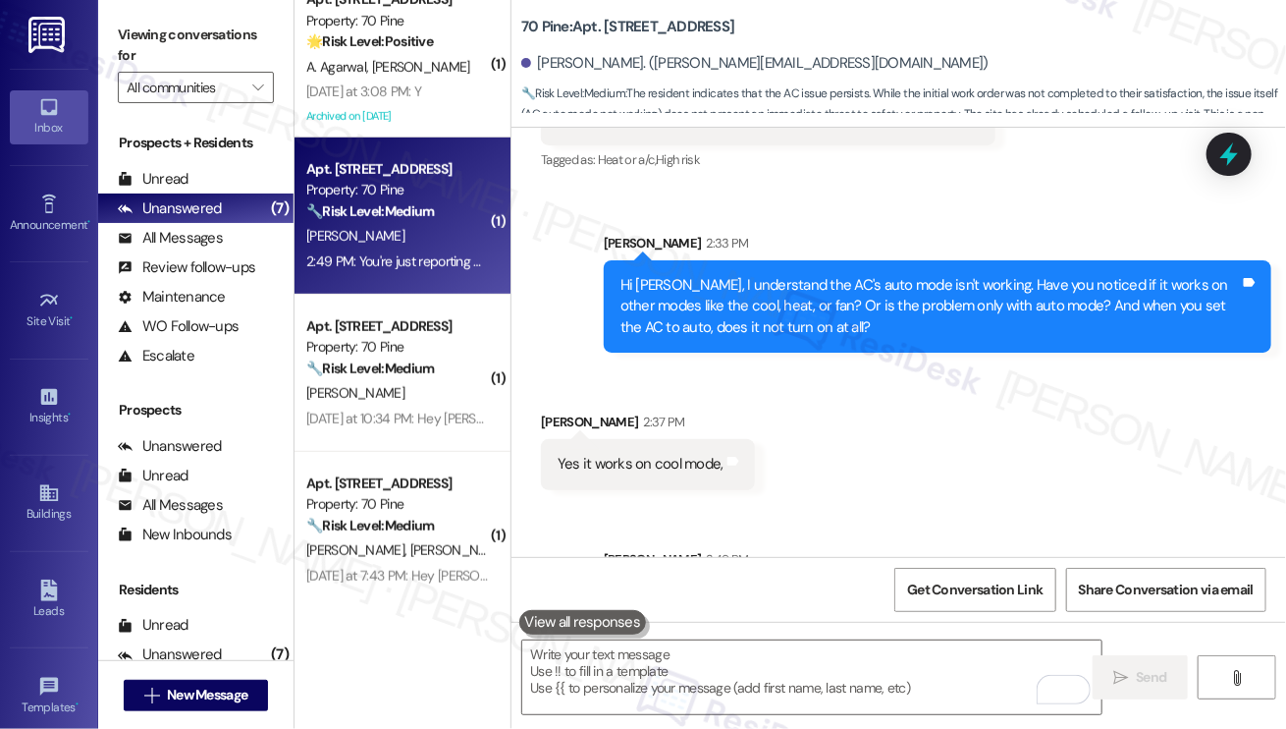
scroll to position [10514, 0]
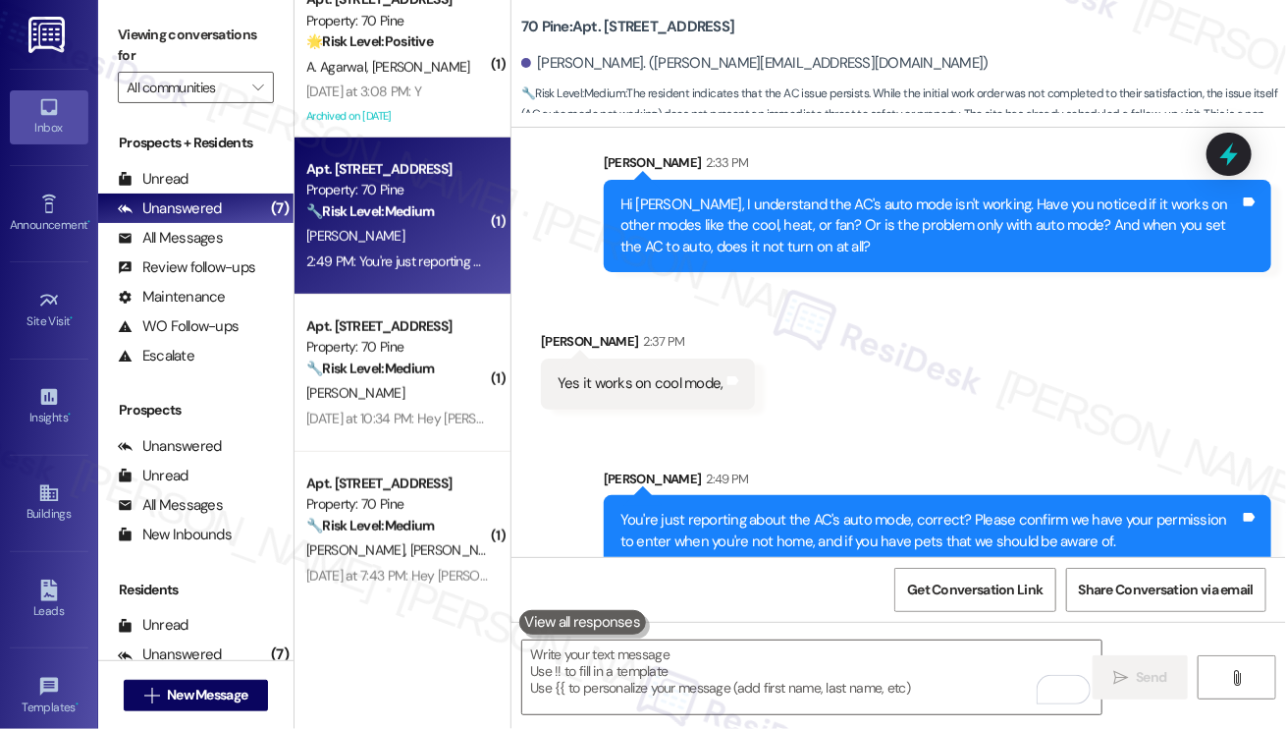
click at [148, 58] on label "Viewing conversations for" at bounding box center [196, 46] width 156 height 52
click at [138, 19] on div "Viewing conversations for All communities " at bounding box center [195, 61] width 195 height 123
click at [858, 424] on div "Sent via SMS [PERSON_NAME] 2:49 PM You're just reporting about the AC's auto mo…" at bounding box center [899, 503] width 775 height 158
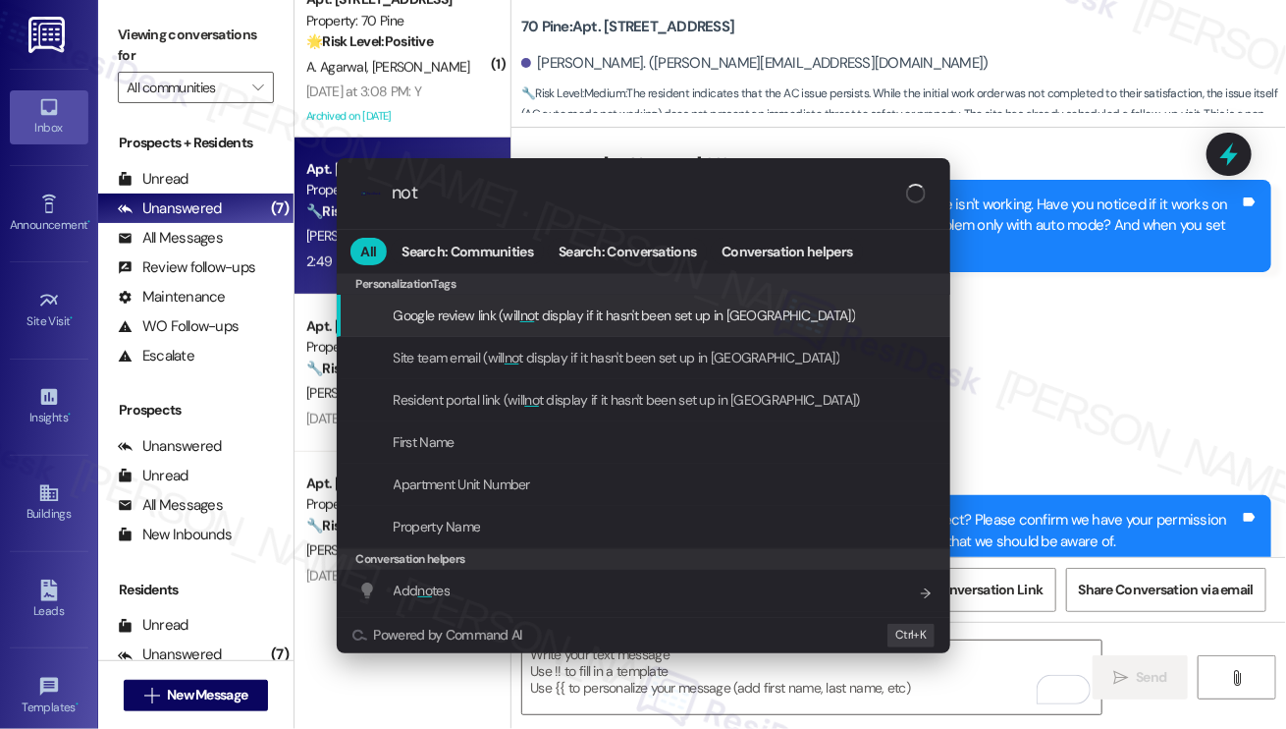
type input "note"
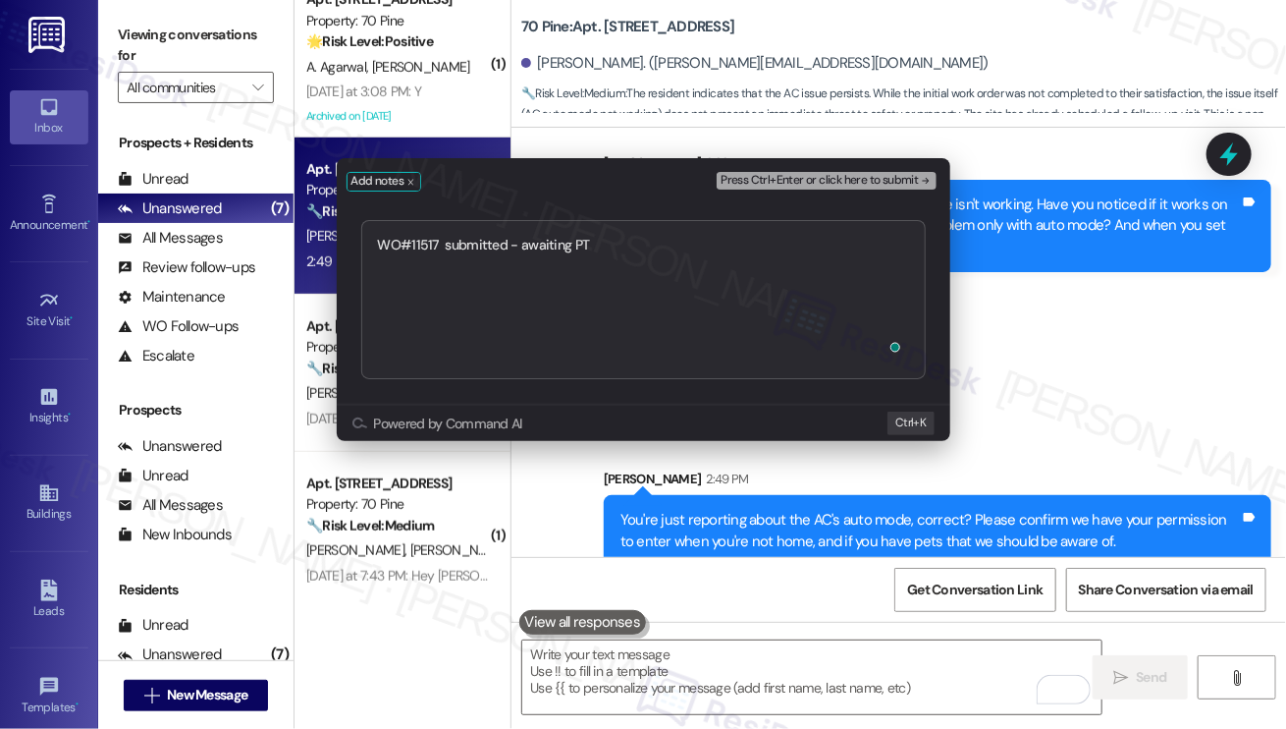
type textarea "WO#11517 submitted - awaiting PTE"
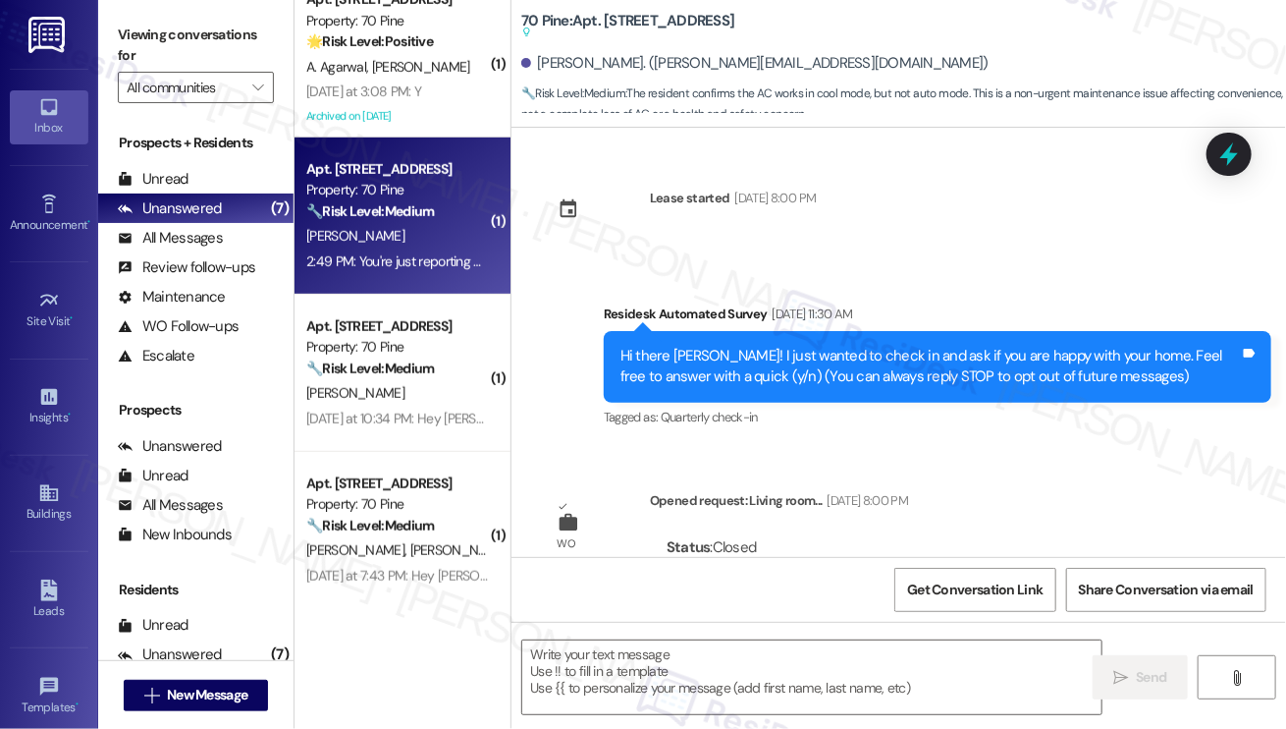
type textarea "Fetching suggested responses. Please feel free to read through the conversation…"
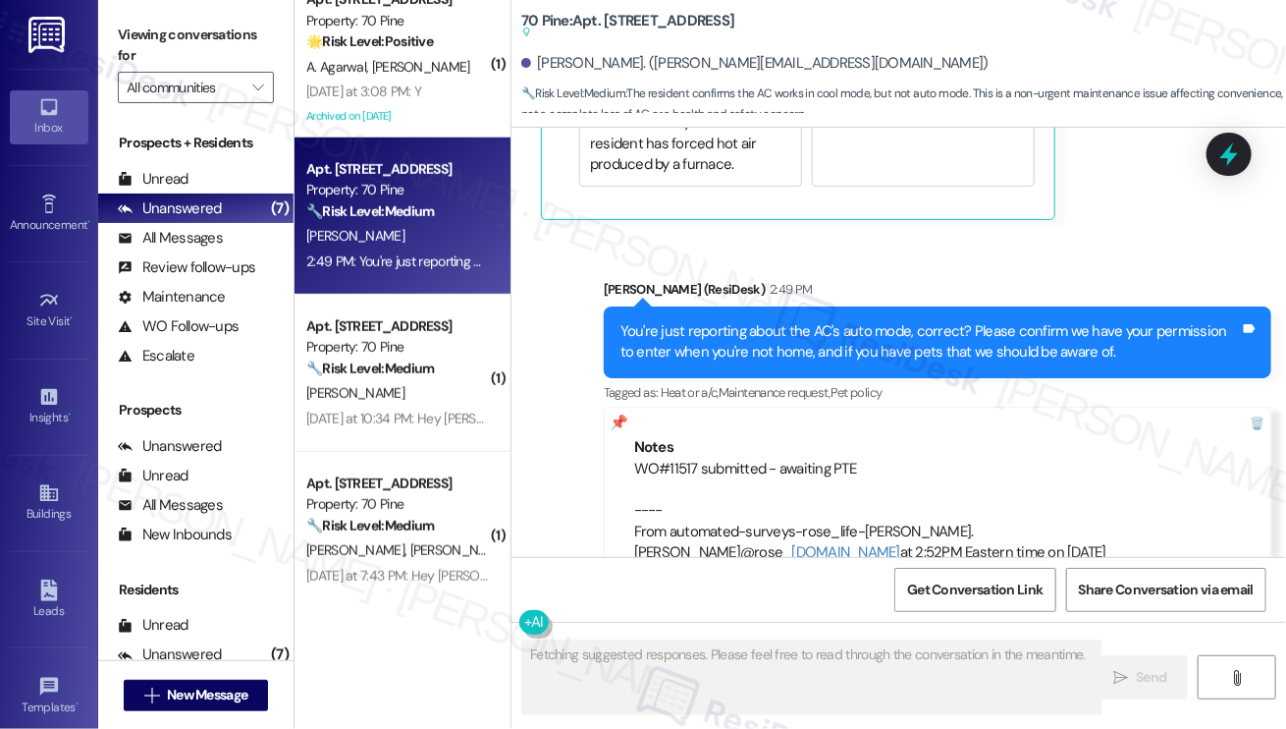
scroll to position [11180, 0]
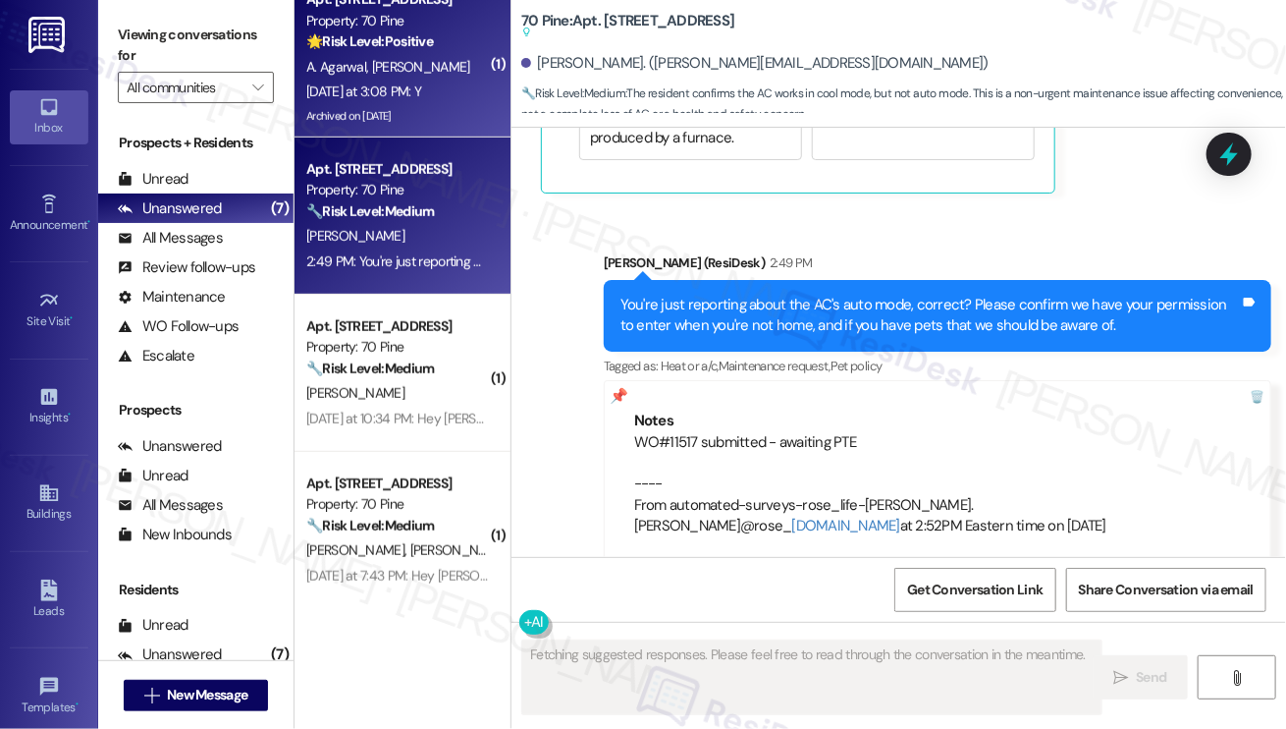
click at [421, 97] on div "[DATE] at 3:08 PM: Y [DATE] at 3:08 PM: Y" at bounding box center [363, 91] width 115 height 18
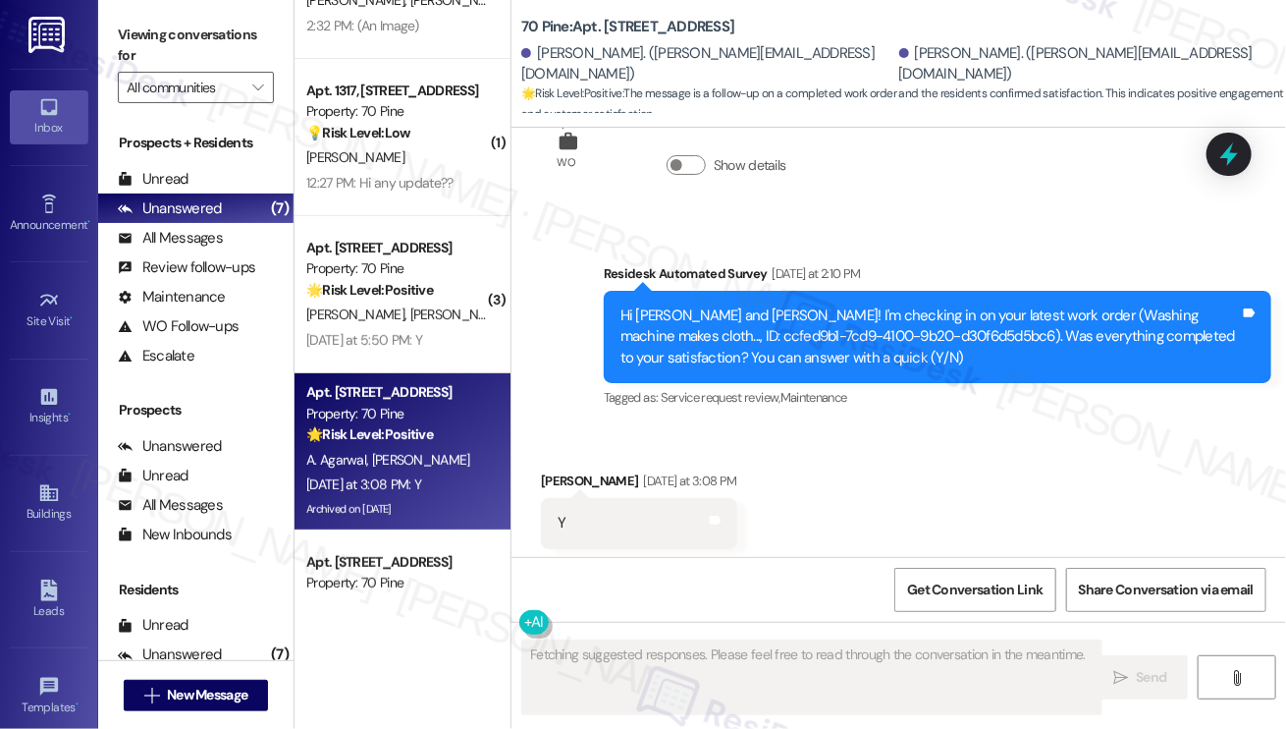
scroll to position [10893, 0]
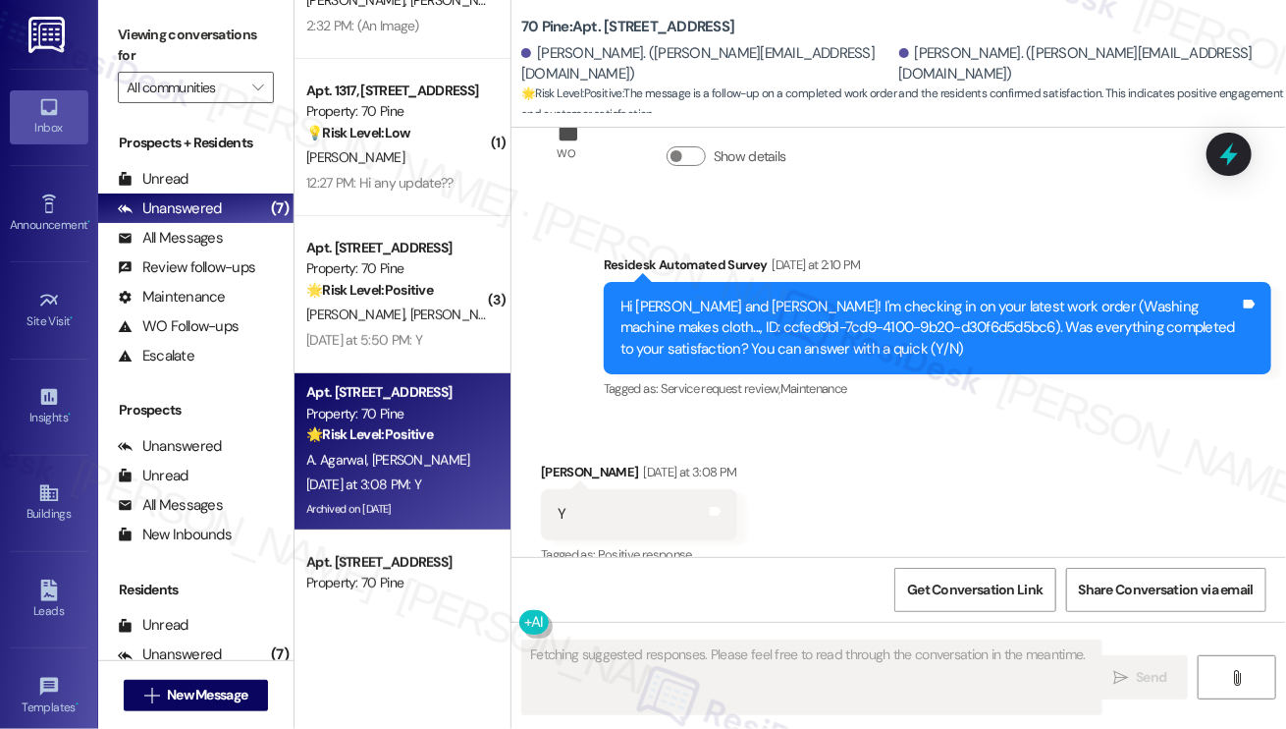
click at [855, 325] on div "Hi [PERSON_NAME] and [PERSON_NAME]! I'm checking in on your latest work order (…" at bounding box center [931, 328] width 620 height 63
click at [856, 325] on div "Hi [PERSON_NAME] and [PERSON_NAME]! I'm checking in on your latest work order (…" at bounding box center [931, 328] width 620 height 63
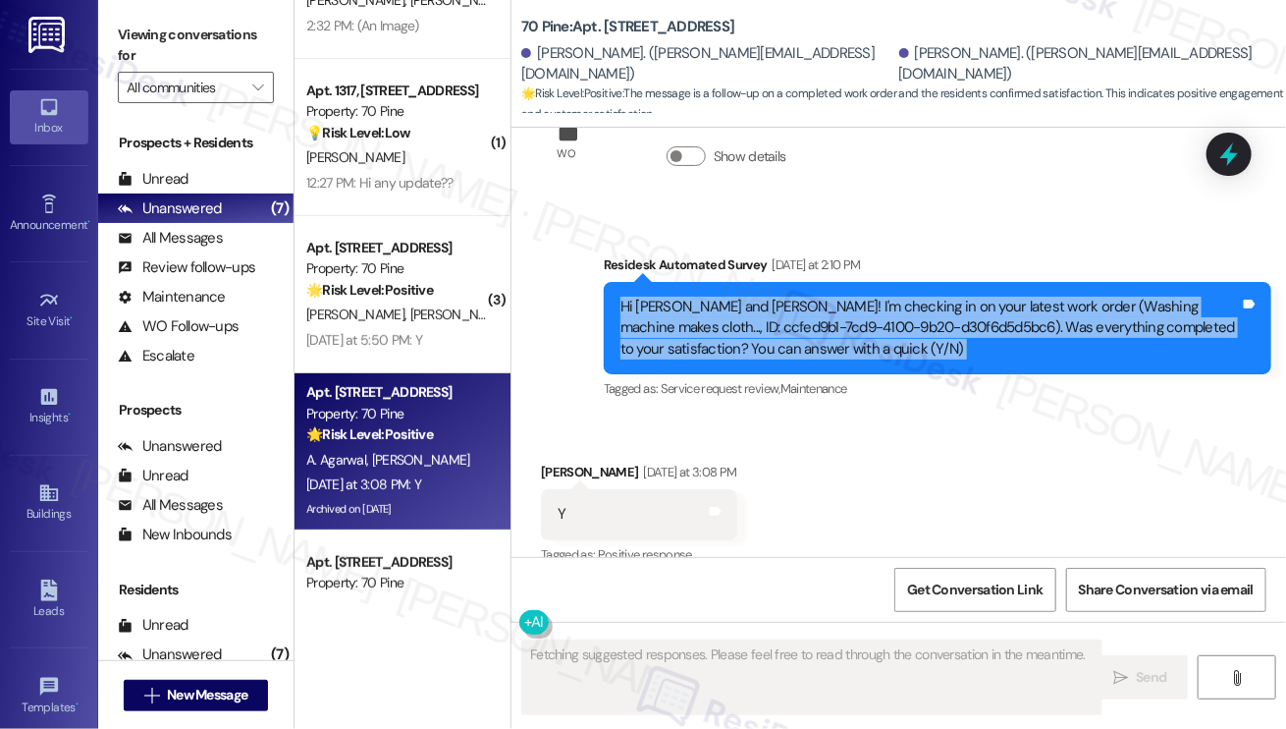
click at [856, 325] on div "Hi [PERSON_NAME] and [PERSON_NAME]! I'm checking in on your latest work order (…" at bounding box center [931, 328] width 620 height 63
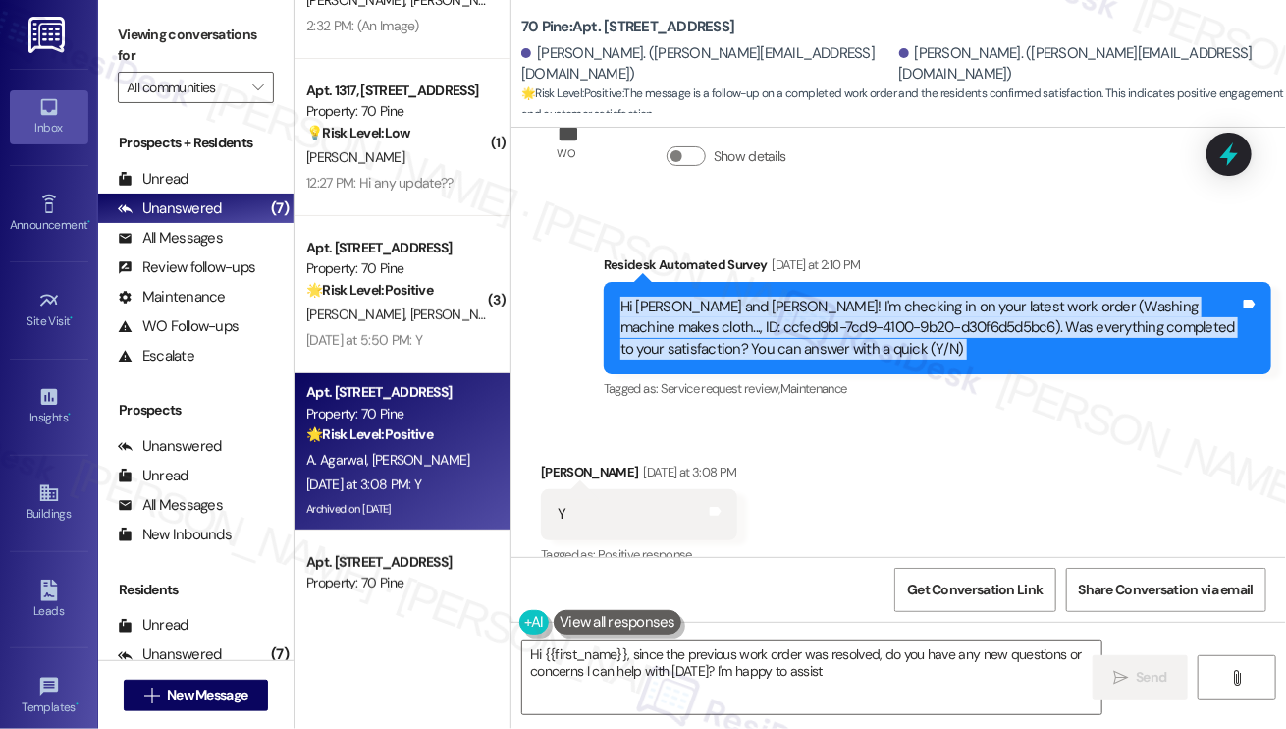
type textarea "Hi {{first_name}}, since the previous work order was resolved, do you have any …"
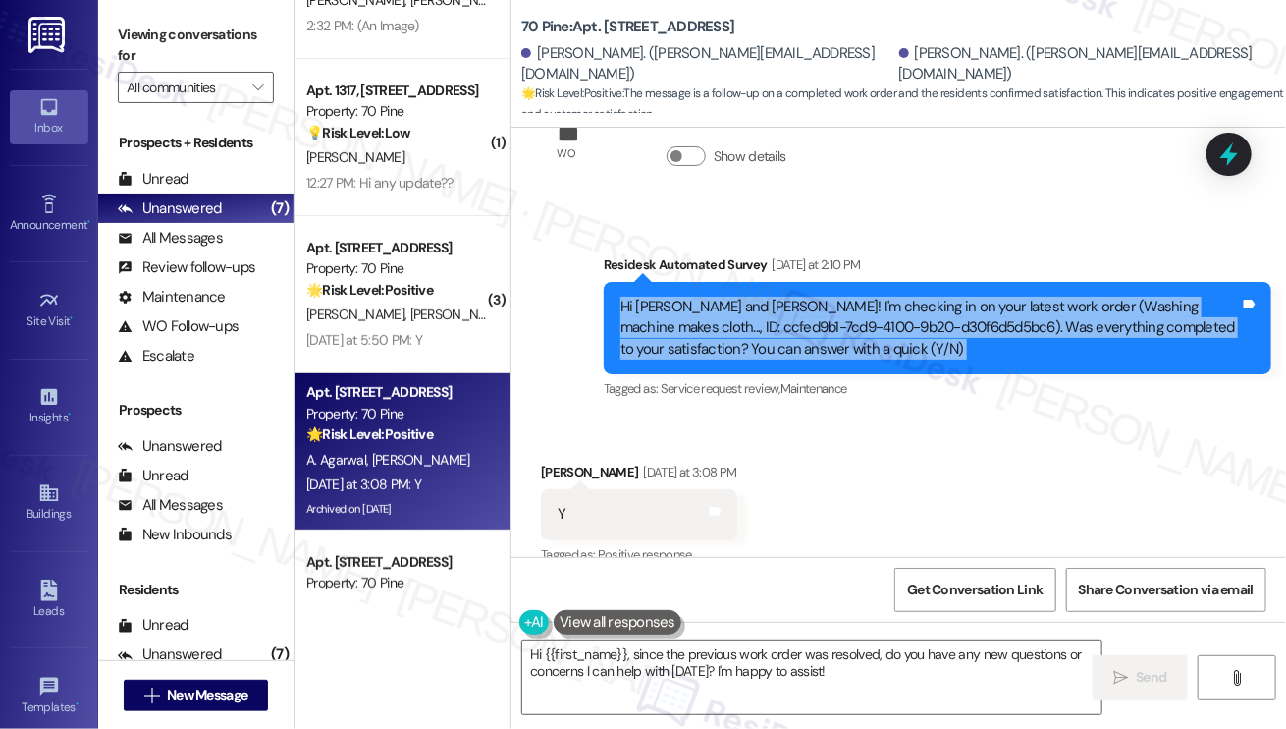
click at [103, 10] on div "Viewing conversations for All communities " at bounding box center [195, 61] width 195 height 123
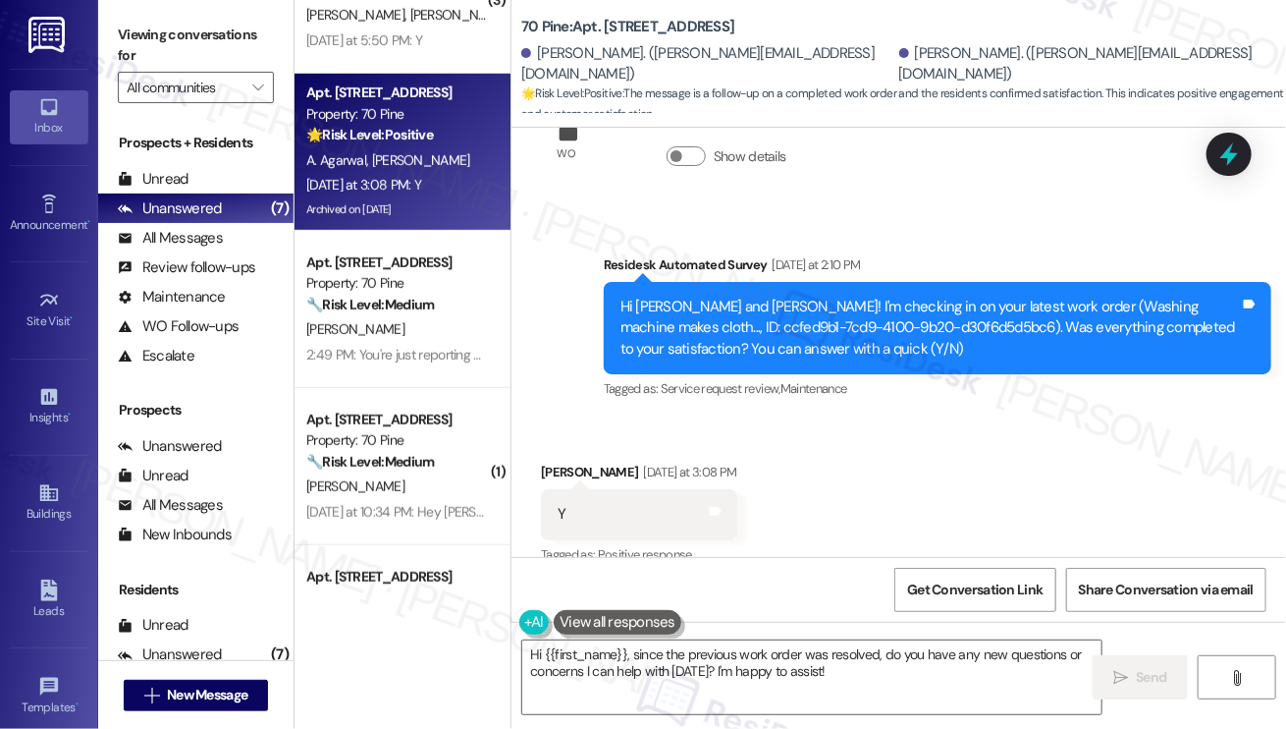
scroll to position [511, 0]
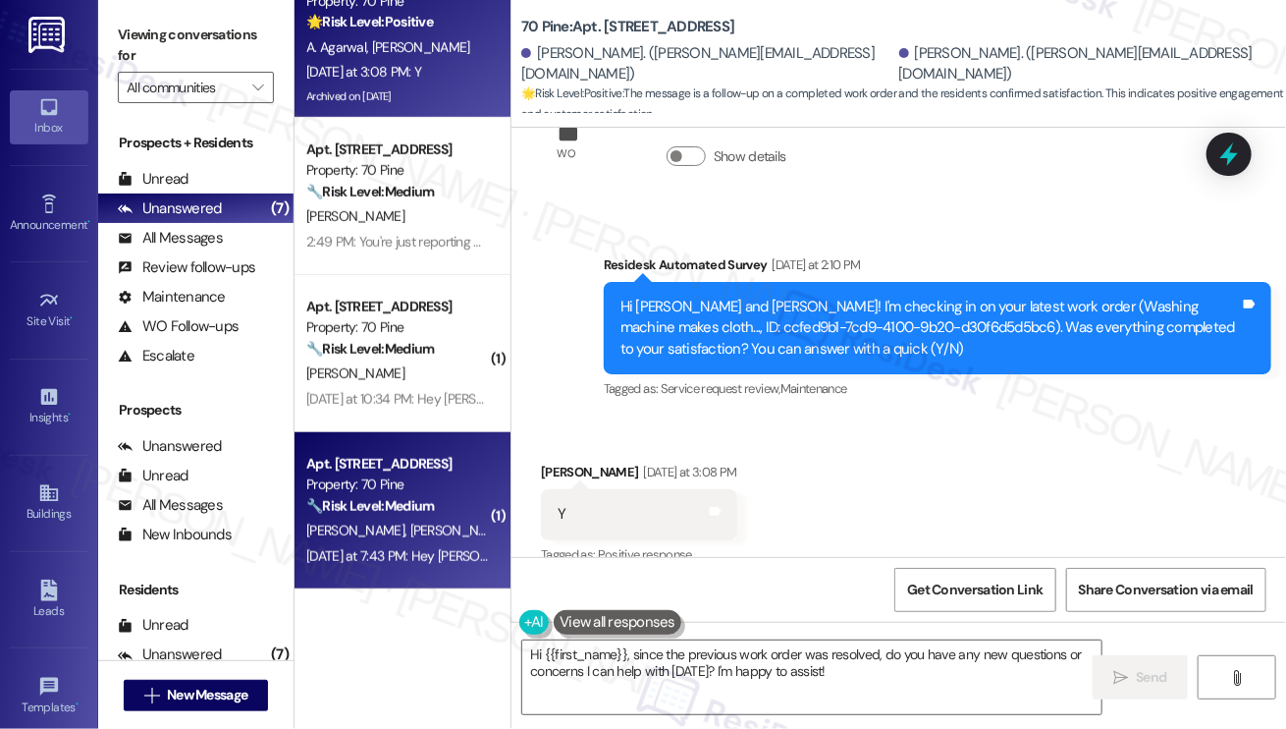
click at [413, 538] on div "[PERSON_NAME] [PERSON_NAME]" at bounding box center [397, 531] width 186 height 25
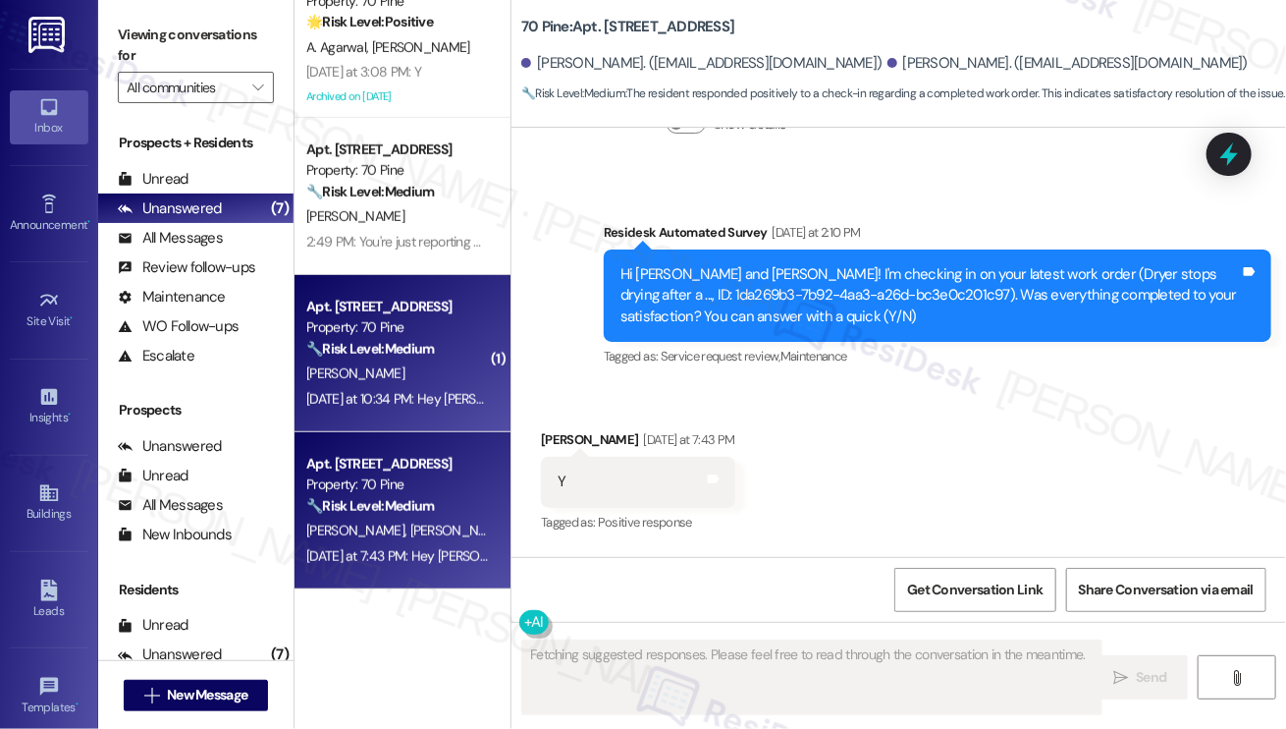
scroll to position [19042, 0]
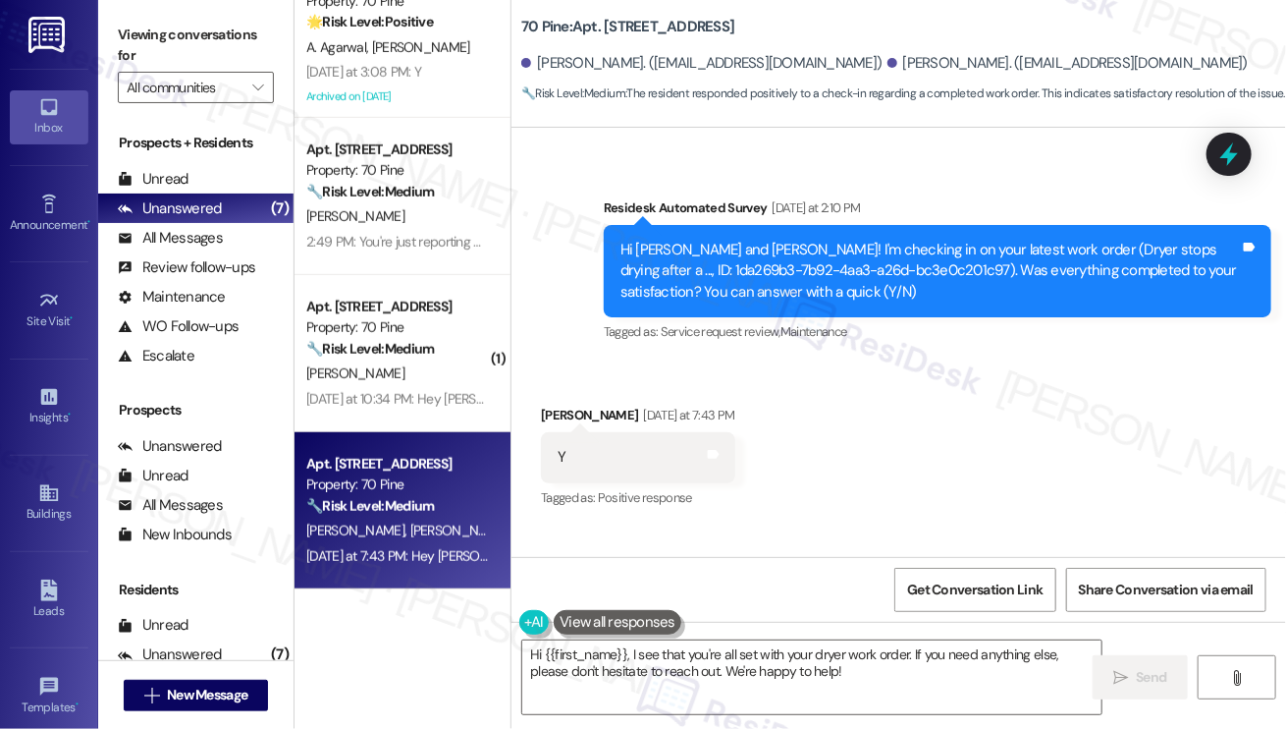
click at [161, 40] on label "Viewing conversations for" at bounding box center [196, 46] width 156 height 52
click at [723, 650] on textarea "Hi {{first_name}}, I see that you're all set with your dryer work order. If you…" at bounding box center [811, 677] width 579 height 74
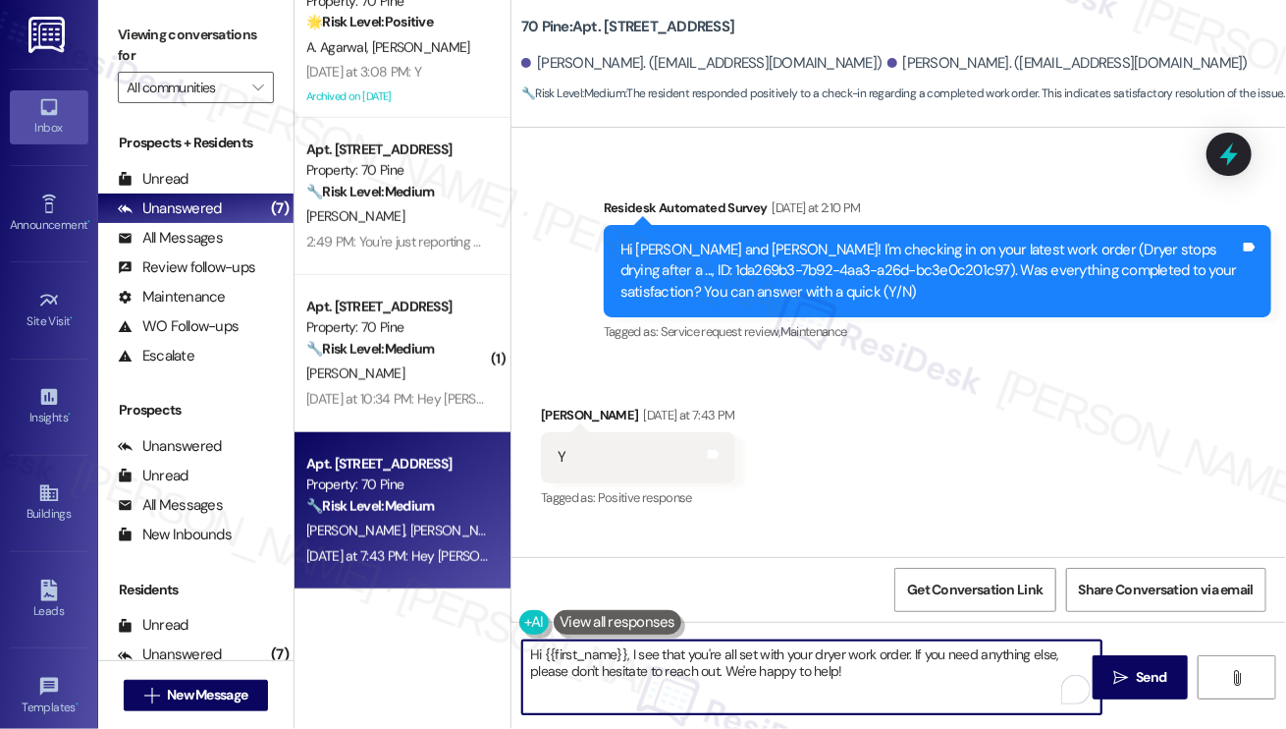
paste textarea "! I'm glad to hear that the latest work order was completed to your satisfactio…"
click at [558, 405] on div "[PERSON_NAME] [DATE] at 7:43 PM" at bounding box center [638, 418] width 194 height 27
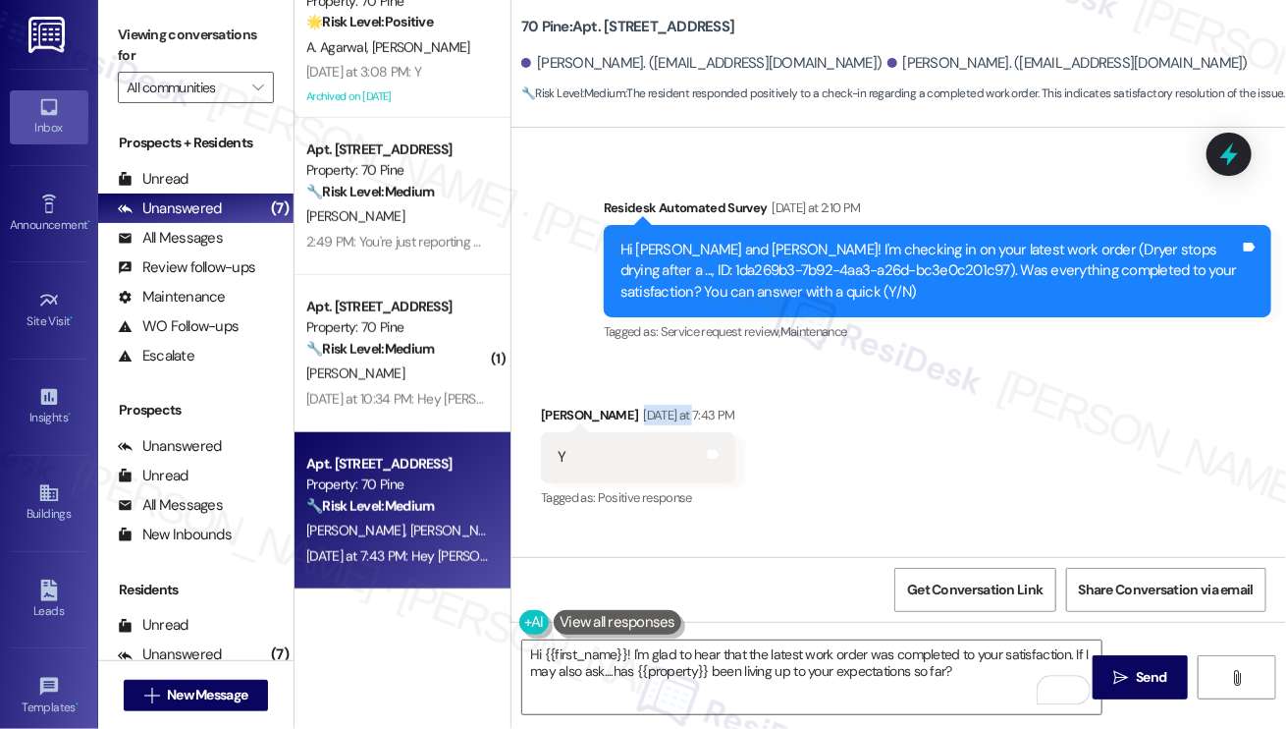
click at [558, 405] on div "[PERSON_NAME] [DATE] at 7:43 PM" at bounding box center [638, 418] width 194 height 27
click at [551, 405] on div "[PERSON_NAME] [DATE] at 7:43 PM" at bounding box center [638, 418] width 194 height 27
copy div "[PERSON_NAME]"
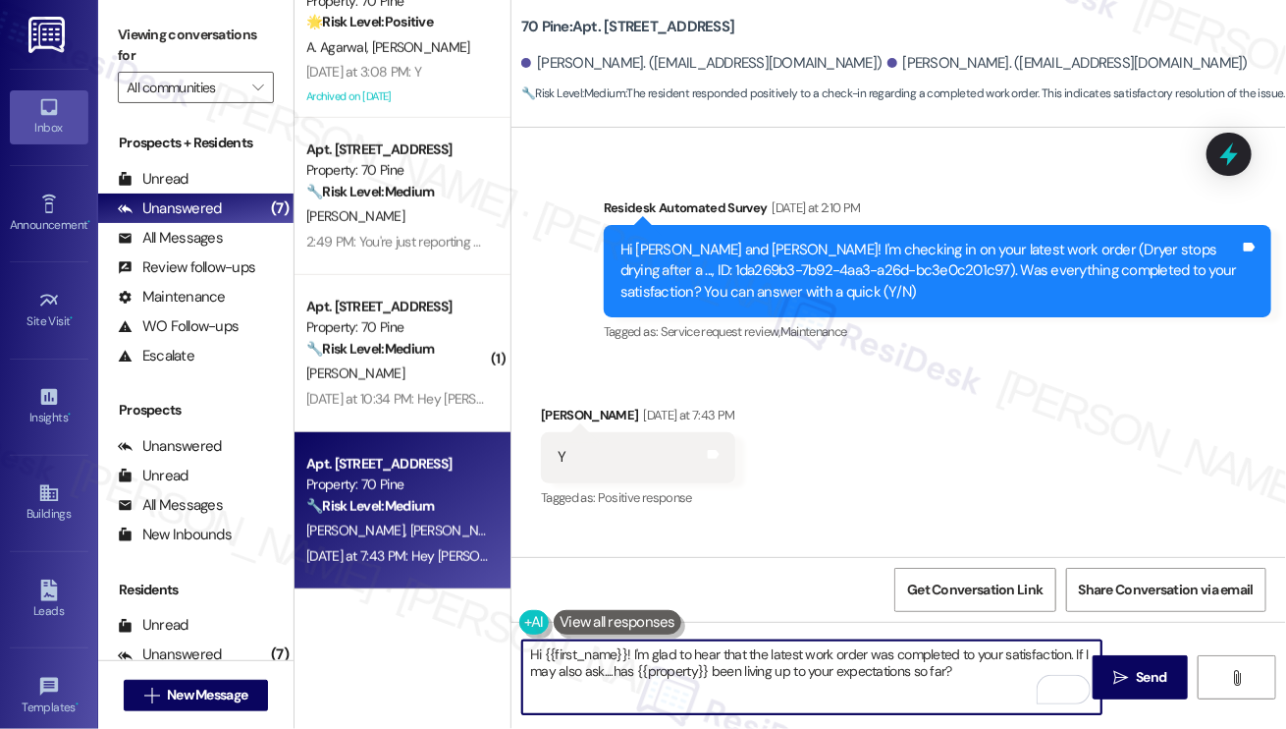
drag, startPoint x: 545, startPoint y: 646, endPoint x: 627, endPoint y: 650, distance: 81.6
click at [627, 650] on textarea "Hi {{first_name}}! I'm glad to hear that the latest work order was completed to…" at bounding box center [811, 677] width 579 height 74
paste textarea "[PERSON_NAME]"
type textarea "Hi [PERSON_NAME]! I'm glad to hear that the latest work order was completed to …"
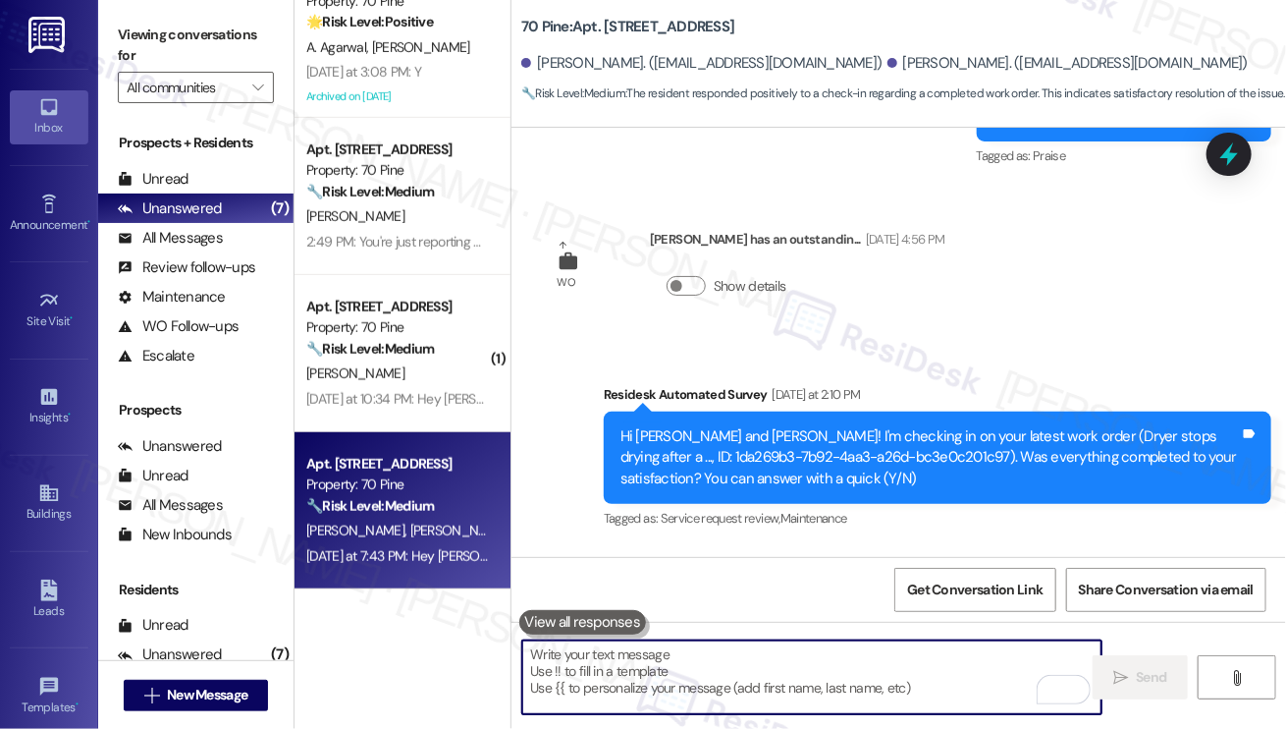
scroll to position [19200, 0]
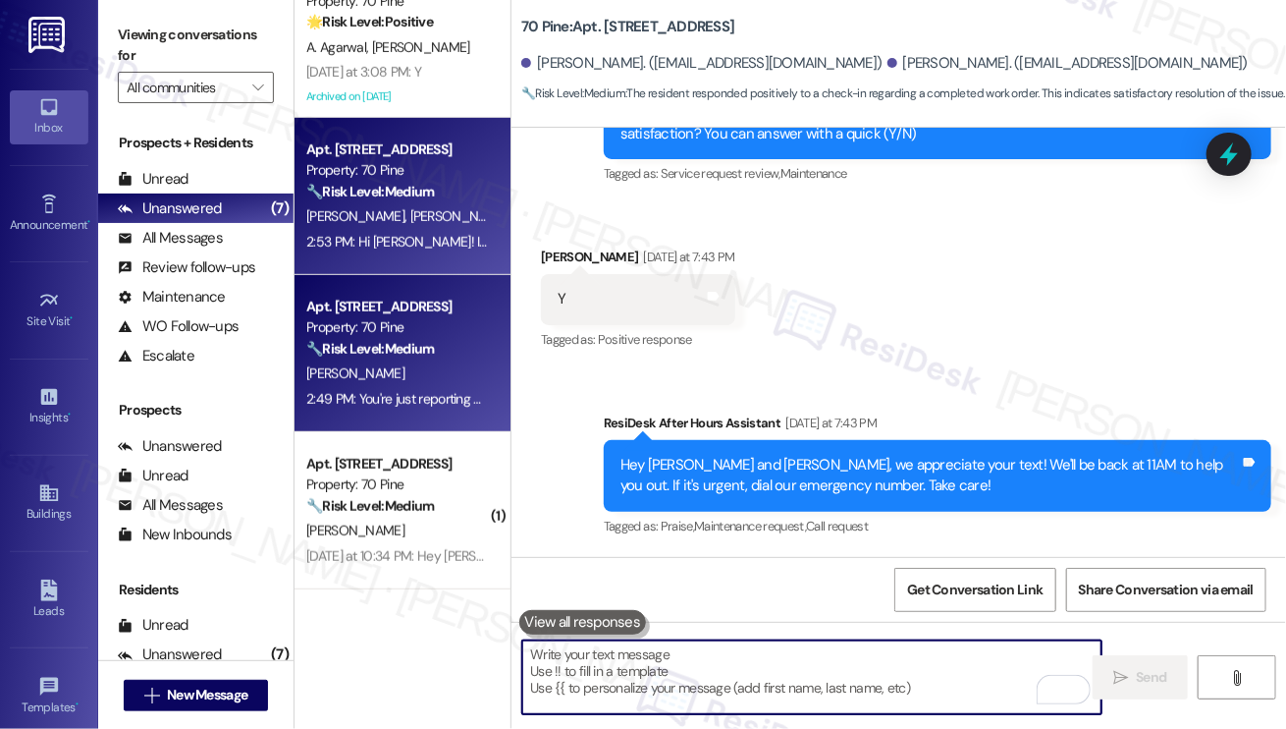
click at [417, 369] on div "[PERSON_NAME]" at bounding box center [397, 373] width 186 height 25
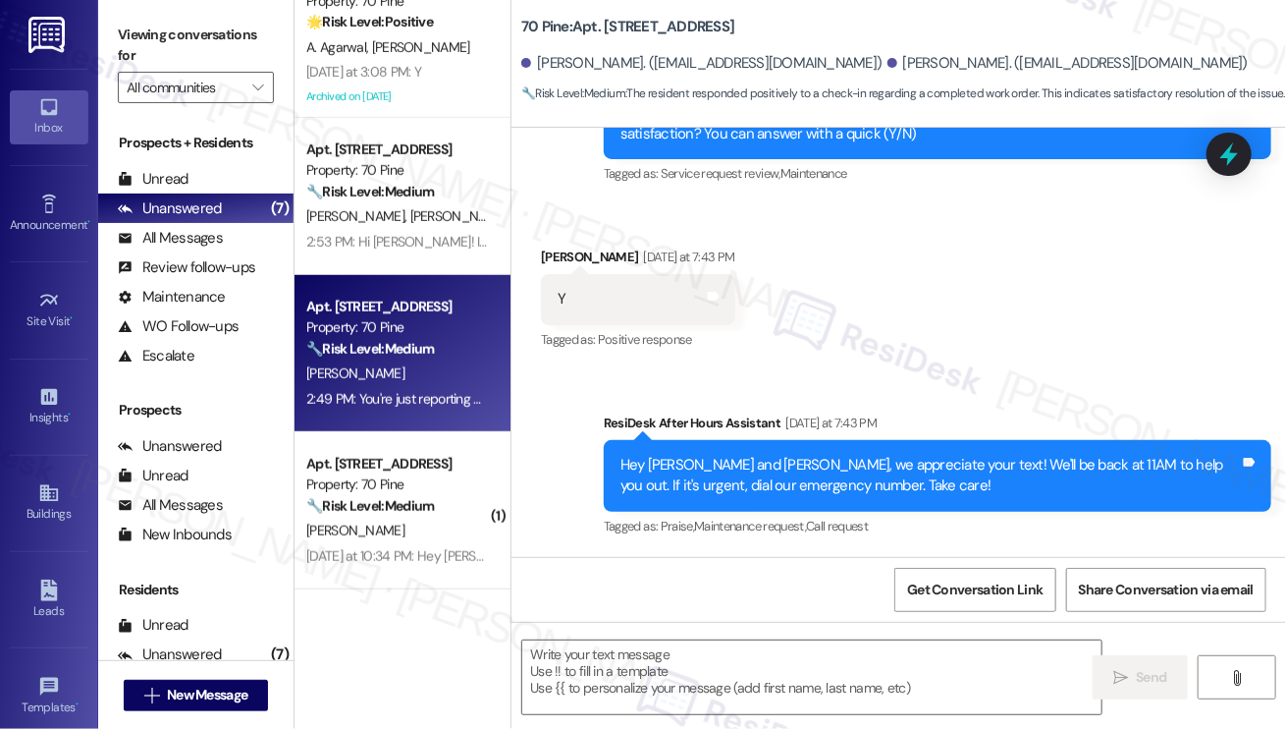
type textarea "Fetching suggested responses. Please feel free to read through the conversation…"
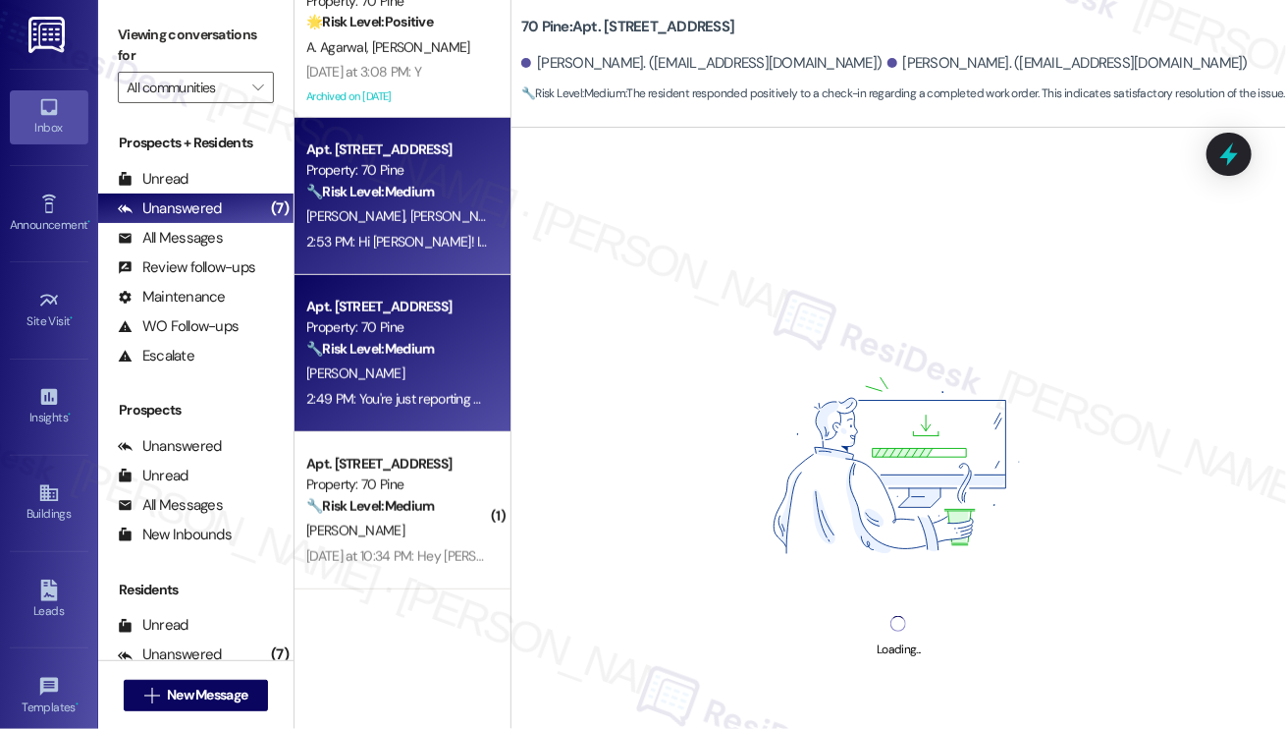
click at [408, 246] on div "2:53 PM: Hi [PERSON_NAME]! I'm glad to hear that the latest work order was comp…" at bounding box center [817, 242] width 1022 height 18
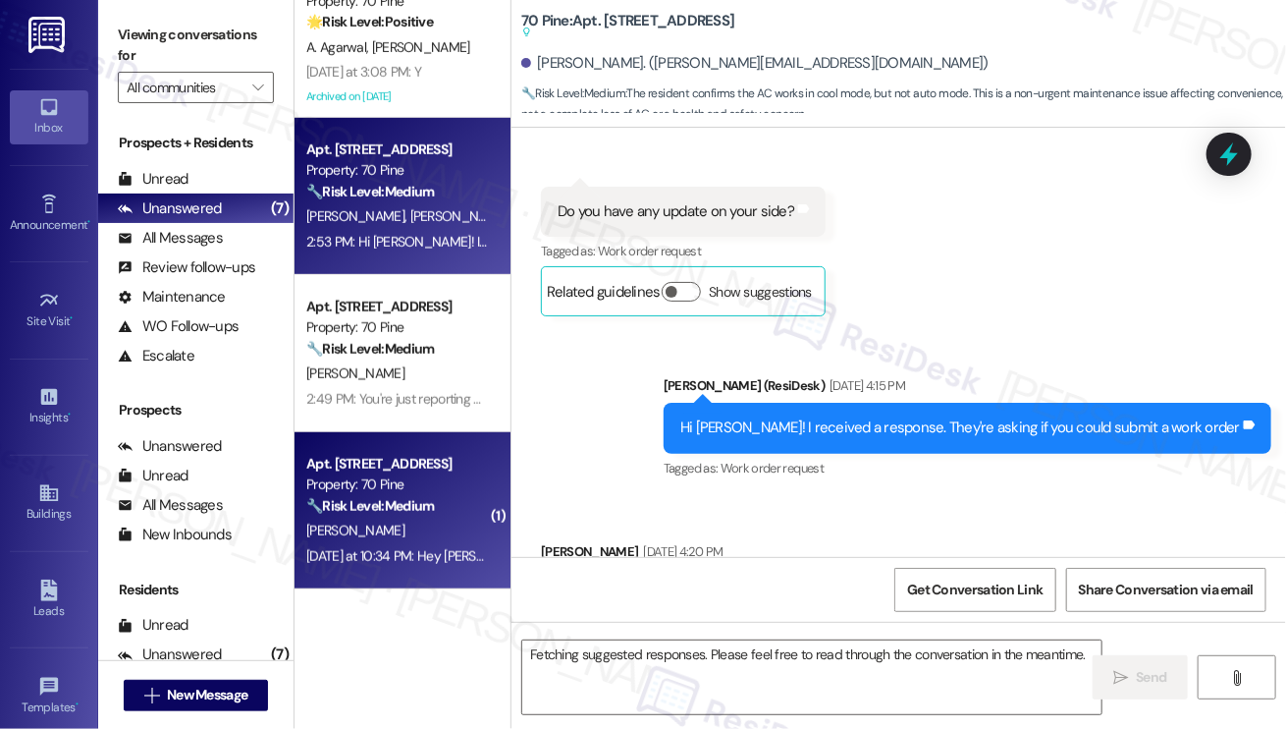
scroll to position [0, 0]
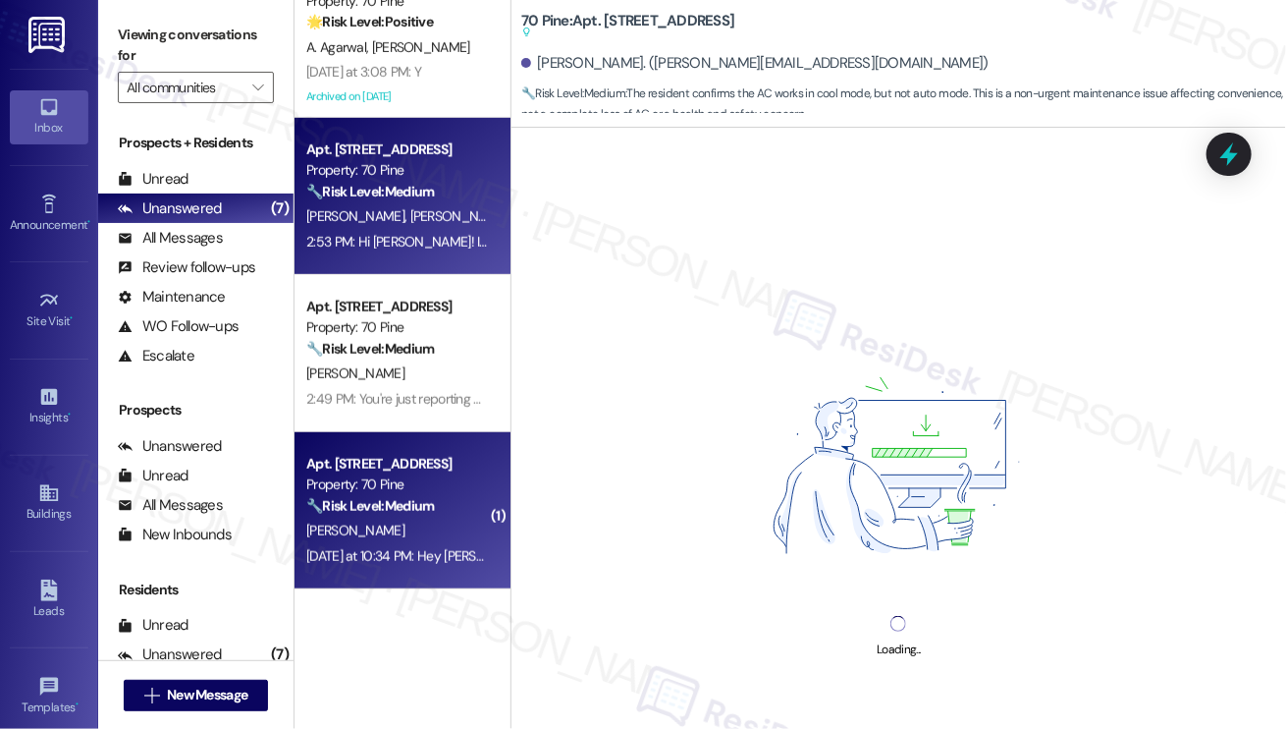
click at [422, 508] on strong "🔧 Risk Level: Medium" at bounding box center [370, 506] width 128 height 18
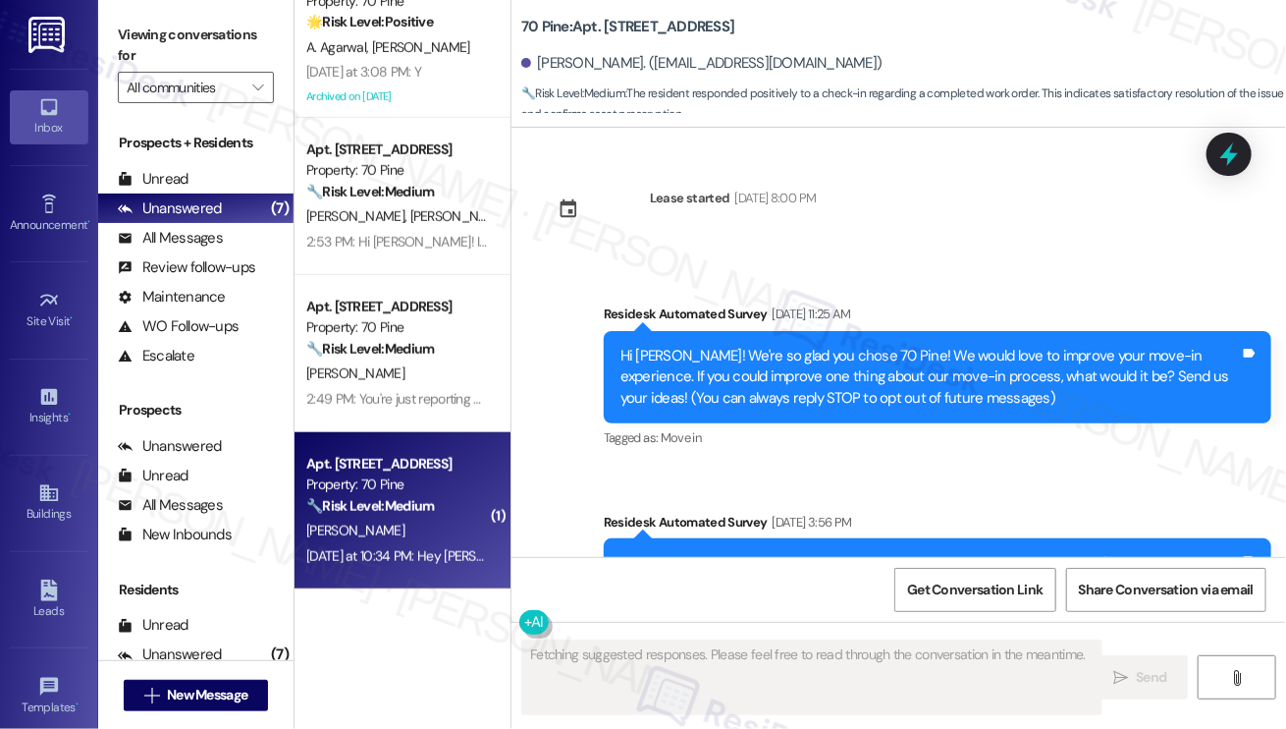
scroll to position [5050, 0]
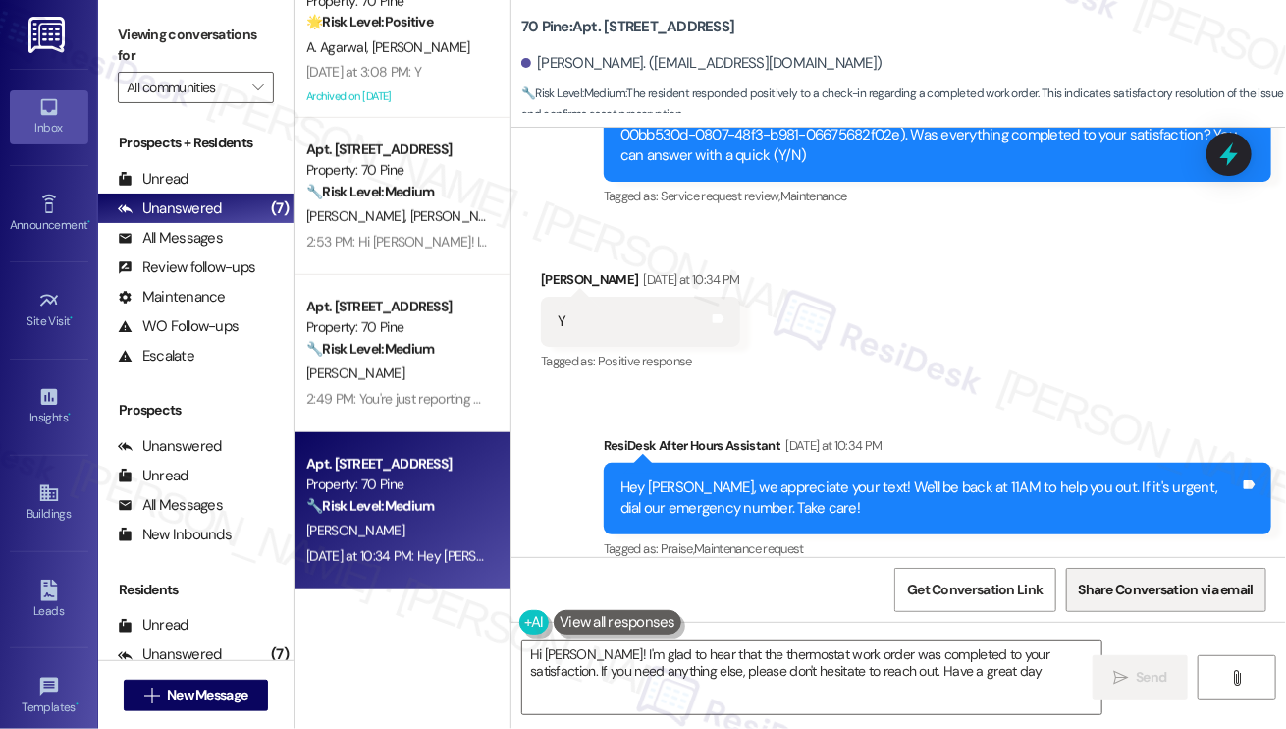
type textarea "Hi [PERSON_NAME]! I'm glad to hear that the thermostat work order was completed…"
click at [153, 64] on label "Viewing conversations for" at bounding box center [196, 46] width 156 height 52
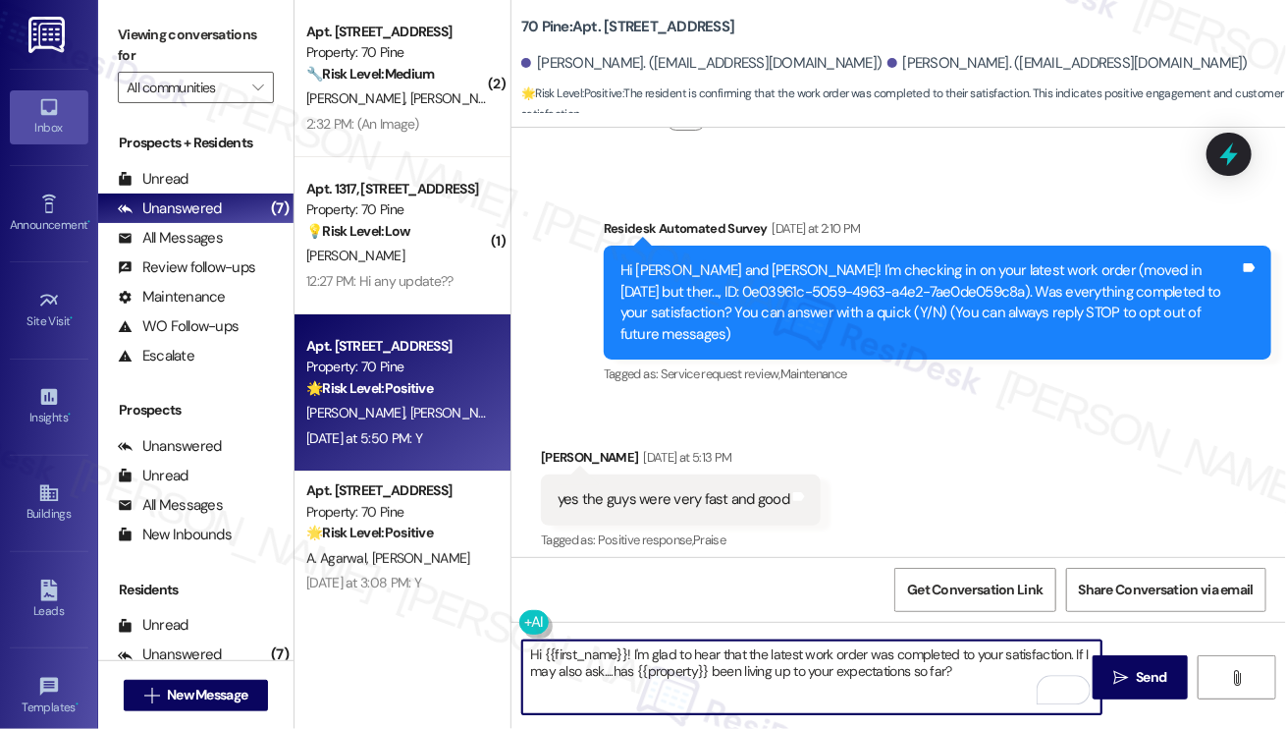
scroll to position [216, 0]
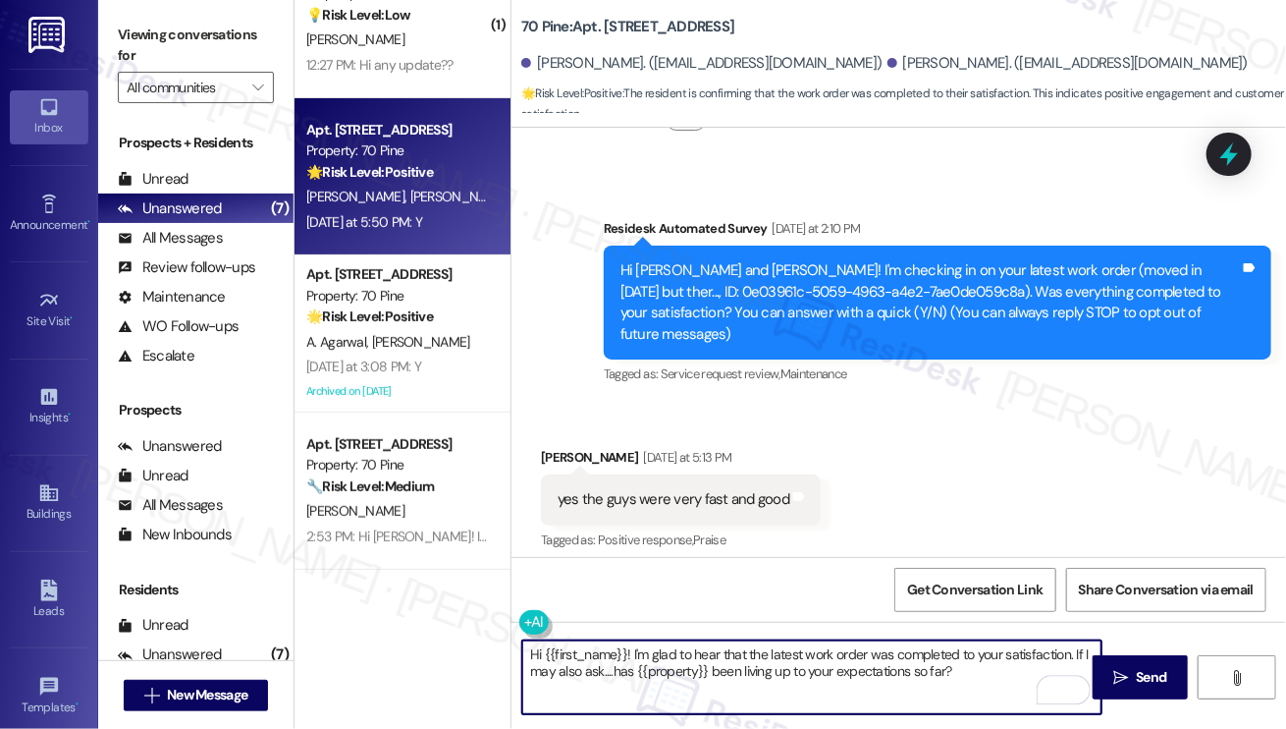
click at [556, 447] on div "Deborah Oliveira Yesterday at 5:13 PM" at bounding box center [681, 460] width 280 height 27
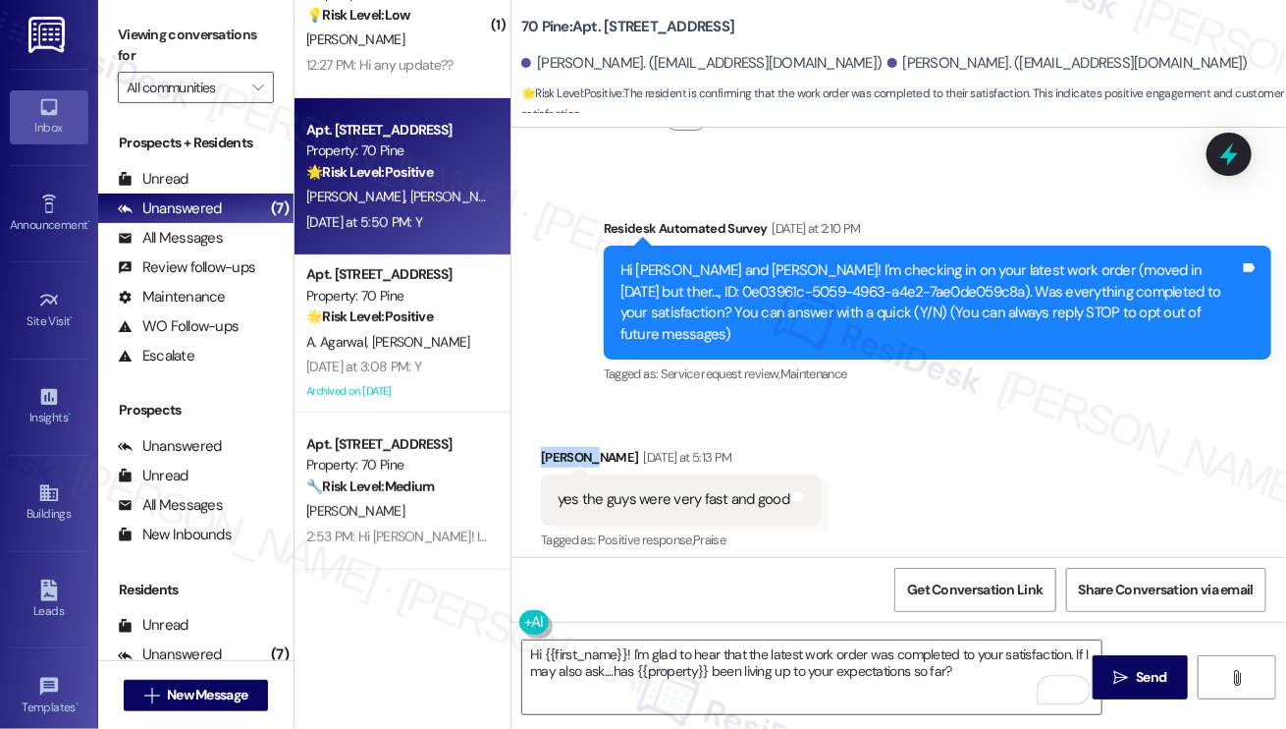
click at [557, 447] on div "Deborah Oliveira Yesterday at 5:13 PM" at bounding box center [681, 460] width 280 height 27
copy div "Deborah"
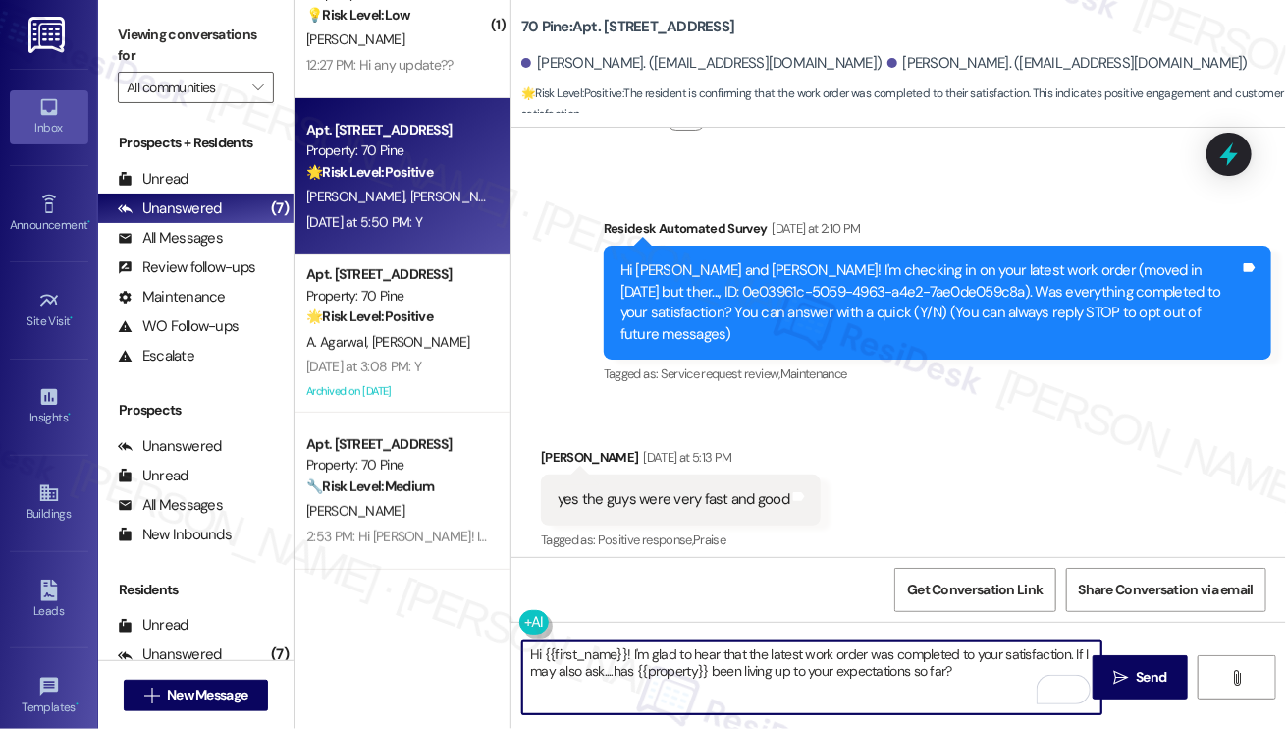
drag, startPoint x: 543, startPoint y: 652, endPoint x: 624, endPoint y: 649, distance: 80.6
click at [628, 651] on textarea "Hi {{first_name}}! I'm glad to hear that the latest work order was completed to…" at bounding box center [811, 677] width 579 height 74
paste textarea "Deborah"
type textarea "Hi Deborah! I'm glad to hear that the latest work order was completed to your s…"
click at [782, 696] on textarea "Hi Deborah! I'm glad to hear that the latest work order was completed to your s…" at bounding box center [811, 677] width 579 height 74
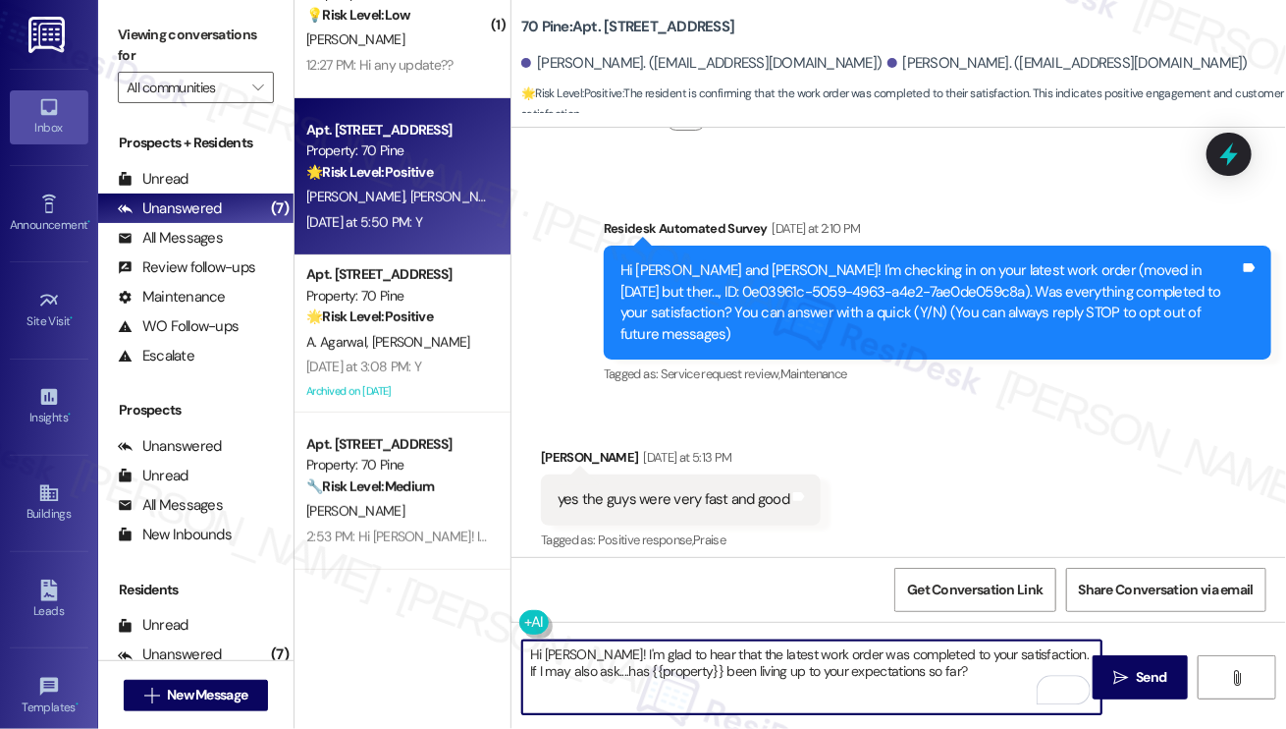
click at [789, 670] on textarea "Hi Deborah! I'm glad to hear that the latest work order was completed to your s…" at bounding box center [811, 677] width 579 height 74
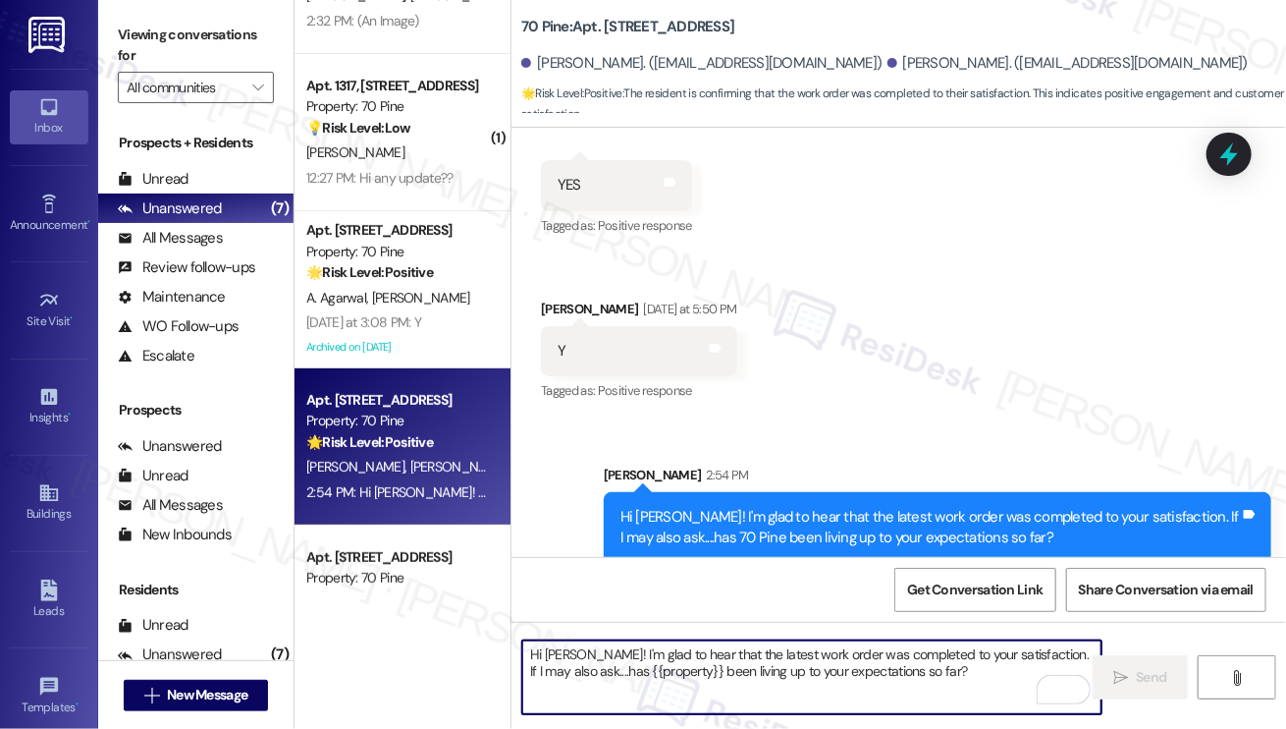
scroll to position [20, 0]
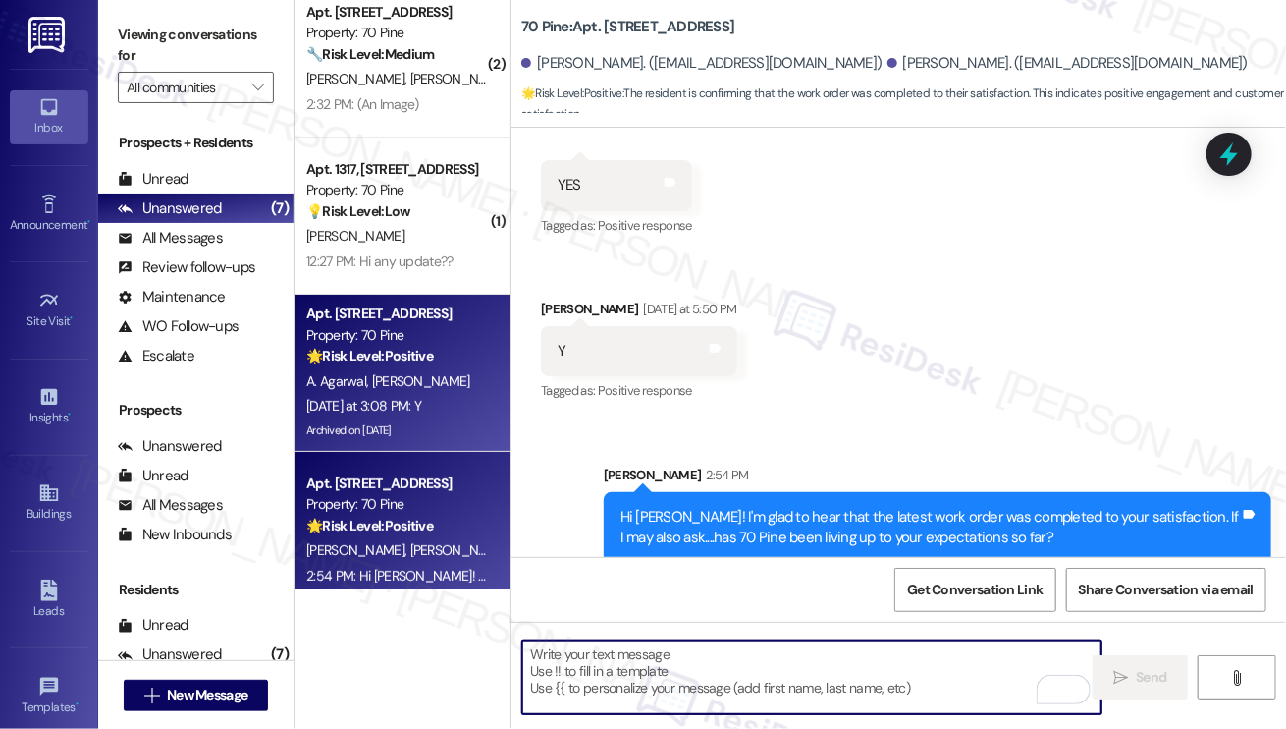
click at [445, 378] on div "A. Agarwal N. Agarwal" at bounding box center [397, 381] width 186 height 25
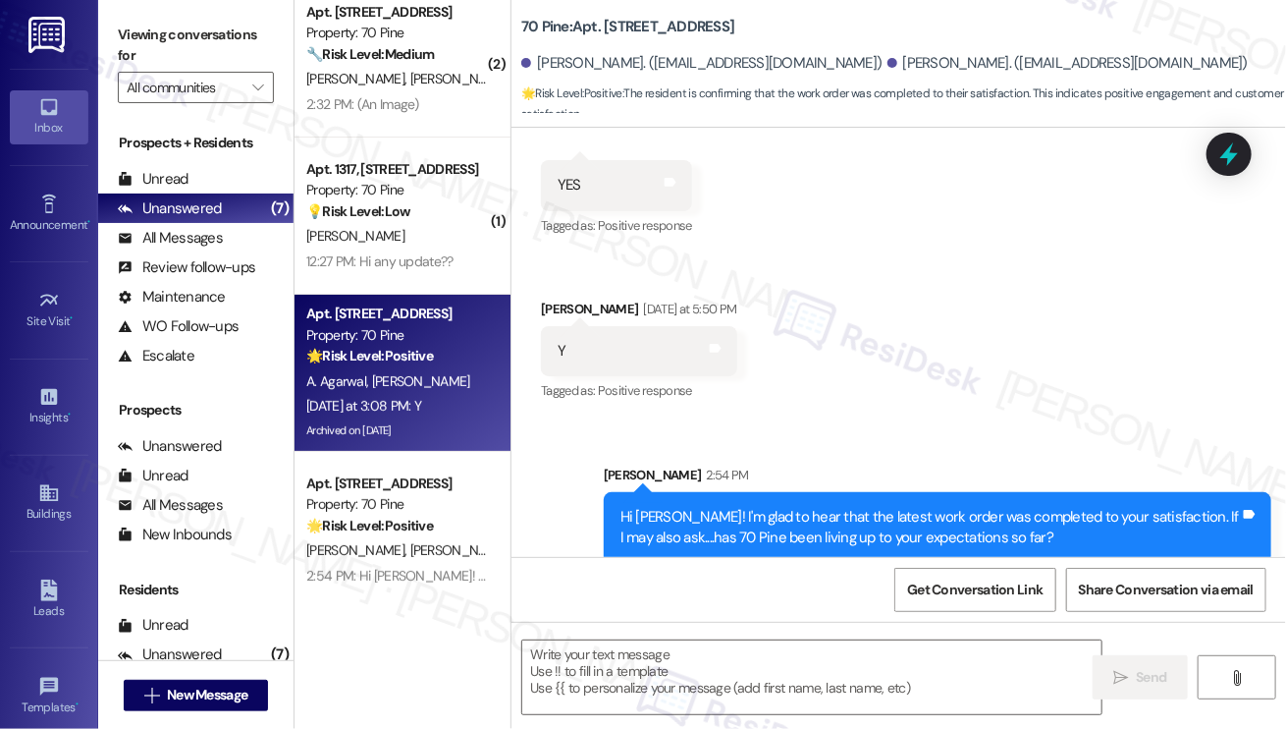
type textarea "Fetching suggested responses. Please feel free to read through the conversation…"
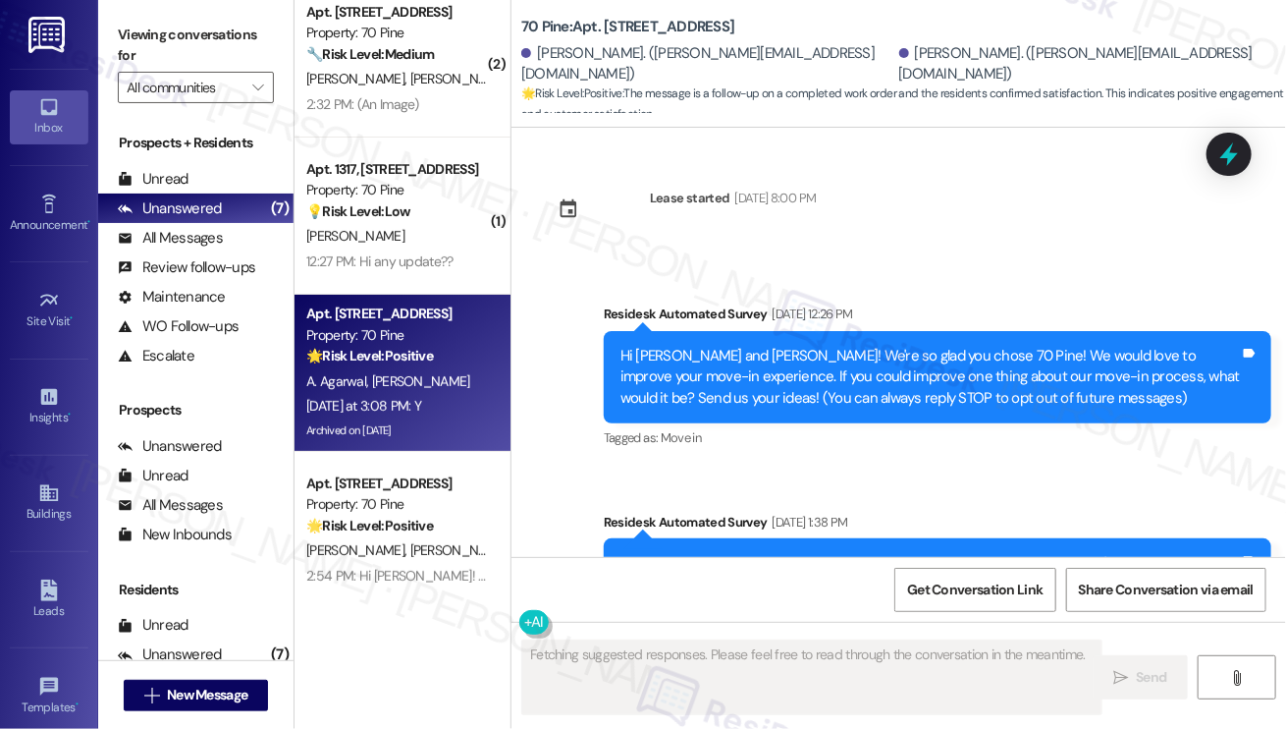
scroll to position [10893, 0]
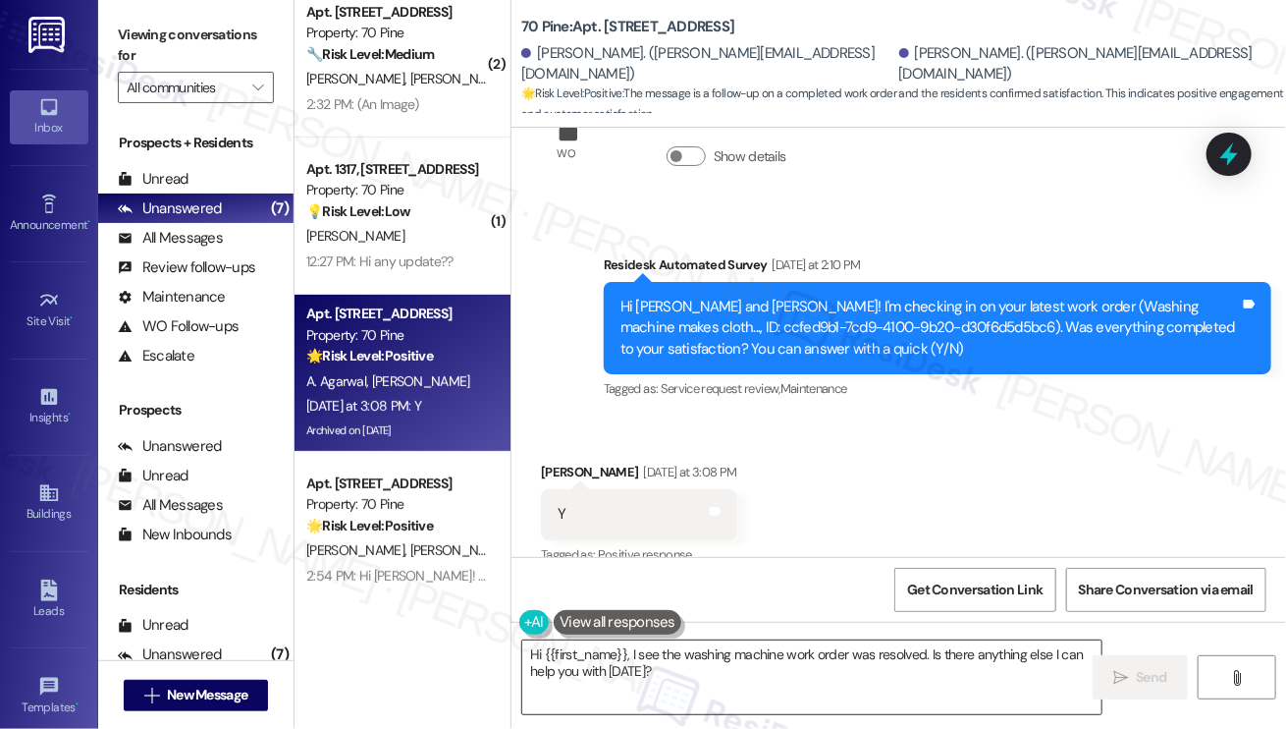
click at [678, 683] on textarea "Hi {{first_name}}, I see the washing machine work order was resolved. Is there …" at bounding box center [811, 677] width 579 height 74
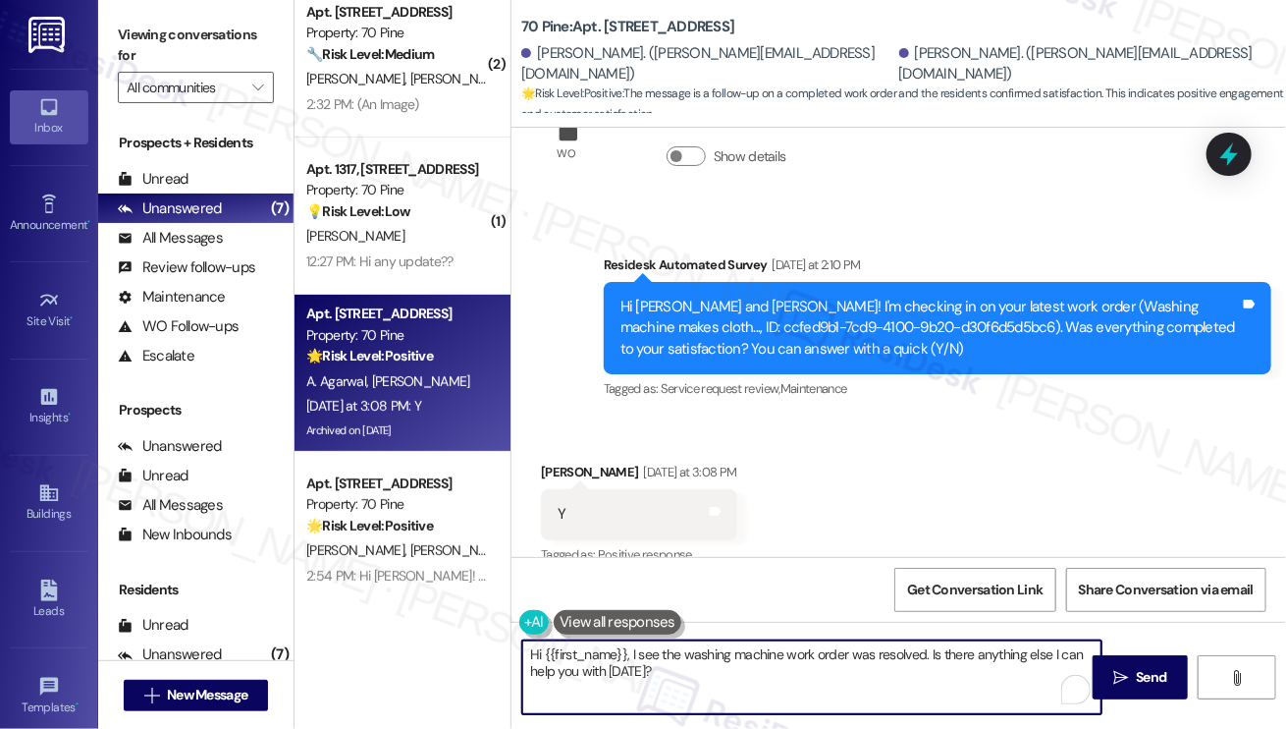
paste textarea "! I'm glad to hear that the latest work order was completed to your satisfactio…"
type textarea "Hi {{first_name}}! I'm glad to hear that the latest work order was completed to…"
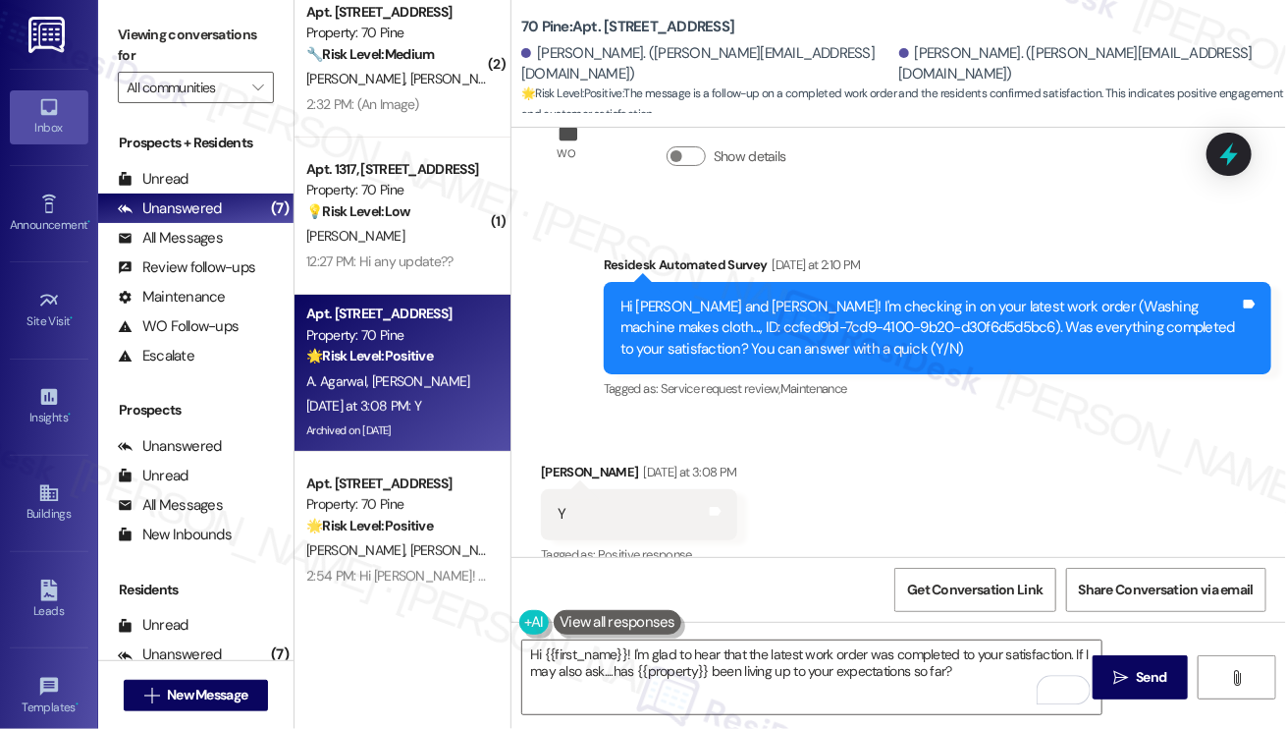
click at [576, 462] on div "Nikhita Agarwal Yesterday at 3:08 PM" at bounding box center [639, 475] width 196 height 27
copy div "Nikhita"
click at [848, 678] on textarea "Hi {{first_name}}! I'm glad to hear that the latest work order was completed to…" at bounding box center [811, 677] width 579 height 74
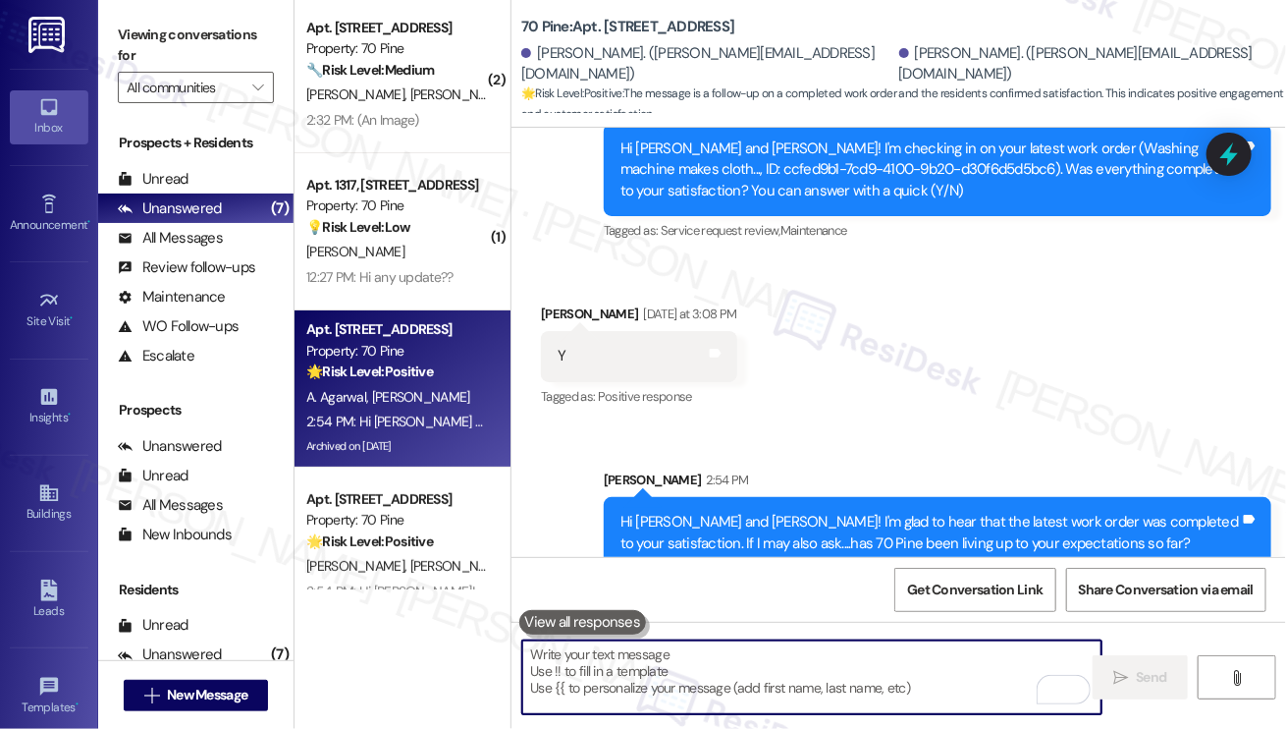
scroll to position [0, 0]
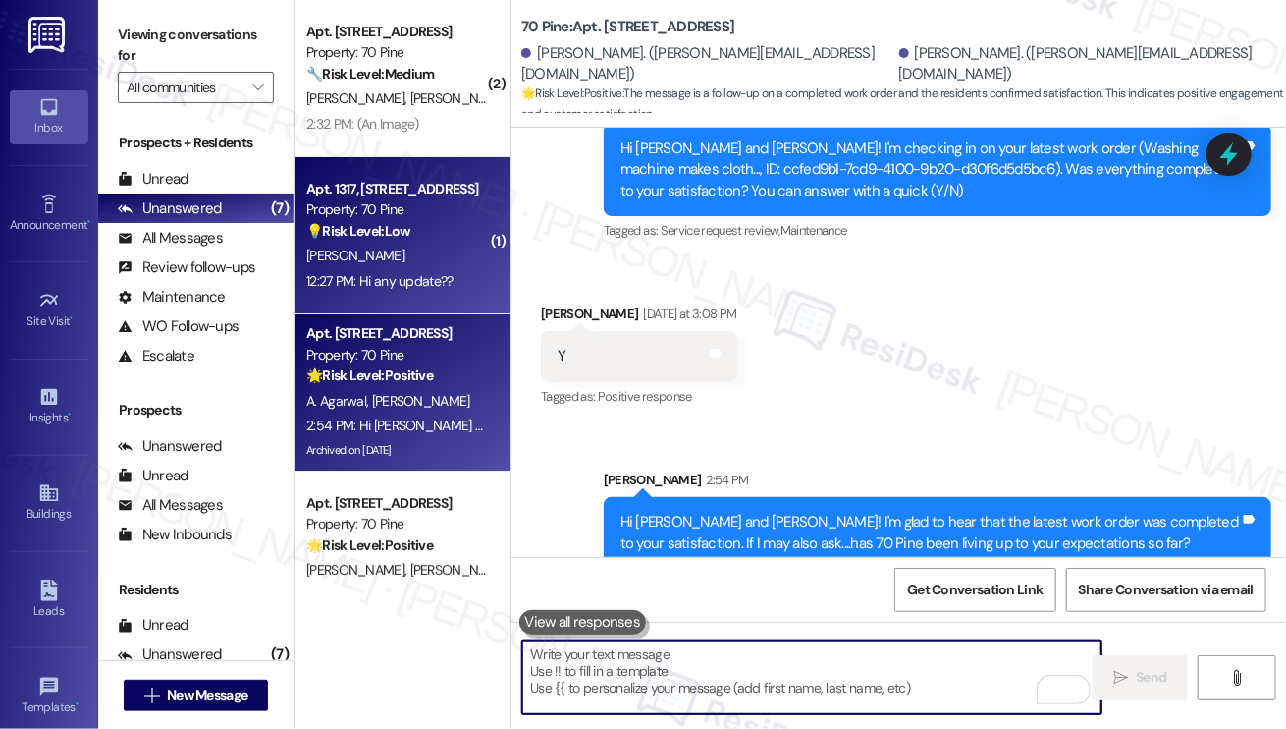
click at [377, 246] on div "[PERSON_NAME]" at bounding box center [397, 256] width 186 height 25
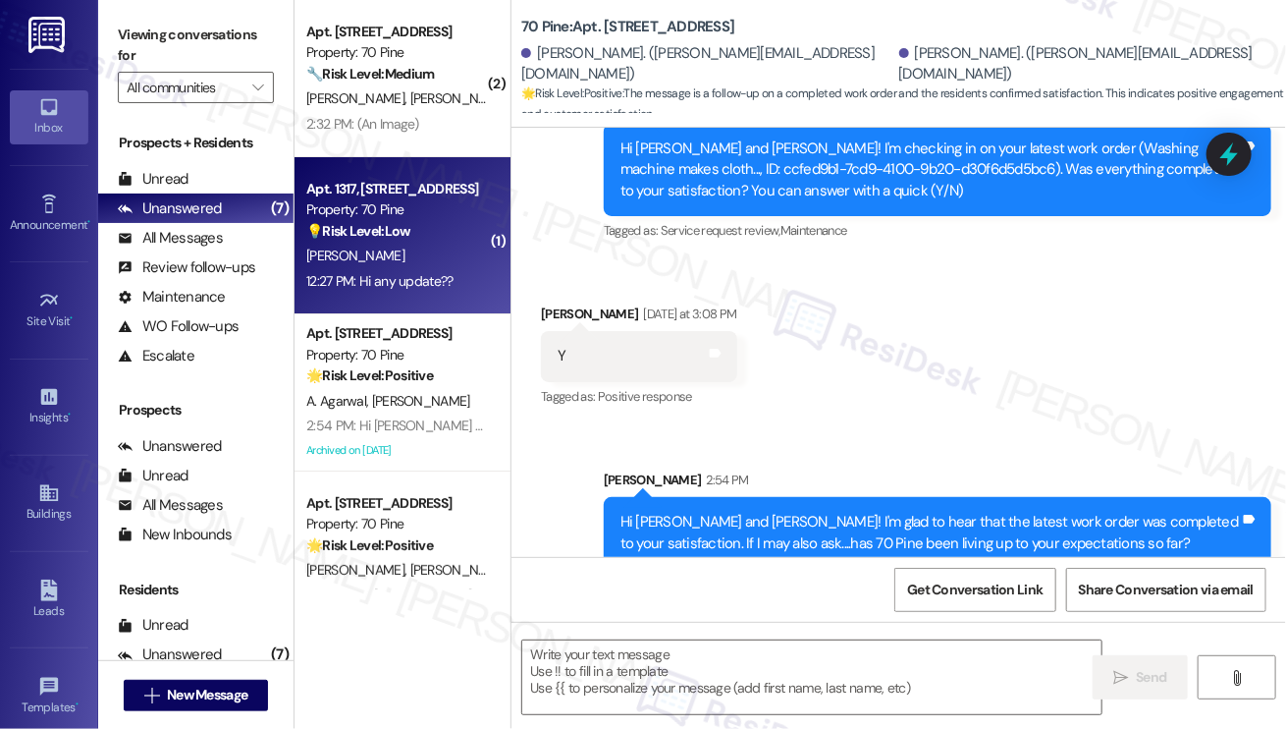
type textarea "Fetching suggested responses. Please feel free to read through the conversation…"
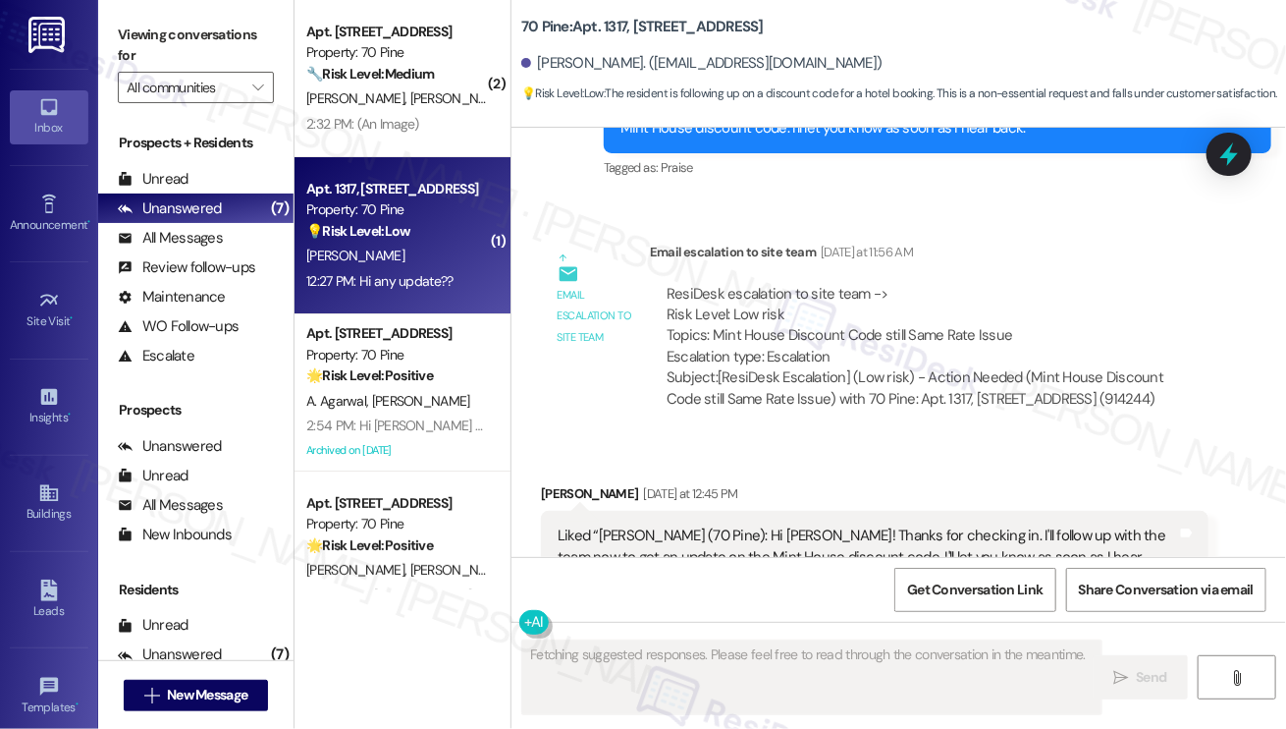
scroll to position [8375, 0]
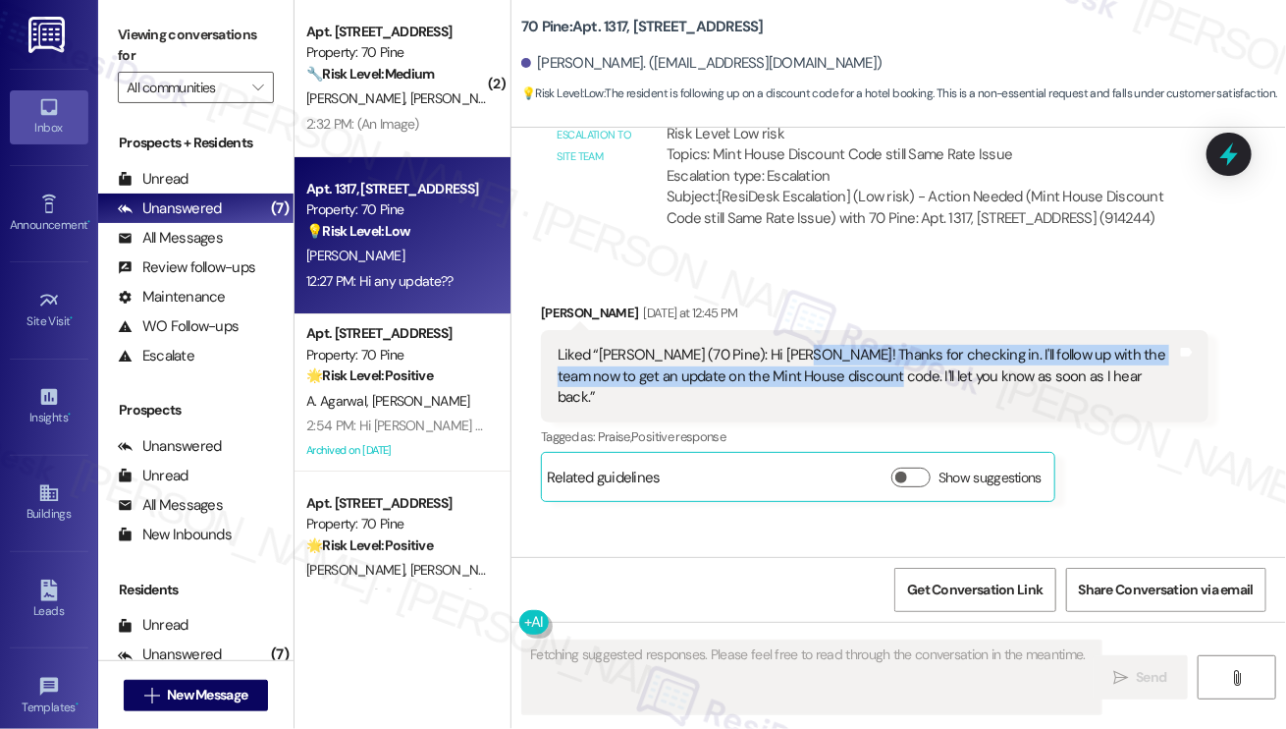
drag, startPoint x: 779, startPoint y: 248, endPoint x: 845, endPoint y: 264, distance: 67.6
click at [845, 345] on div "Liked “Sarah (70 Pine): Hi Ellen! Thanks for checking in. I'll follow up with t…" at bounding box center [868, 376] width 620 height 63
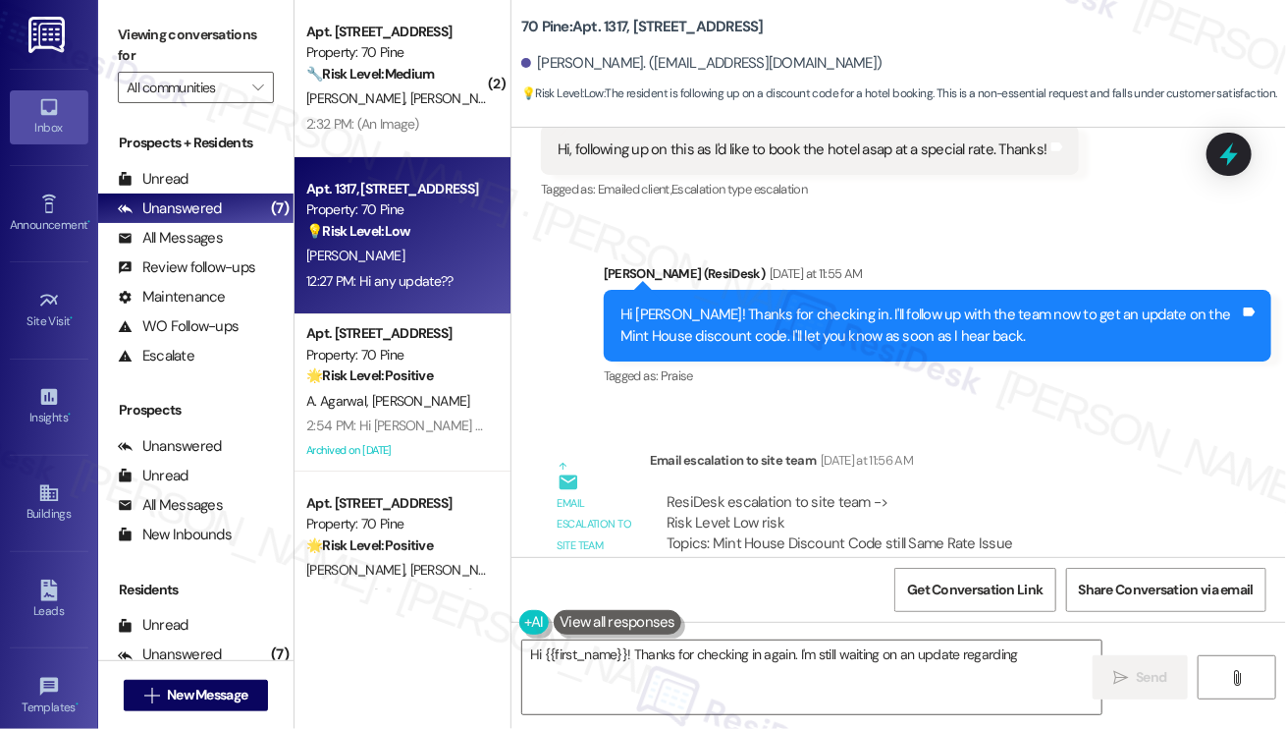
scroll to position [7982, 0]
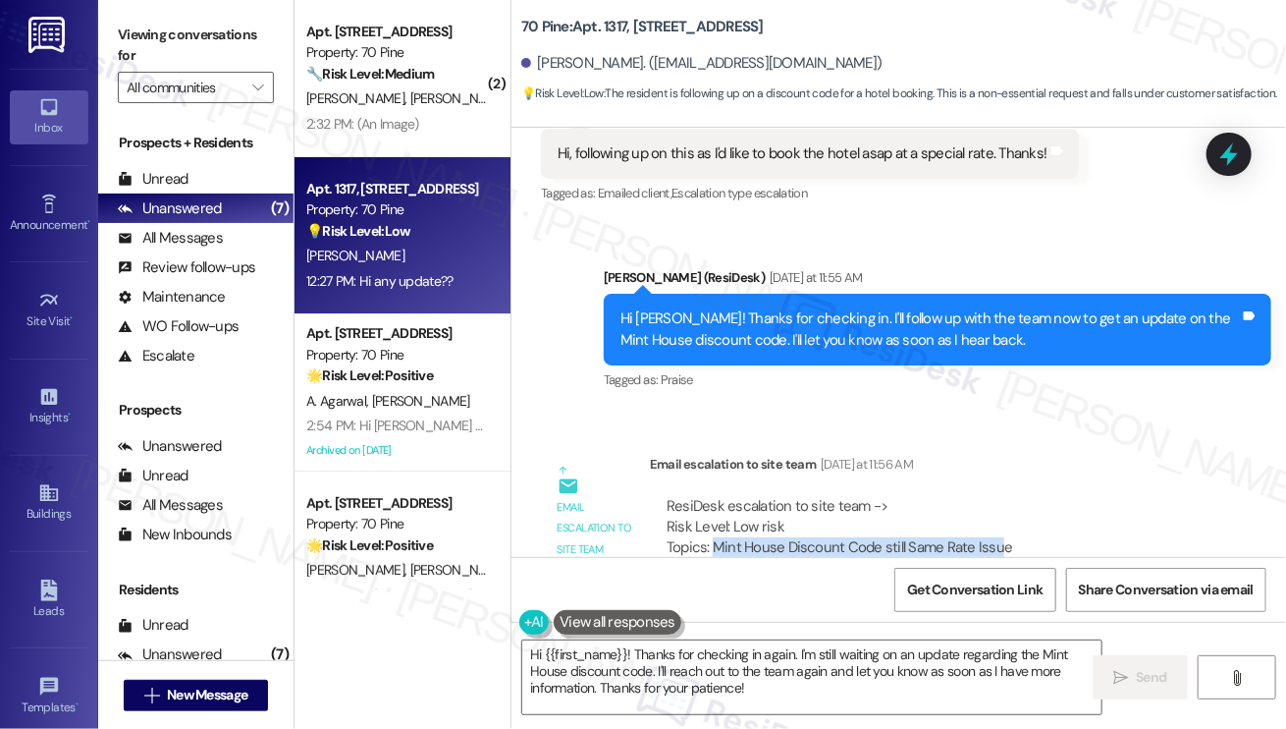
drag, startPoint x: 713, startPoint y: 436, endPoint x: 994, endPoint y: 439, distance: 280.9
click at [994, 496] on div "ResiDesk escalation to site team -> Risk Level: Low risk Topics: Mint House Dis…" at bounding box center [929, 538] width 525 height 84
click at [1020, 496] on div "ResiDesk escalation to site team -> Risk Level: Low risk Topics: Mint House Dis…" at bounding box center [929, 538] width 525 height 84
drag, startPoint x: 1020, startPoint y: 435, endPoint x: 665, endPoint y: 448, distance: 355.7
click at [665, 496] on div "ResiDesk escalation to site team -> Risk Level: Low risk Topics: Mint House Dis…" at bounding box center [929, 559] width 529 height 127
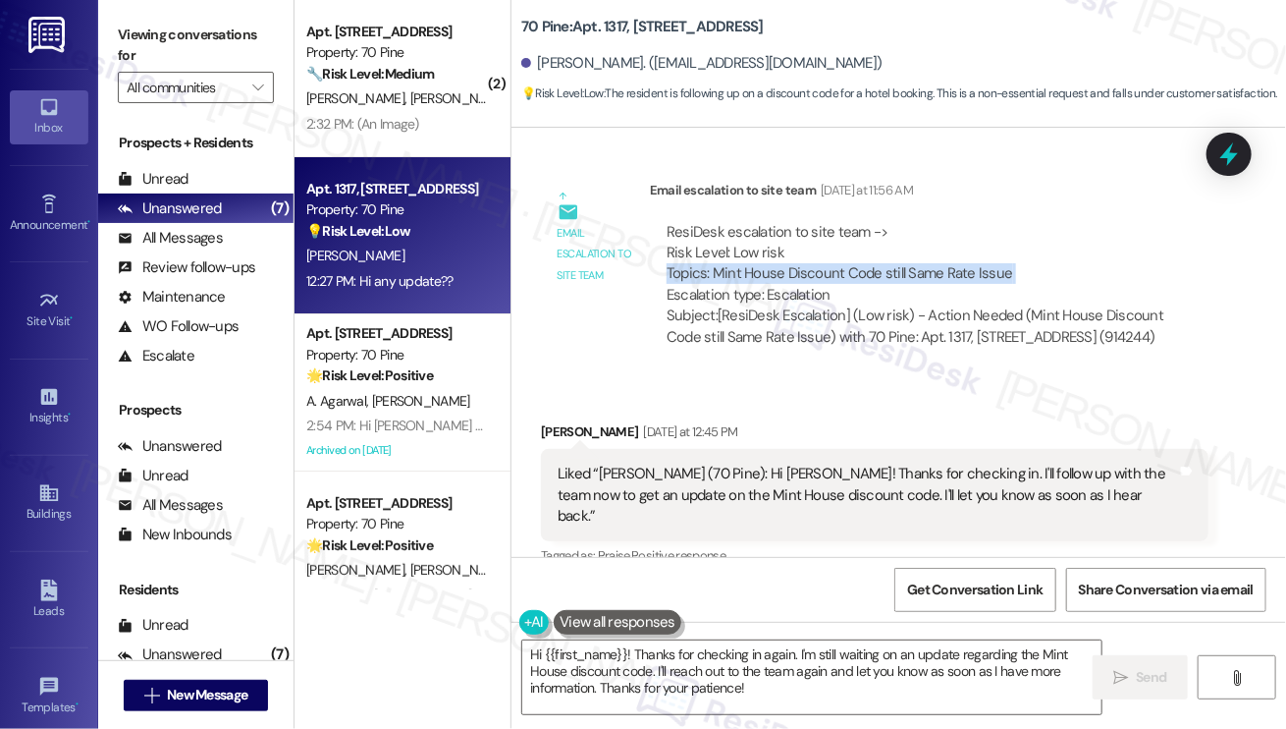
scroll to position [8375, 0]
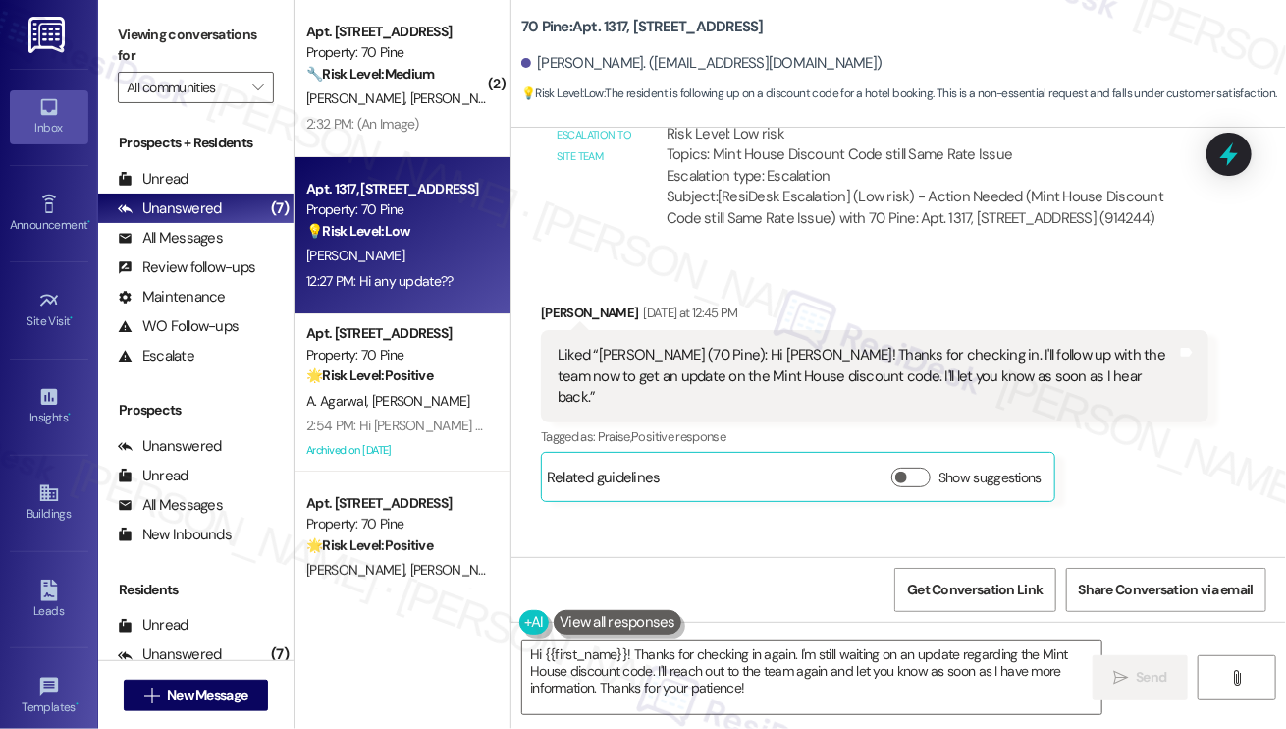
click at [599, 592] on div "Hi any update?? Tags and notes" at bounding box center [645, 617] width 208 height 50
click at [597, 592] on div "Hi any update?? Tags and notes" at bounding box center [645, 617] width 208 height 50
click at [674, 678] on textarea "Hi {{first_name}}! Thanks for checking in again. I'm still waiting on an update…" at bounding box center [811, 677] width 579 height 74
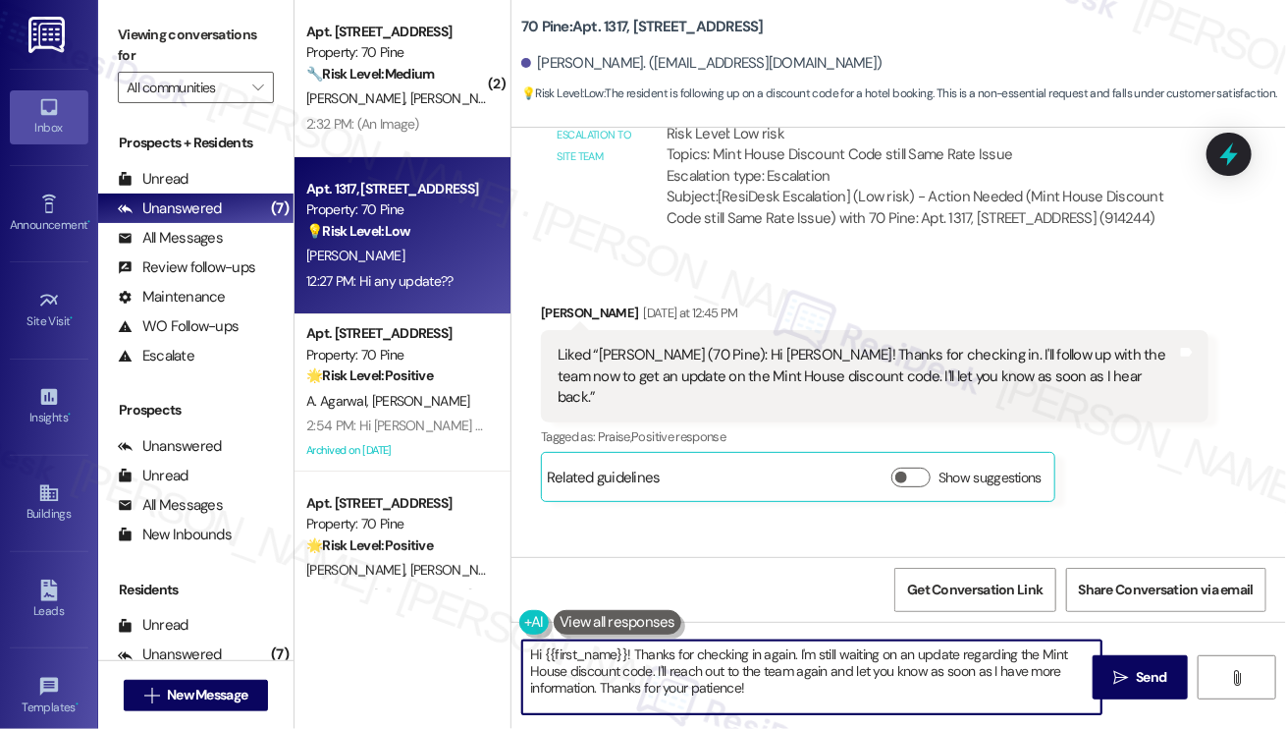
click at [674, 678] on textarea "Hi {{first_name}}! Thanks for checking in again. I'm still waiting on an update…" at bounding box center [811, 677] width 579 height 74
click at [833, 690] on textarea "Hi {{first_name}}! Thanks for checking in again. I'm still waiting on an update…" at bounding box center [811, 677] width 579 height 74
drag, startPoint x: 636, startPoint y: 654, endPoint x: 755, endPoint y: 654, distance: 118.8
click at [755, 654] on textarea "Hi {{first_name}}! Thanks for checking in again. I'm still waiting on an update…" at bounding box center [811, 677] width 579 height 74
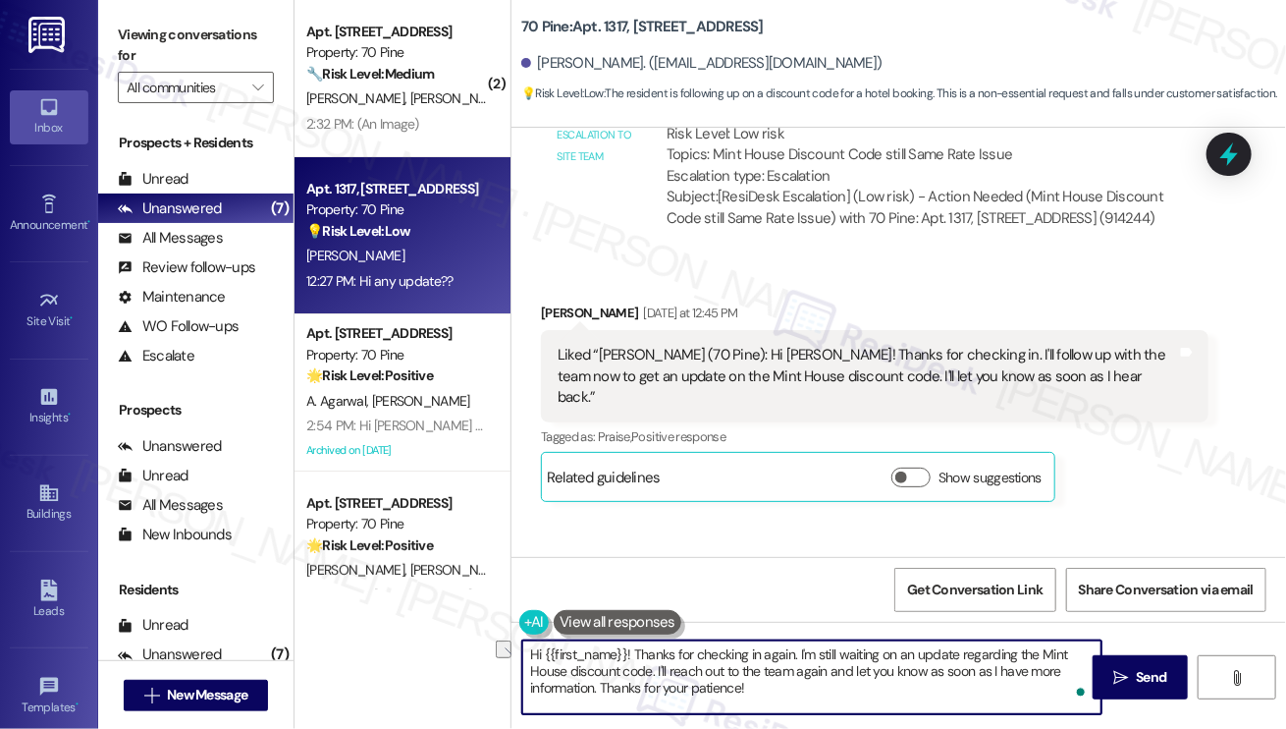
click at [755, 654] on textarea "Hi {{first_name}}! Thanks for checking in again. I'm still waiting on an update…" at bounding box center [811, 677] width 579 height 74
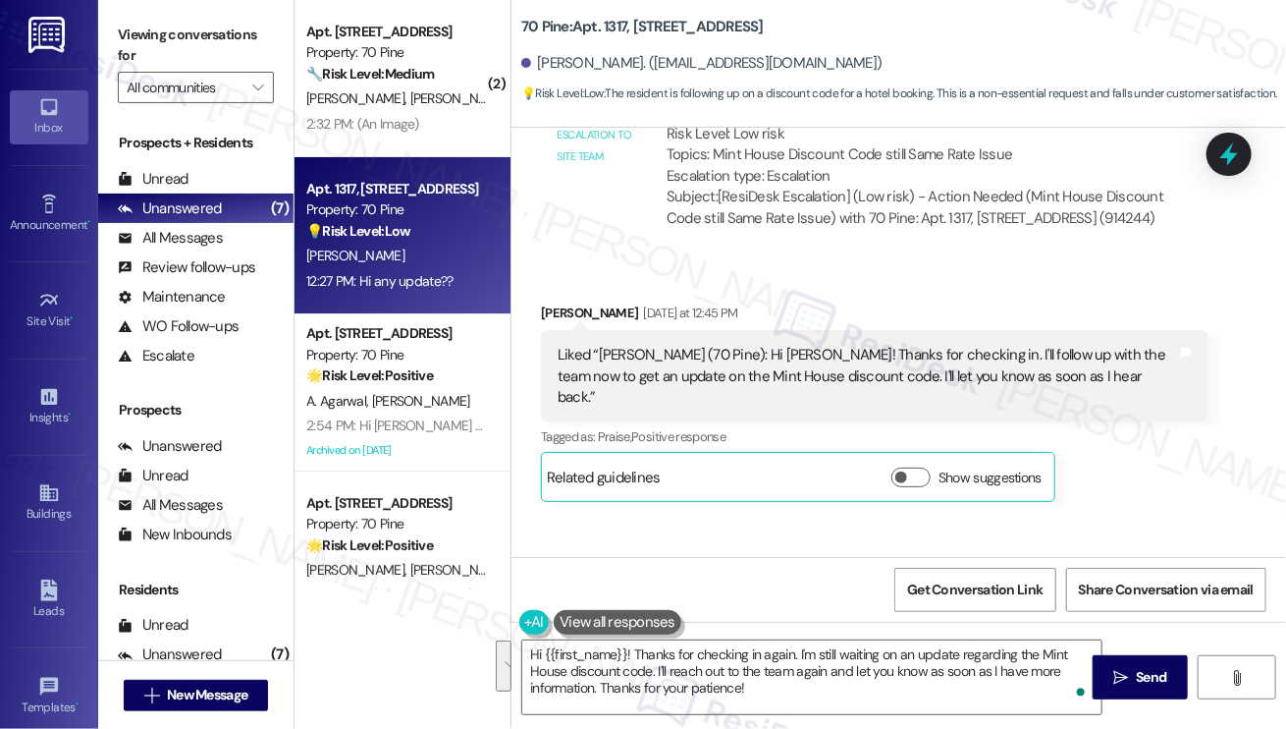
click at [930, 467] on div "Show suggestions" at bounding box center [971, 477] width 158 height 21
click at [919, 467] on button "Show suggestions" at bounding box center [911, 477] width 39 height 20
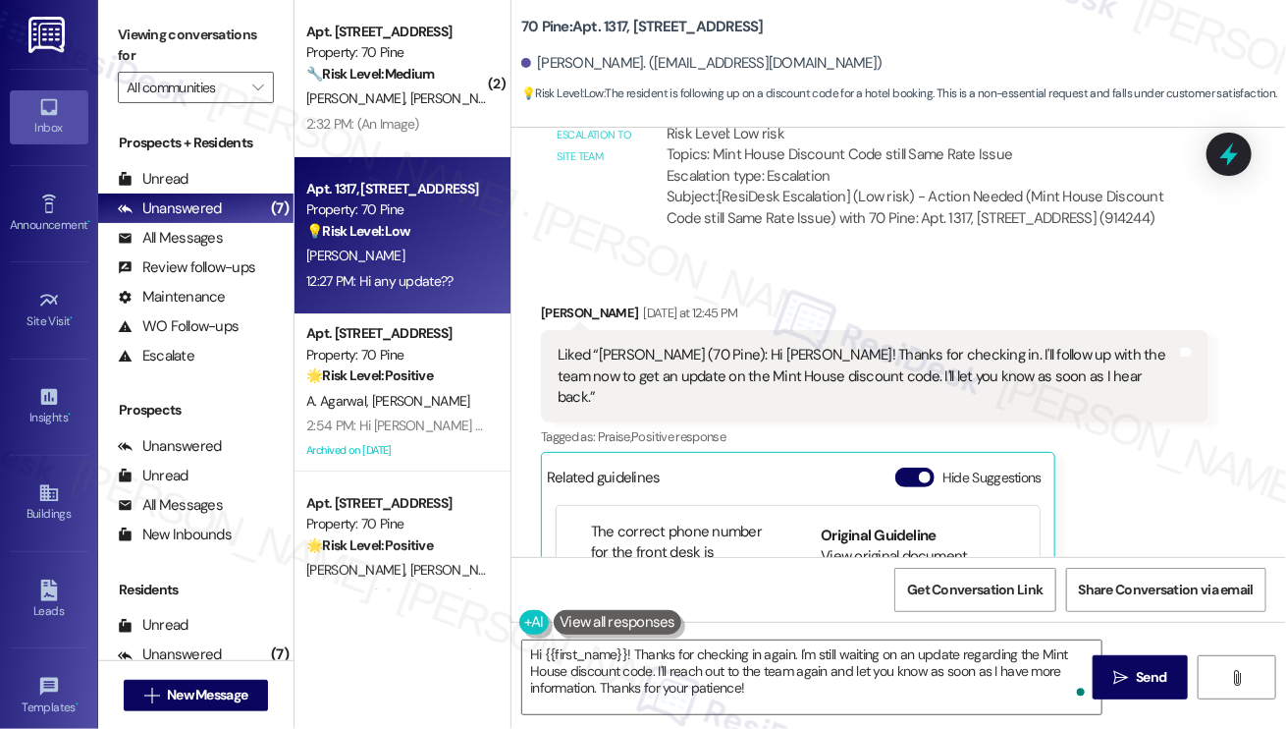
scroll to position [196, 0]
drag, startPoint x: 594, startPoint y: 463, endPoint x: 730, endPoint y: 463, distance: 135.5
click at [730, 538] on li "The correct email address for the front desk is 70pinefrontdesk@rosepmg.com." at bounding box center [683, 580] width 185 height 84
click at [850, 568] on link "[URL][DOMAIN_NAME]…" at bounding box center [924, 578] width 148 height 20
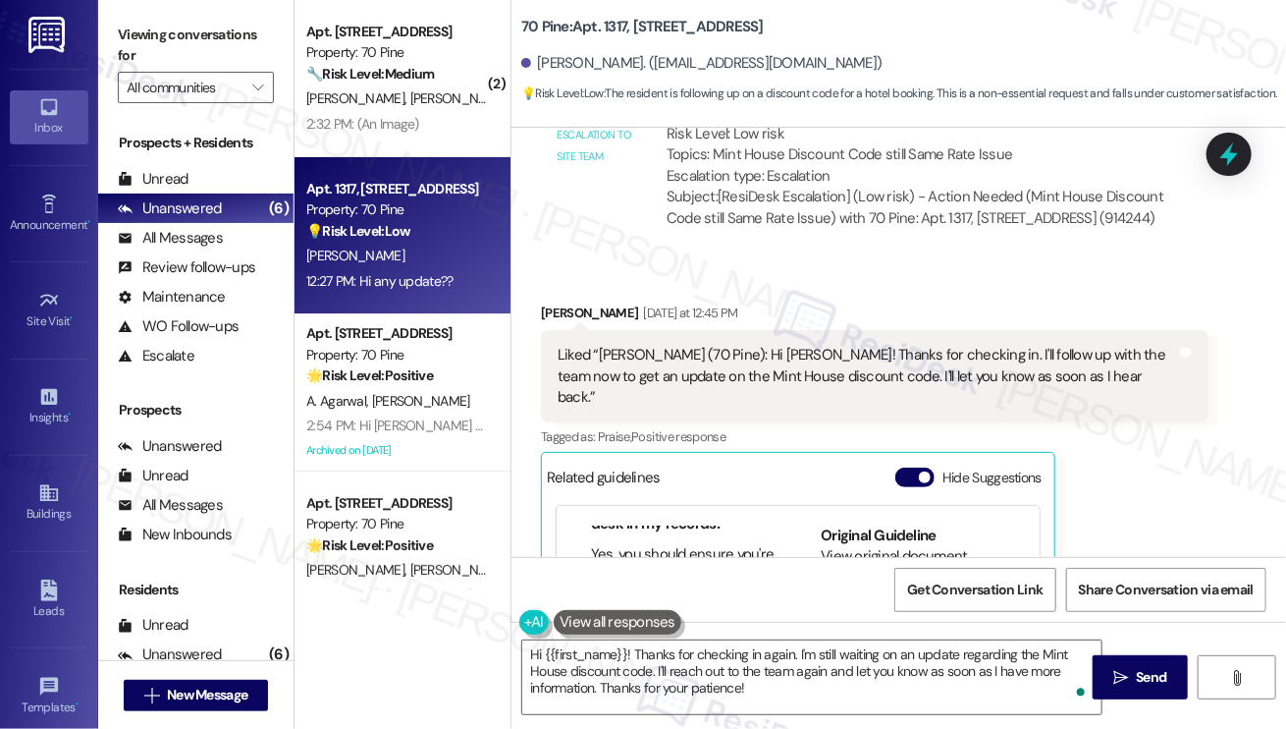
scroll to position [1399, 0]
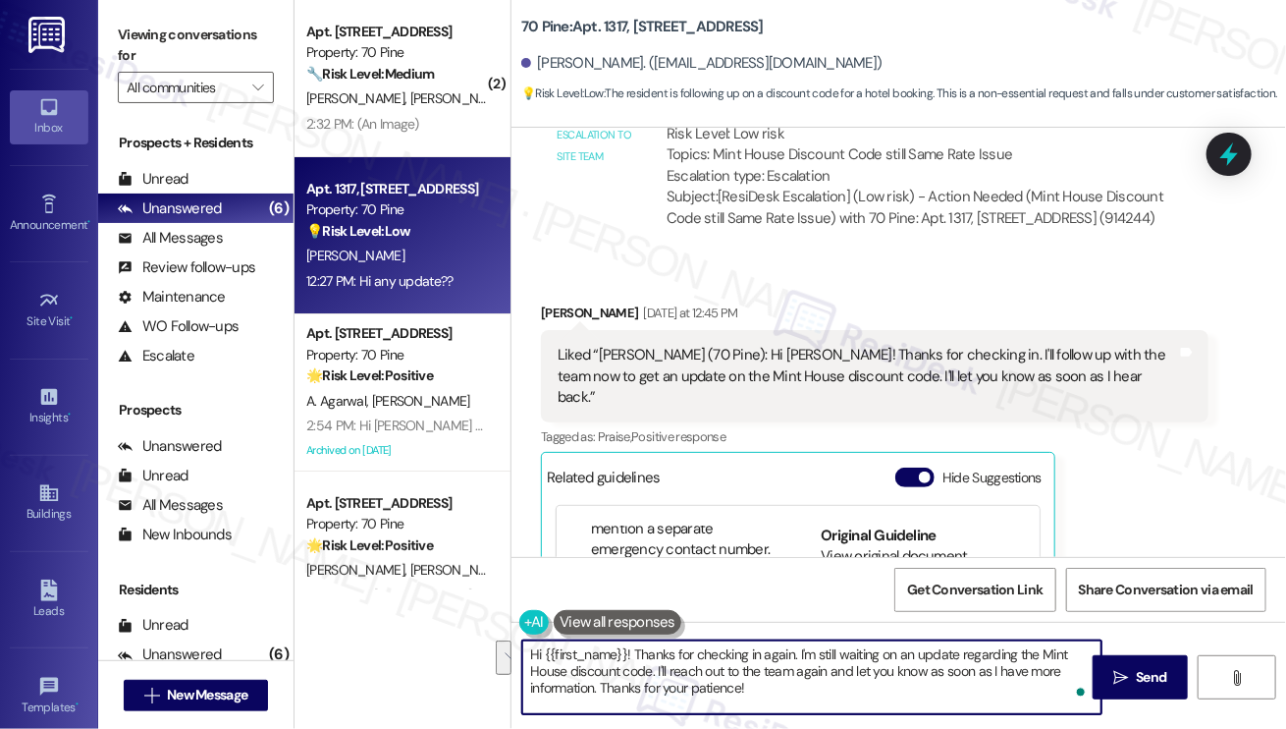
drag, startPoint x: 793, startPoint y: 692, endPoint x: 658, endPoint y: 673, distance: 136.9
click at [658, 673] on textarea "Hi {{first_name}}! Thanks for checking in again. I'm still waiting on an update…" at bounding box center [811, 677] width 579 height 74
paste textarea "70pinefrontdesk@rosepmg.com"
drag, startPoint x: 528, startPoint y: 683, endPoint x: 646, endPoint y: 690, distance: 118.0
click at [529, 683] on textarea "Hi {{first_name}}! Thanks for checking in again. I'm still waiting on an update…" at bounding box center [811, 677] width 579 height 74
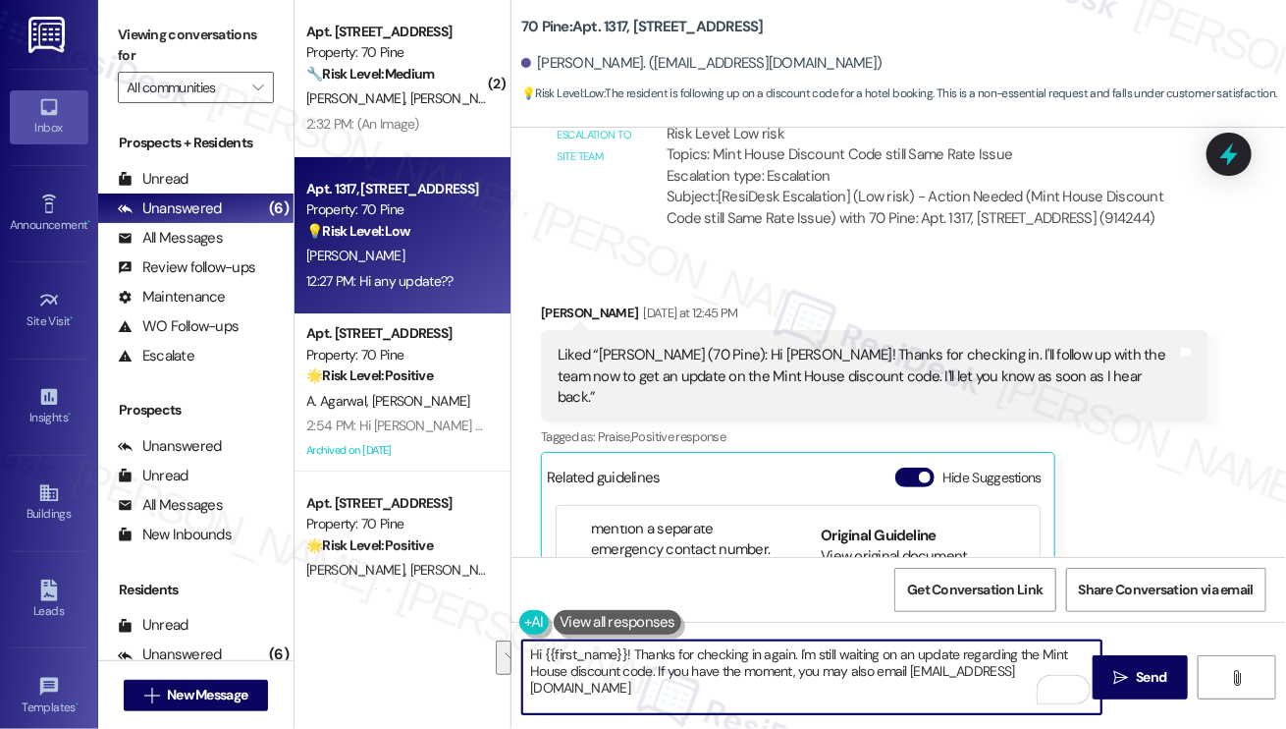
drag, startPoint x: 793, startPoint y: 697, endPoint x: 658, endPoint y: 664, distance: 139.6
click at [658, 664] on textarea "Hi {{first_name}}! Thanks for checking in again. I'm still waiting on an update…" at bounding box center [811, 677] width 579 height 74
click at [766, 659] on textarea "Hi {{first_name}}! Thanks for checking in again. I'm still waiting on an update…" at bounding box center [811, 677] width 579 height 74
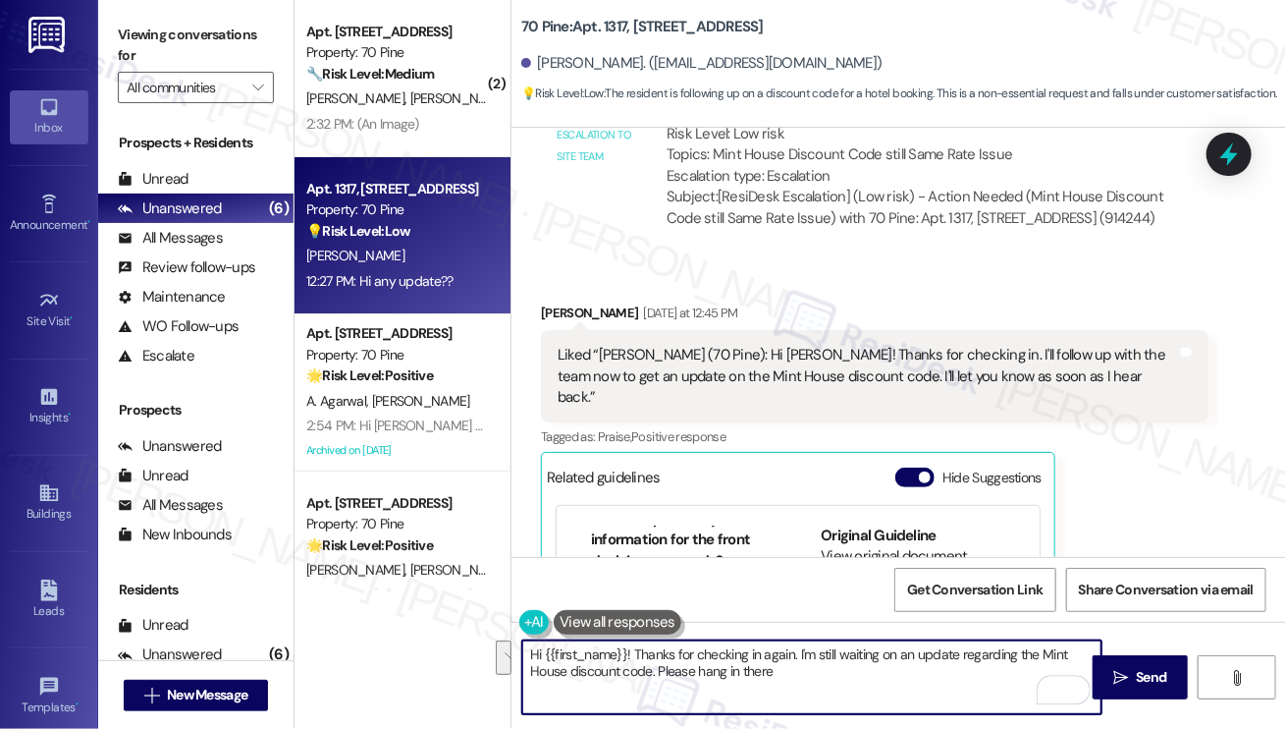
scroll to position [1497, 0]
click at [799, 663] on textarea "Hi {{first_name}}! Thanks for checking in again. I'm still waiting on an update…" at bounding box center [811, 677] width 579 height 74
click at [829, 667] on textarea "Hi {{first_name}}! Thanks for checking in again. I'm still waiting on an update…" at bounding box center [811, 677] width 579 height 74
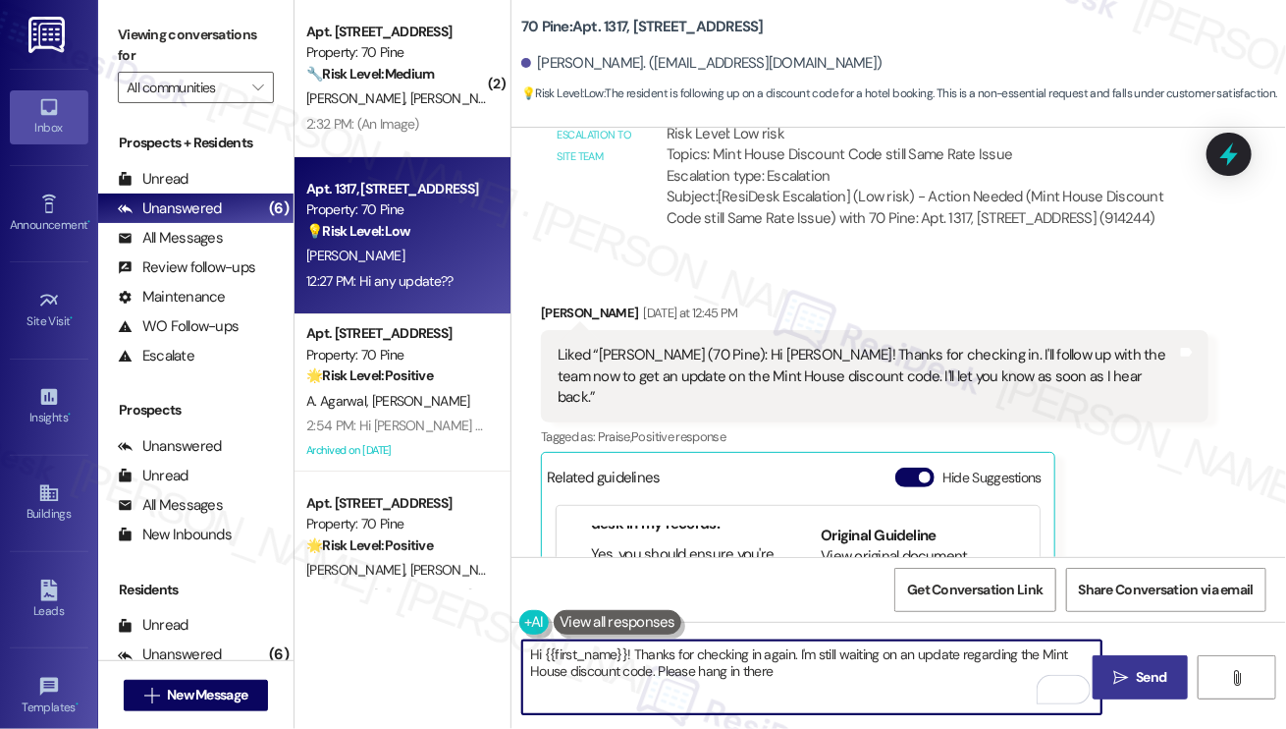
type textarea "Hi {{first_name}}! Thanks for checking in again. I'm still waiting on an update…"
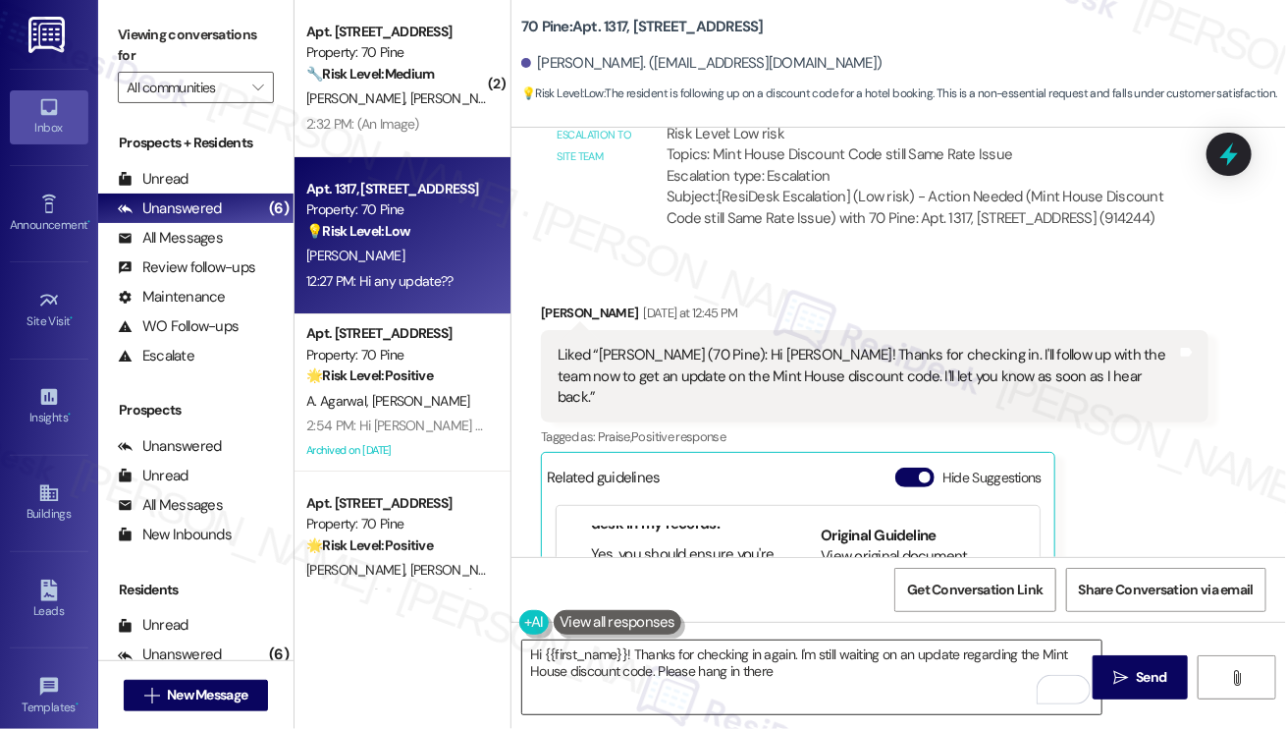
click at [947, 683] on textarea "Hi {{first_name}}! Thanks for checking in again. I'm still waiting on an update…" at bounding box center [811, 677] width 579 height 74
click at [1151, 669] on span "Send" at bounding box center [1151, 677] width 30 height 21
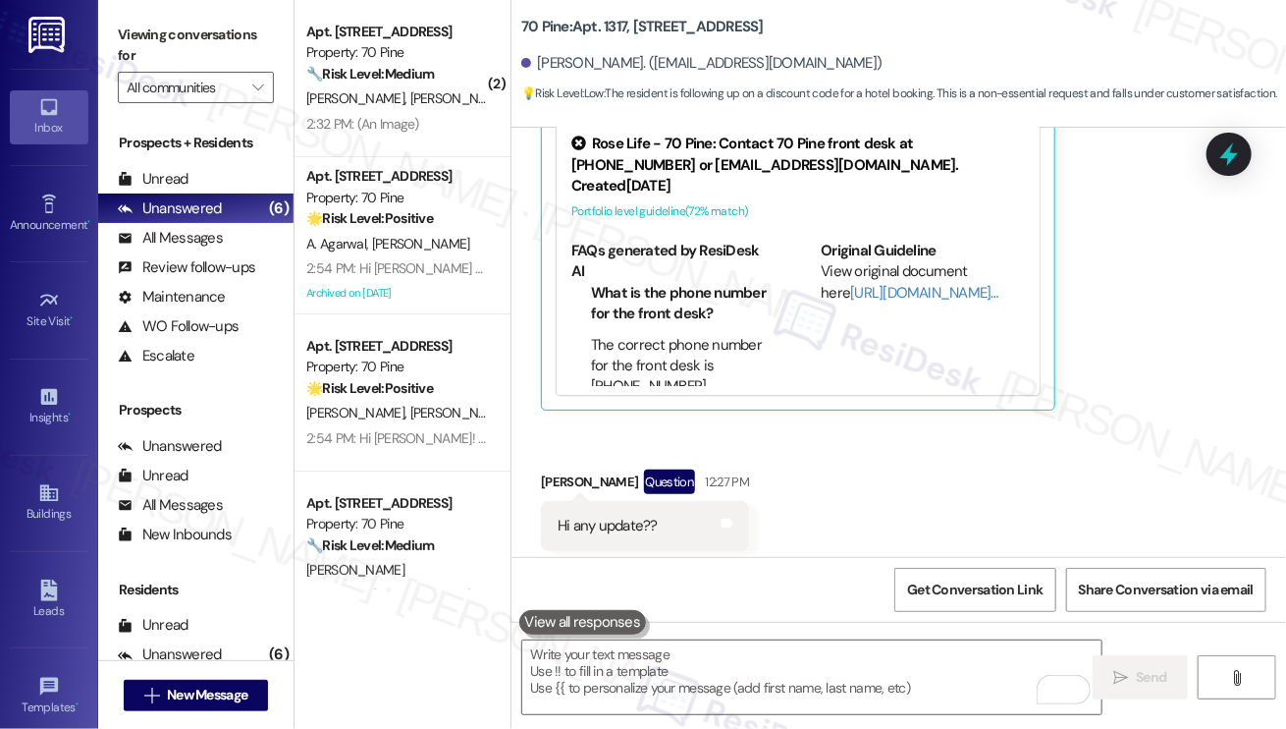
scroll to position [8825, 0]
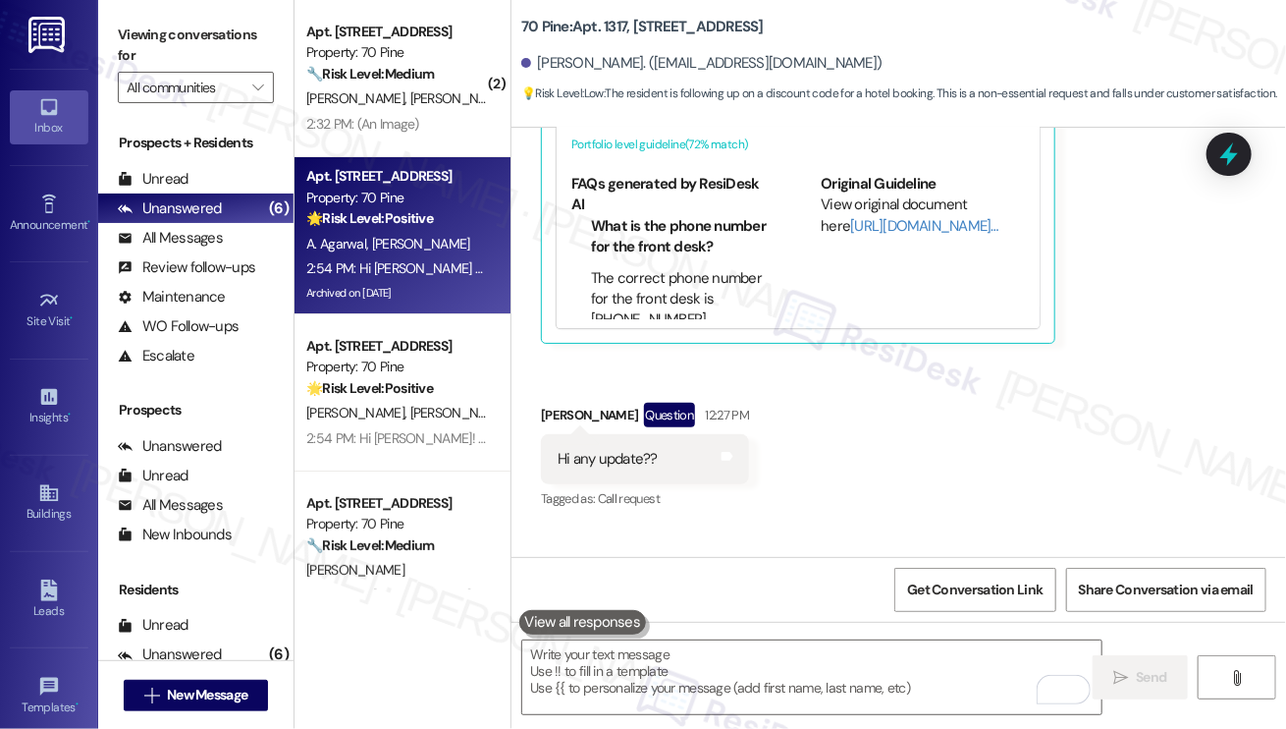
click at [413, 157] on div "Apt. 1128, 70 Pine Street Property: 70 Pine 🌟 Risk Level: Positive The message …" at bounding box center [403, 235] width 216 height 157
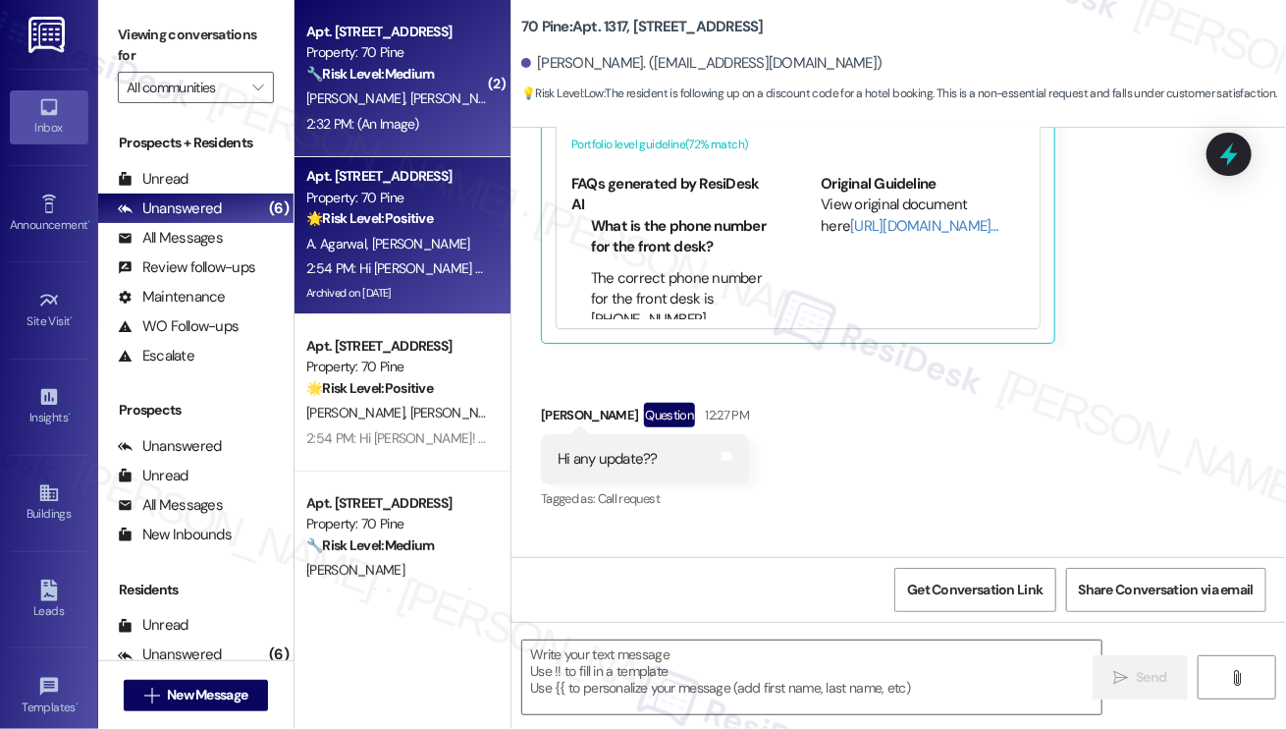
click at [409, 120] on div "2:32 PM: (An Image) 2:32 PM: (An Image)" at bounding box center [362, 124] width 113 height 18
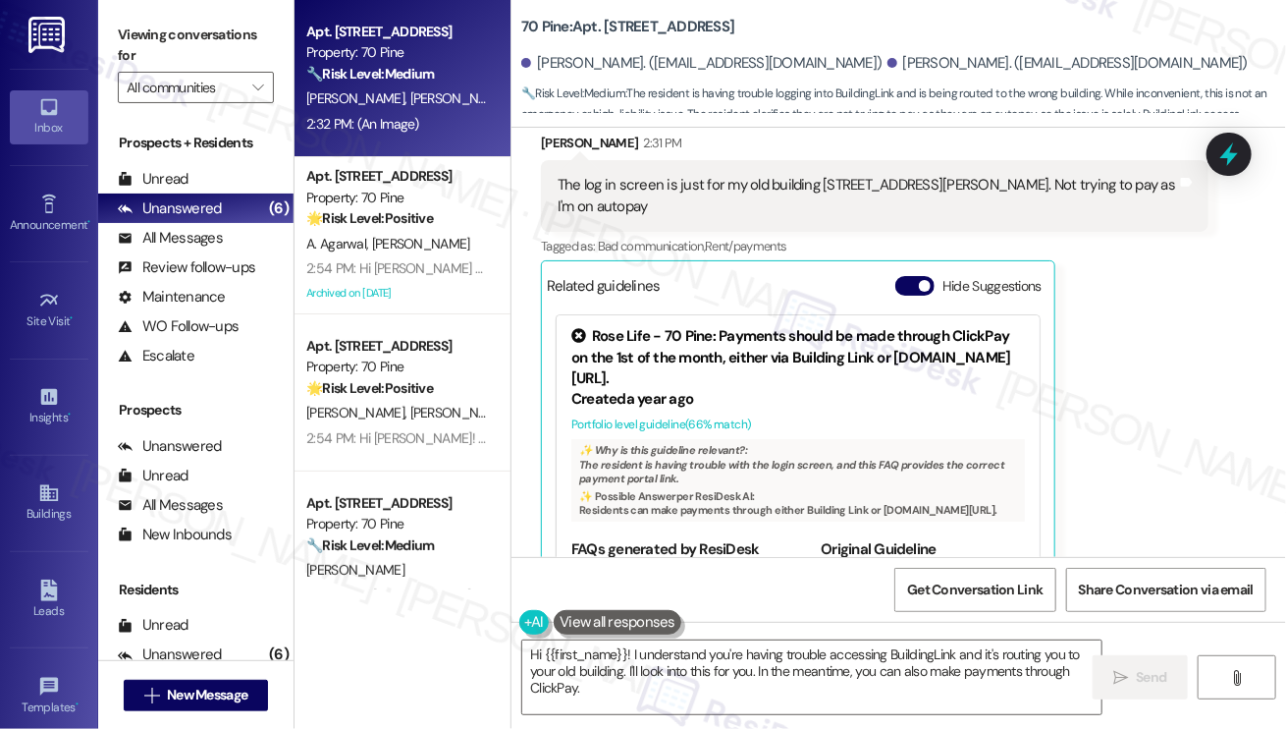
scroll to position [8900, 0]
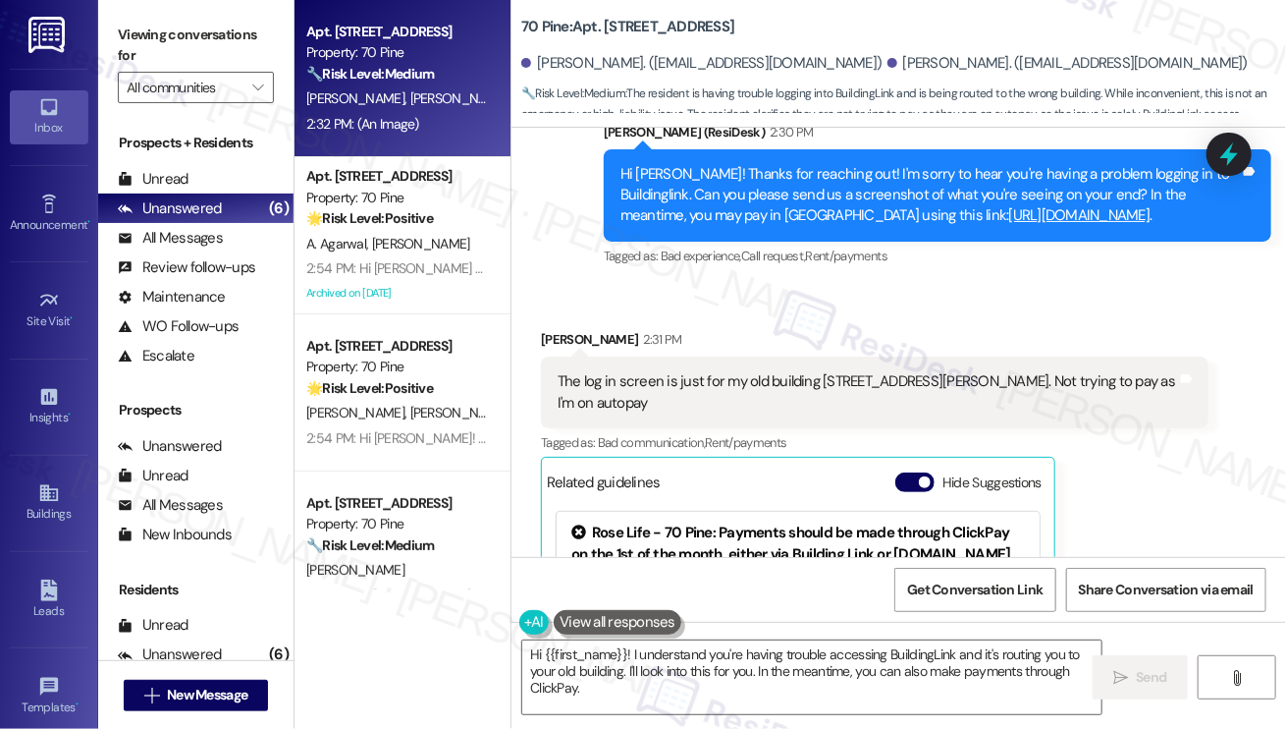
click at [754, 371] on div "The log in screen is just for my old building 99 John Street. Not trying to pay…" at bounding box center [868, 392] width 620 height 42
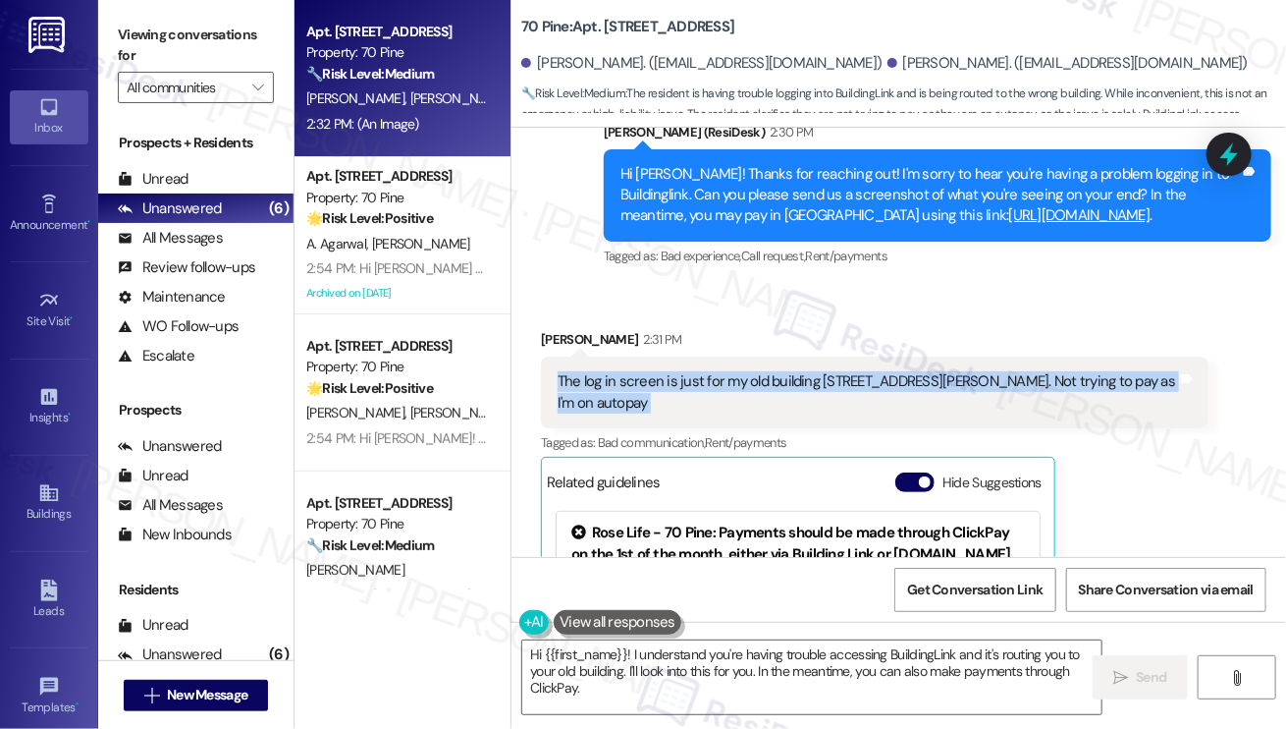
click at [754, 371] on div "The log in screen is just for my old building 99 John Street. Not trying to pay…" at bounding box center [868, 392] width 620 height 42
click at [965, 371] on div "The log in screen is just for my old building 99 John Street. Not trying to pay…" at bounding box center [868, 392] width 620 height 42
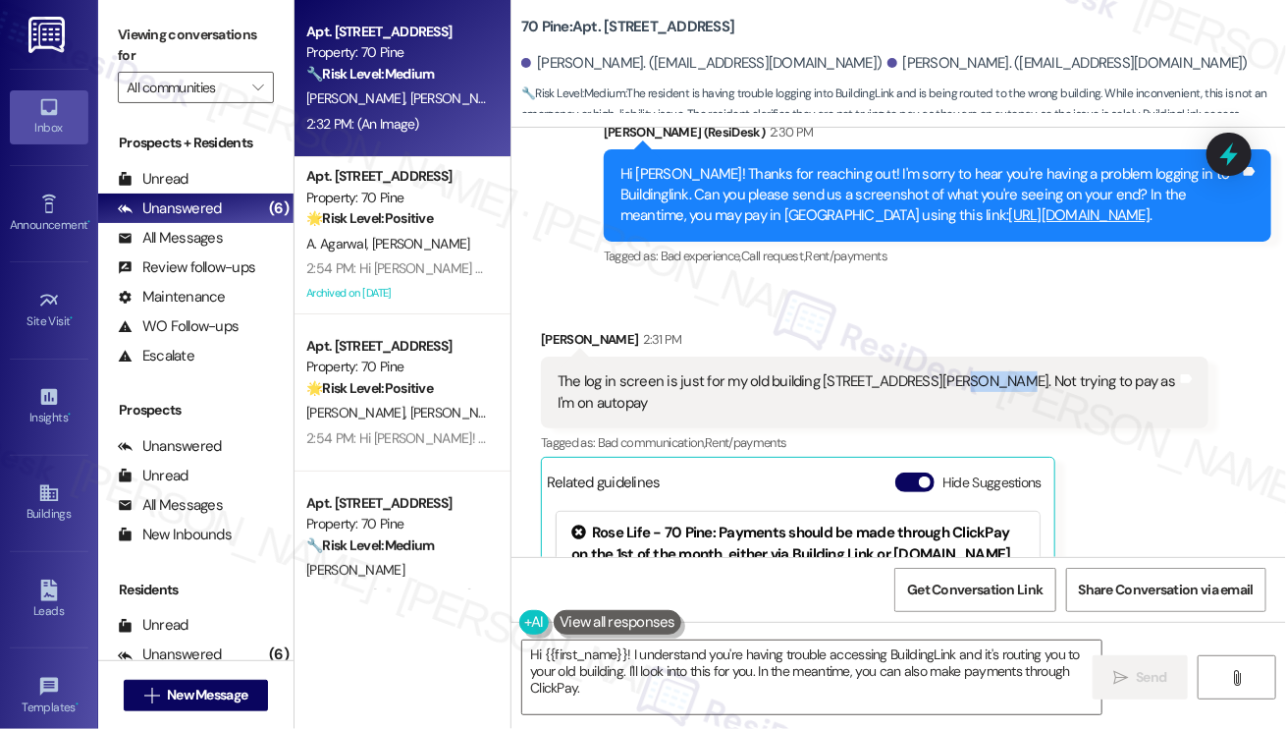
click at [965, 371] on div "The log in screen is just for my old building 99 John Street. Not trying to pay…" at bounding box center [868, 392] width 620 height 42
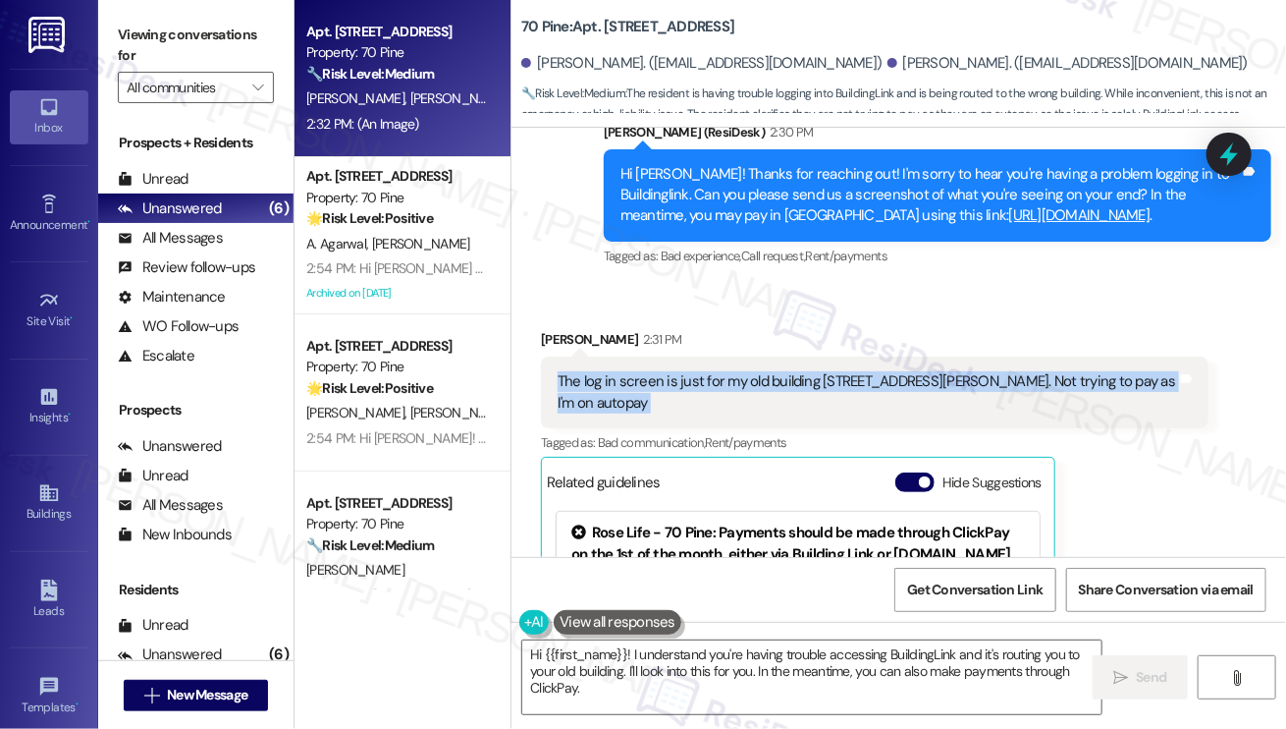
click at [965, 371] on div "The log in screen is just for my old building 99 John Street. Not trying to pay…" at bounding box center [868, 392] width 620 height 42
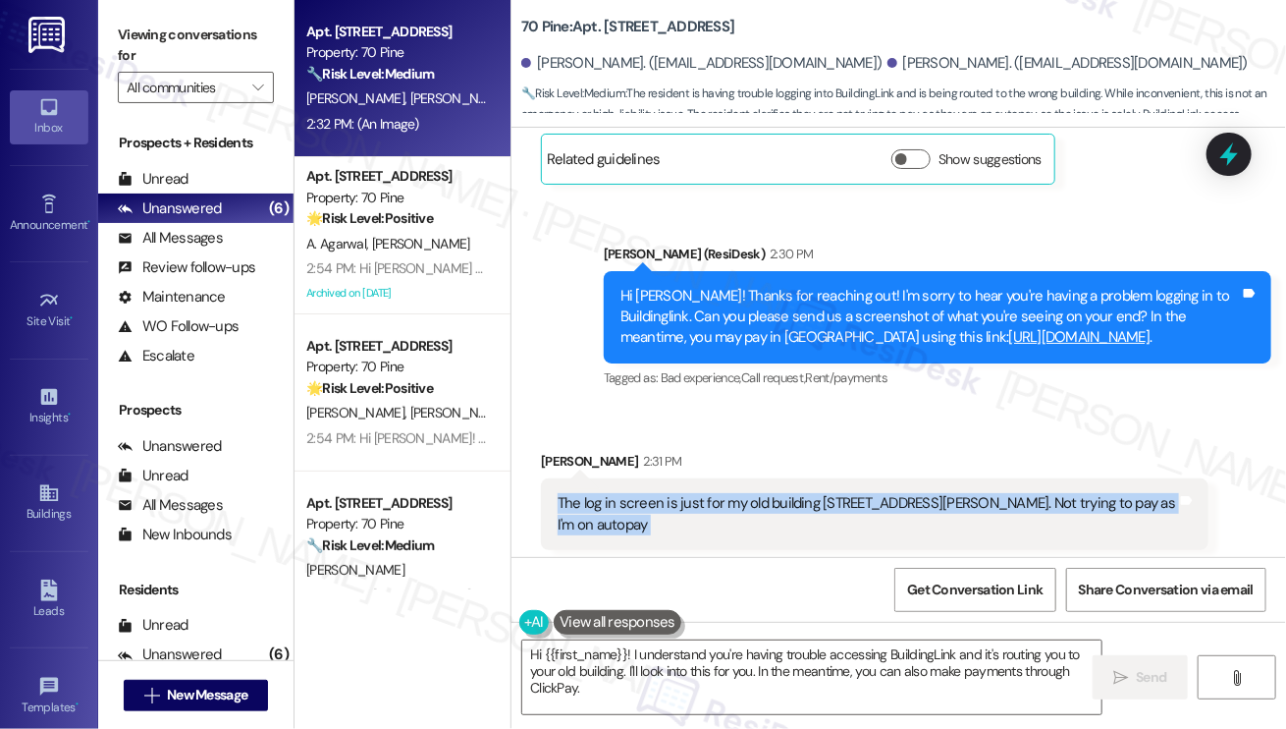
scroll to position [8704, 0]
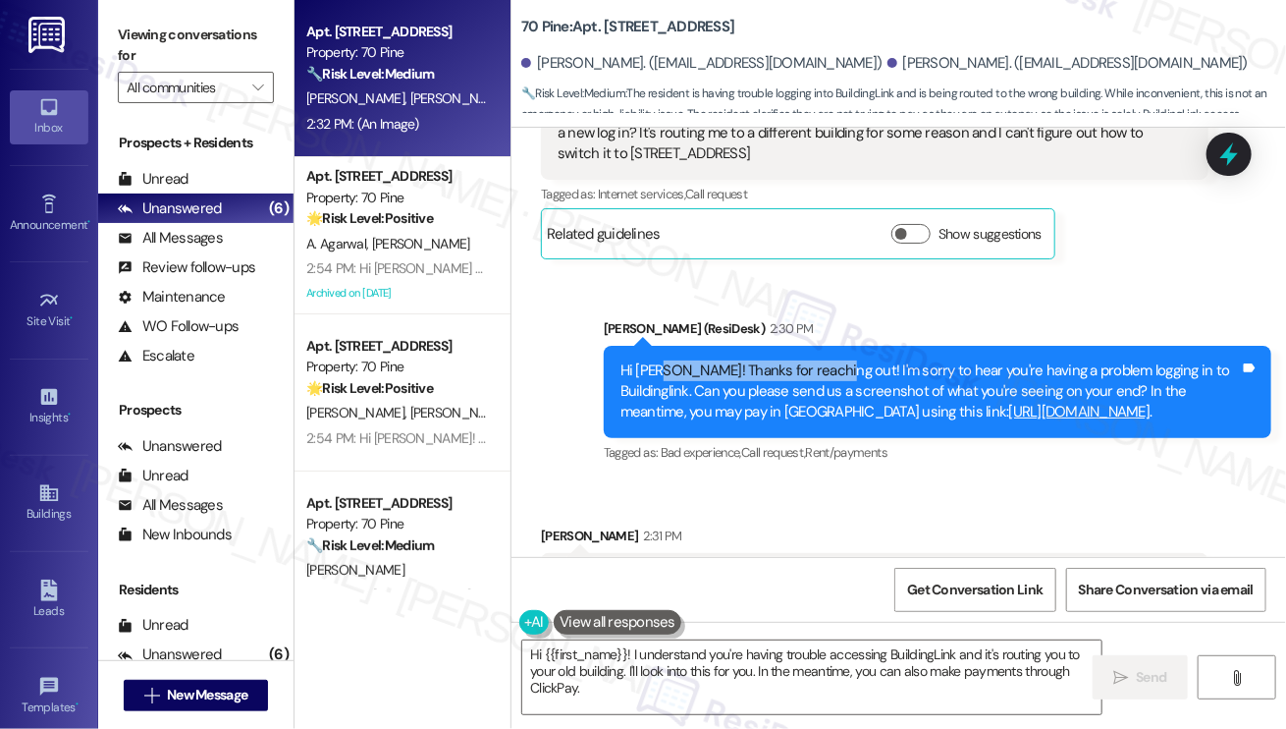
drag, startPoint x: 666, startPoint y: 346, endPoint x: 827, endPoint y: 346, distance: 161.1
click at [827, 360] on div "Hi Mindy! Thanks for reaching out! I'm sorry to hear you're having a problem lo…" at bounding box center [931, 391] width 620 height 63
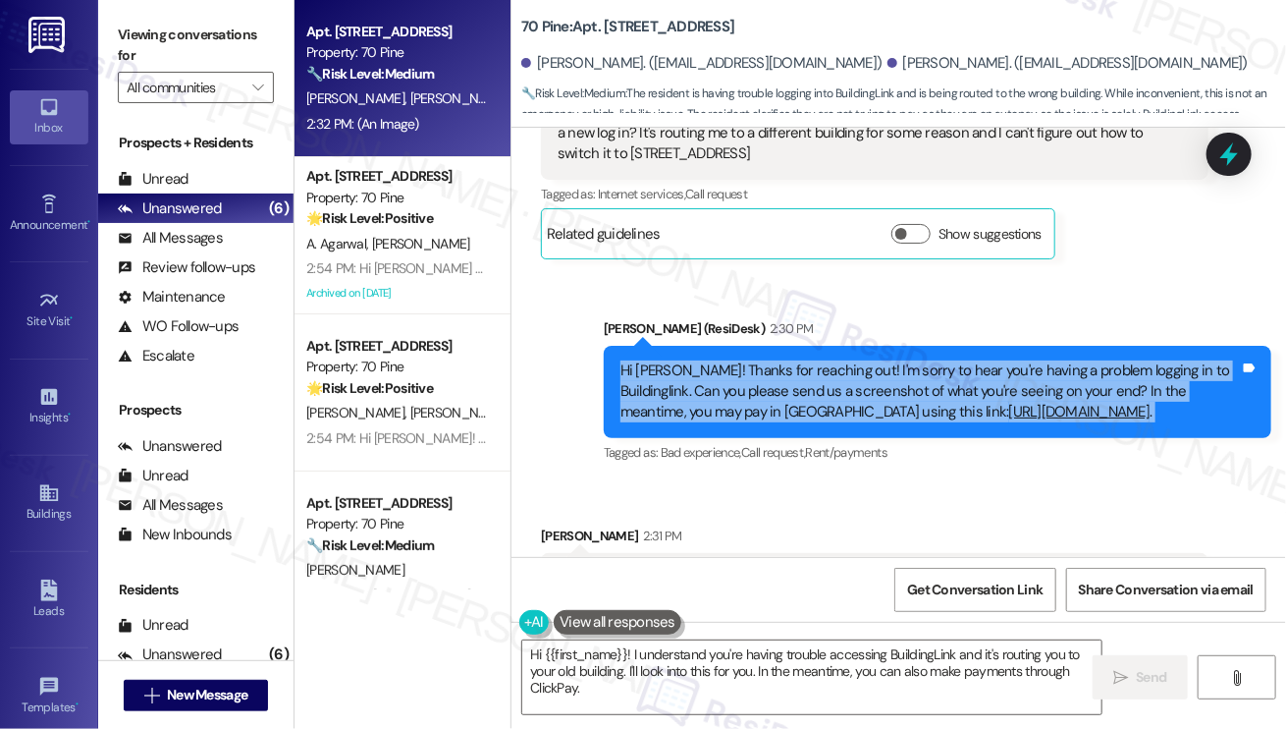
click at [827, 360] on div "Hi Mindy! Thanks for reaching out! I'm sorry to hear you're having a problem lo…" at bounding box center [931, 391] width 620 height 63
click at [716, 382] on div "Hi Mindy! Thanks for reaching out! I'm sorry to hear you're having a problem lo…" at bounding box center [931, 391] width 620 height 63
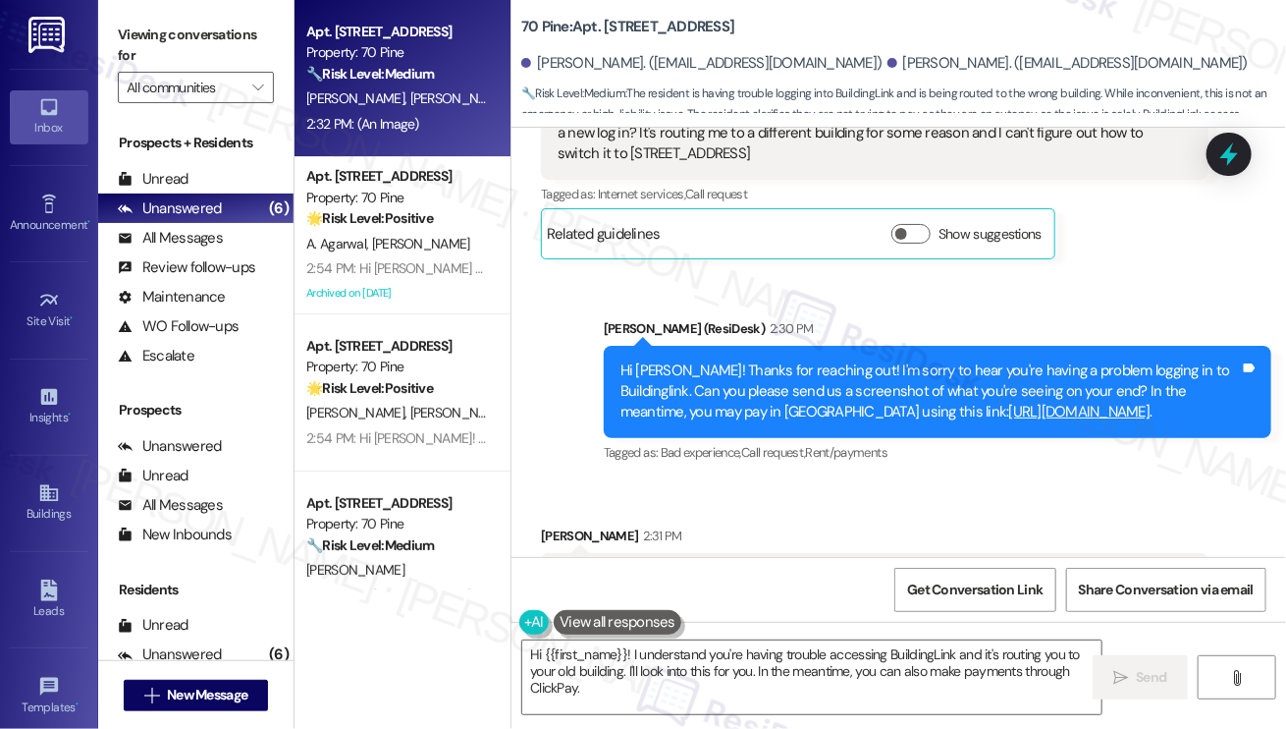
click at [735, 360] on div "Hi Mindy! Thanks for reaching out! I'm sorry to hear you're having a problem lo…" at bounding box center [931, 391] width 620 height 63
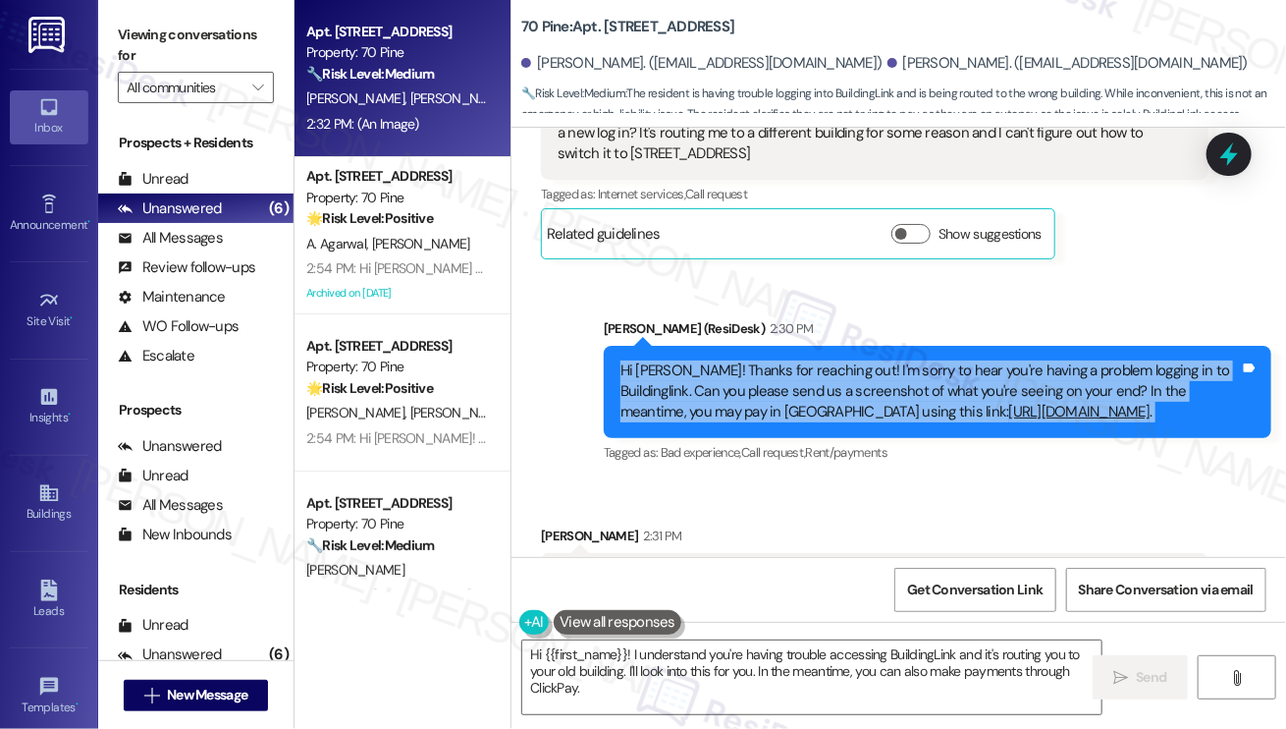
click at [735, 360] on div "Hi Mindy! Thanks for reaching out! I'm sorry to hear you're having a problem lo…" at bounding box center [931, 391] width 620 height 63
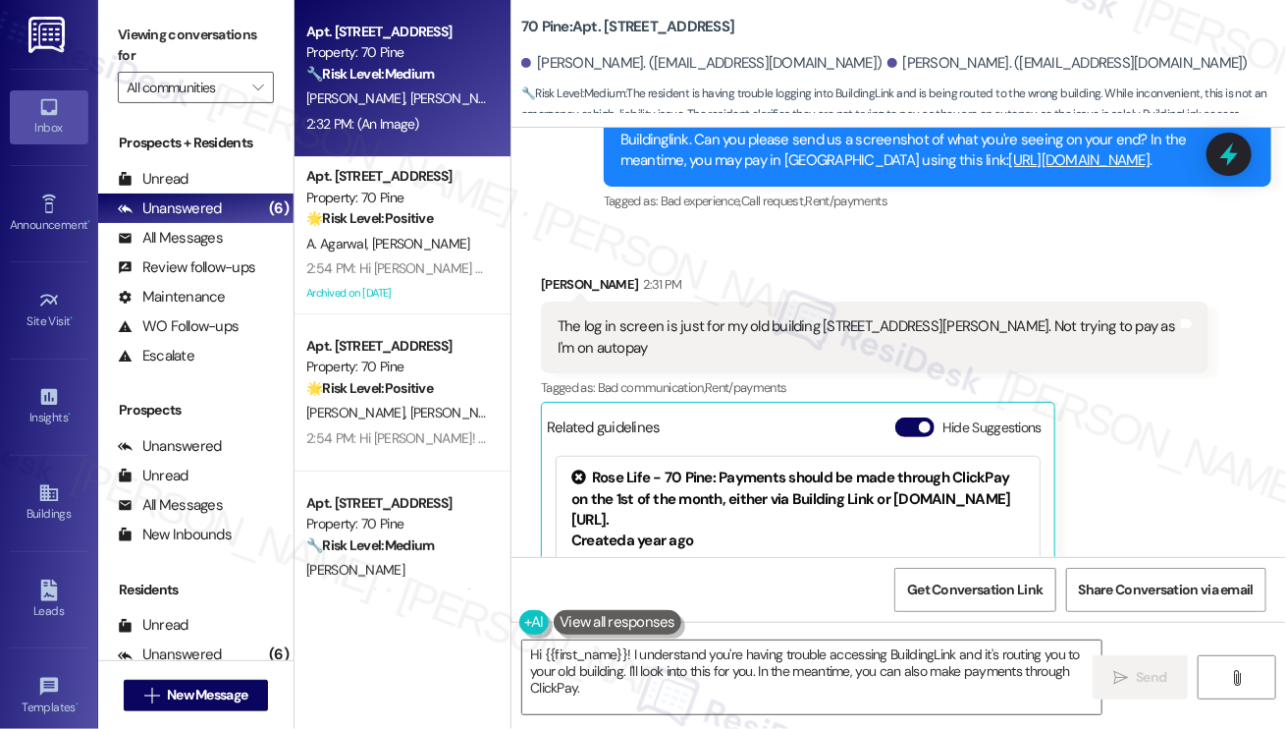
scroll to position [8998, 0]
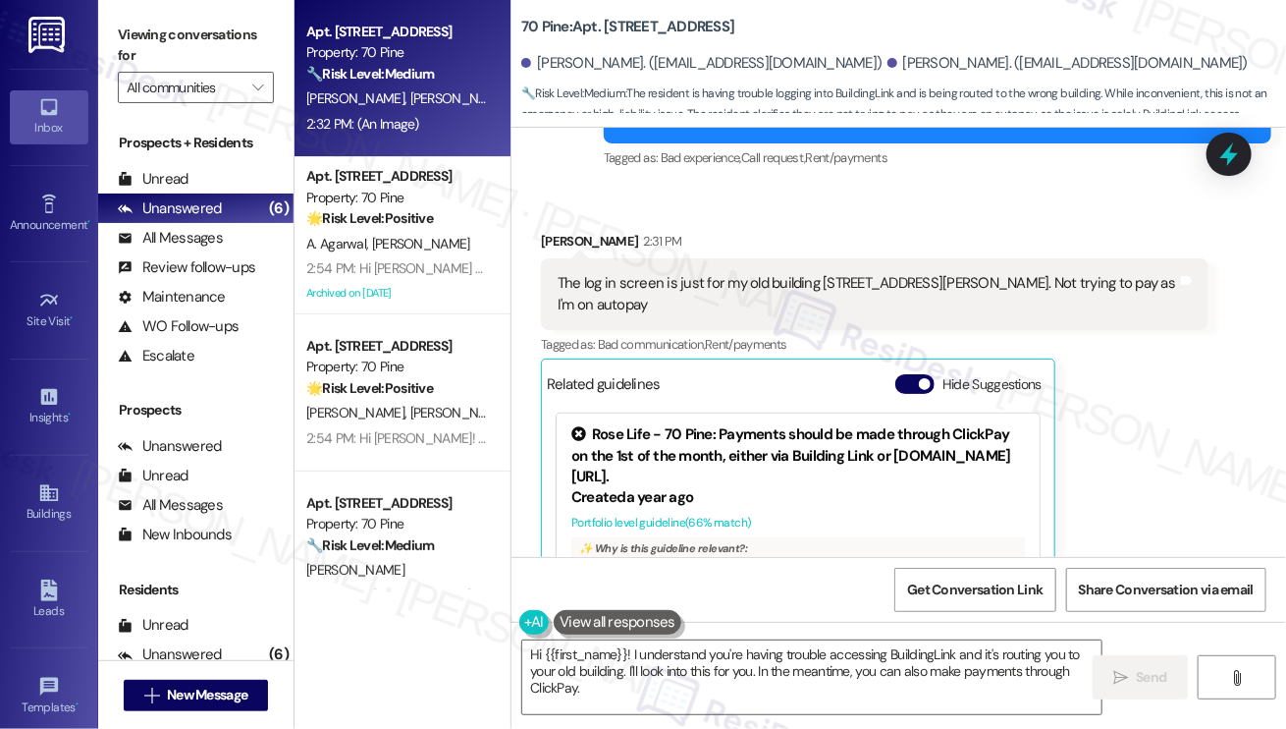
click at [666, 273] on div "The log in screen is just for my old building 99 John Street. Not trying to pay…" at bounding box center [868, 294] width 620 height 42
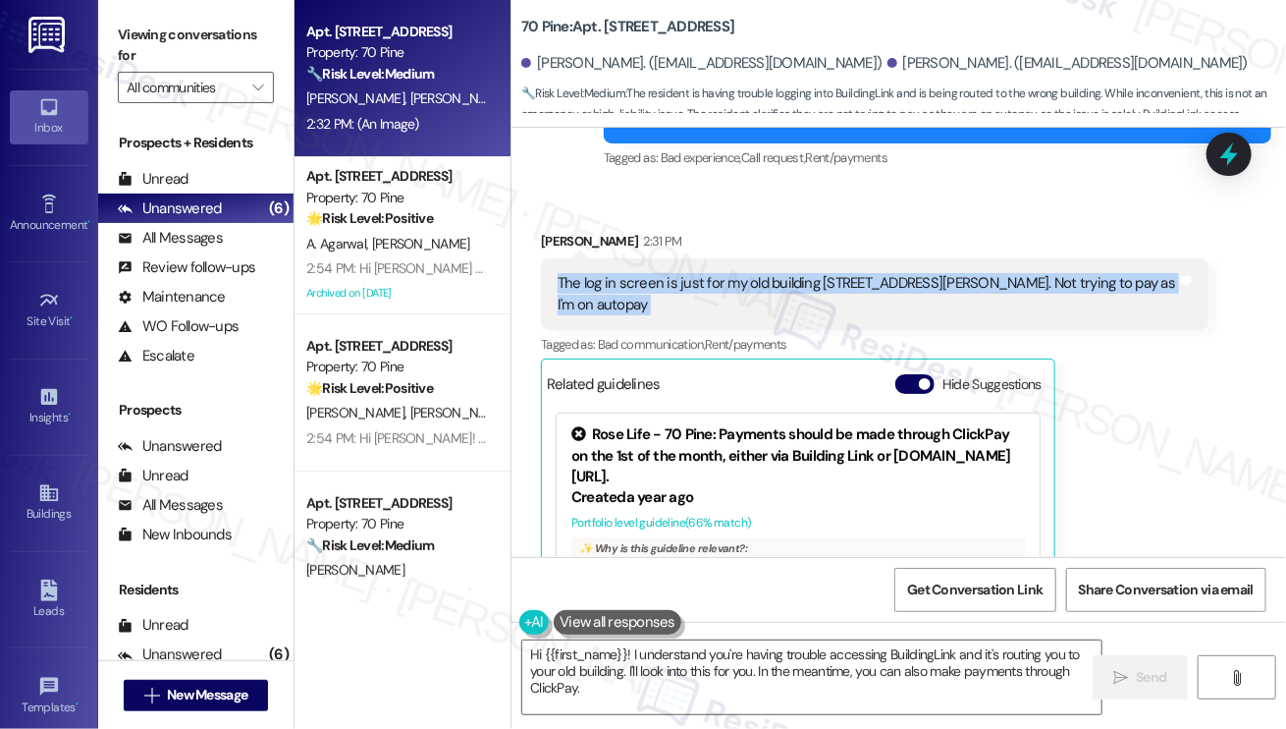
click at [666, 273] on div "The log in screen is just for my old building 99 John Street. Not trying to pay…" at bounding box center [868, 294] width 620 height 42
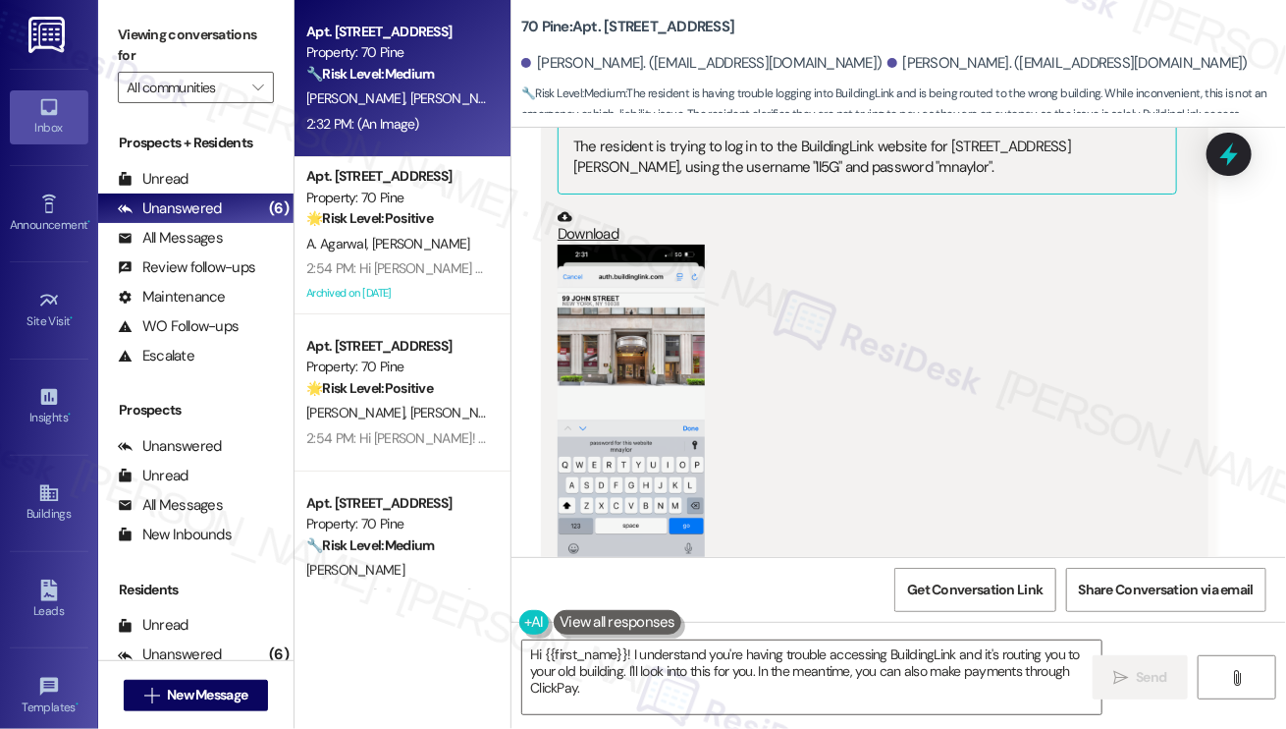
scroll to position [9882, 0]
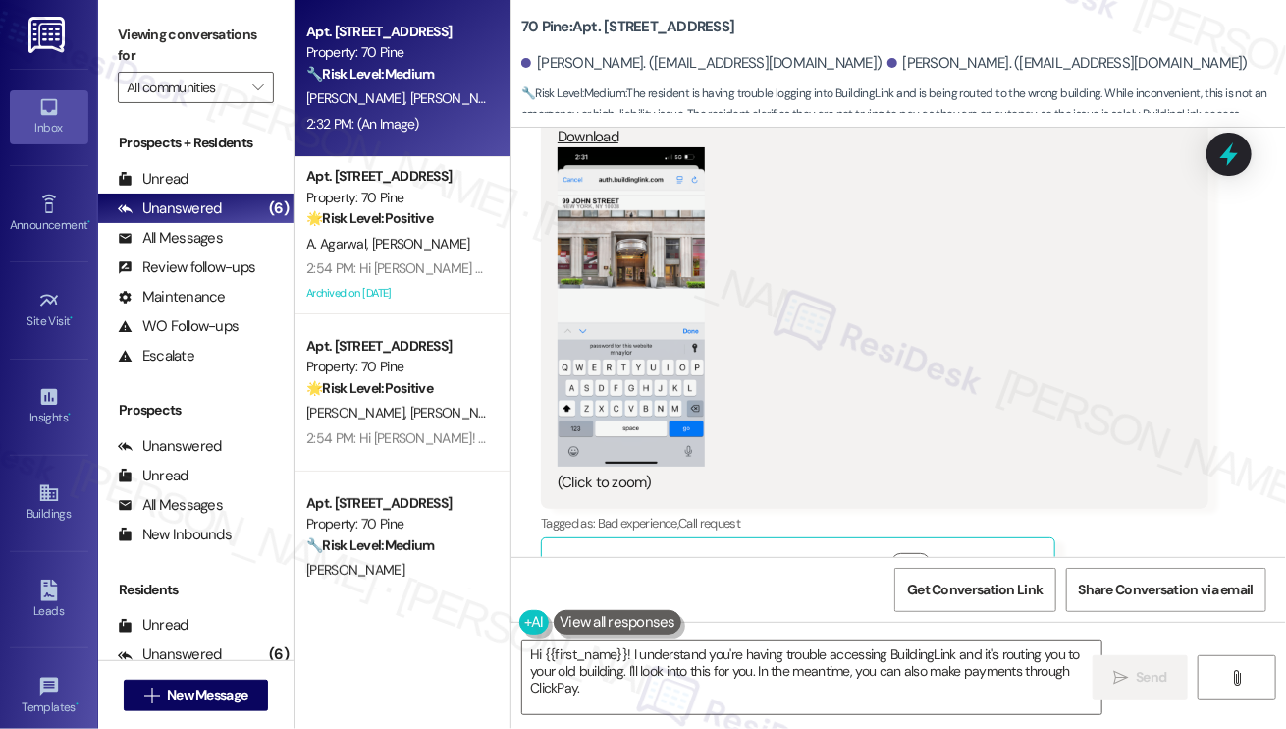
click at [587, 308] on button "Zoom image" at bounding box center [631, 306] width 147 height 319
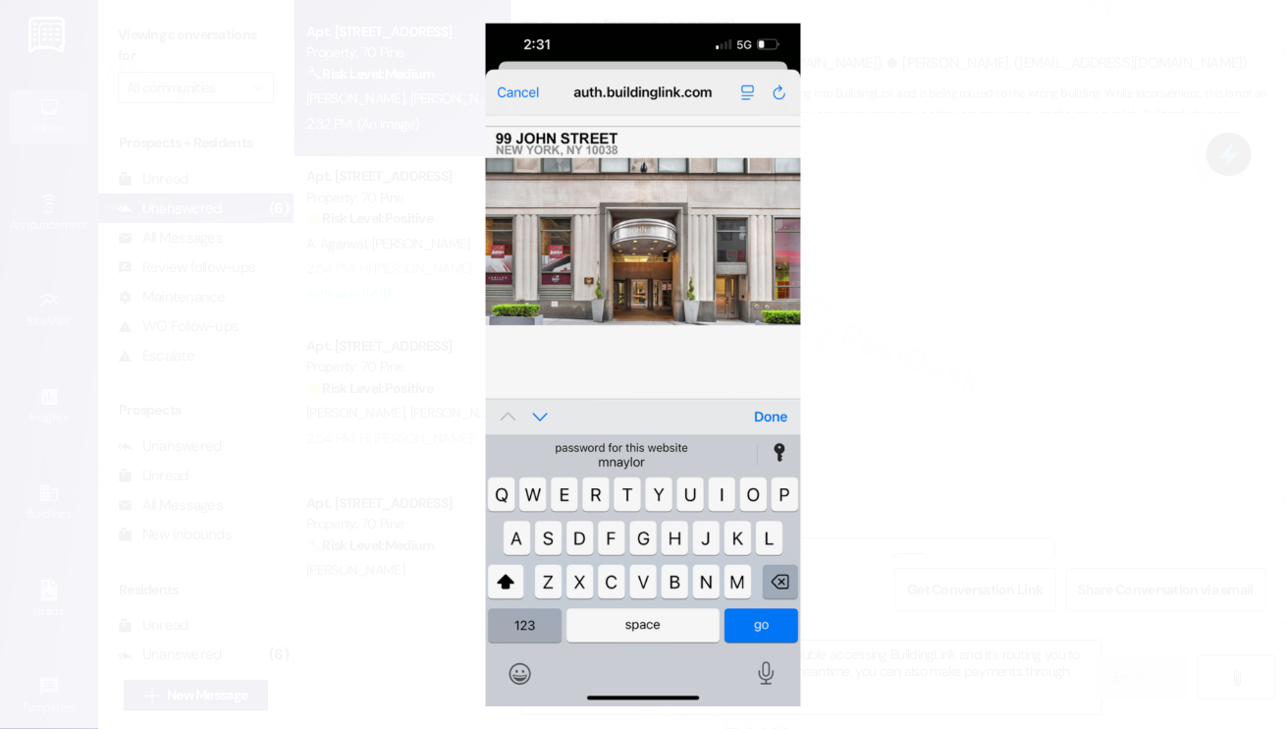
click at [963, 360] on button "Unzoom image" at bounding box center [643, 364] width 1286 height 729
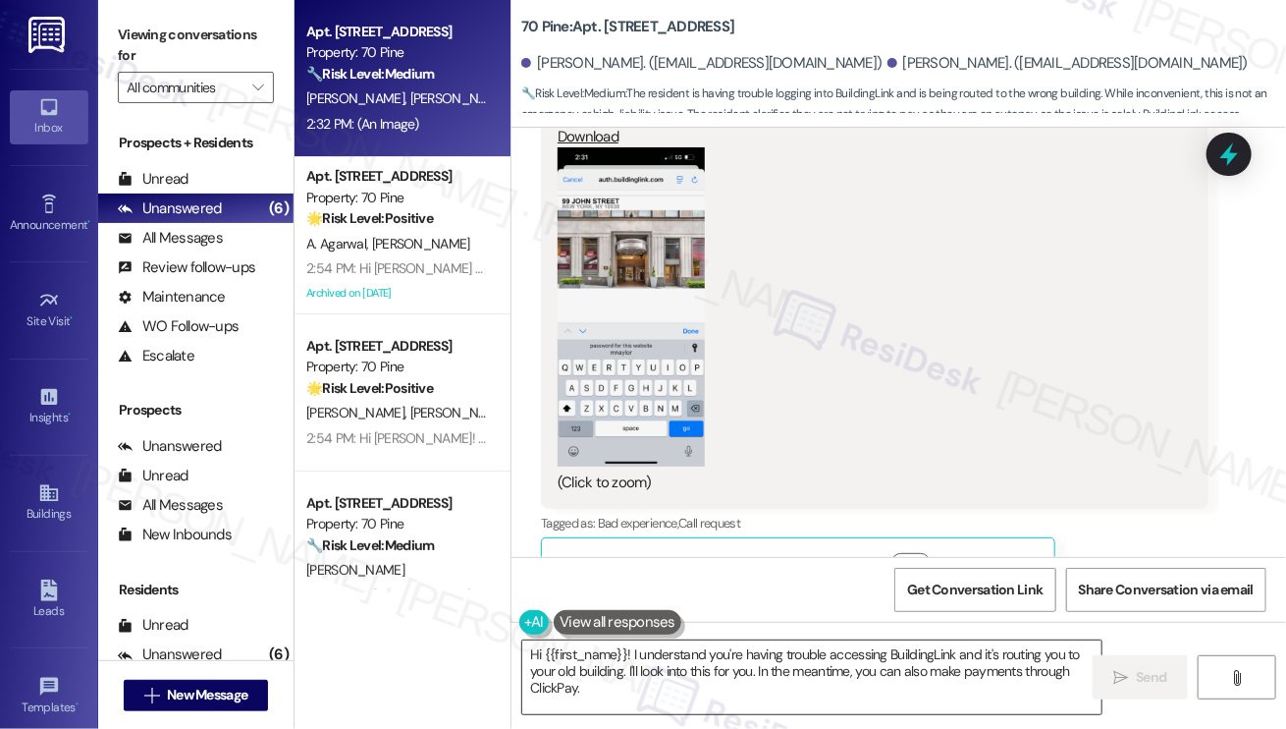
click at [673, 663] on textarea "Hi {{first_name}}! I understand you're having trouble accessing BuildingLink an…" at bounding box center [811, 677] width 579 height 74
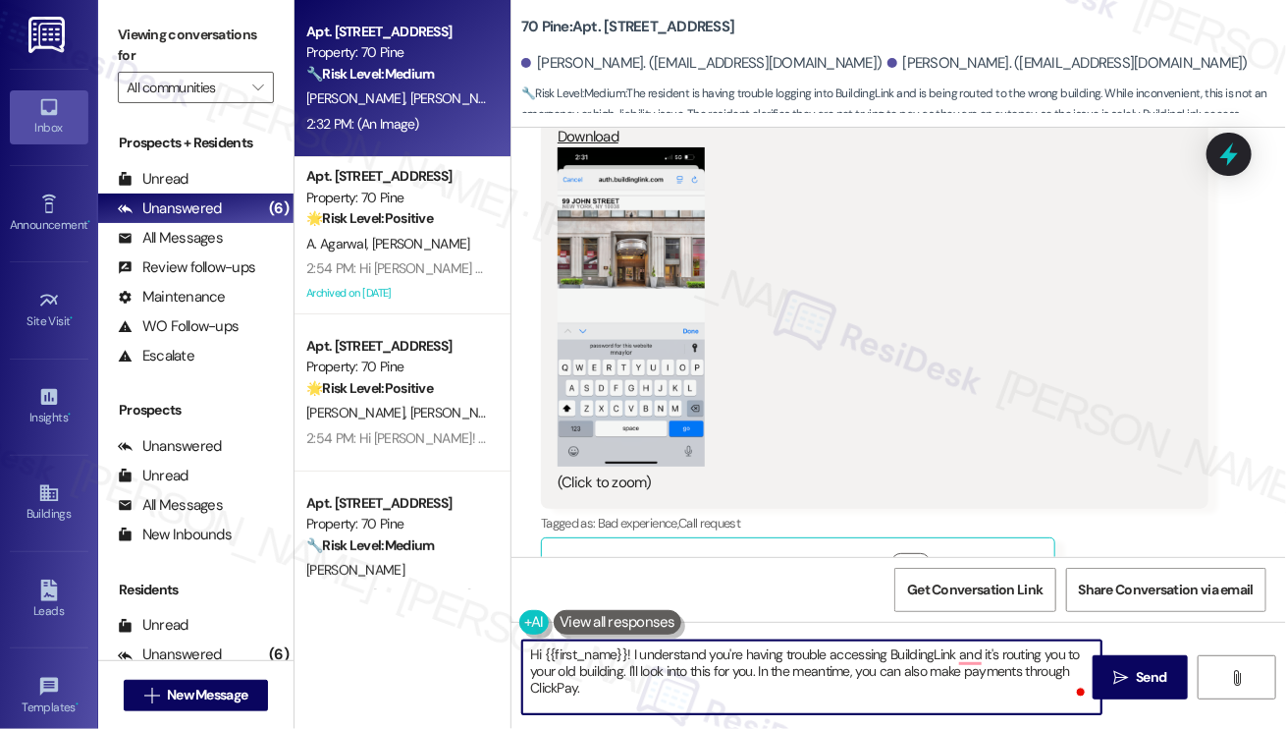
drag, startPoint x: 629, startPoint y: 654, endPoint x: 467, endPoint y: 643, distance: 161.4
click at [467, 643] on div "Apt. 1303, 70 Pine Street Property: 70 Pine 🔧 Risk Level: Medium The resident i…" at bounding box center [791, 364] width 992 height 729
click at [707, 671] on textarea "Thanks for letting us know! I understand you're having trouble accessing Buildi…" at bounding box center [811, 677] width 579 height 74
click at [682, 654] on textarea "Thanks for letting us know! I understand you're having trouble accessing Buildi…" at bounding box center [811, 677] width 579 height 74
click at [916, 553] on button "Show suggestions" at bounding box center [911, 563] width 39 height 20
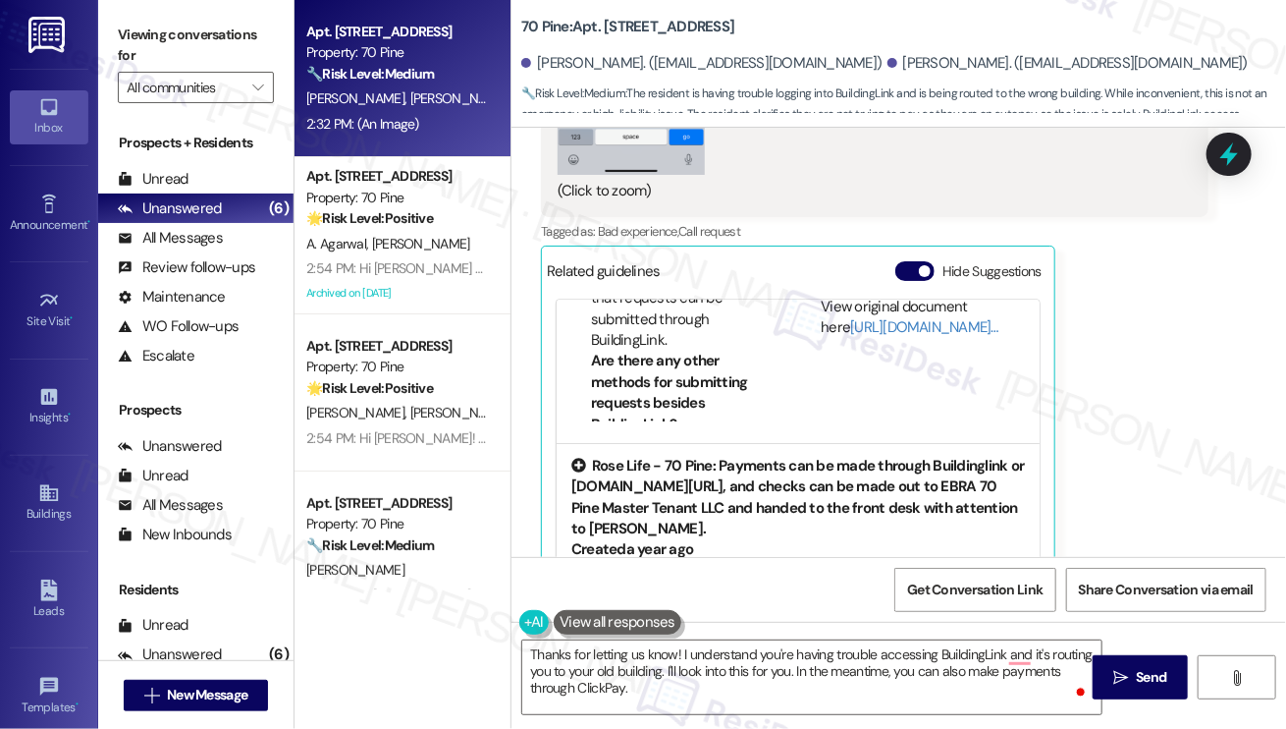
scroll to position [196, 0]
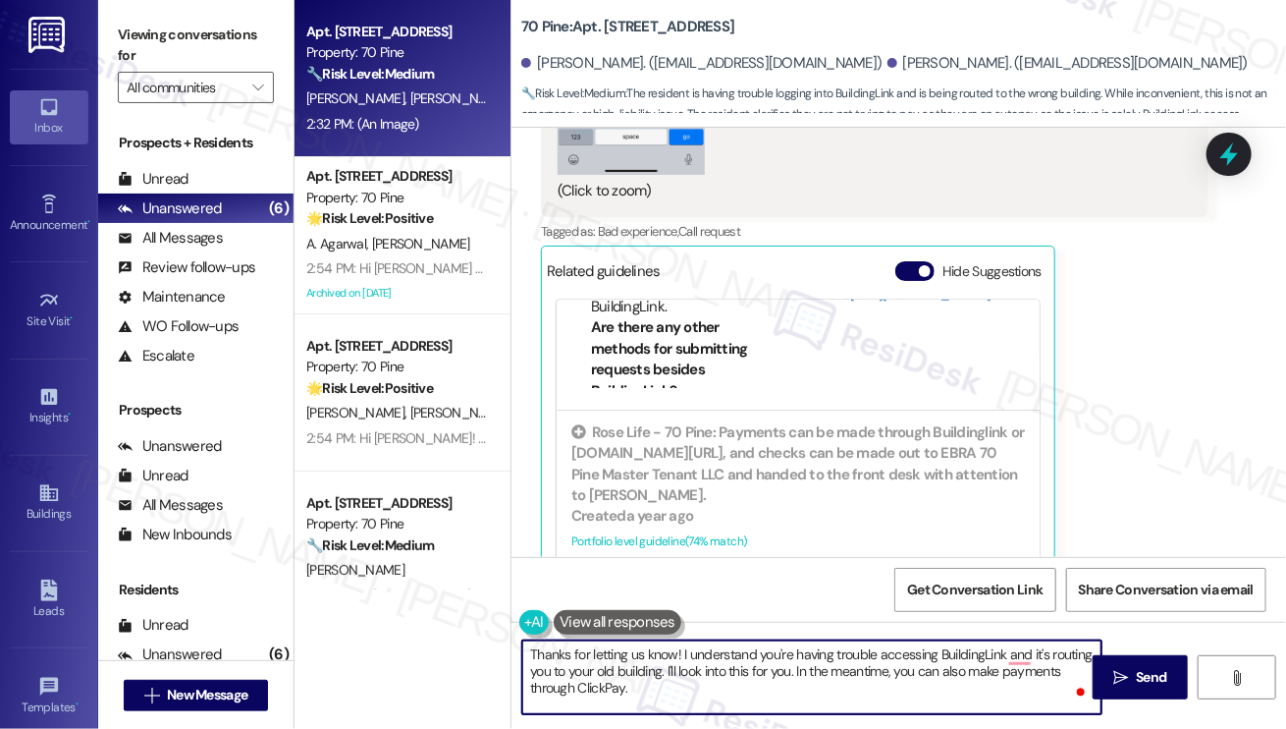
click at [651, 695] on textarea "Thanks for letting us know! I understand you're having trouble accessing Buildi…" at bounding box center [811, 677] width 579 height 74
drag, startPoint x: 683, startPoint y: 689, endPoint x: 686, endPoint y: 673, distance: 17.0
click at [686, 673] on textarea "Thanks for letting us know! I understand you're having trouble accessing Buildi…" at bounding box center [811, 677] width 579 height 74
click at [677, 654] on textarea "Thanks for letting us know! I understand you're having trouble accessing Buildi…" at bounding box center [811, 677] width 579 height 74
drag, startPoint x: 868, startPoint y: 693, endPoint x: 847, endPoint y: 653, distance: 45.7
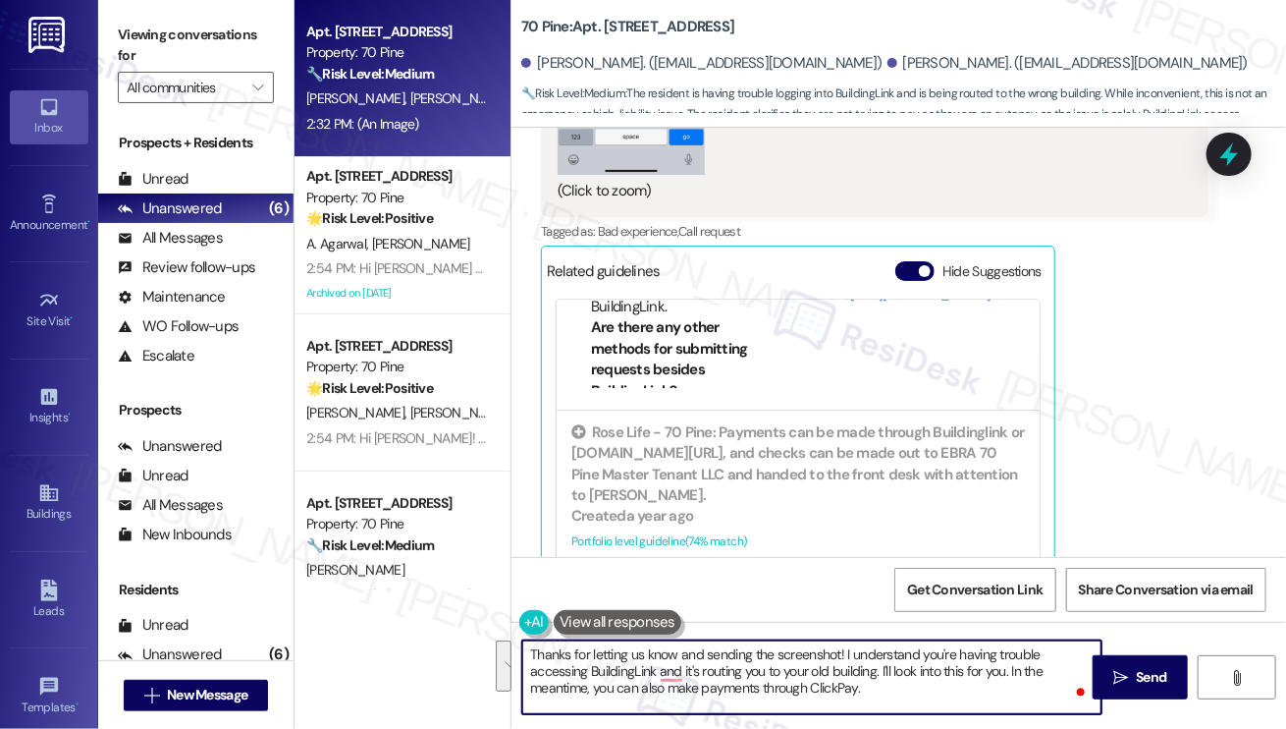
click at [847, 653] on textarea "Thanks for letting us know and sending the screenshot! I understand you're havi…" at bounding box center [811, 677] width 579 height 74
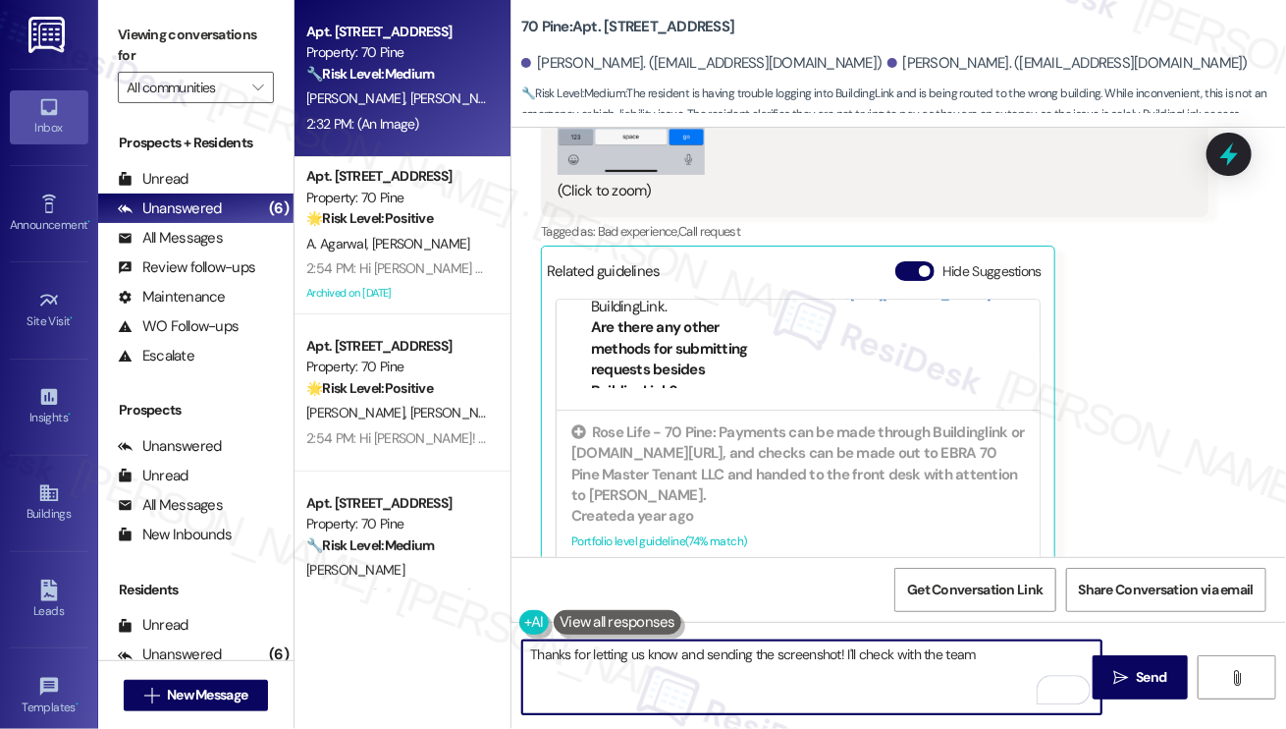
type textarea "Thanks for letting us know and sending the screenshot! I'll check with the team"
click at [1094, 314] on div "Mindy Naylor 2:32 PM This is the log in screen. Says 99 John in upper left whic…" at bounding box center [875, 87] width 668 height 1004
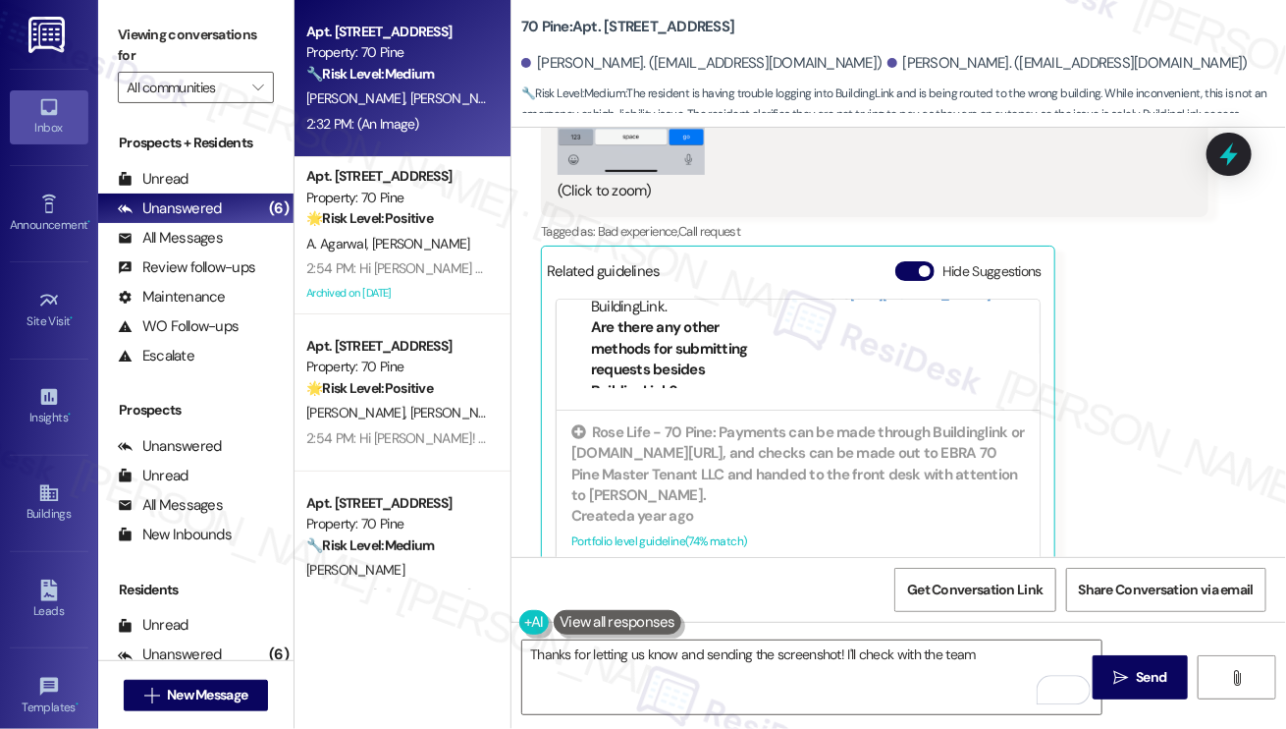
scroll to position [9879, 0]
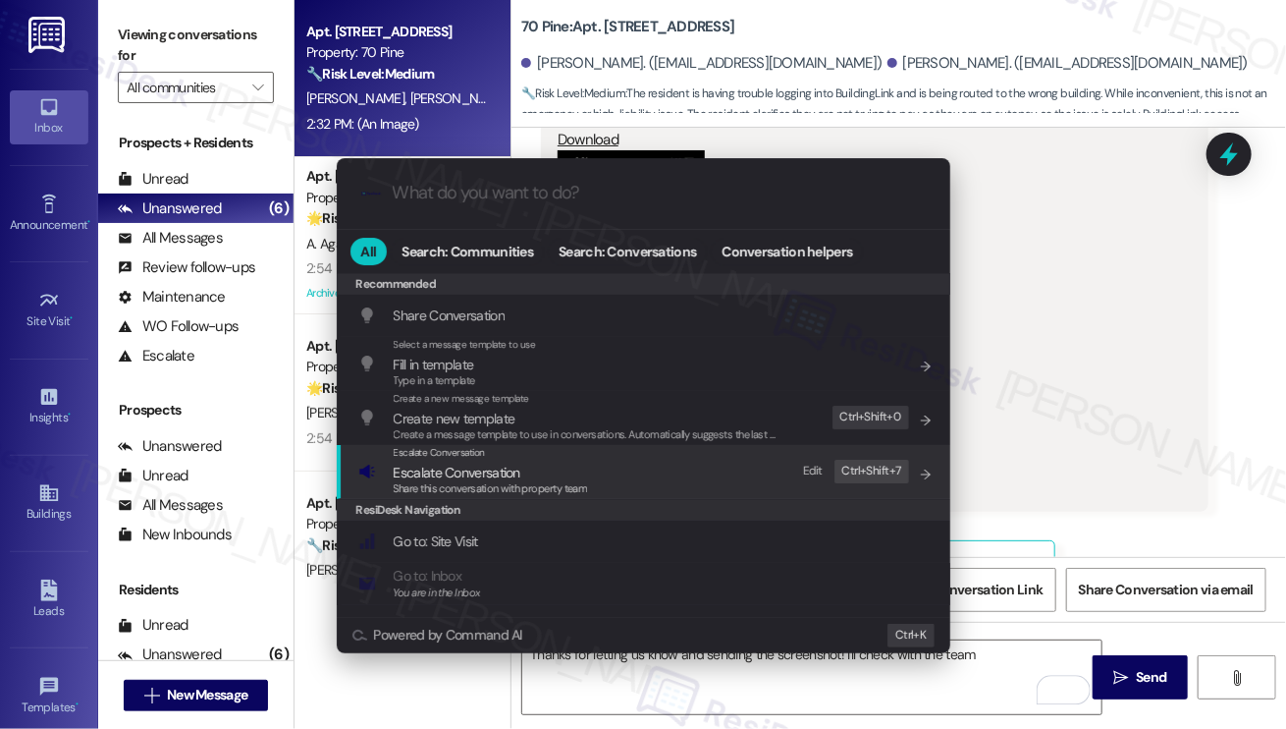
click at [679, 482] on div "Escalate Conversation Escalate Conversation Share this conversation with proper…" at bounding box center [645, 471] width 574 height 53
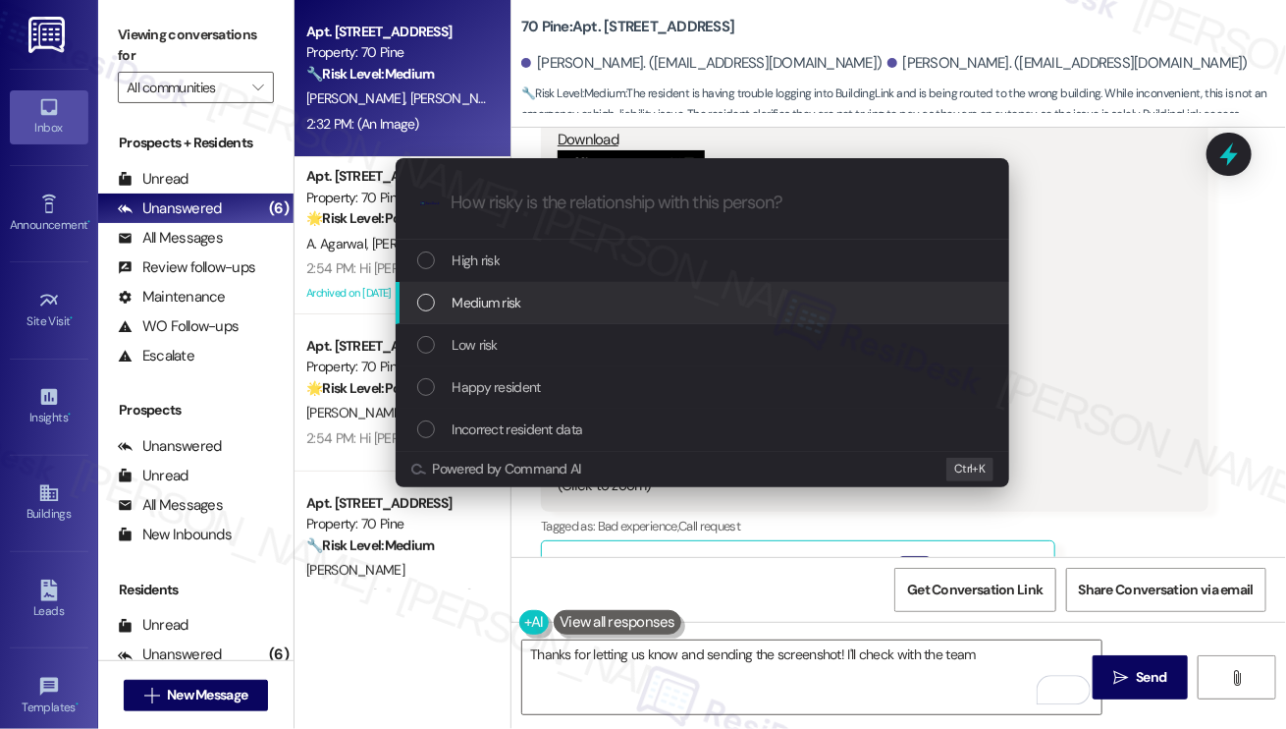
click at [574, 314] on div "Medium risk" at bounding box center [703, 303] width 614 height 42
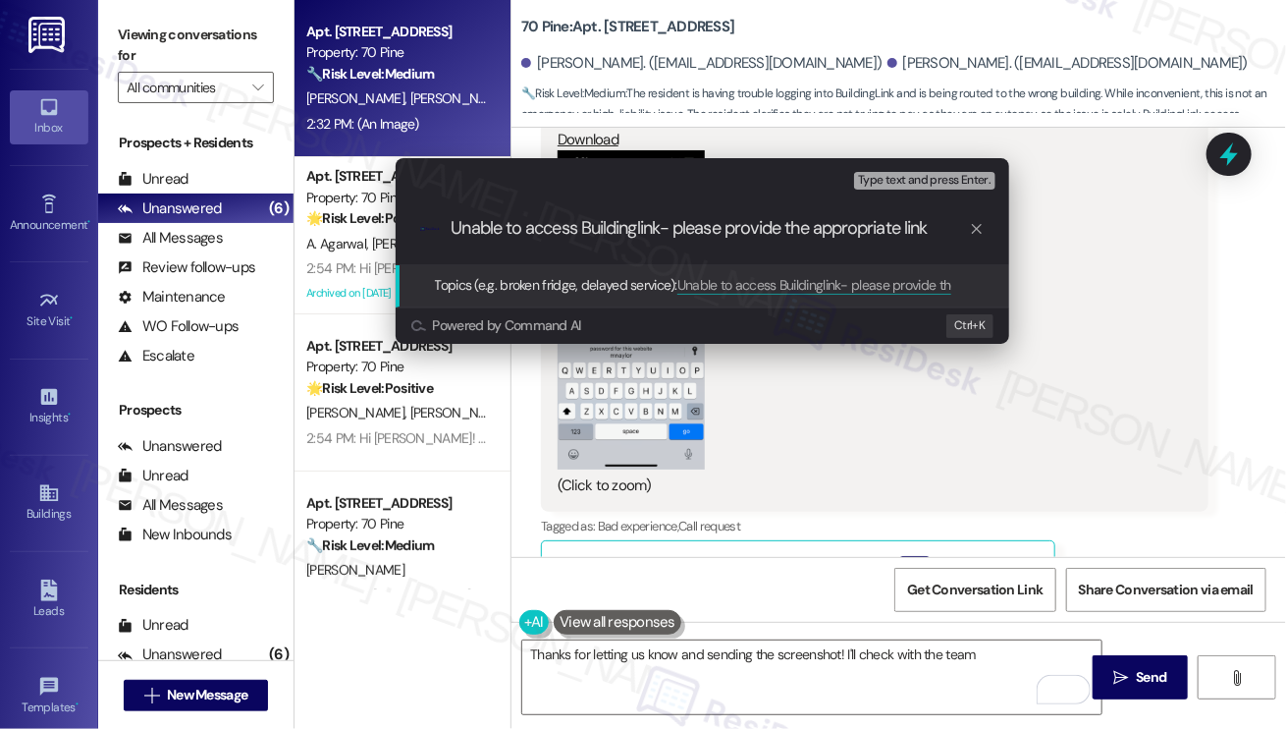
type input "Unable to access Buildinglink- please provide the appropriate link"
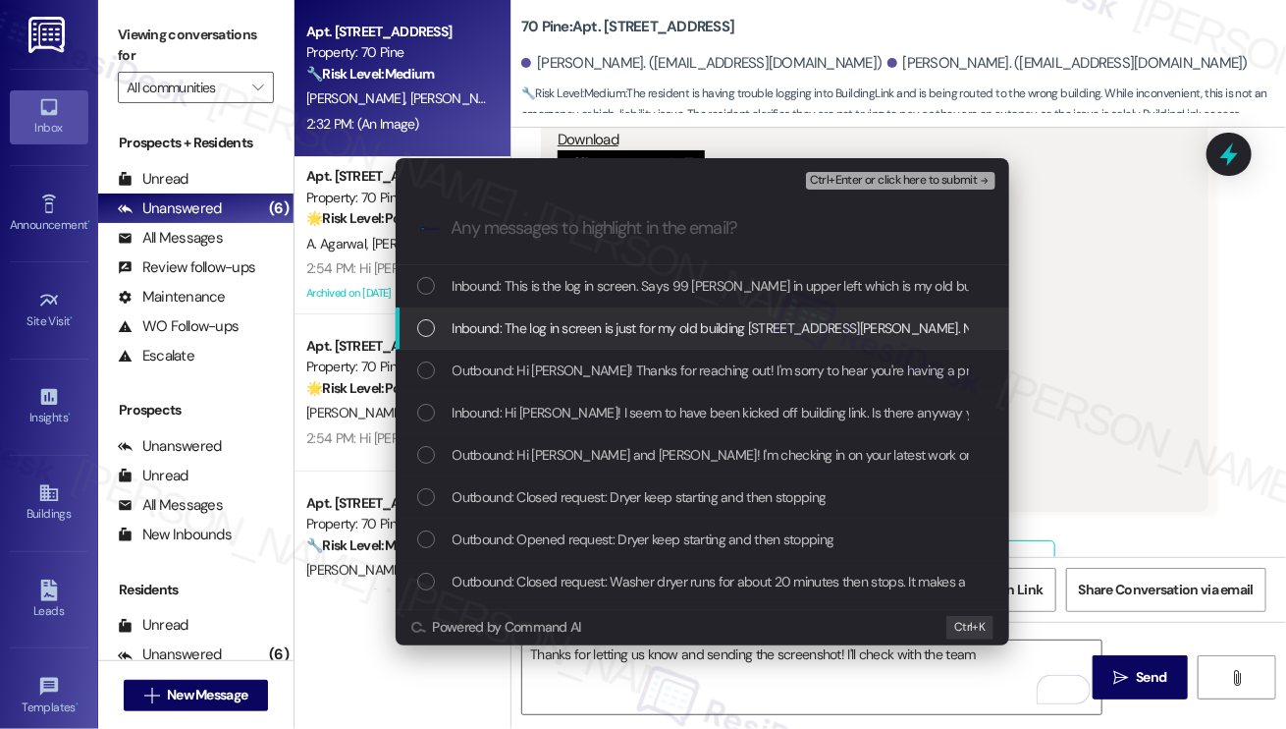
click at [562, 334] on span "Inbound: The log in screen is just for my old building 99 John Street. Not tryi…" at bounding box center [808, 328] width 711 height 22
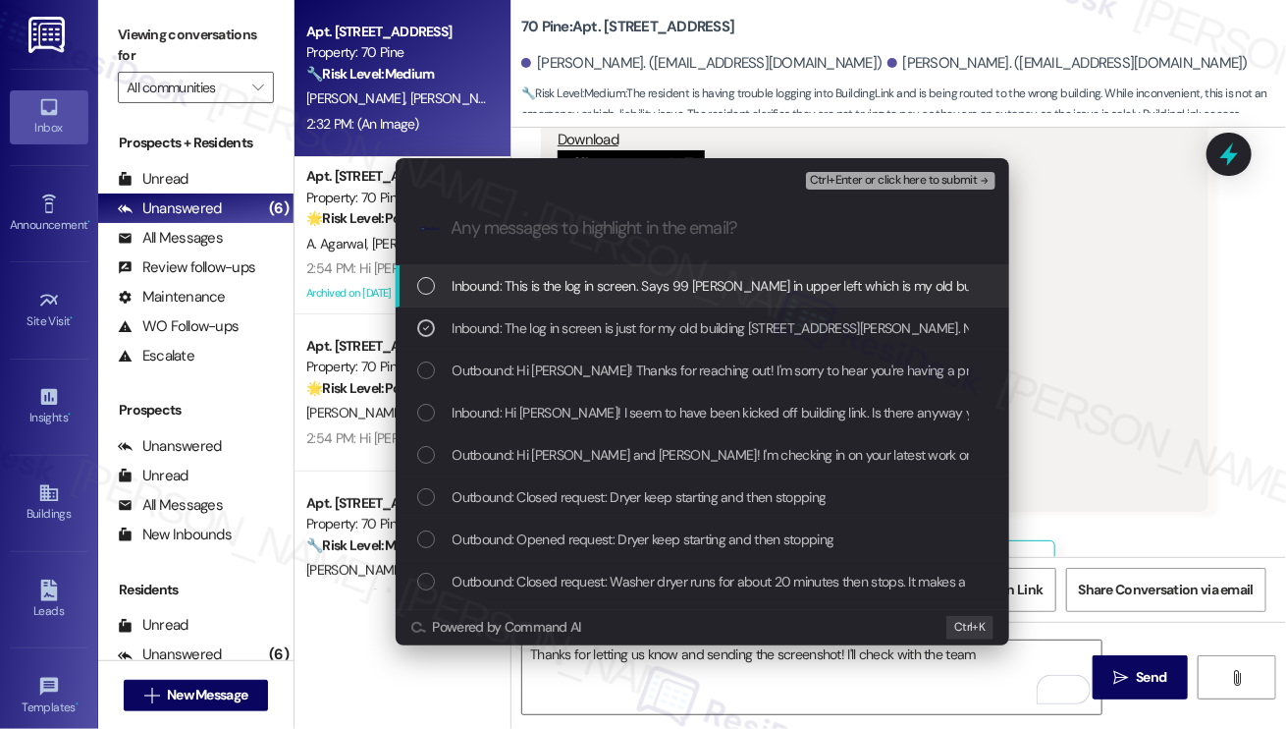
click at [595, 290] on span "Inbound: This is the log in screen. Says 99 John in upper left which is my old …" at bounding box center [863, 286] width 820 height 22
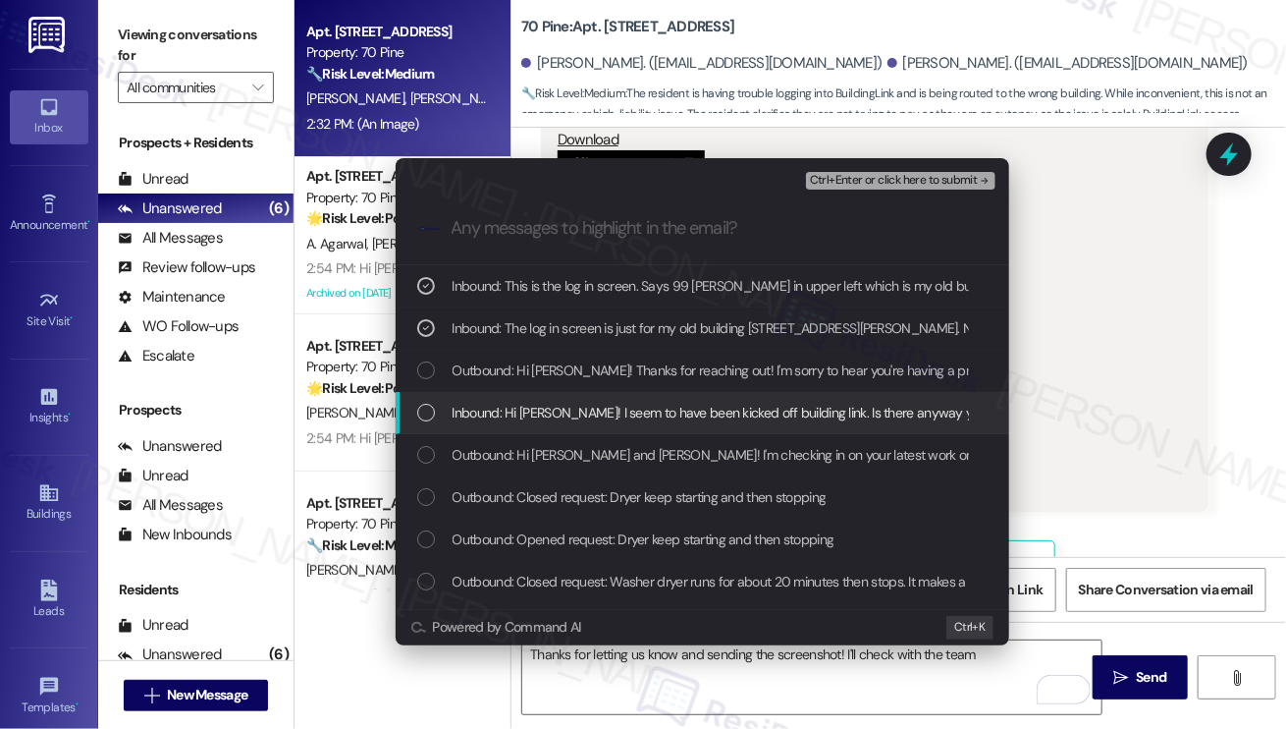
click at [546, 407] on span "Inbound: Hi Sarah! I seem to have been kicked off building link. Is there anywa…" at bounding box center [1124, 413] width 1342 height 22
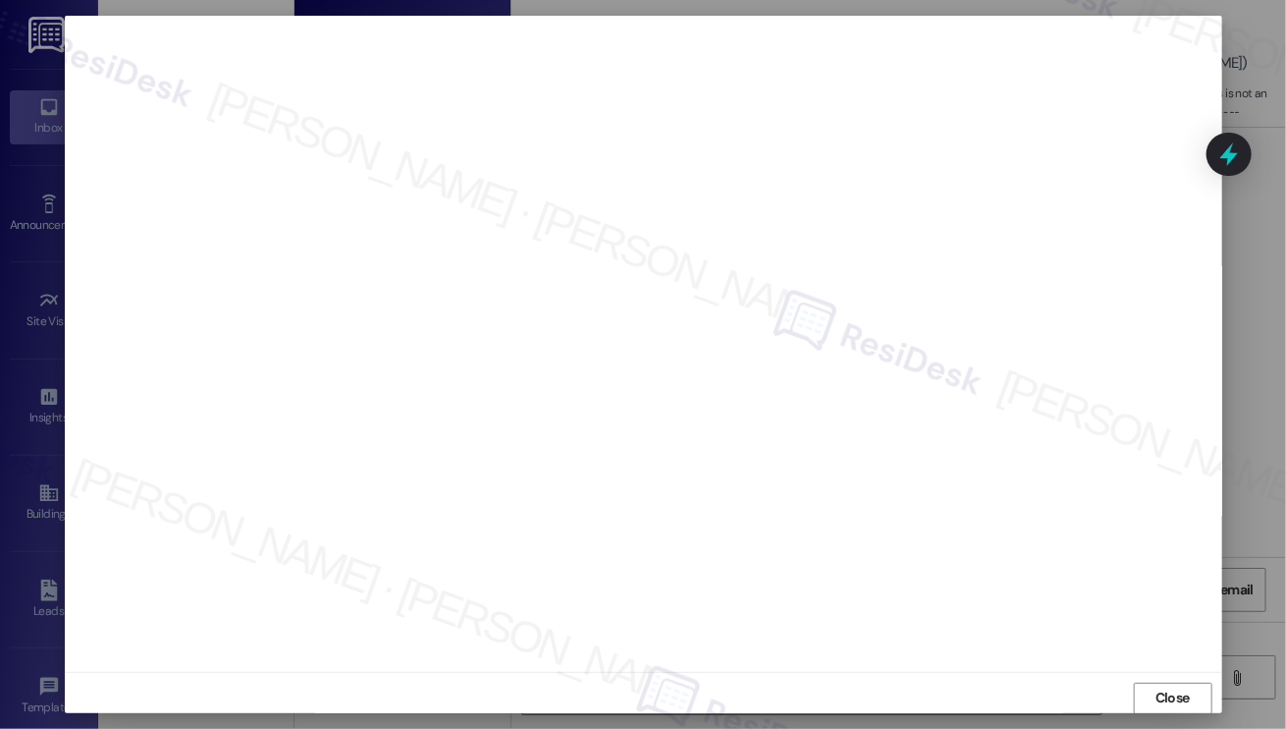
scroll to position [0, 0]
click at [1194, 698] on button "Close" at bounding box center [1173, 698] width 79 height 31
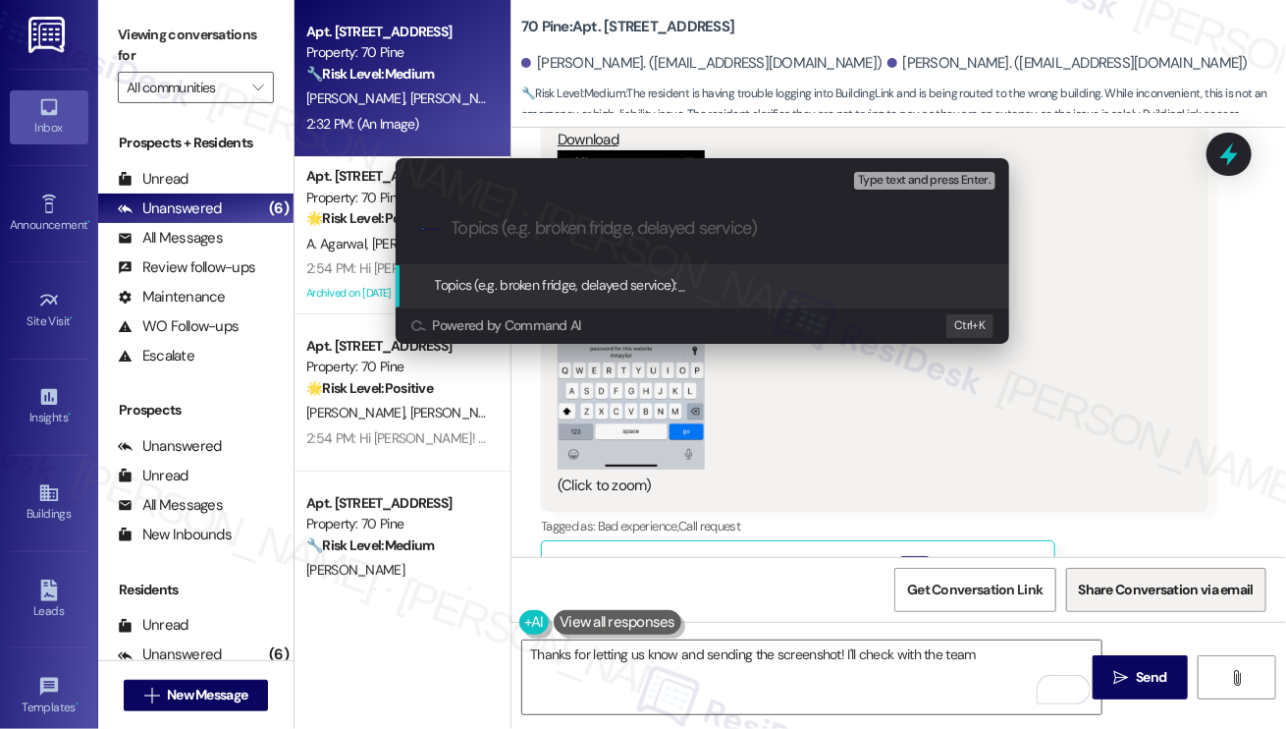
paste input "Unable to access Buildinglink- please provide the appropriate link"
type input "Unable to access Buildinglink- please provide the appropriate link"
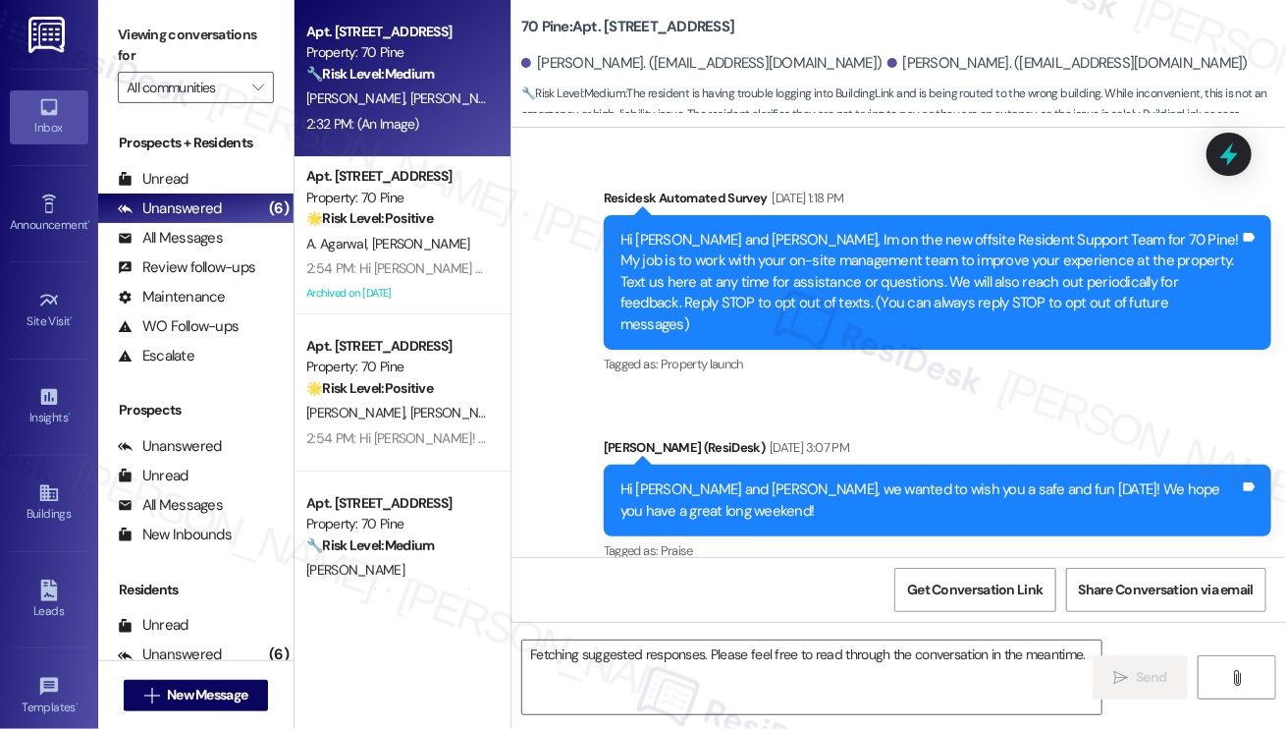
scroll to position [9881, 0]
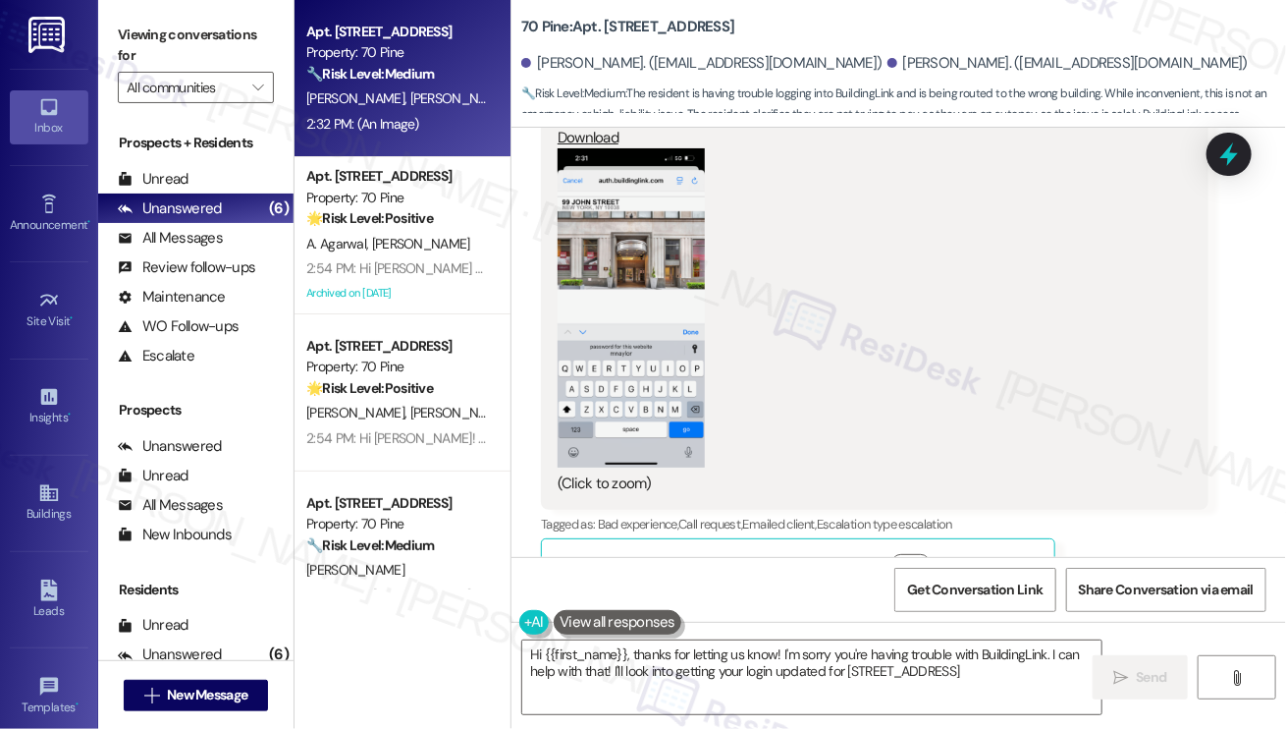
type textarea "Hi {{first_name}}, thanks for letting us know! I'm sorry you're having trouble …"
